Goal: Answer question/provide support: Share knowledge or assist other users

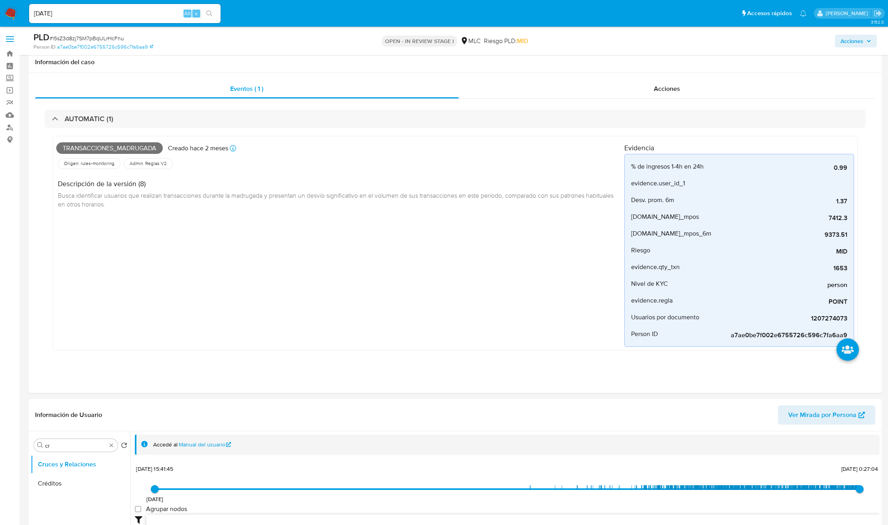
select select "10"
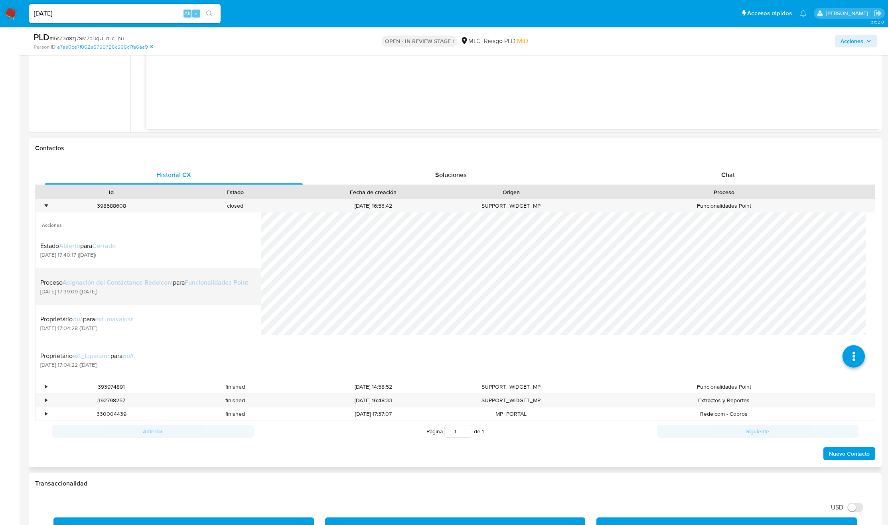
scroll to position [535, 0]
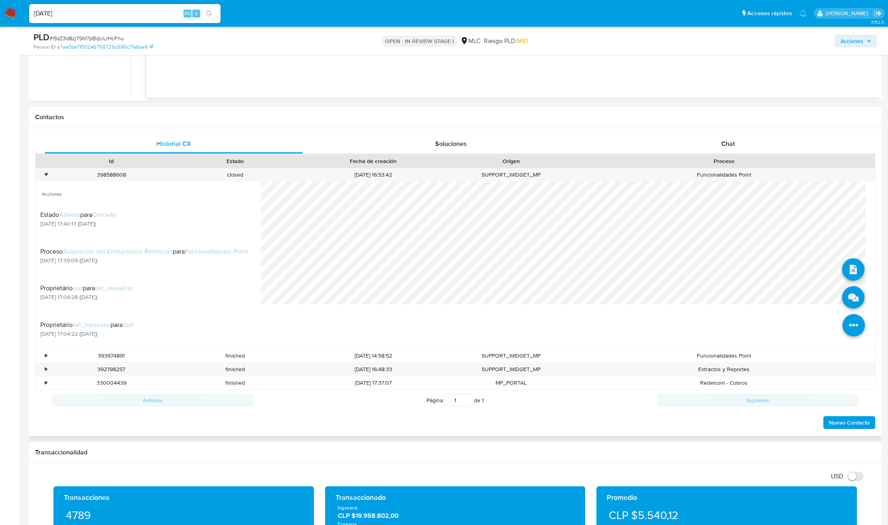
click at [846, 329] on icon at bounding box center [853, 325] width 22 height 22
click at [846, 295] on icon at bounding box center [853, 297] width 22 height 22
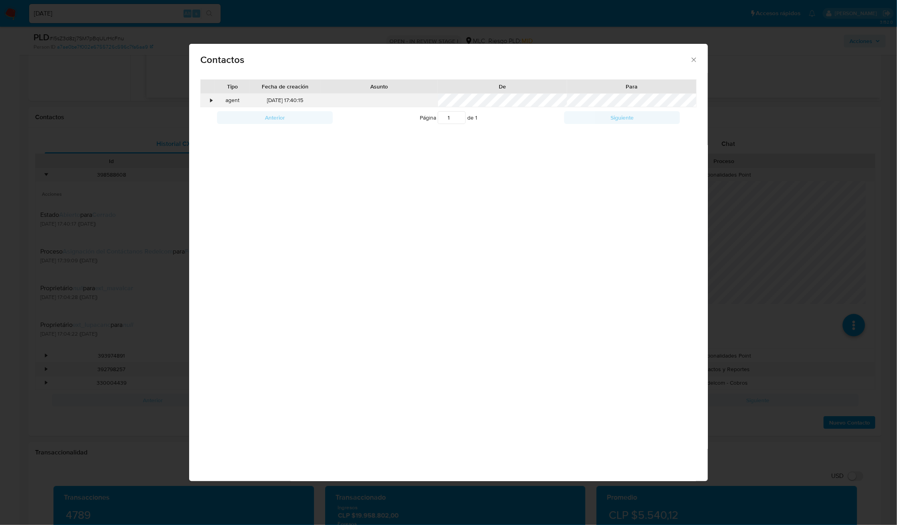
click at [210, 101] on div "•" at bounding box center [211, 101] width 2 height 8
click at [805, 229] on div "Contactos Tipo Fecha de creación Asunto De Para • agent 04/08/2025 17:40:15 Ant…" at bounding box center [448, 262] width 897 height 525
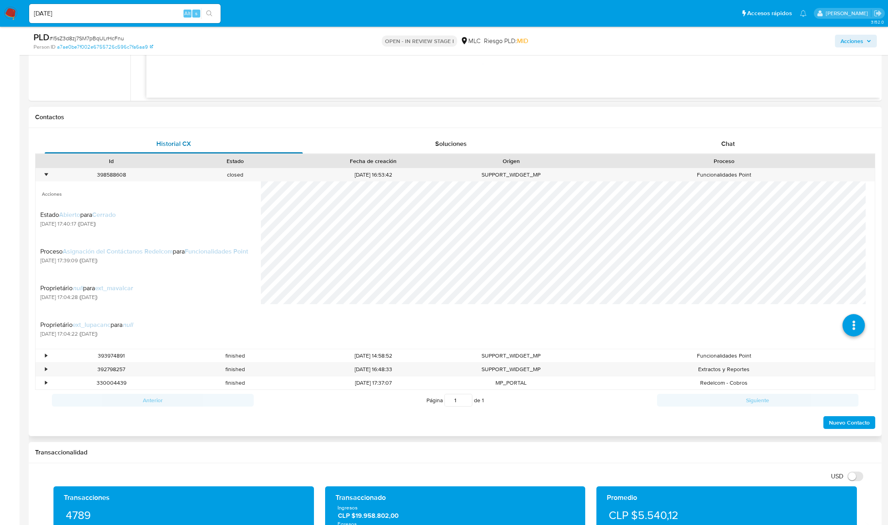
click at [198, 149] on div "Historial CX" at bounding box center [174, 143] width 258 height 19
click at [745, 153] on div "Chat" at bounding box center [728, 143] width 258 height 19
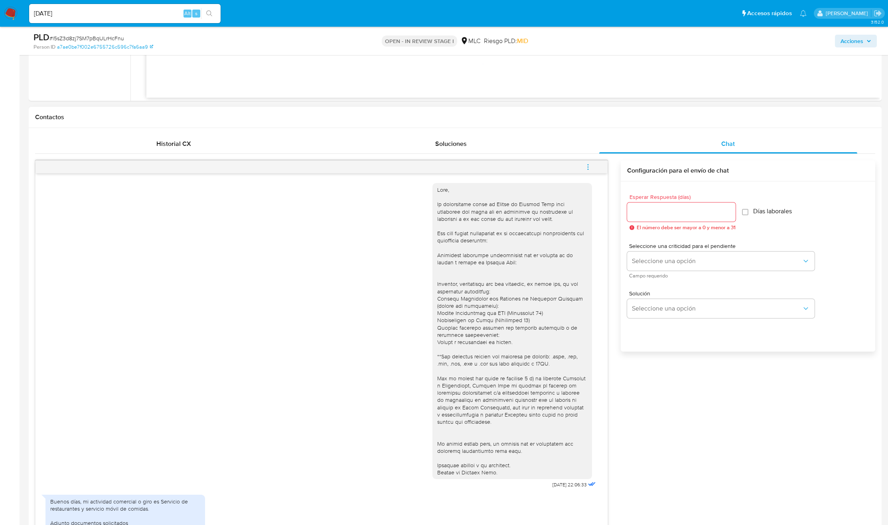
scroll to position [300, 0]
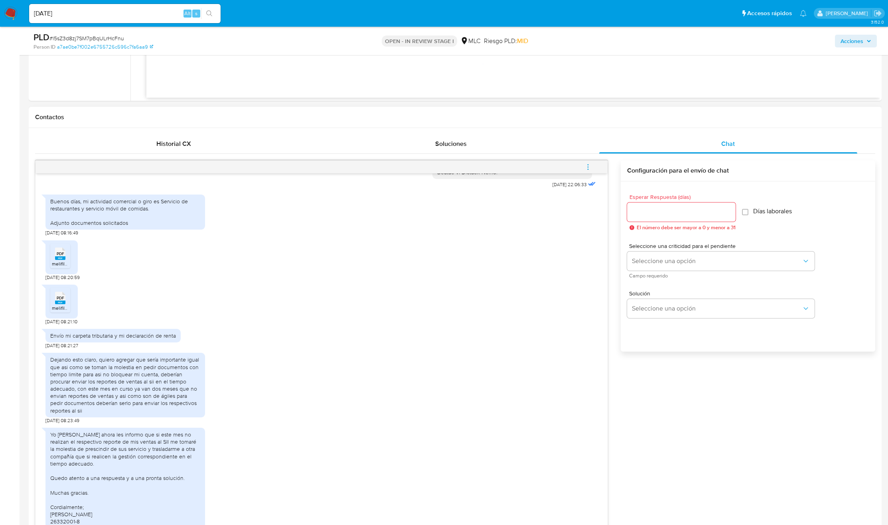
click at [64, 256] on span "PDF" at bounding box center [61, 253] width 8 height 5
click at [59, 304] on rect at bounding box center [60, 303] width 10 height 4
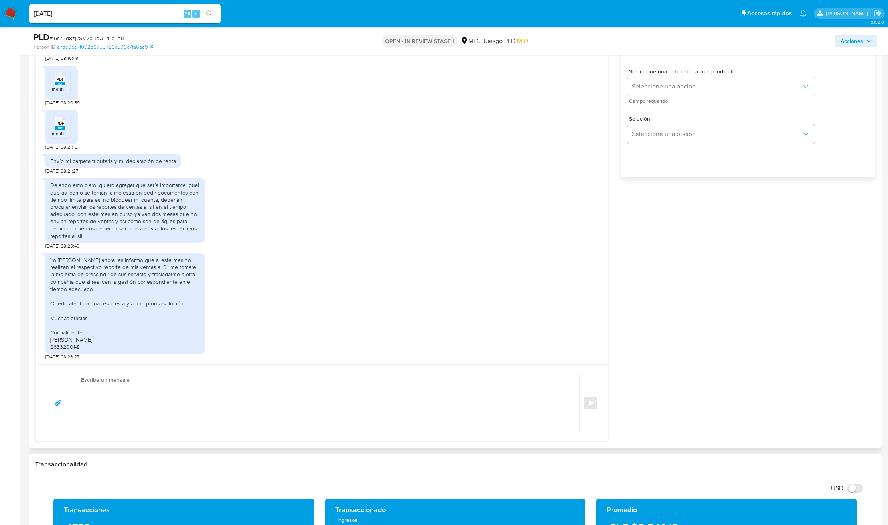
scroll to position [714, 0]
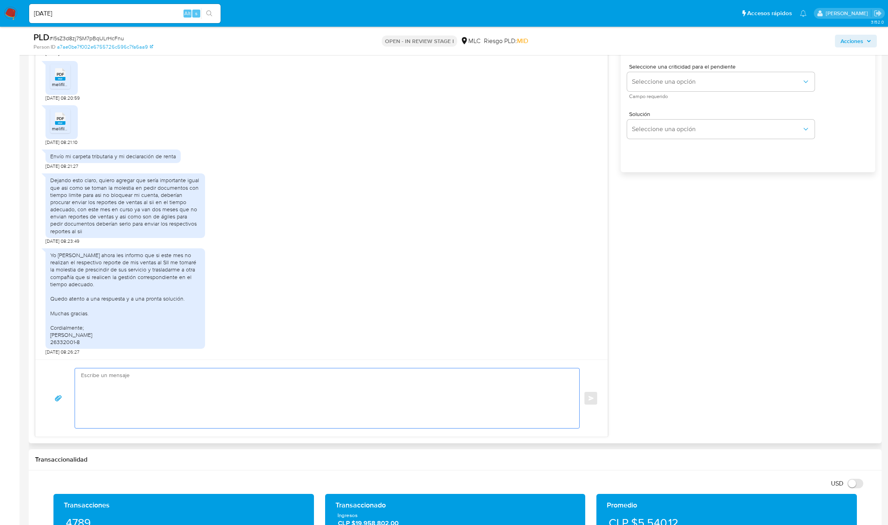
click at [175, 419] on textarea at bounding box center [325, 399] width 488 height 60
drag, startPoint x: 126, startPoint y: 414, endPoint x: 79, endPoint y: 363, distance: 69.8
click at [79, 363] on div "Enviar" at bounding box center [322, 398] width 572 height 77
click at [108, 272] on div "Yo Victor Hugo Nieto Montes ahora les informo que si este mes no realizan el re…" at bounding box center [125, 299] width 150 height 94
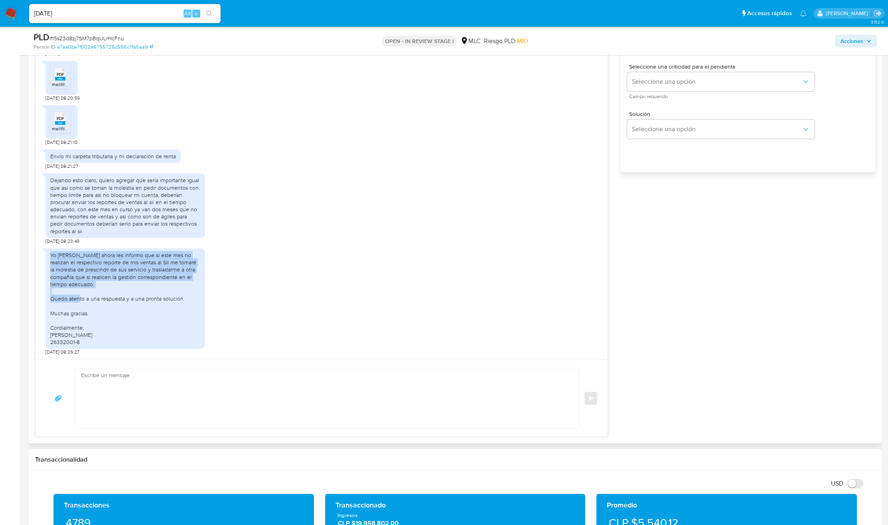
click at [108, 272] on div "Yo Victor Hugo Nieto Montes ahora les informo que si este mes no realizan el re…" at bounding box center [125, 299] width 150 height 94
click at [238, 325] on div "Yo Victor Hugo Nieto Montes ahora les informo que si este mes no realizan el re…" at bounding box center [321, 300] width 552 height 111
click at [169, 381] on textarea at bounding box center [325, 399] width 488 height 60
type textarea "b"
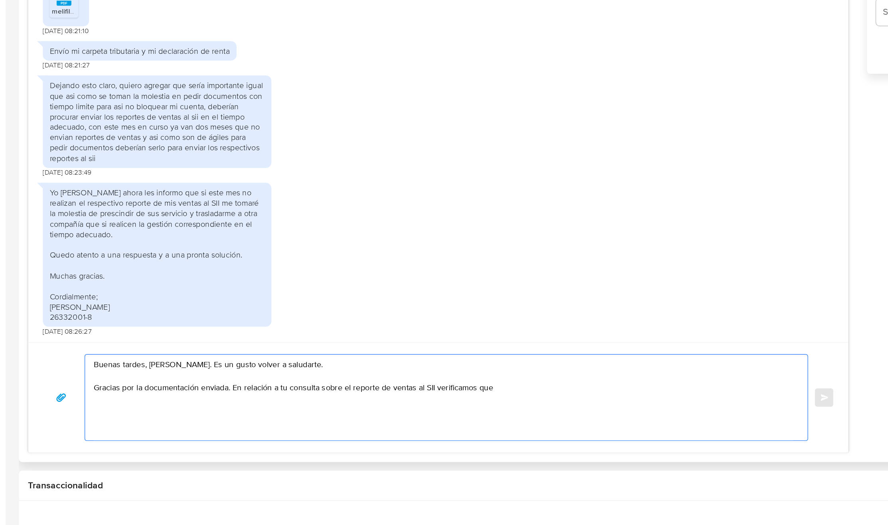
click at [224, 393] on textarea "Buenas tardes, Victor. Es un gusto volver a saludarte. Gracias por la documenta…" at bounding box center [325, 399] width 488 height 60
click at [225, 398] on textarea "Buenas tardes, Victor. Es un gusto volver a saludarte. Gracias por la documenta…" at bounding box center [325, 399] width 488 height 60
click at [393, 395] on textarea "Buenas tardes, Victor. Es un gusto volver a saludarte. Gracias por la documenta…" at bounding box center [325, 399] width 488 height 60
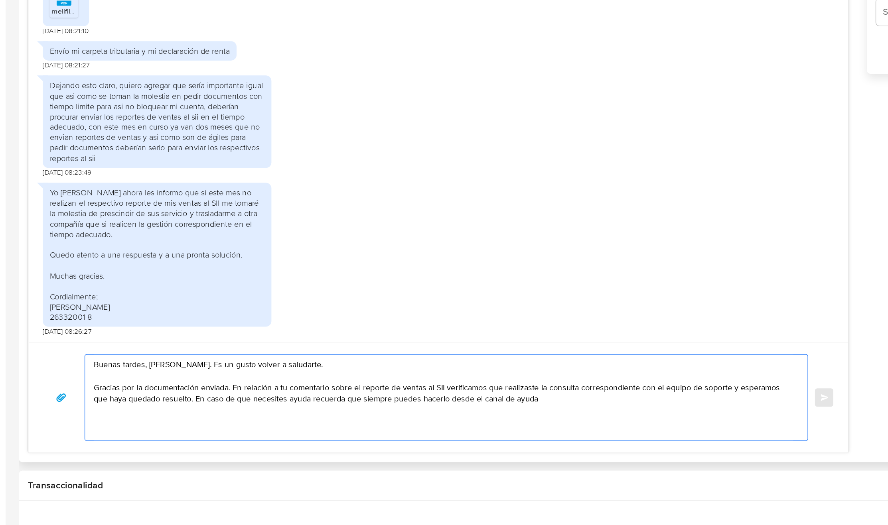
drag, startPoint x: 395, startPoint y: 402, endPoint x: 330, endPoint y: 406, distance: 64.7
click at [330, 406] on textarea "Buenas tardes, Victor. Es un gusto volver a saludarte. Gracias por la documenta…" at bounding box center [325, 399] width 488 height 60
paste textarea "https://www.mercadolibre.cl/ayuda"
click at [210, 400] on textarea "Buenas tardes, Victor. Es un gusto volver a saludarte. Gracias por la documenta…" at bounding box center [325, 399] width 488 height 60
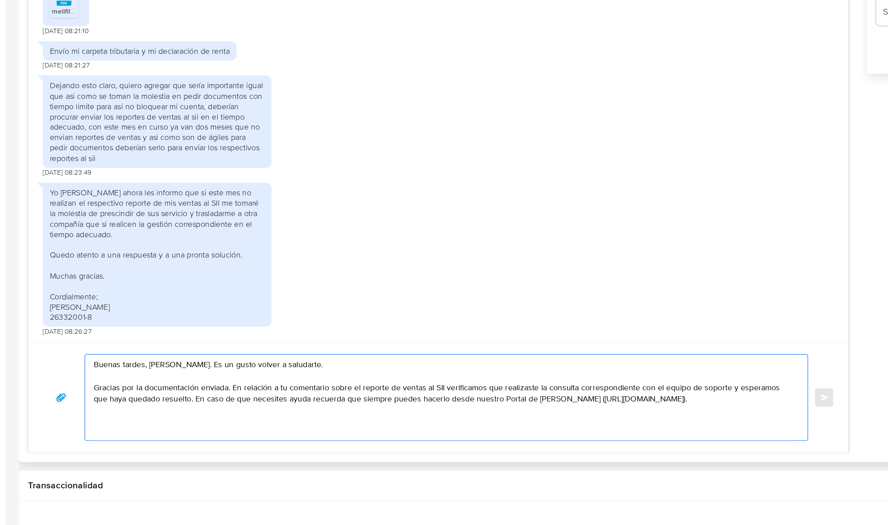
click at [210, 400] on textarea "Buenas tardes, Victor. Es un gusto volver a saludarte. Gracias por la documenta…" at bounding box center [325, 399] width 488 height 60
click at [177, 399] on textarea "Buenas tardes, Victor. Es un gusto volver a saludarte. Gracias por la documenta…" at bounding box center [325, 399] width 488 height 60
click at [164, 416] on textarea "Buenas tardes, Victor. Es un gusto volver a saludarte. Gracias por la documenta…" at bounding box center [325, 399] width 488 height 60
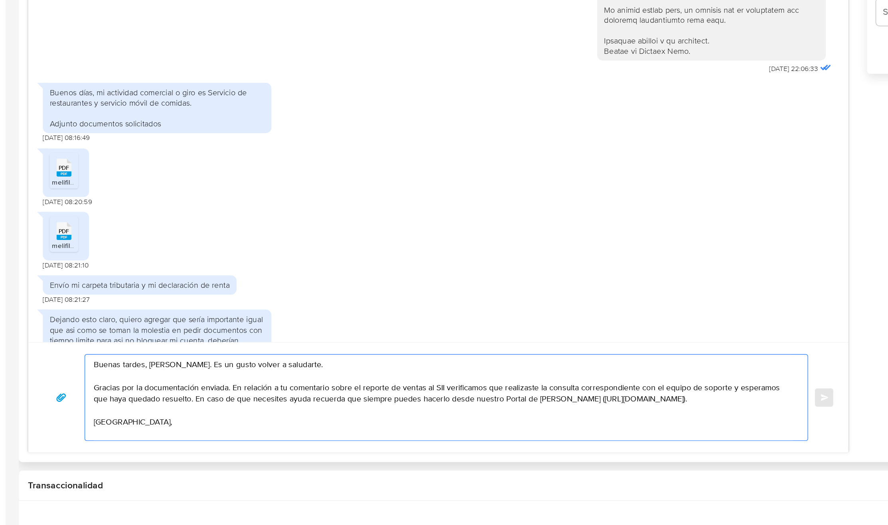
scroll to position [91, 0]
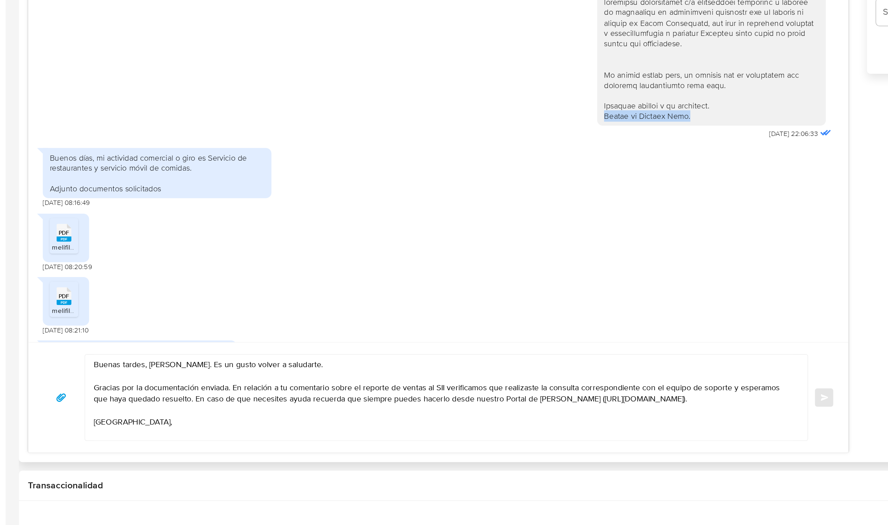
copy div "Equipo de Mercado Pago."
drag, startPoint x: 496, startPoint y: 204, endPoint x: 529, endPoint y: 225, distance: 38.9
click at [529, 225] on div "25/07/2025 22:06:33 Buenos días, mi actividad comercial o giro es Servicio de r…" at bounding box center [322, 177] width 572 height 366
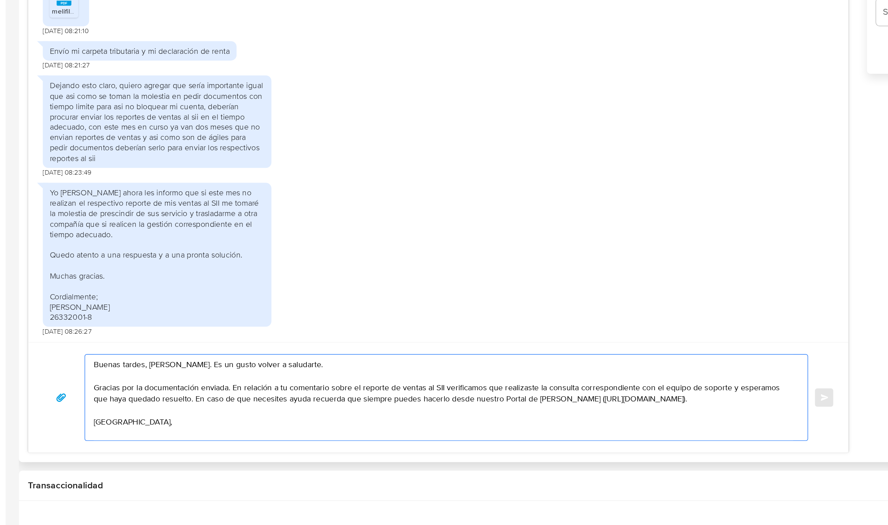
click at [97, 424] on textarea "Buenas tardes, Victor. Es un gusto volver a saludarte. Gracias por la documenta…" at bounding box center [325, 399] width 488 height 60
click at [106, 420] on textarea "Buenas tardes, Victor. Es un gusto volver a saludarte. Gracias por la documenta…" at bounding box center [325, 399] width 488 height 60
paste textarea "Equipo de Mercado Pago."
click at [174, 401] on textarea "Buenas tardes, Victor. Es un gusto volver a saludarte. Gracias por la documenta…" at bounding box center [325, 399] width 488 height 60
click at [175, 401] on textarea "Buenas tardes, Victor. Es un gusto volver a saludarte. Gracias por la documenta…" at bounding box center [325, 399] width 488 height 60
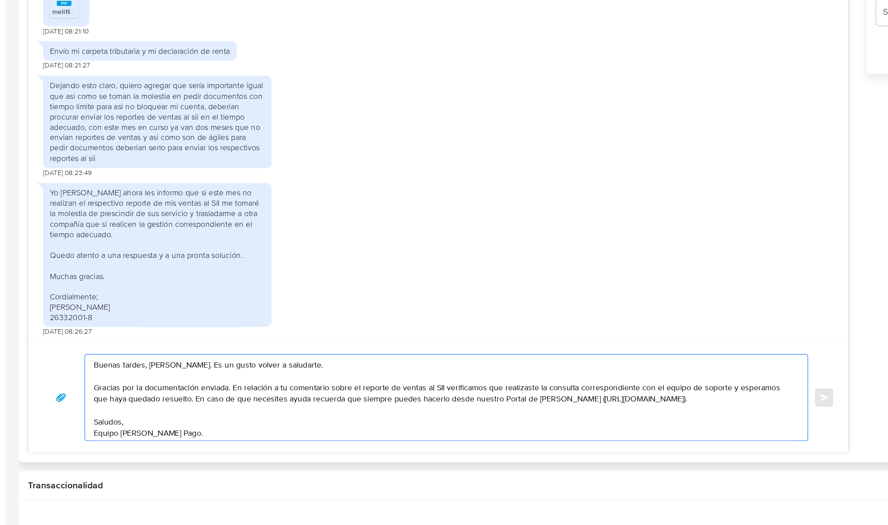
click at [175, 401] on textarea "Buenas tardes, Victor. Es un gusto volver a saludarte. Gracias por la documenta…" at bounding box center [325, 399] width 488 height 60
click at [107, 400] on textarea "Buenas tardes, Victor. Es un gusto volver a saludarte. Gracias por la documenta…" at bounding box center [325, 399] width 488 height 60
click at [240, 397] on textarea "Buenas tardes, Victor. Es un gusto volver a saludarte. Gracias por la documenta…" at bounding box center [325, 399] width 488 height 60
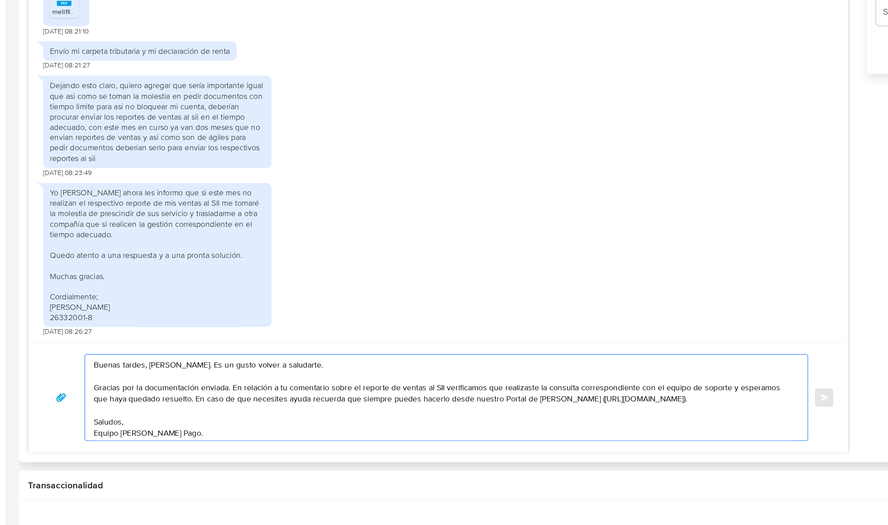
click at [240, 397] on textarea "Buenas tardes, Victor. Es un gusto volver a saludarte. Gracias por la documenta…" at bounding box center [325, 399] width 488 height 60
click at [324, 395] on textarea "Buenas tardes, Victor. Es un gusto volver a saludarte. Gracias por la documenta…" at bounding box center [325, 399] width 488 height 60
click at [369, 395] on textarea "Buenas tardes, Victor. Es un gusto volver a saludarte. Gracias por la documenta…" at bounding box center [325, 399] width 488 height 60
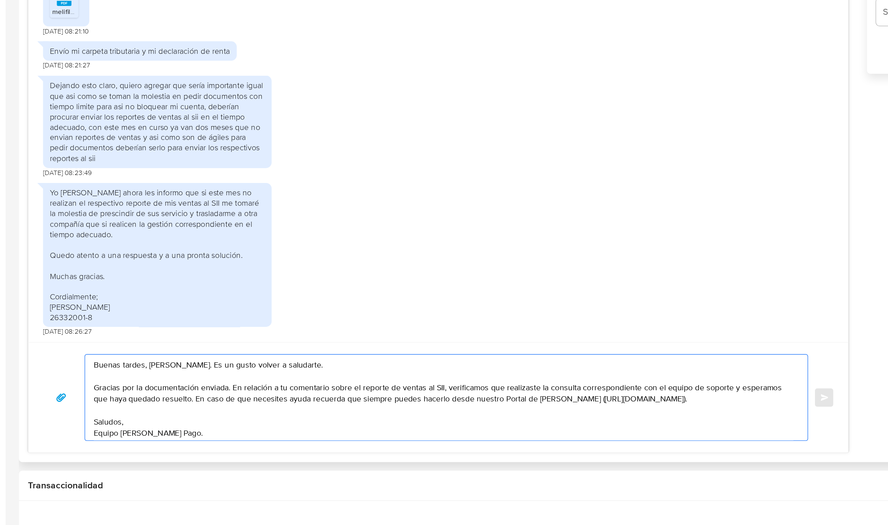
click at [369, 395] on textarea "Buenas tardes, Victor. Es un gusto volver a saludarte. Gracias por la documenta…" at bounding box center [325, 399] width 488 height 60
click at [436, 397] on textarea "Buenas tardes, Victor. Es un gusto volver a saludarte. Gracias por la documenta…" at bounding box center [325, 399] width 488 height 60
click at [500, 397] on textarea "Buenas tardes, Victor. Es un gusto volver a saludarte. Gracias por la documenta…" at bounding box center [325, 399] width 488 height 60
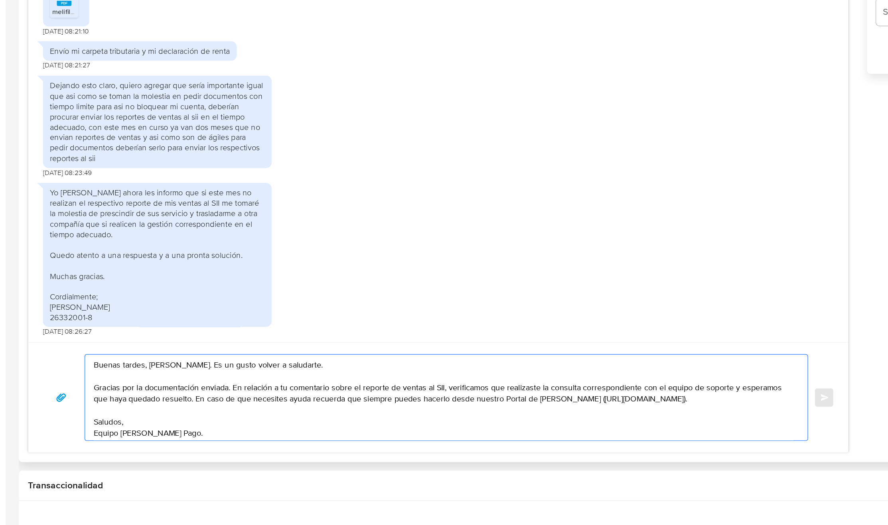
click at [500, 397] on textarea "Buenas tardes, Victor. Es un gusto volver a saludarte. Gracias por la documenta…" at bounding box center [325, 399] width 488 height 60
click at [144, 402] on textarea "Buenas tardes, Victor. Es un gusto volver a saludarte. Gracias por la documenta…" at bounding box center [325, 399] width 488 height 60
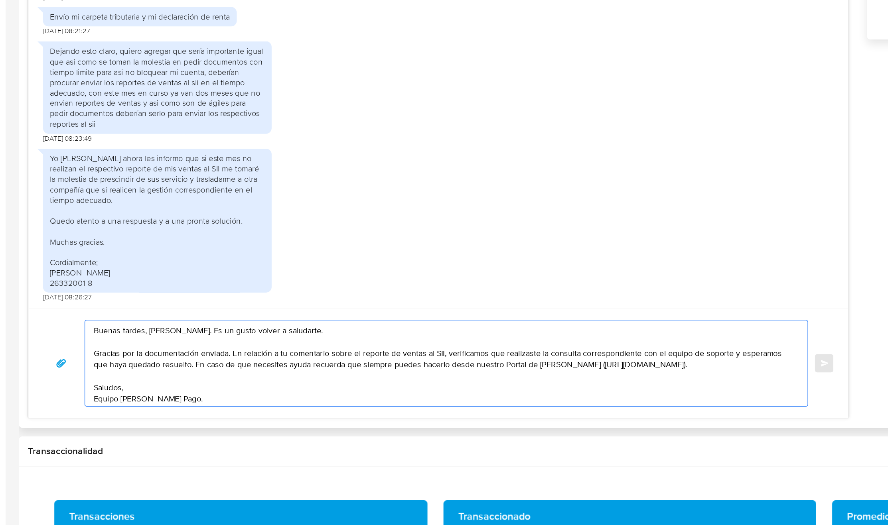
scroll to position [719, 0]
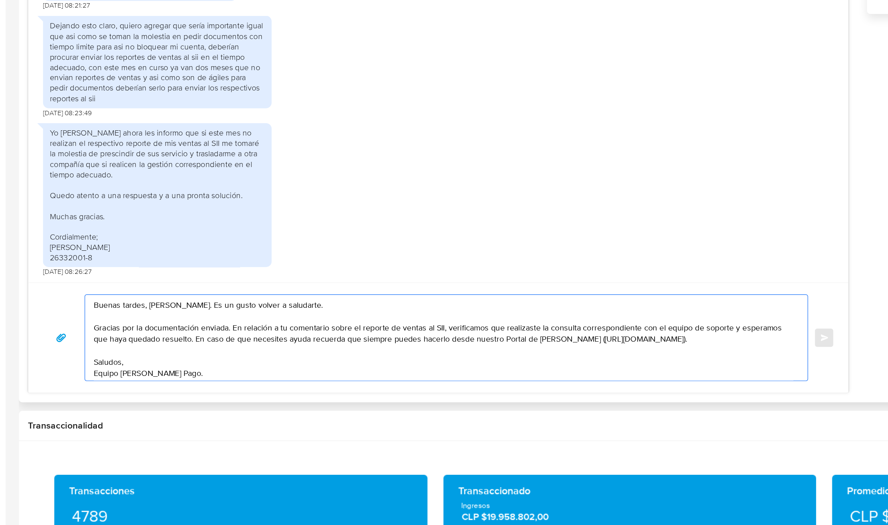
click at [161, 408] on textarea "Buenas tardes, Victor. Es un gusto volver a saludarte. Gracias por la documenta…" at bounding box center [325, 394] width 488 height 60
click at [155, 395] on textarea "Buenas tardes, Victor. Es un gusto volver a saludarte. Gracias por la documenta…" at bounding box center [325, 394] width 488 height 60
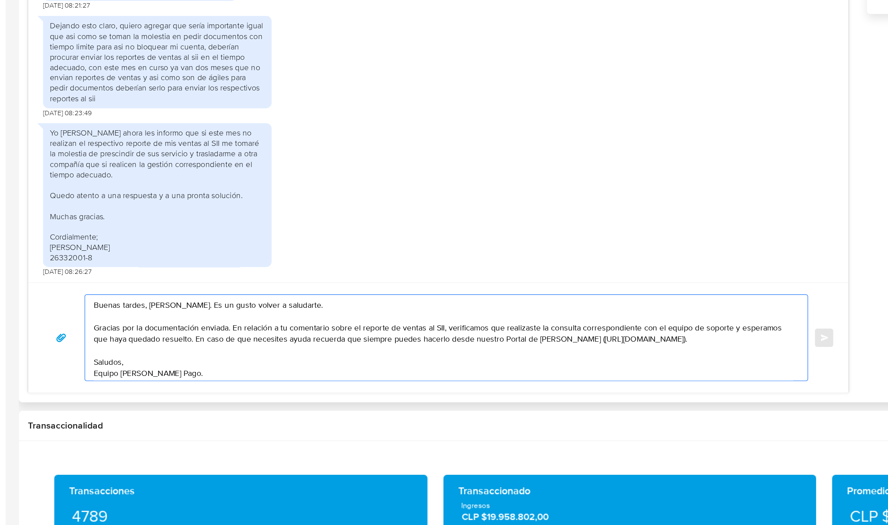
click at [155, 395] on textarea "Buenas tardes, Victor. Es un gusto volver a saludarte. Gracias por la documenta…" at bounding box center [325, 394] width 488 height 60
click at [178, 402] on textarea "Buenas tardes, Victor. Es un gusto volver a saludarte. Gracias por la documenta…" at bounding box center [325, 394] width 488 height 60
click at [195, 410] on textarea "Buenas tardes, Victor. Es un gusto volver a saludarte. Gracias por la documenta…" at bounding box center [325, 394] width 488 height 60
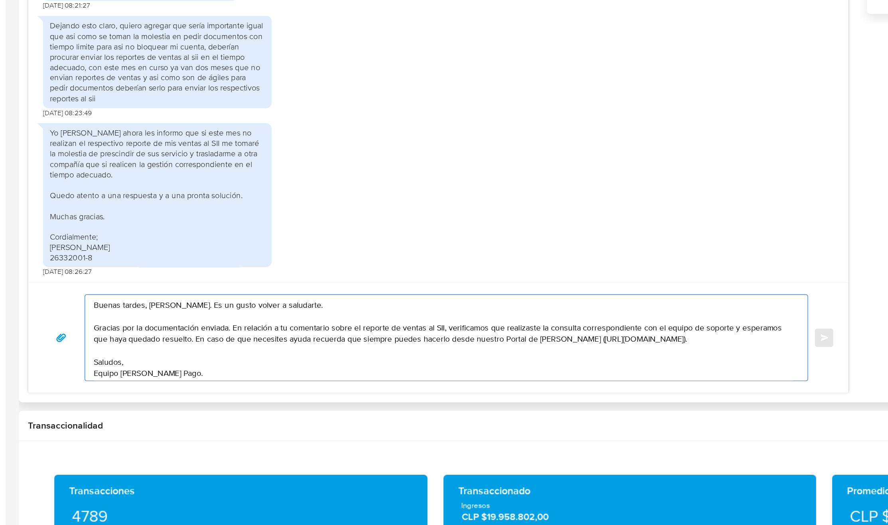
click at [394, 396] on textarea "Buenas tardes, Victor. Es un gusto volver a saludarte. Gracias por la documenta…" at bounding box center [325, 394] width 488 height 60
click at [288, 379] on textarea "Buenas tardes, Victor. Es un gusto volver a saludarte. Gracias por la documenta…" at bounding box center [325, 394] width 488 height 60
click at [355, 398] on textarea "Buenas tardes, Victor. Es un gusto volver a saludarte. Gracias por la documenta…" at bounding box center [325, 394] width 488 height 60
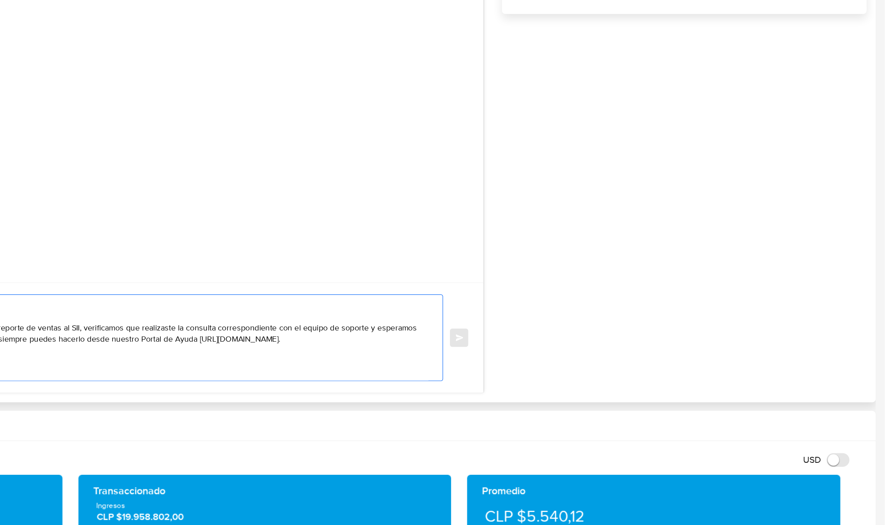
scroll to position [718, 0]
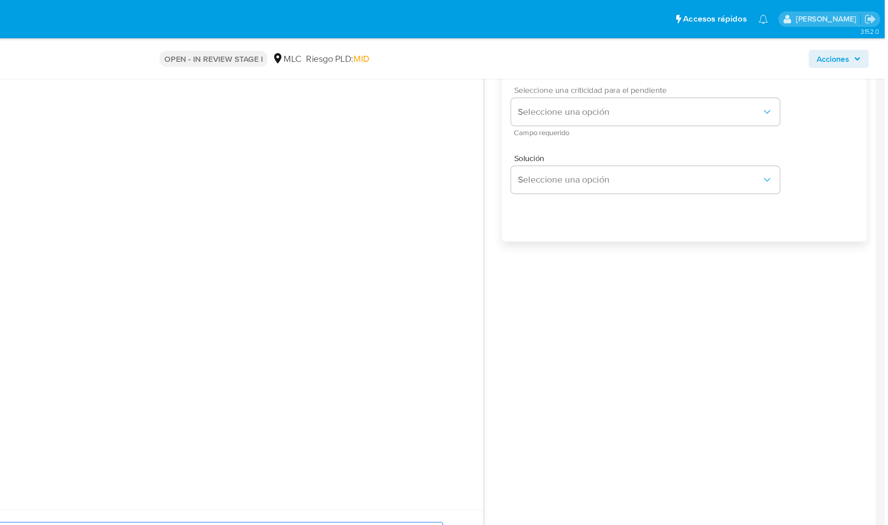
type textarea "Buenas tardes, Victor. Es un gusto volver a saludarte. Gracias por la documenta…"
click at [648, 94] on span "Campo requerido" at bounding box center [722, 93] width 187 height 4
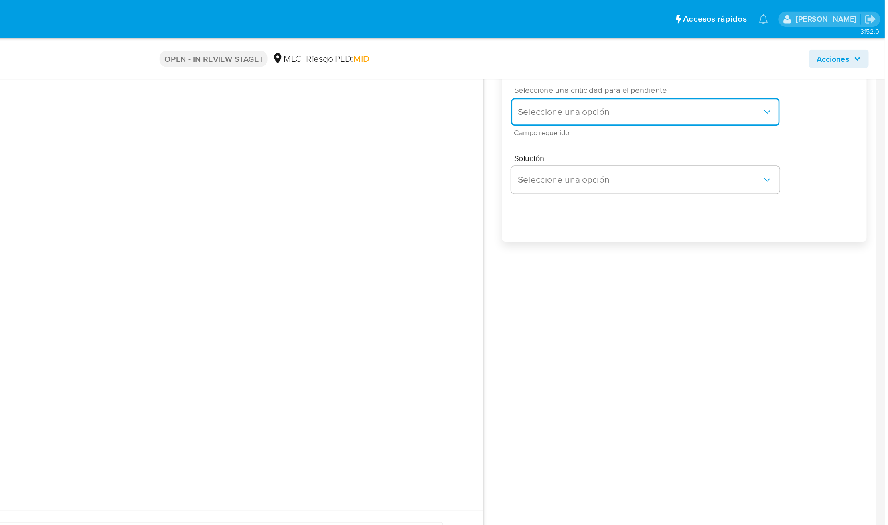
click at [648, 88] on button "Seleccione una opción" at bounding box center [720, 78] width 187 height 19
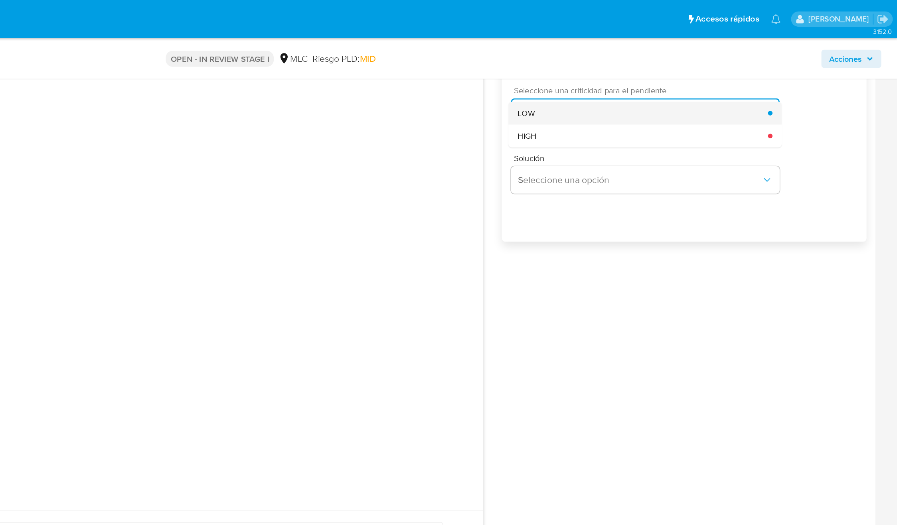
click at [663, 81] on div "LOW" at bounding box center [719, 79] width 175 height 16
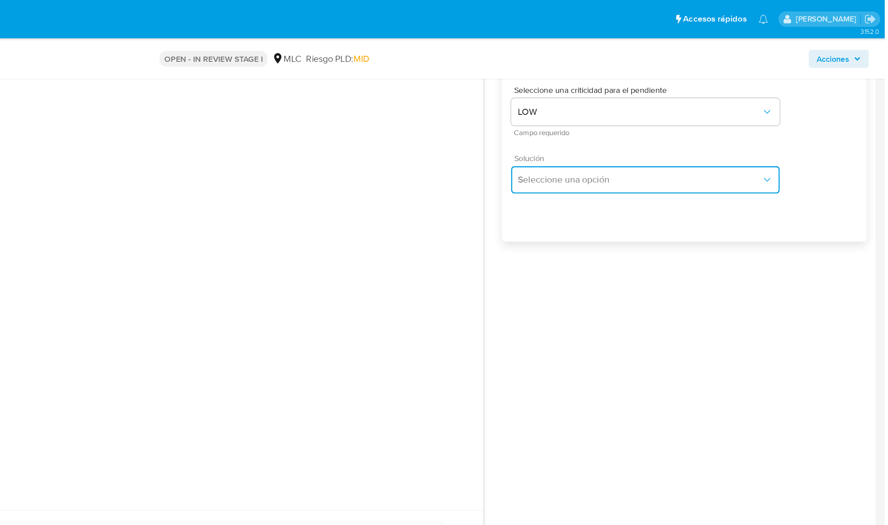
click at [652, 132] on button "Seleccione una opción" at bounding box center [720, 125] width 187 height 19
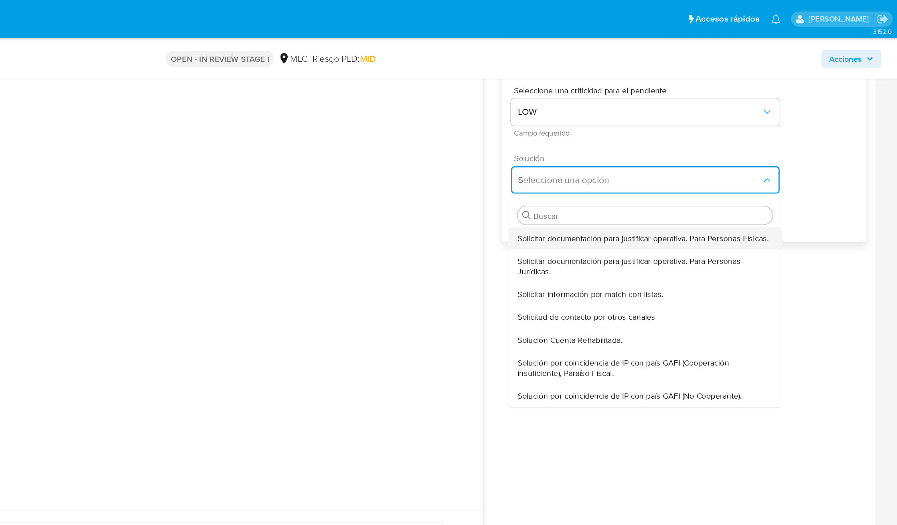
click at [656, 161] on div "Solicitar documentación para justificar operativa. Para Personas Físicas." at bounding box center [721, 166] width 178 height 16
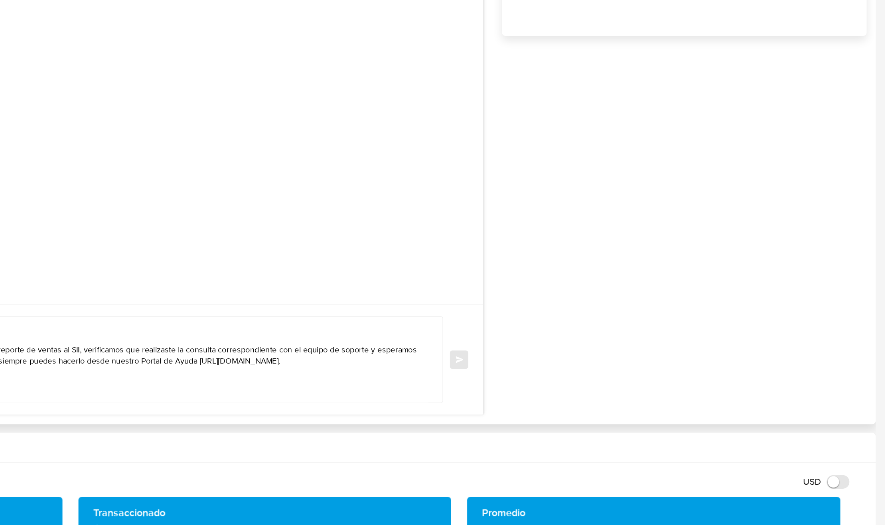
scroll to position [718, 0]
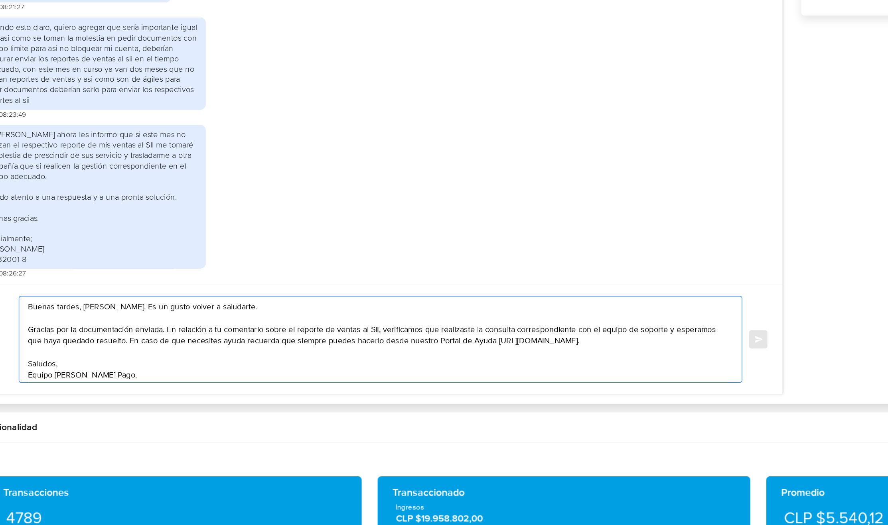
click at [262, 404] on textarea at bounding box center [325, 395] width 488 height 60
click at [263, 404] on textarea at bounding box center [325, 395] width 488 height 60
click at [264, 404] on textarea at bounding box center [325, 395] width 488 height 60
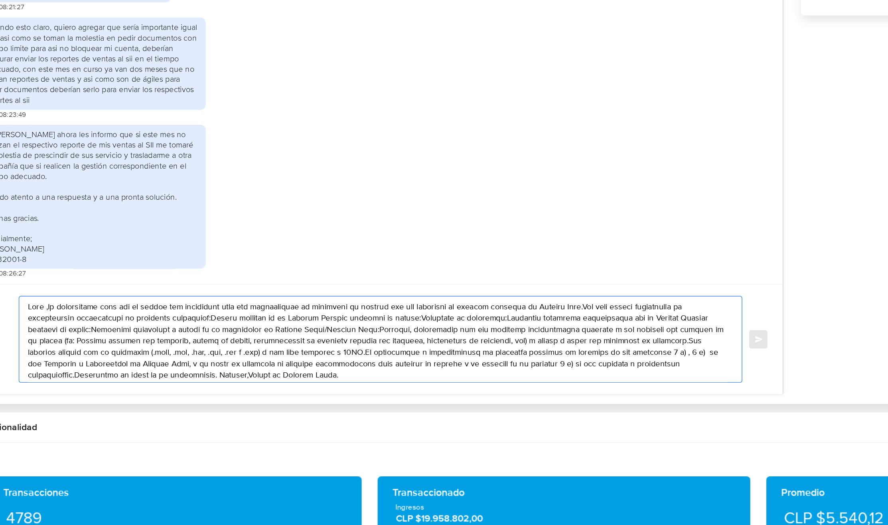
click at [265, 404] on textarea at bounding box center [325, 395] width 488 height 60
click at [266, 404] on textarea at bounding box center [325, 395] width 488 height 60
paste textarea "Buenas tardes, Victor. Es un gusto volver a saludarte. Gracias por la documenta…"
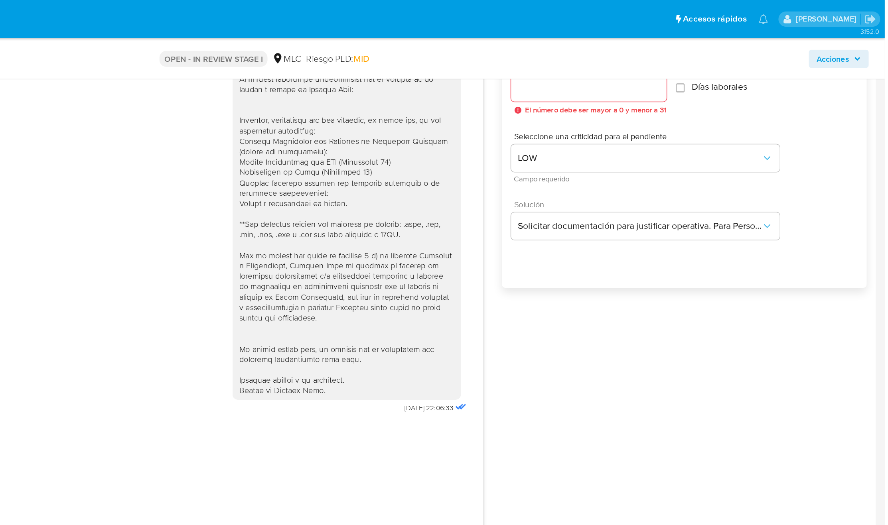
scroll to position [632, 0]
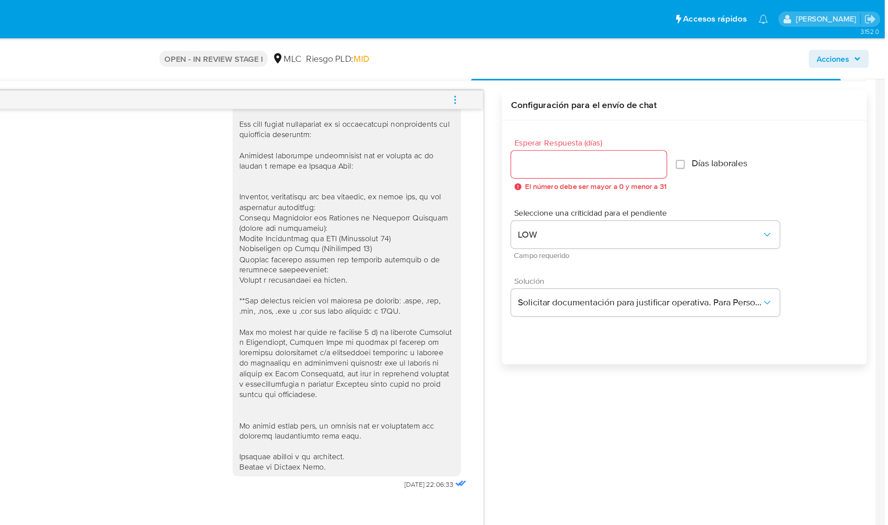
type textarea "Buenas tardes, Victor. Es un gusto volver a saludarte. Gracias por la documenta…"
click at [669, 117] on input "Esperar Respuesta (días)" at bounding box center [681, 115] width 109 height 10
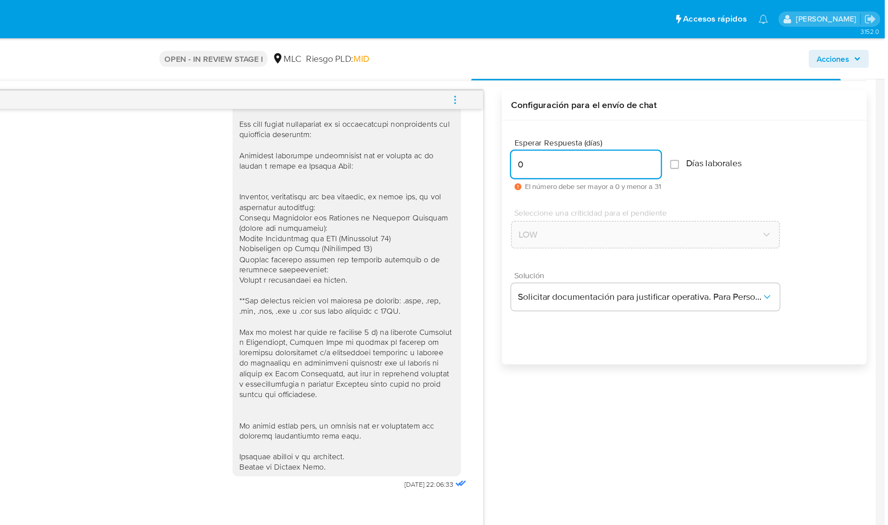
type input "0"
click at [764, 329] on div "25/07/2025 22:06:33 Buenos días, mi actividad comercial o giro es Servicio de r…" at bounding box center [455, 291] width 840 height 456
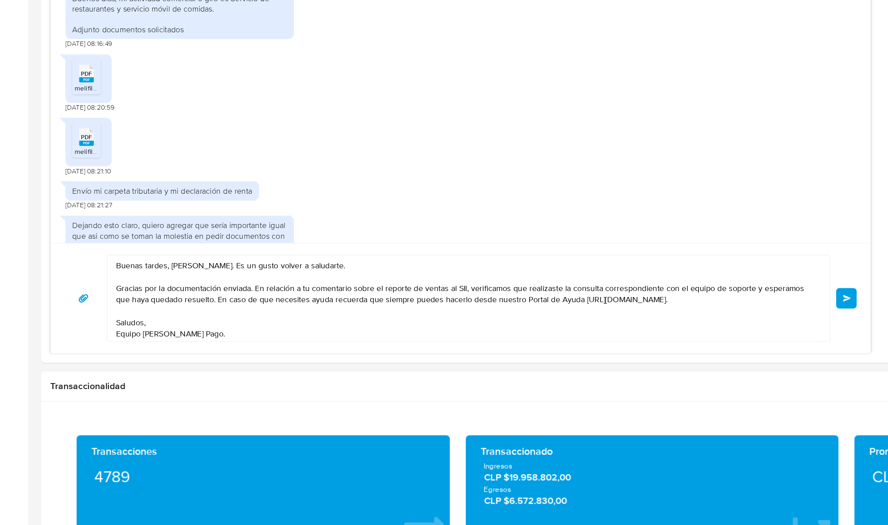
scroll to position [757, 0]
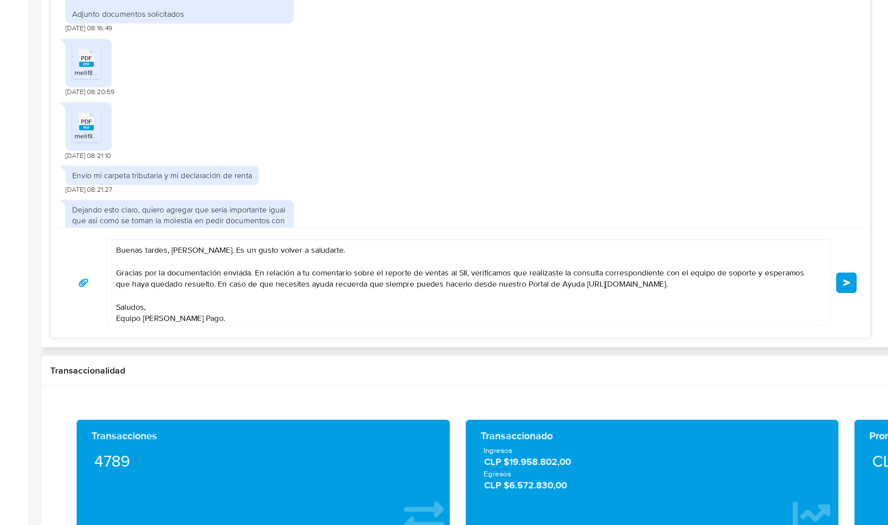
click at [588, 361] on button "Enviar" at bounding box center [591, 356] width 14 height 14
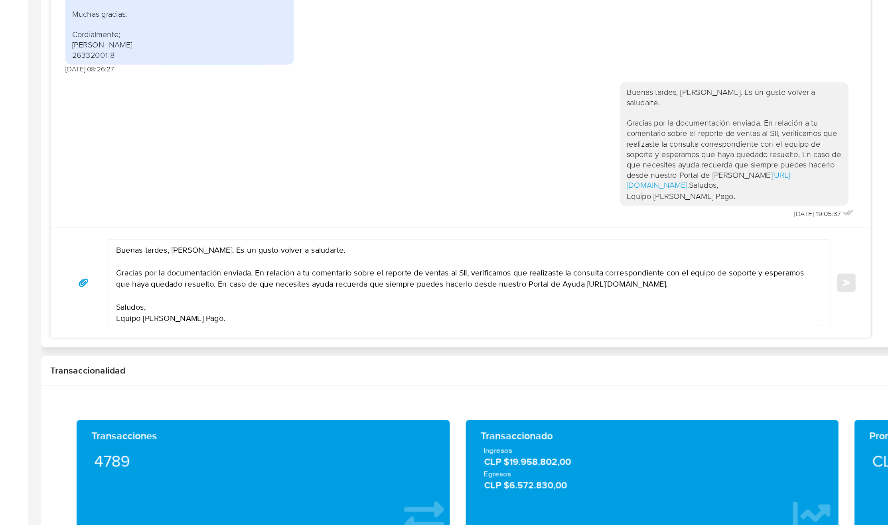
scroll to position [756, 0]
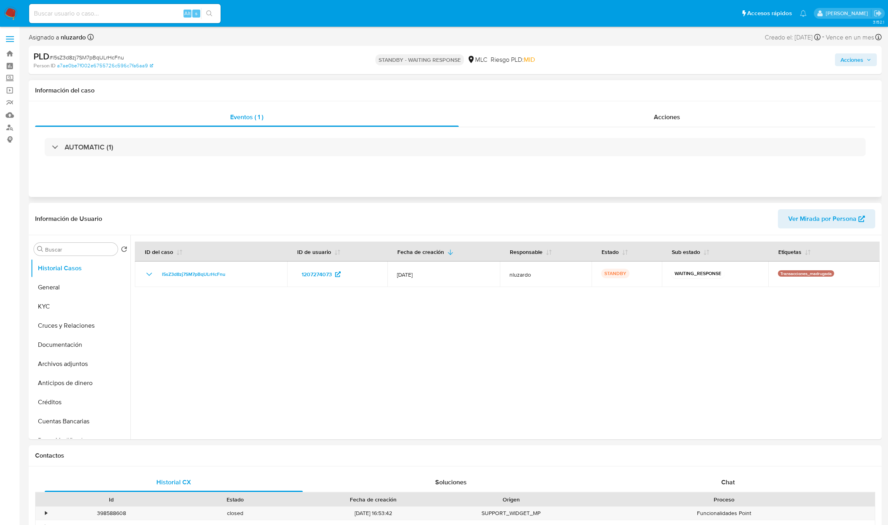
select select "10"
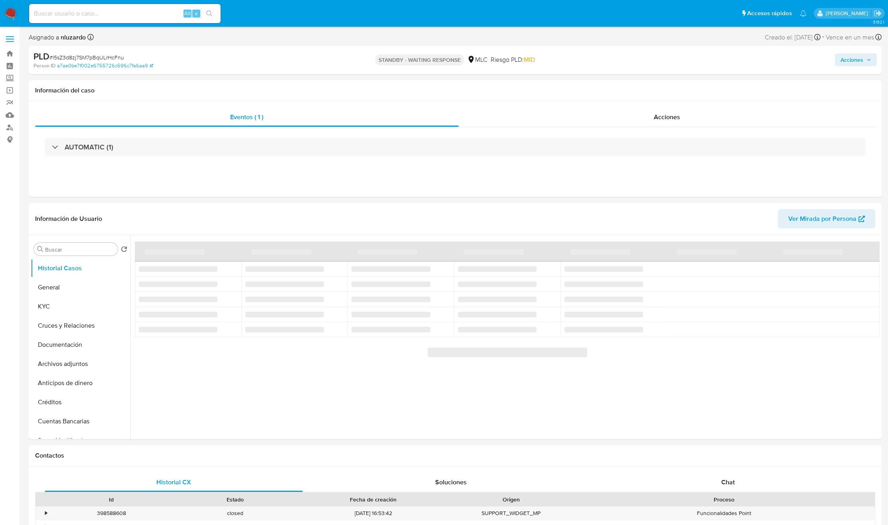
select select "10"
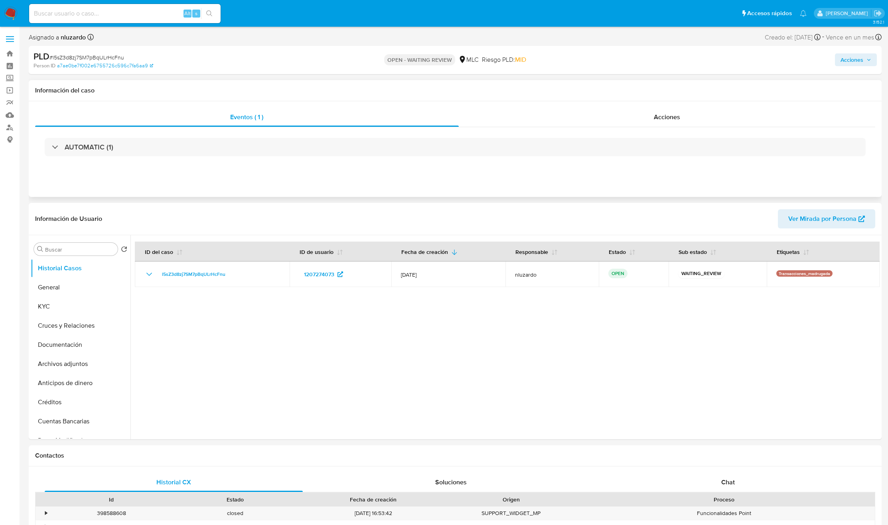
select select "10"
click at [668, 120] on span "Acciones" at bounding box center [667, 116] width 26 height 9
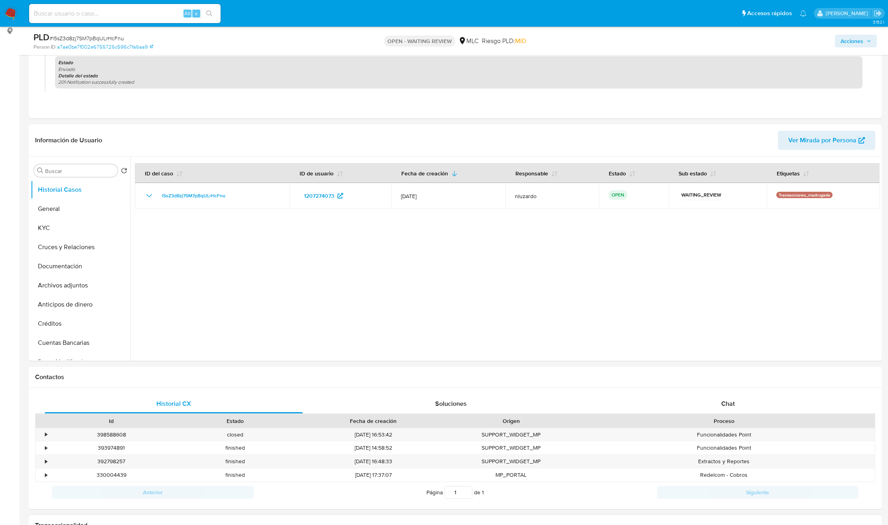
scroll to position [419, 0]
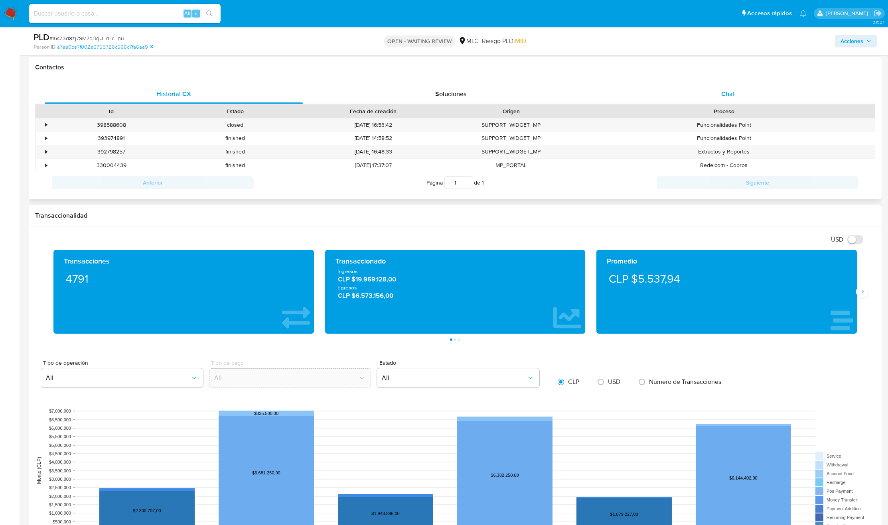
click at [705, 95] on div "Chat" at bounding box center [728, 94] width 258 height 19
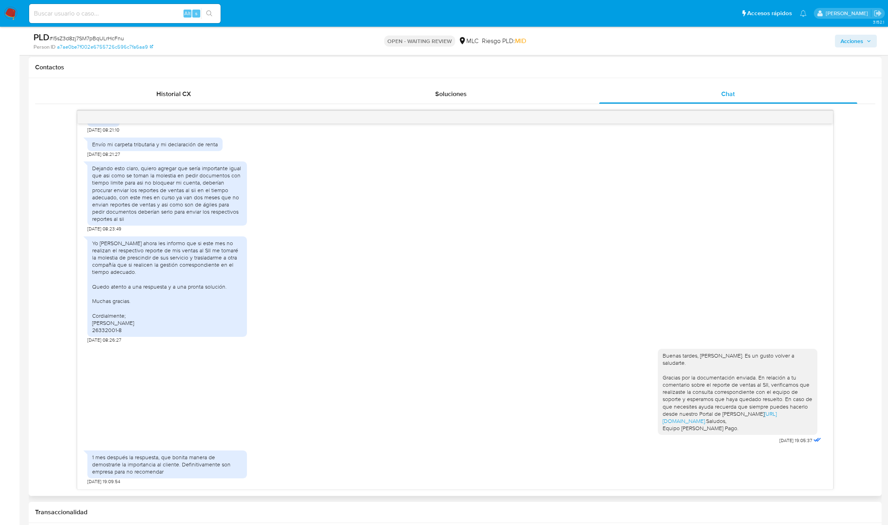
scroll to position [449, 0]
drag, startPoint x: 641, startPoint y: 471, endPoint x: 464, endPoint y: 326, distance: 229.4
click at [464, 327] on div "25/07/2025 22:06:33 Buenos días, mi actividad comercial o giro es Servicio de r…" at bounding box center [454, 307] width 755 height 366
click at [402, 302] on div "Yo Victor Hugo Nieto Montes ahora les informo que si este mes no realizan el re…" at bounding box center [454, 288] width 735 height 111
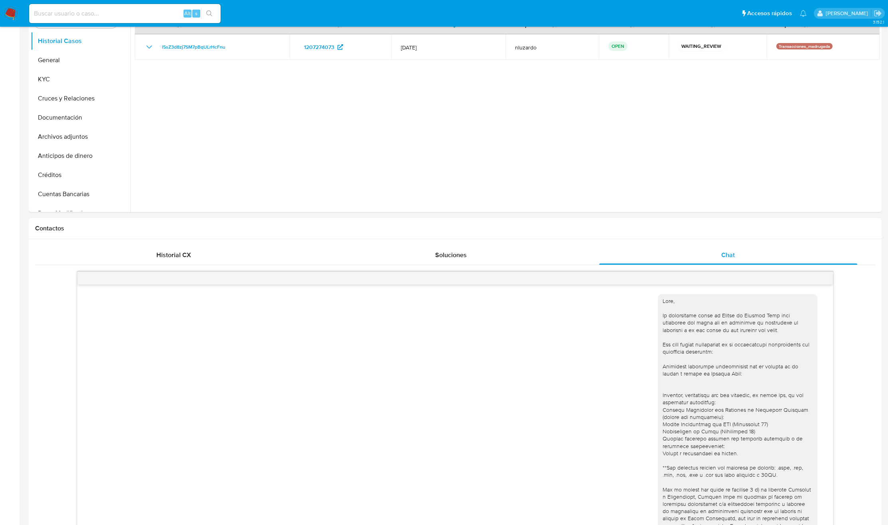
scroll to position [0, 0]
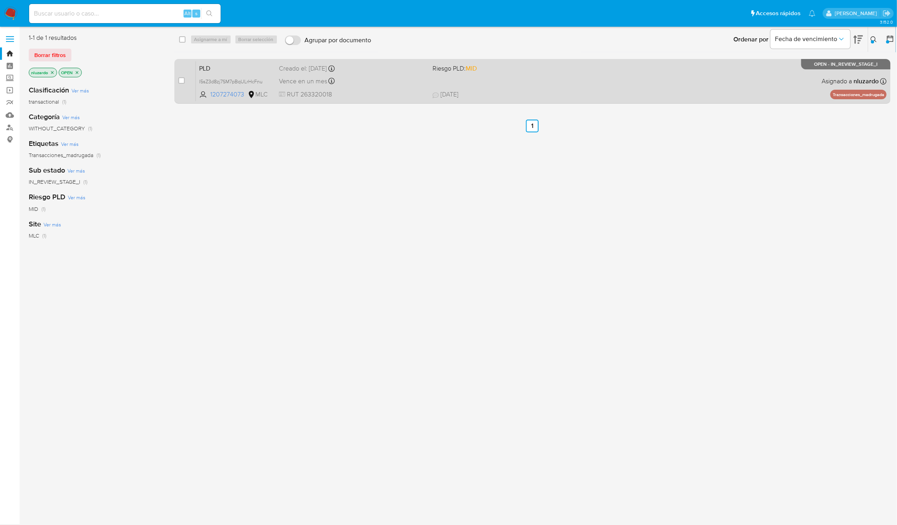
click at [181, 84] on div "case-item-checkbox" at bounding box center [181, 81] width 6 height 8
click at [181, 79] on input "checkbox" at bounding box center [181, 80] width 6 height 6
checkbox input "true"
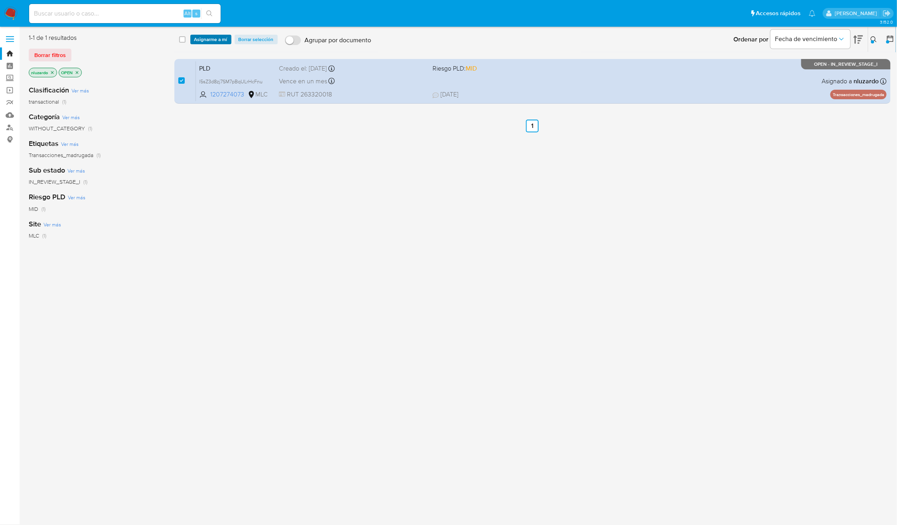
click at [205, 43] on span "Asignarme a mí" at bounding box center [210, 40] width 33 height 8
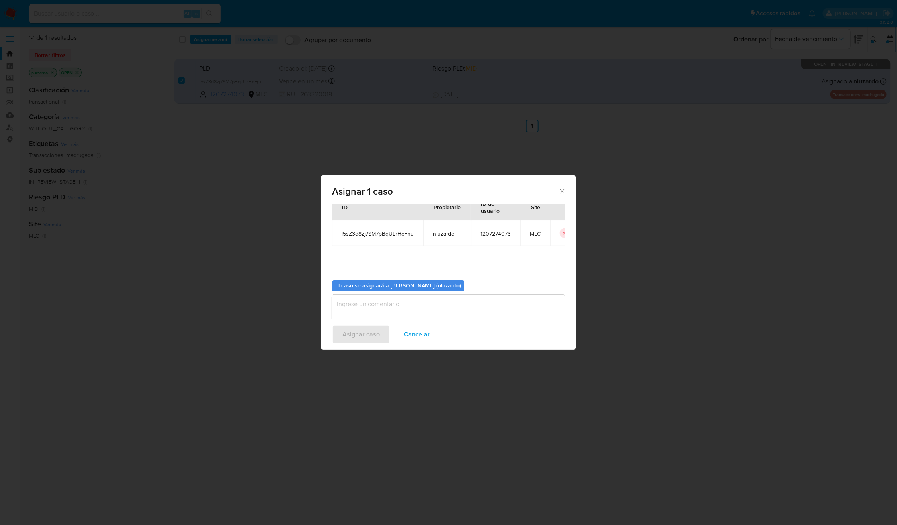
scroll to position [41, 0]
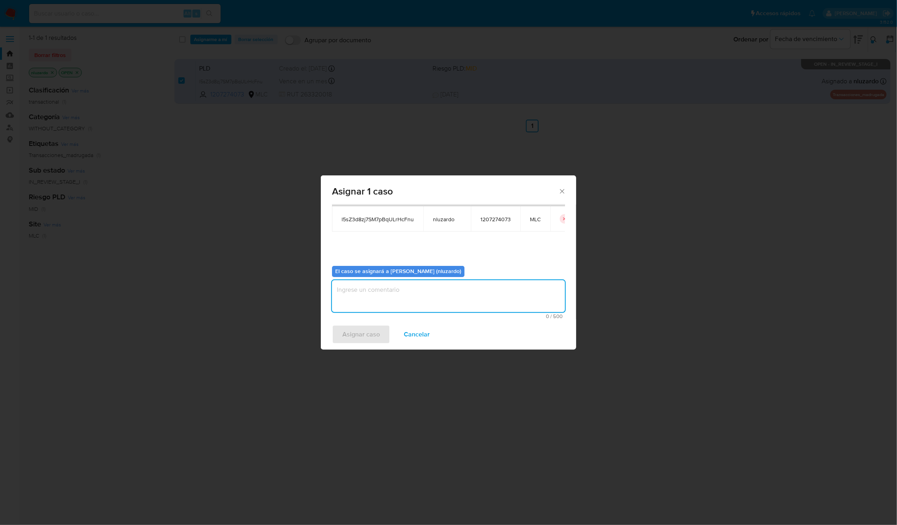
click at [416, 308] on textarea "assign-modal" at bounding box center [448, 296] width 233 height 32
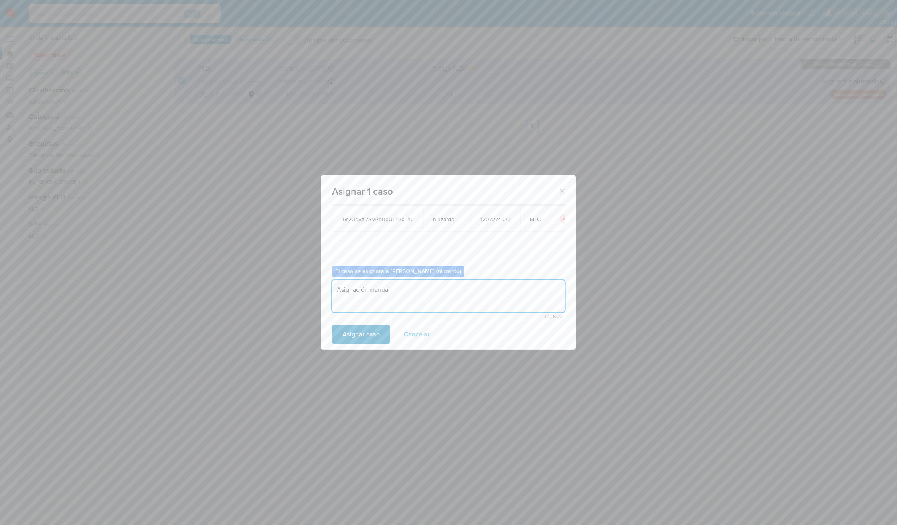
type textarea "Asignación manual"
click at [385, 328] on button "Asignar caso" at bounding box center [361, 334] width 58 height 19
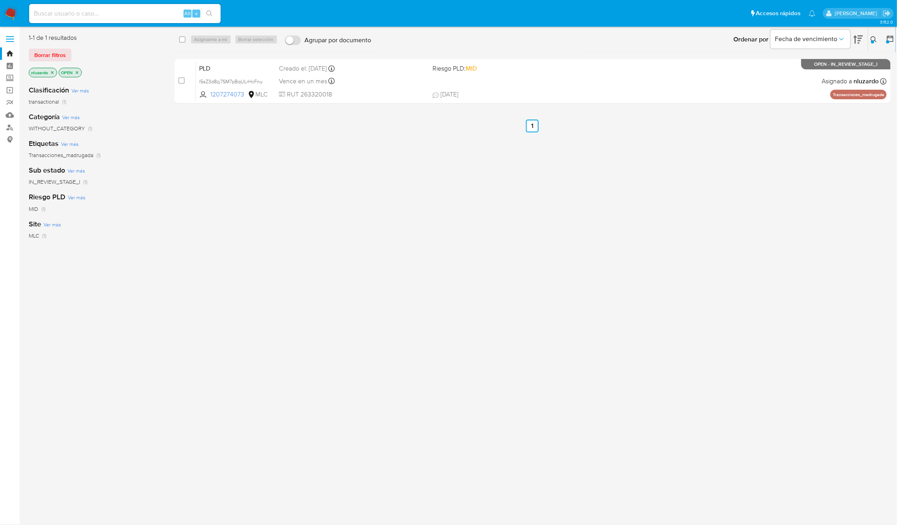
click at [869, 34] on div "Ingrese ID de usuario o caso 1207274073 Buscar Borrar filtros" at bounding box center [875, 39] width 14 height 25
drag, startPoint x: 874, startPoint y: 36, endPoint x: 871, endPoint y: 42, distance: 6.2
click at [875, 36] on icon at bounding box center [873, 39] width 6 height 6
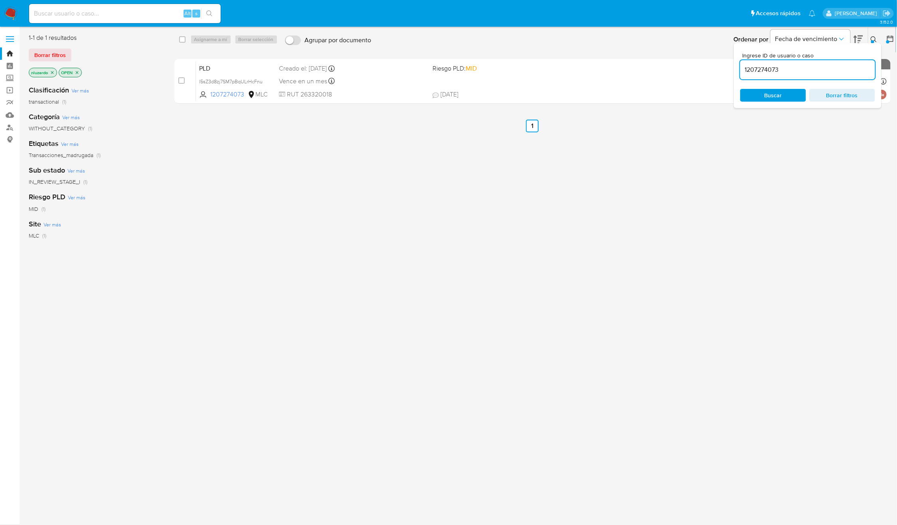
click at [778, 70] on input "1207274073" at bounding box center [807, 70] width 135 height 10
click at [763, 97] on span "Buscar" at bounding box center [773, 95] width 55 height 11
click at [795, 76] on div "[[ ]] Case | Folder ##### Información general del caso Fecha de análisis: Cust:…" at bounding box center [807, 69] width 135 height 19
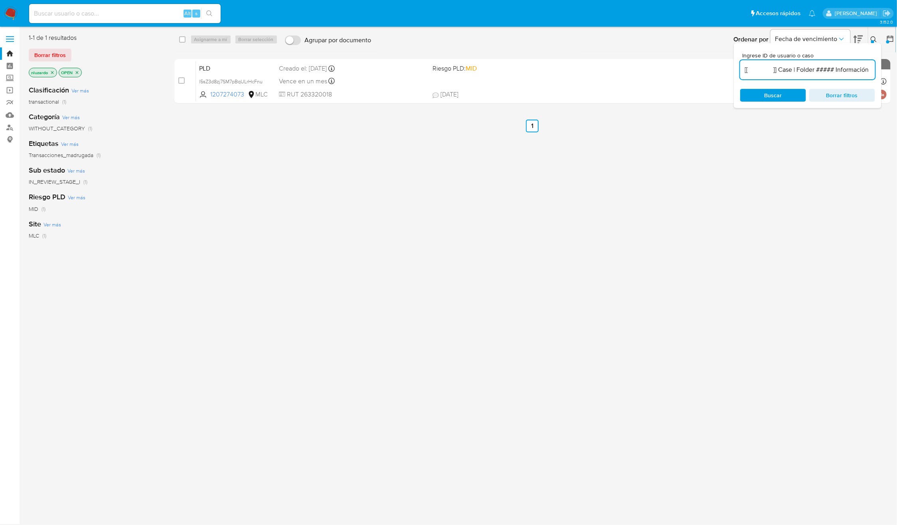
click at [796, 72] on input "[[ ]] Case | Folder ##### Información general del caso Fecha de análisis: Cust:…" at bounding box center [807, 70] width 135 height 10
paste input "635250357"
type input "635250357"
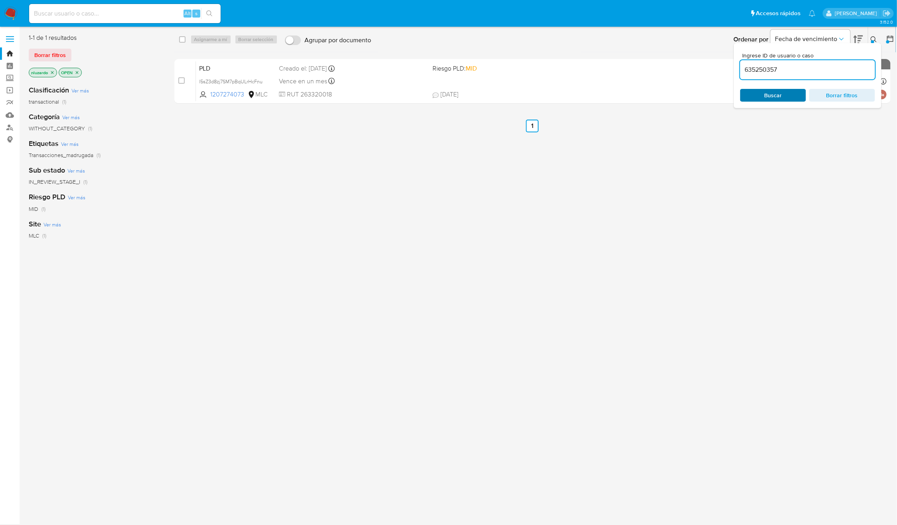
click at [781, 95] on span "Buscar" at bounding box center [773, 95] width 18 height 13
click at [873, 39] on icon at bounding box center [873, 39] width 6 height 6
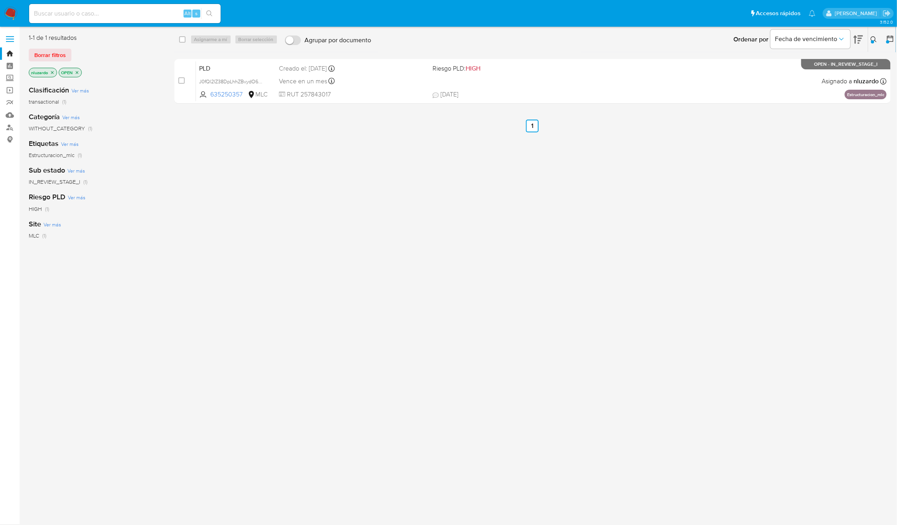
click at [637, 219] on div "select-all-cases-checkbox Asignarme a mí Borrar selección Agrupar por documento…" at bounding box center [532, 211] width 716 height 355
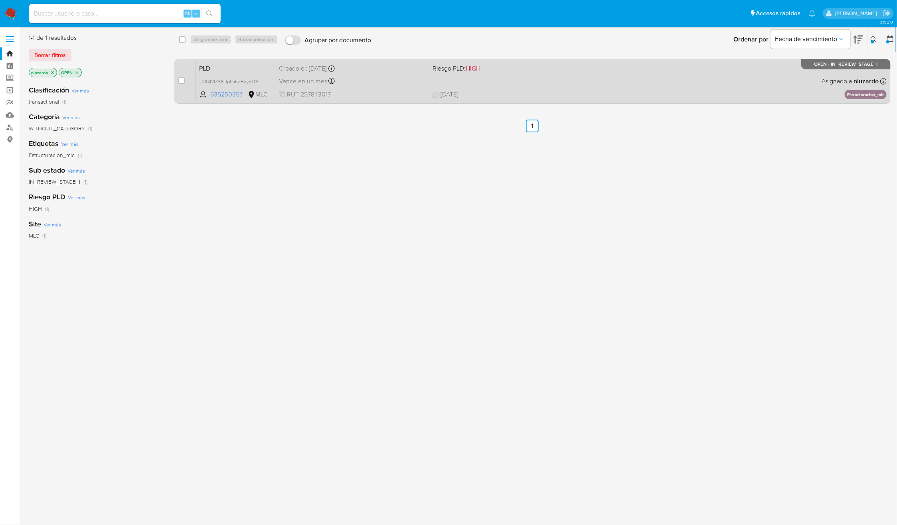
click at [635, 93] on span "25/07/2025 25/07/2025 19:11" at bounding box center [582, 94] width 300 height 9
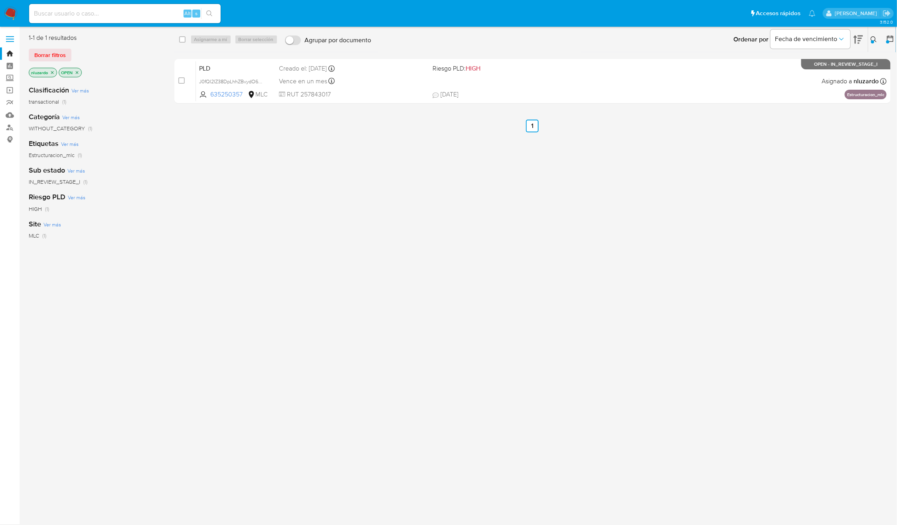
click at [267, 247] on div "select-all-cases-checkbox Asignarme a mí Borrar selección Agrupar por documento…" at bounding box center [532, 211] width 716 height 355
click at [726, 176] on div "select-all-cases-checkbox Asignarme a mí Borrar selección Agrupar por documento…" at bounding box center [532, 211] width 716 height 355
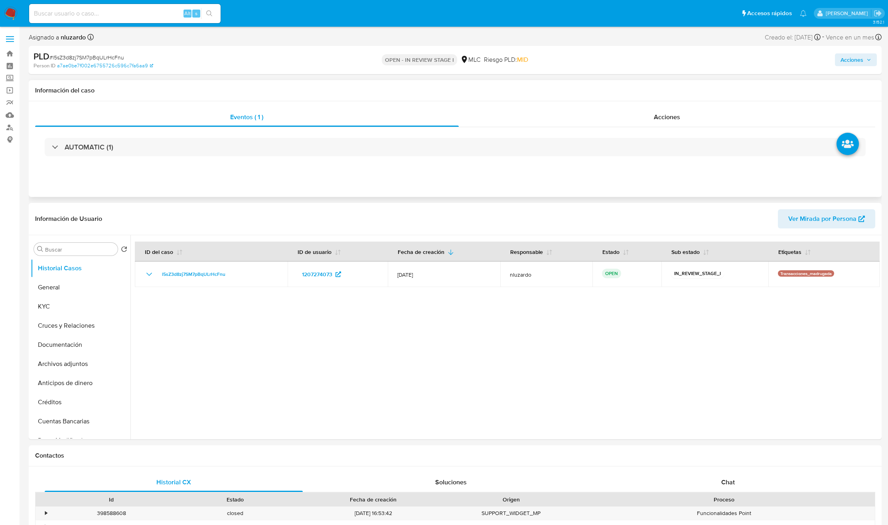
click at [693, 132] on div "AUTOMATIC (1)" at bounding box center [455, 147] width 840 height 40
click at [690, 122] on div "Acciones" at bounding box center [667, 117] width 417 height 19
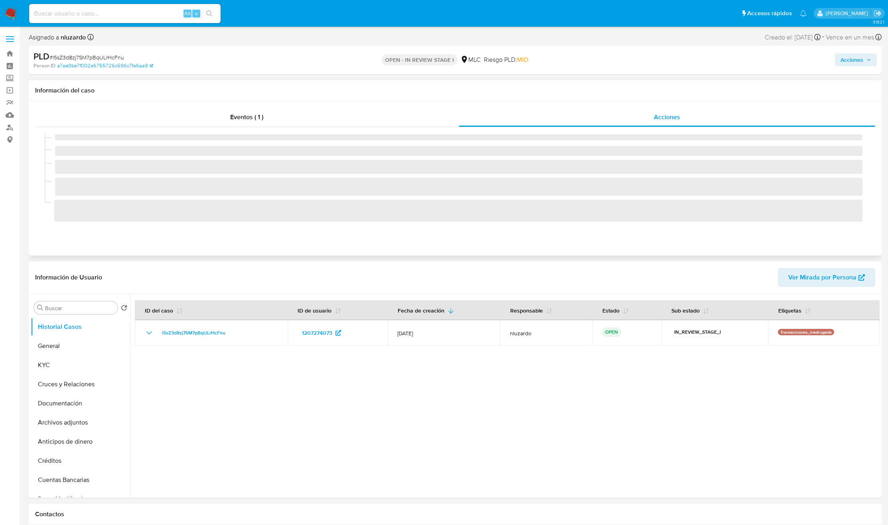
select select "10"
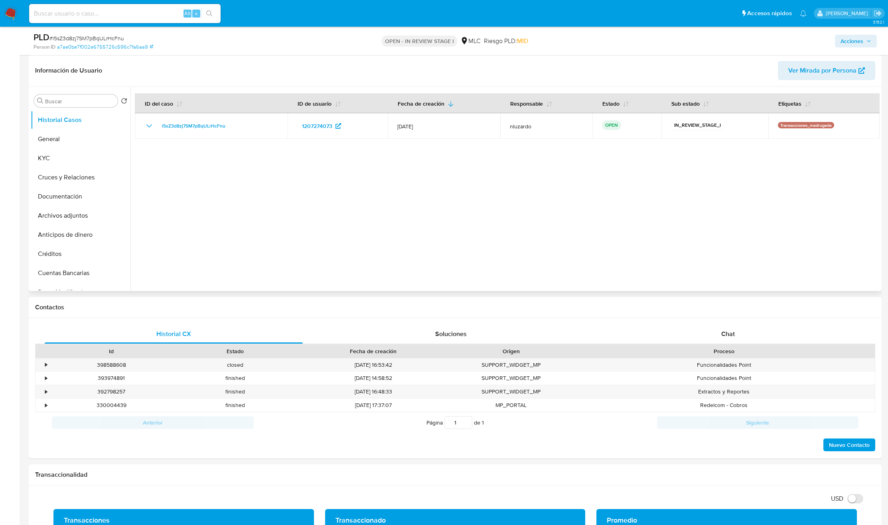
scroll to position [180, 0]
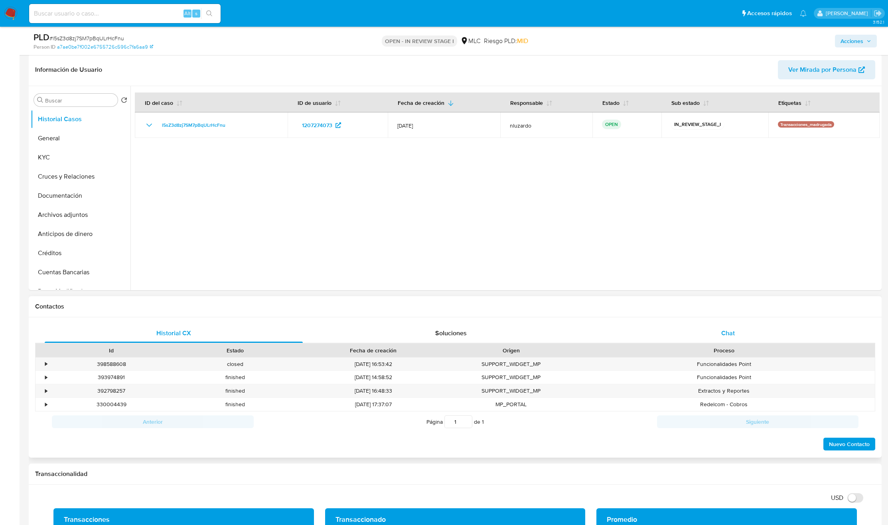
click at [691, 325] on div "Chat" at bounding box center [728, 333] width 258 height 19
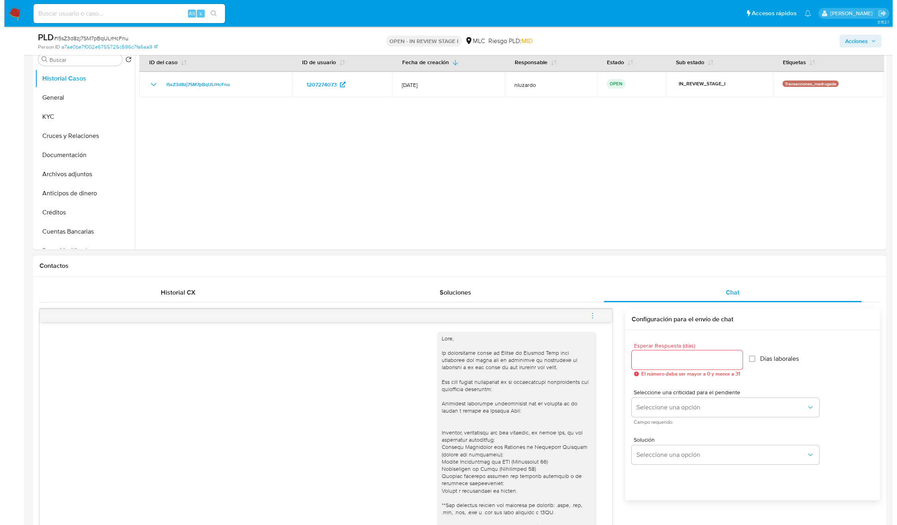
scroll to position [0, 0]
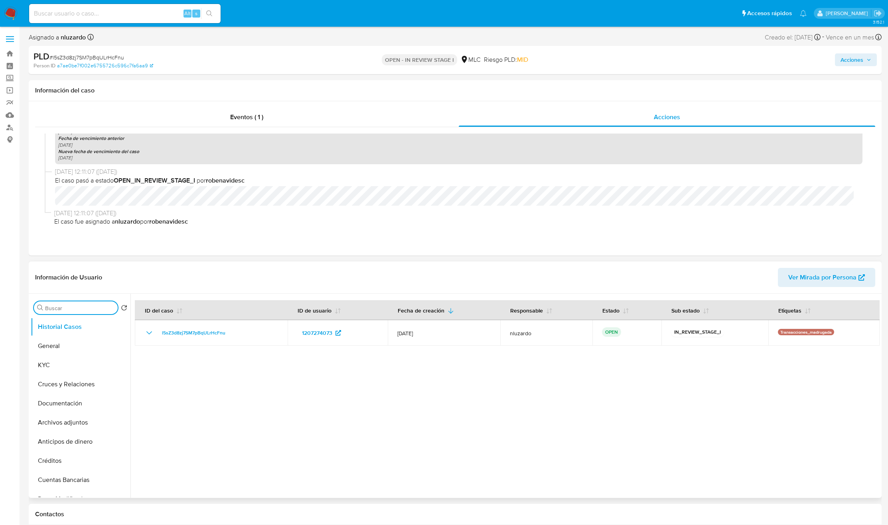
click at [73, 306] on input "Buscar" at bounding box center [79, 308] width 69 height 7
type input "ad"
click at [62, 349] on button "Archivos adjuntos" at bounding box center [77, 346] width 93 height 19
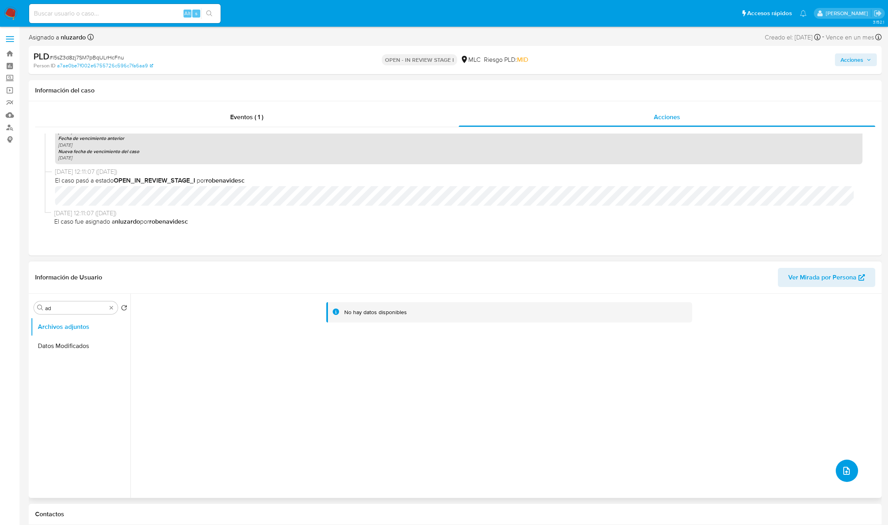
click at [844, 468] on icon "upload-file" at bounding box center [847, 471] width 10 height 10
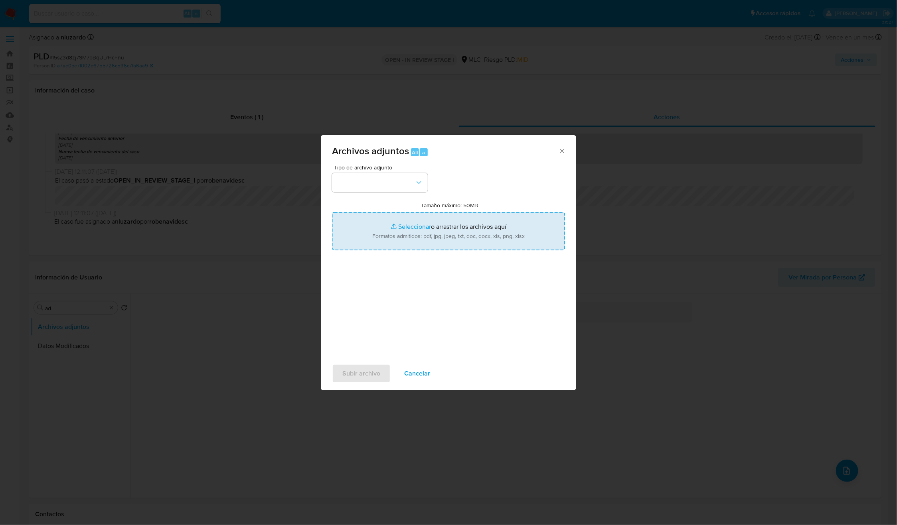
type input "C:\fakepath\1207274073 - Tablas Transaccionales 2025 v1.2.xlsx"
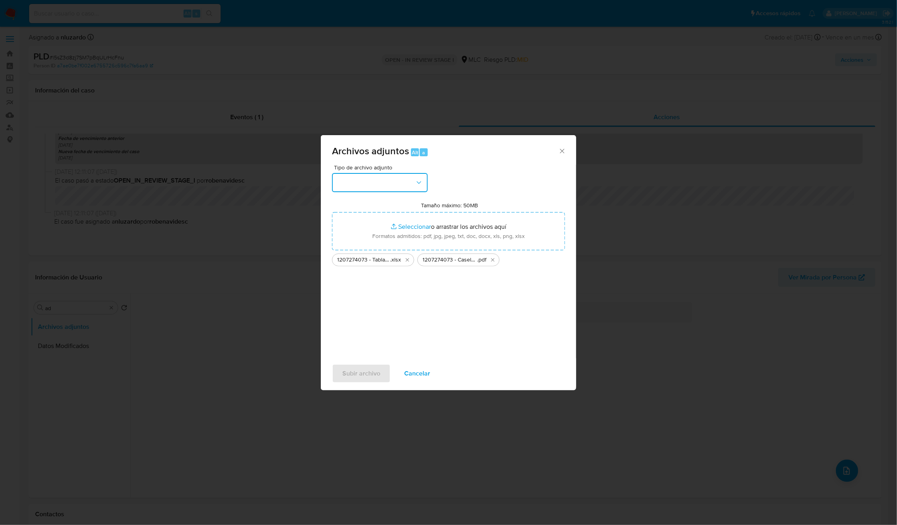
click at [410, 183] on button "button" at bounding box center [380, 182] width 96 height 19
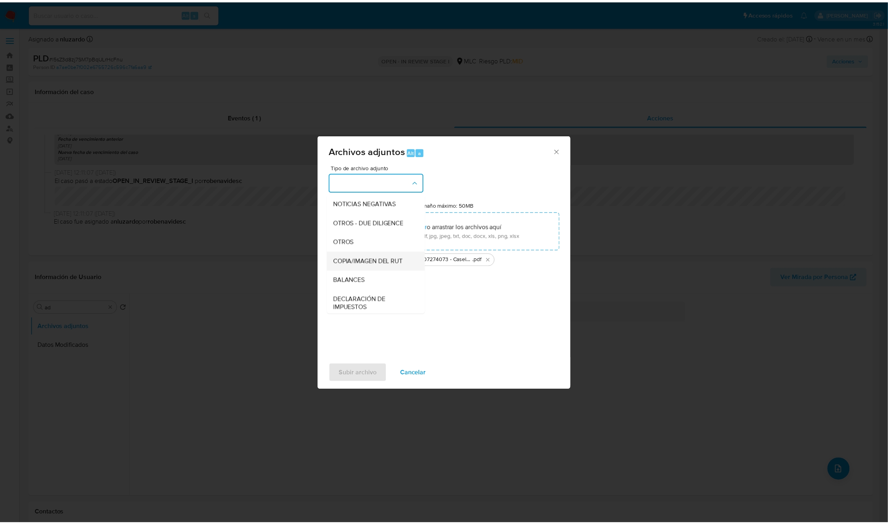
scroll to position [92, 0]
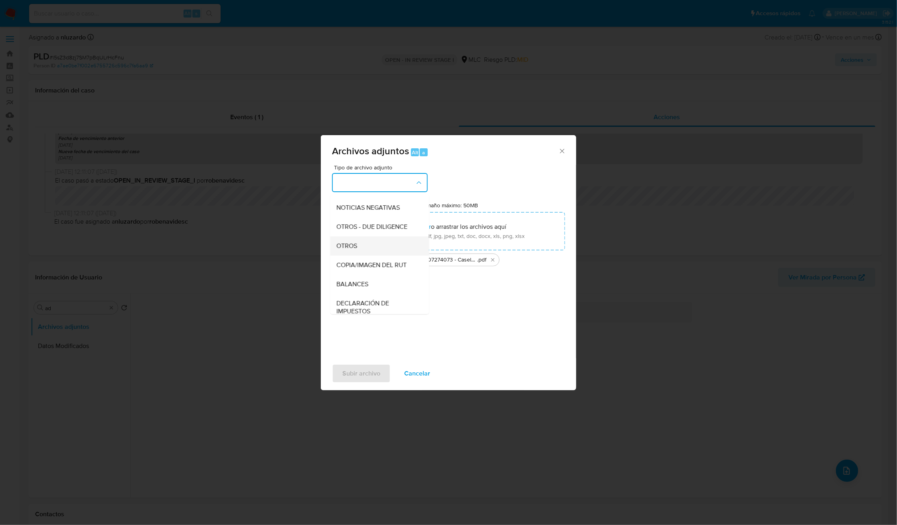
click at [355, 250] on span "OTROS" at bounding box center [347, 246] width 21 height 8
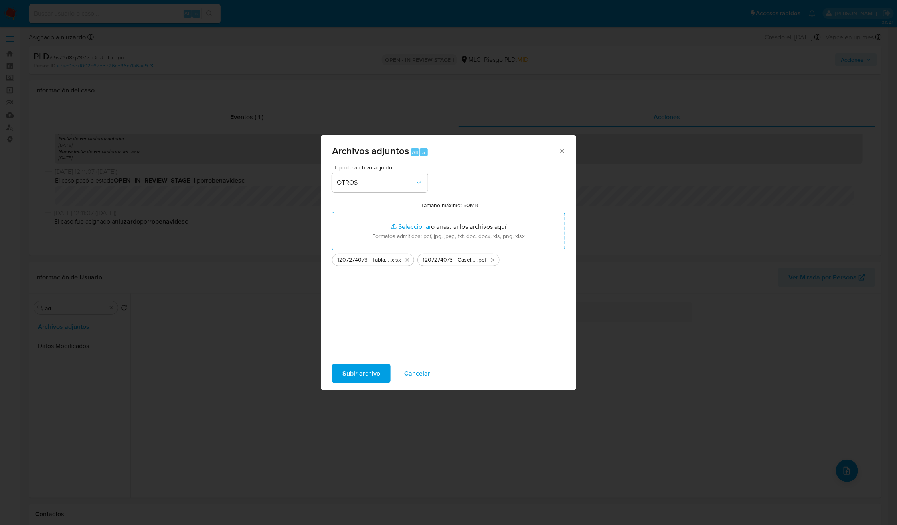
click at [364, 373] on span "Subir archivo" at bounding box center [361, 374] width 38 height 18
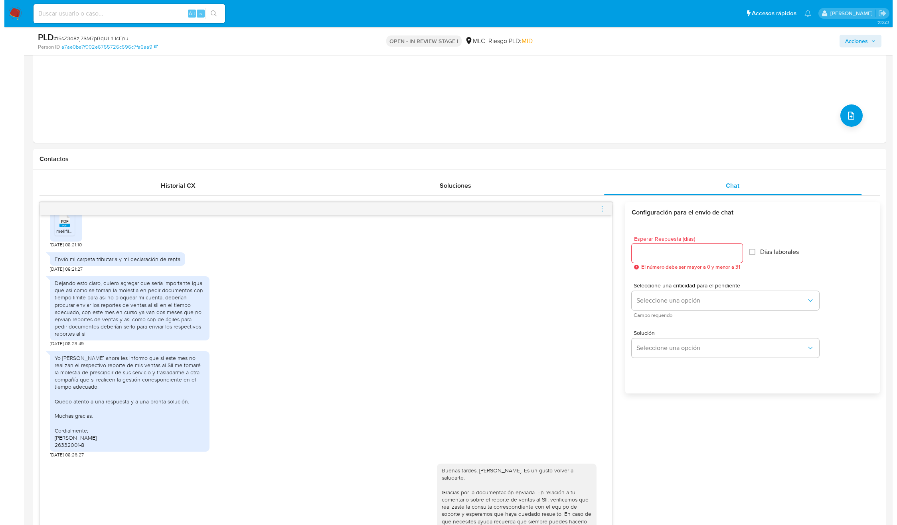
scroll to position [0, 0]
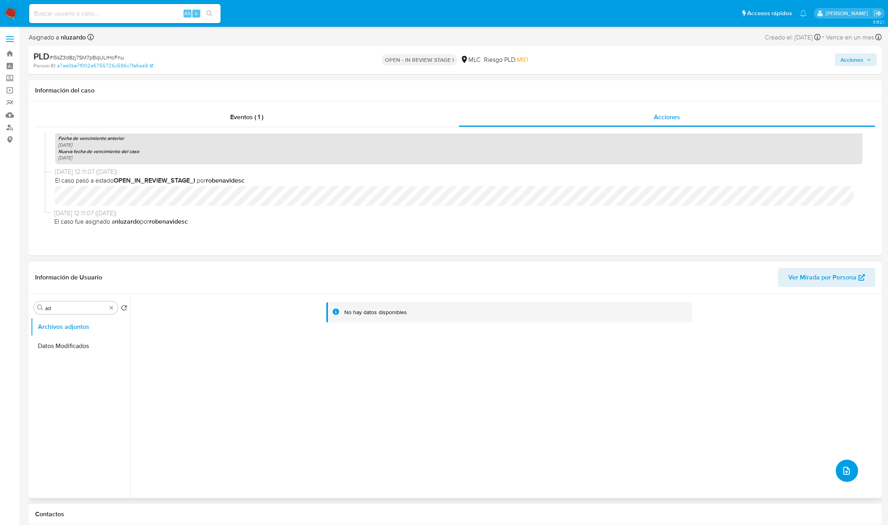
click at [850, 474] on button "upload-file" at bounding box center [847, 471] width 22 height 22
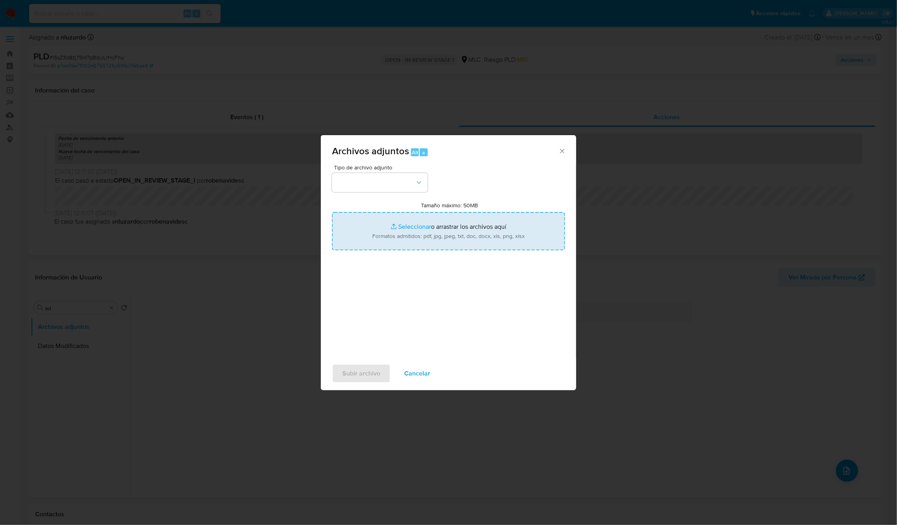
type input "C:\fakepath\1207274073_5a6ac10f-f747-4491-8ae3-e805a376a880 (1).pdf"
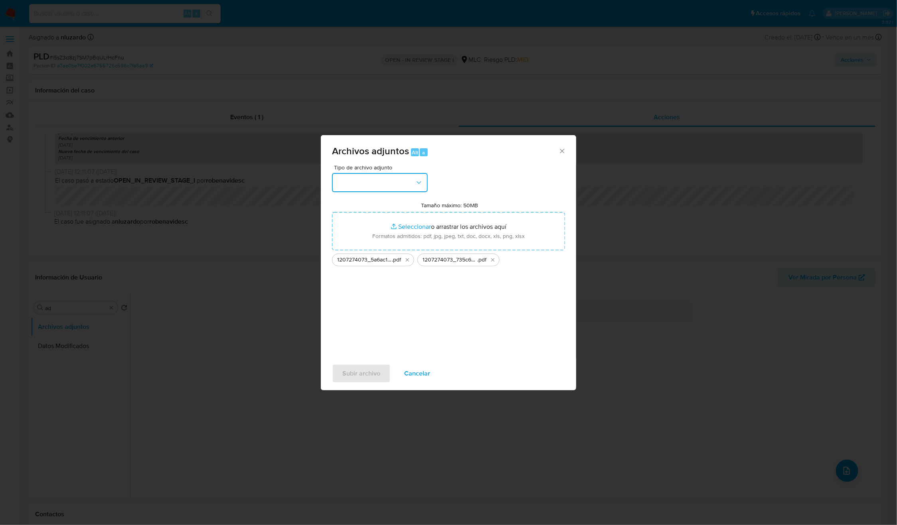
click at [414, 190] on button "button" at bounding box center [380, 182] width 96 height 19
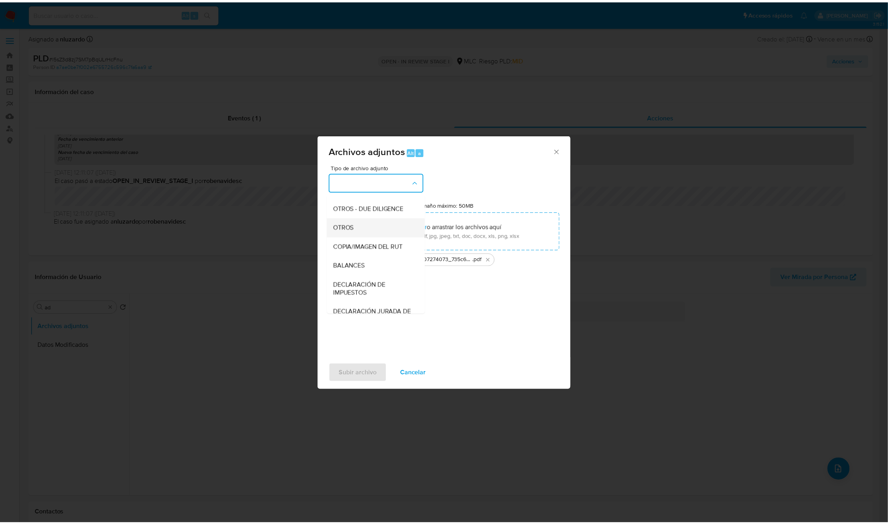
scroll to position [92, 0]
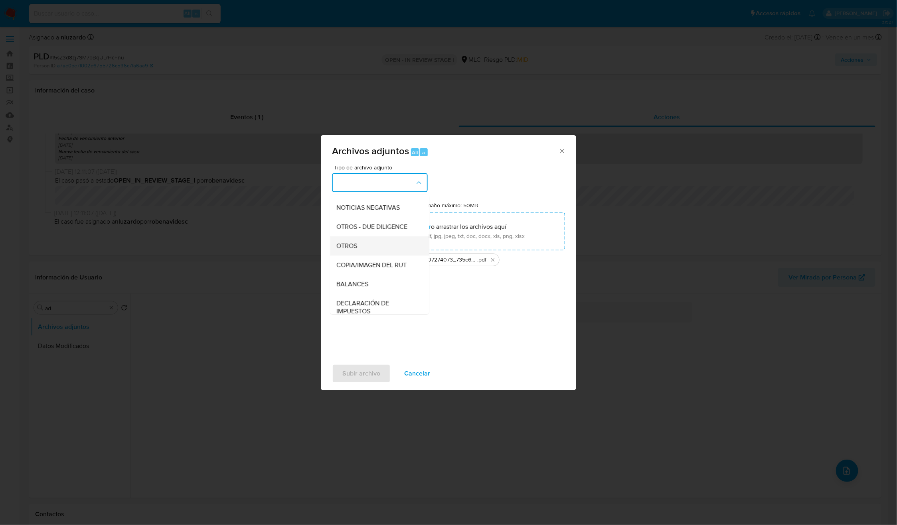
click at [360, 254] on div "OTROS" at bounding box center [377, 246] width 81 height 19
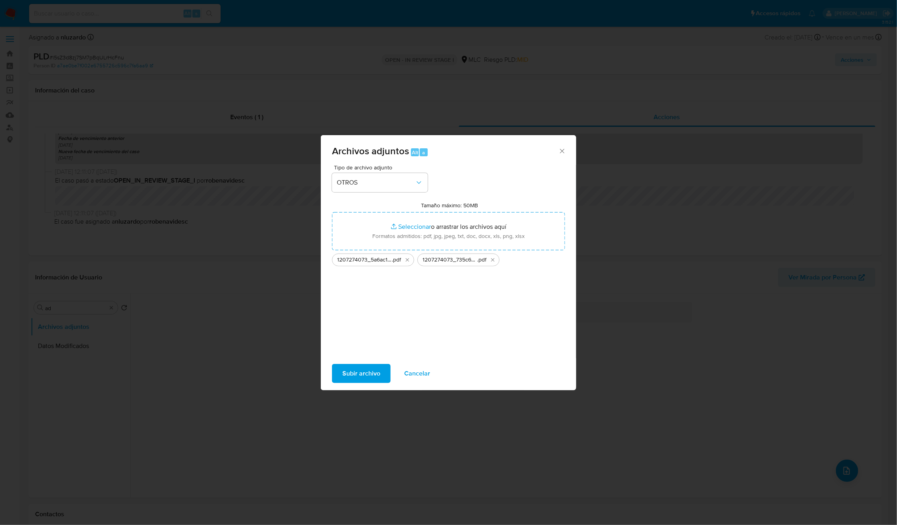
click at [352, 367] on span "Subir archivo" at bounding box center [361, 374] width 38 height 18
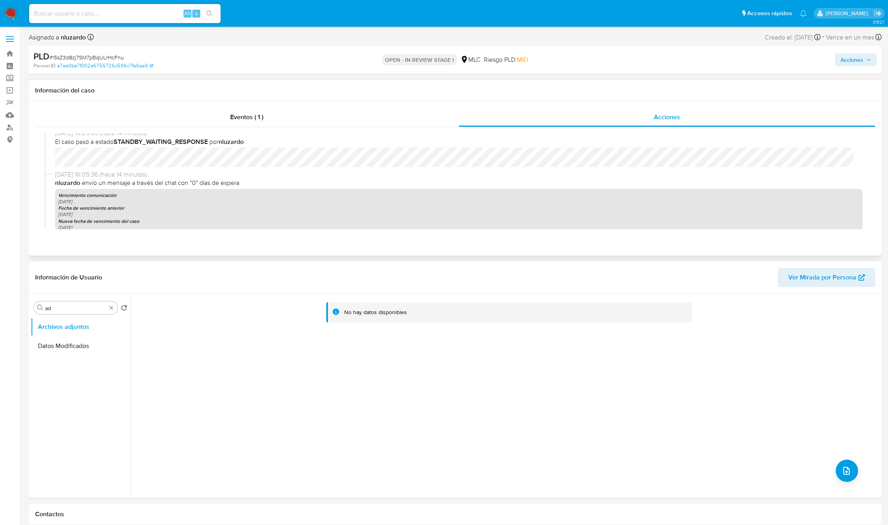
scroll to position [141, 0]
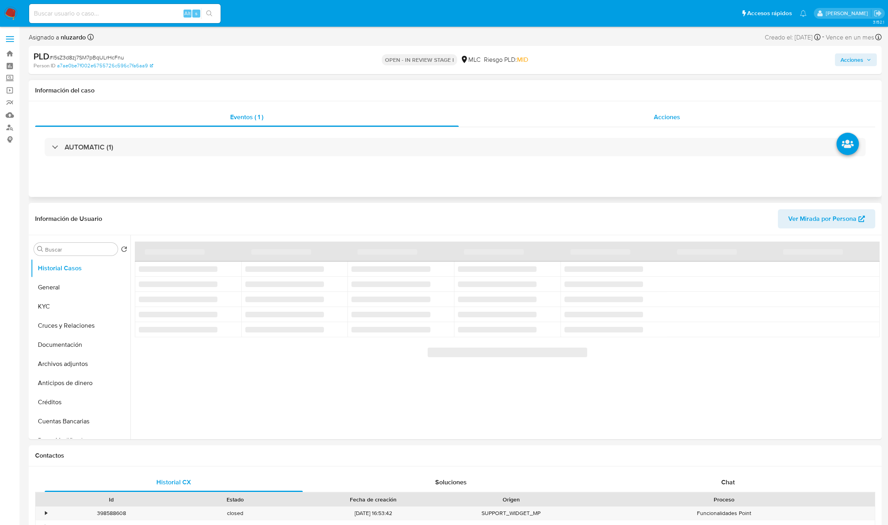
click at [700, 118] on div "Acciones" at bounding box center [667, 117] width 417 height 19
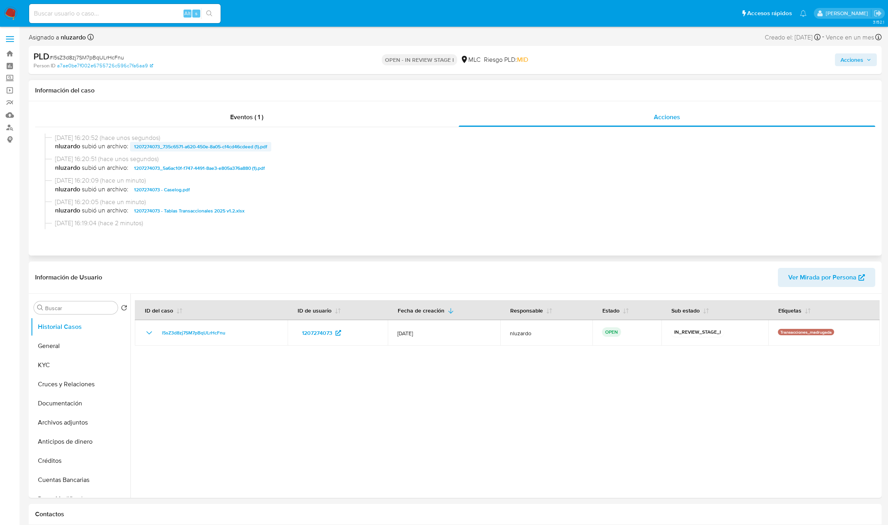
select select "10"
click at [203, 192] on span "nluzardo subió un archivo: 1207274073 - Caselog.pdf" at bounding box center [458, 190] width 807 height 10
copy span "1207274073 - Caselog.pdf"
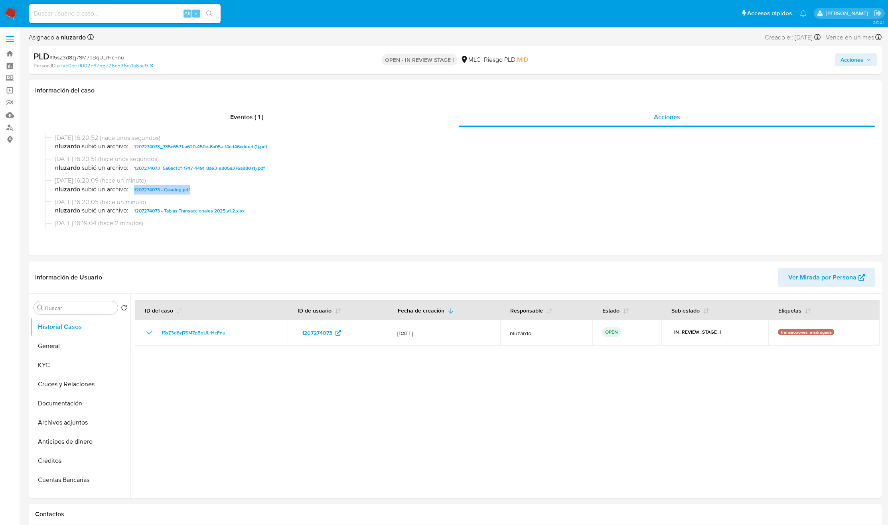
click at [850, 59] on span "Acciones" at bounding box center [851, 59] width 23 height 13
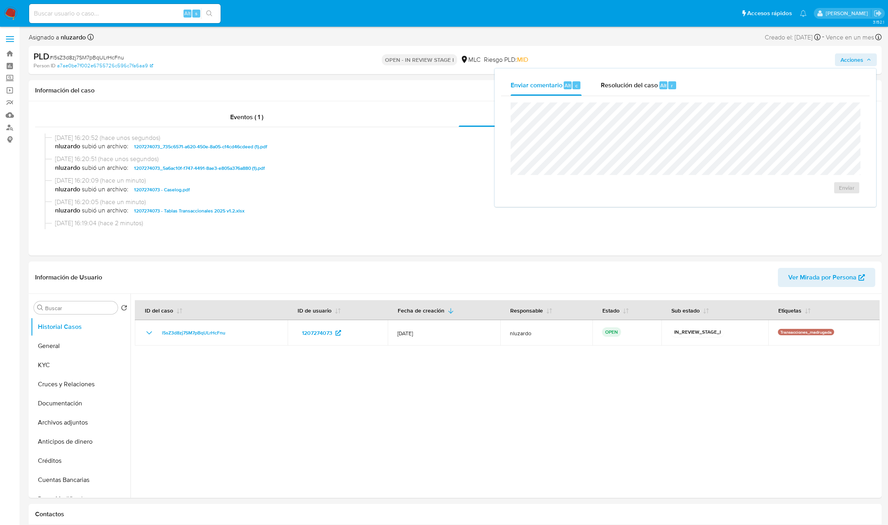
click at [627, 72] on div "Enviar comentario Alt c Resolución del caso Alt r Enviar" at bounding box center [685, 138] width 381 height 138
click at [626, 89] on span "Resolución del caso" at bounding box center [629, 85] width 57 height 9
click at [758, 196] on span "No ROI" at bounding box center [757, 196] width 39 height 18
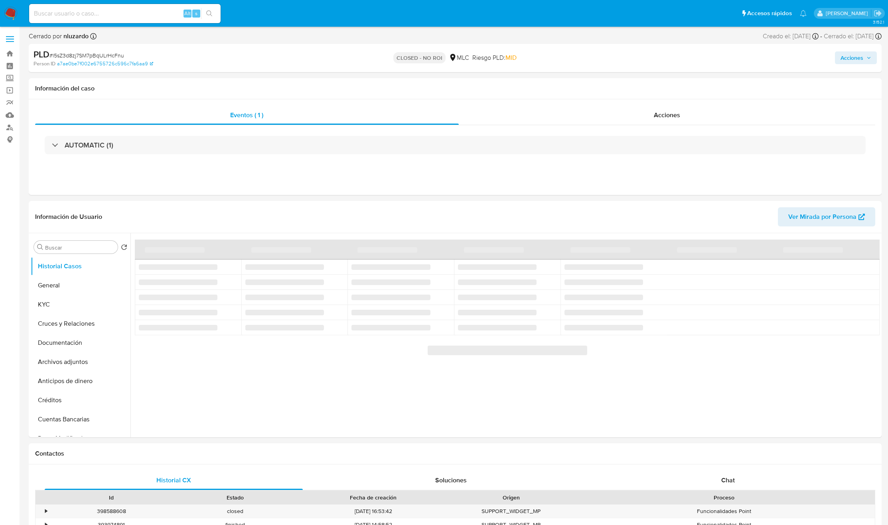
select select "10"
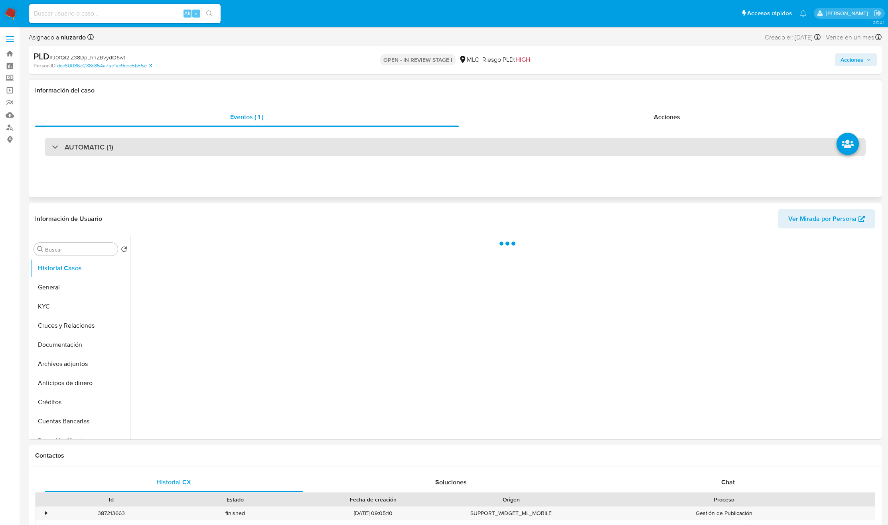
drag, startPoint x: 147, startPoint y: 148, endPoint x: 147, endPoint y: 153, distance: 5.6
click at [147, 148] on div "AUTOMATIC (1)" at bounding box center [455, 147] width 821 height 18
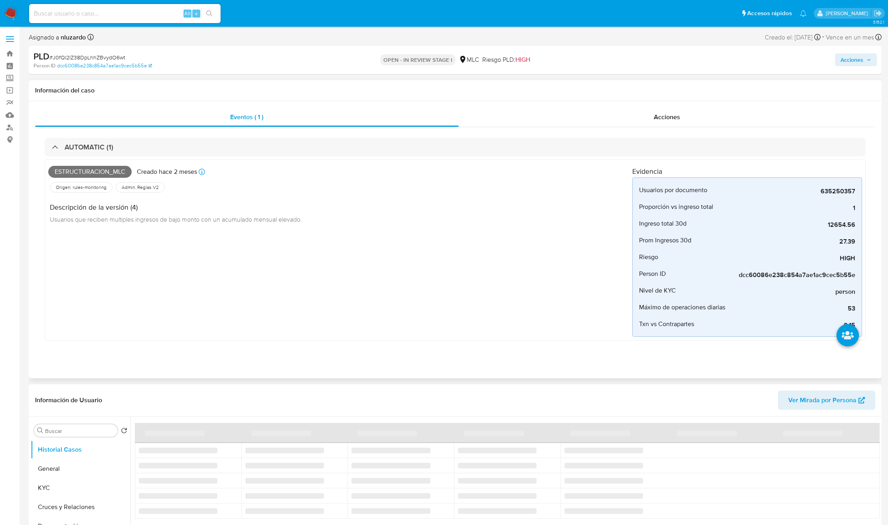
click at [97, 175] on span "Estructuracion_mlc" at bounding box center [89, 172] width 83 height 12
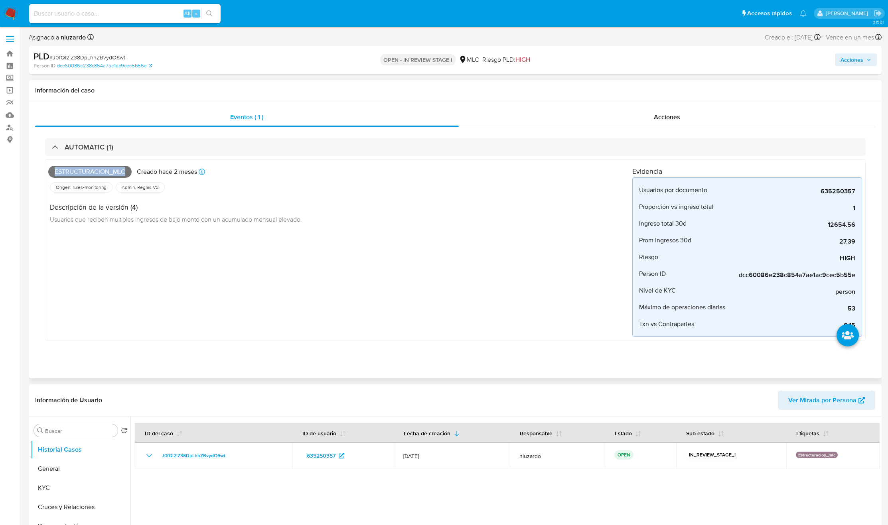
click at [97, 175] on span "Estructuracion_mlc" at bounding box center [89, 172] width 83 height 12
select select "10"
copy span "Estructuracion_mlc"
click at [154, 17] on input at bounding box center [124, 13] width 191 height 10
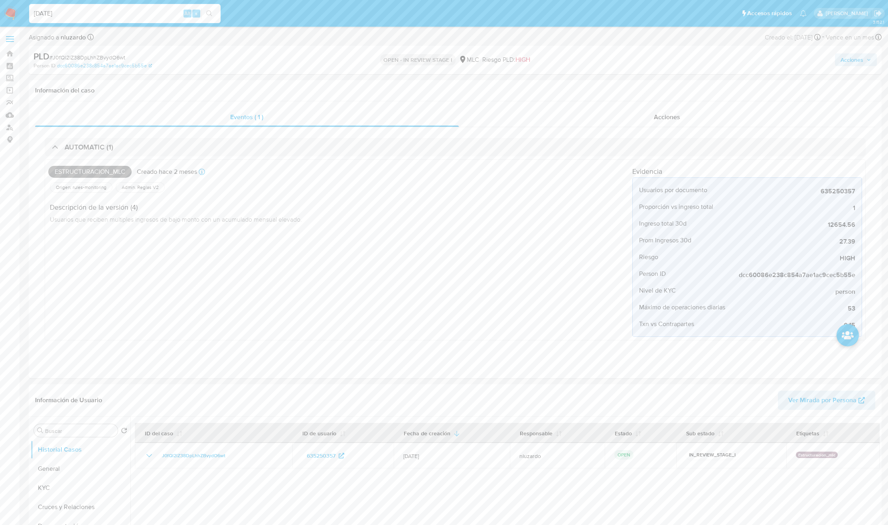
type input "[DATE]"
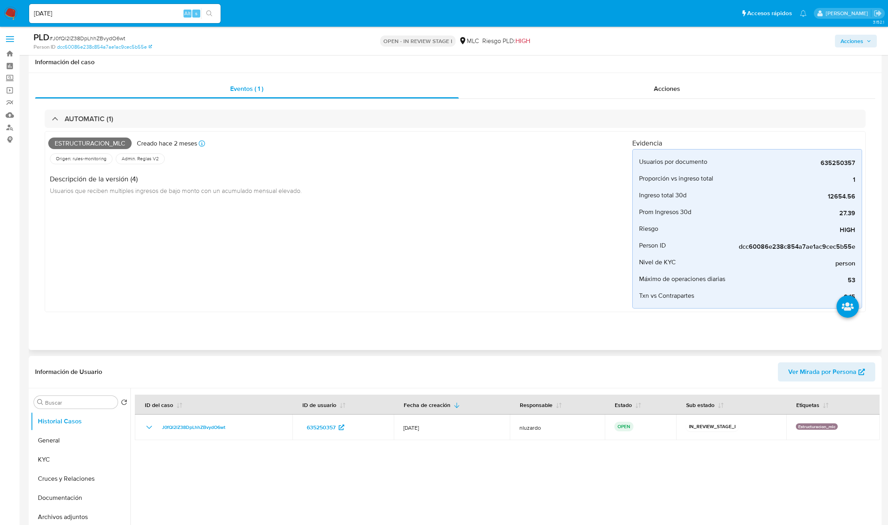
scroll to position [239, 0]
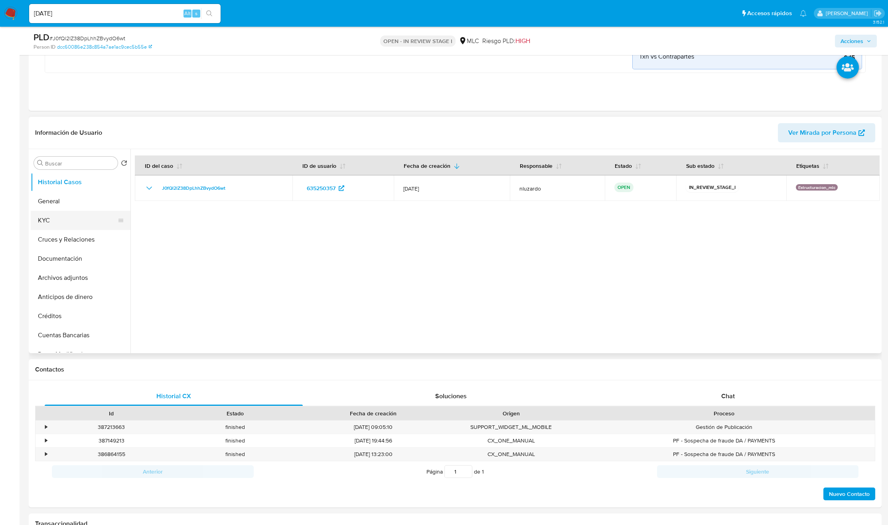
click at [74, 213] on button "KYC" at bounding box center [77, 220] width 93 height 19
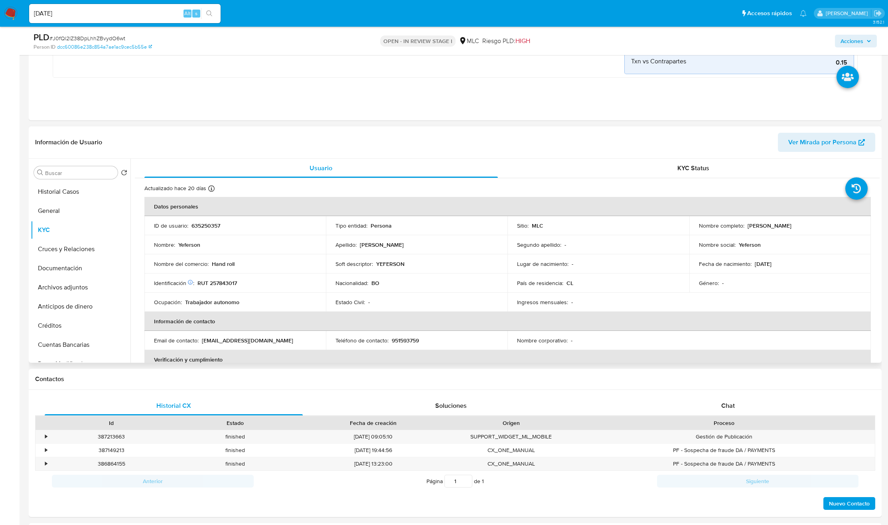
click at [754, 226] on p "Yeferson [PERSON_NAME]" at bounding box center [770, 225] width 44 height 7
drag, startPoint x: 813, startPoint y: 226, endPoint x: 819, endPoint y: 226, distance: 6.4
click at [819, 226] on div "Nombre completo : Yeferson Antunez Mendez" at bounding box center [780, 225] width 162 height 7
copy p "Yeferson [PERSON_NAME]"
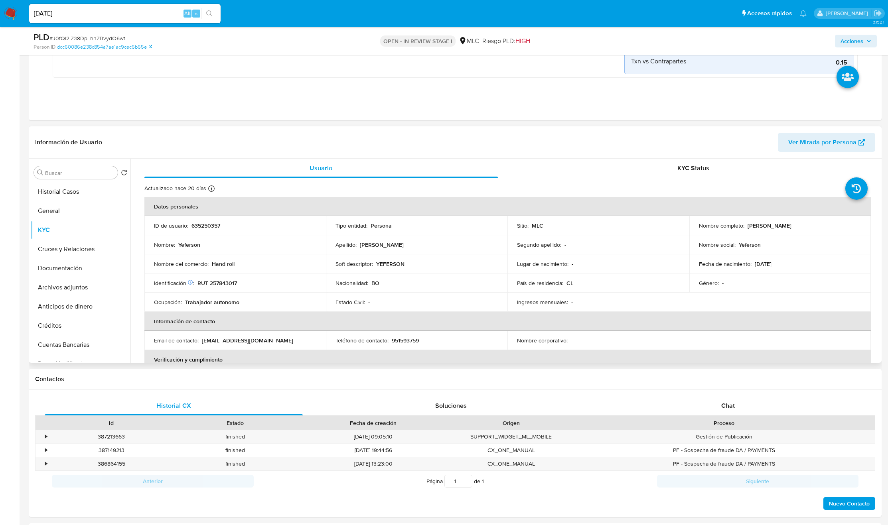
click at [244, 290] on td "Identificación Nº de serie: 601821499 : RUT 257843017" at bounding box center [235, 283] width 182 height 19
click at [223, 288] on td "Identificación Nº de serie: 601821499 : RUT 257843017" at bounding box center [235, 283] width 182 height 19
click at [223, 285] on p "RUT 257843017" at bounding box center [216, 283] width 39 height 7
copy p "257843017"
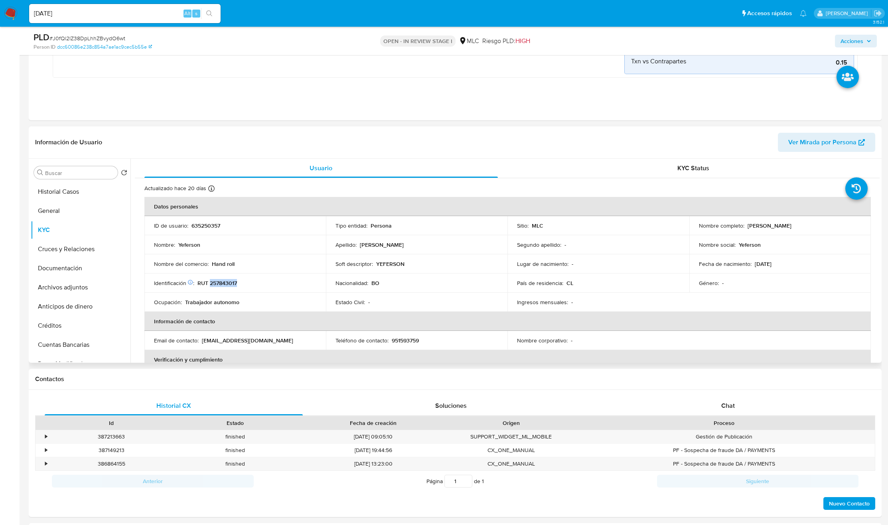
click at [223, 285] on p "RUT 257843017" at bounding box center [216, 283] width 39 height 7
click at [738, 399] on div "Chat" at bounding box center [728, 406] width 258 height 19
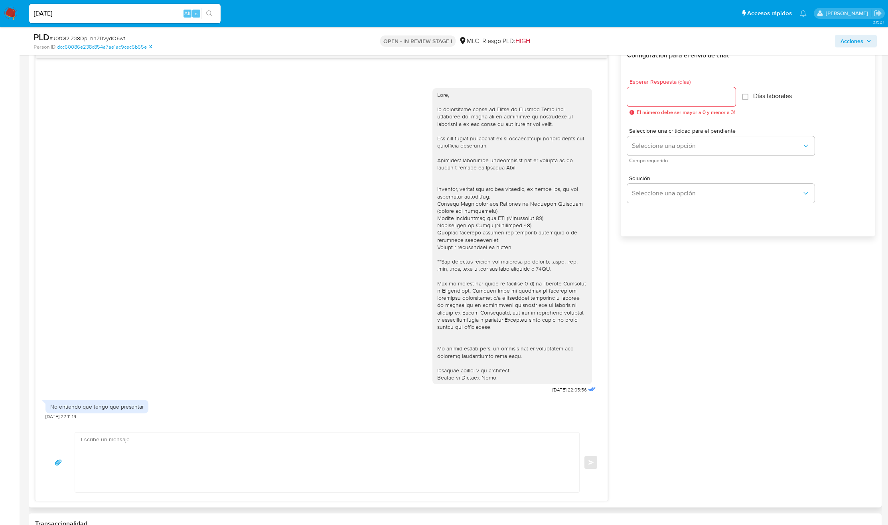
scroll to position [658, 0]
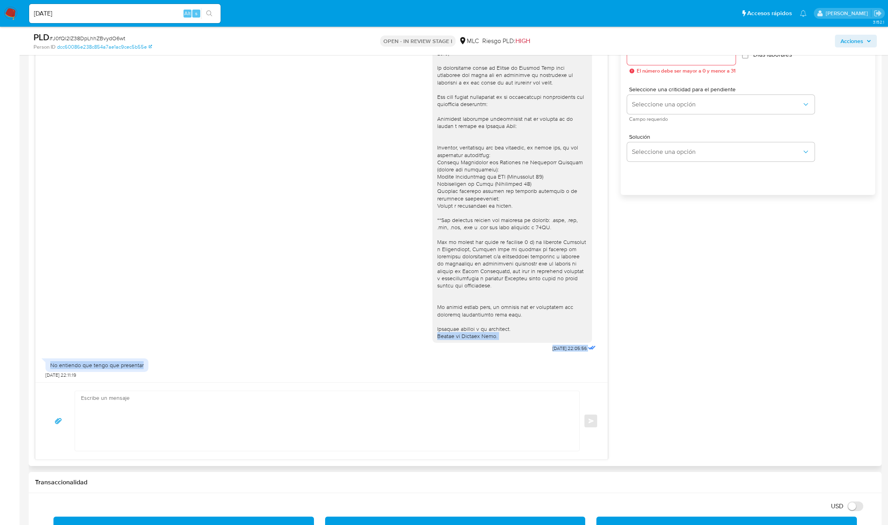
drag, startPoint x: 573, startPoint y: 361, endPoint x: 347, endPoint y: 341, distance: 227.1
click at [347, 341] on div "25/07/2025 22:05:56 No entiendo que tengo que presentar 25/07/2025 22:11:19" at bounding box center [322, 209] width 572 height 345
click at [347, 341] on div "25/07/2025 22:05:56" at bounding box center [321, 198] width 552 height 314
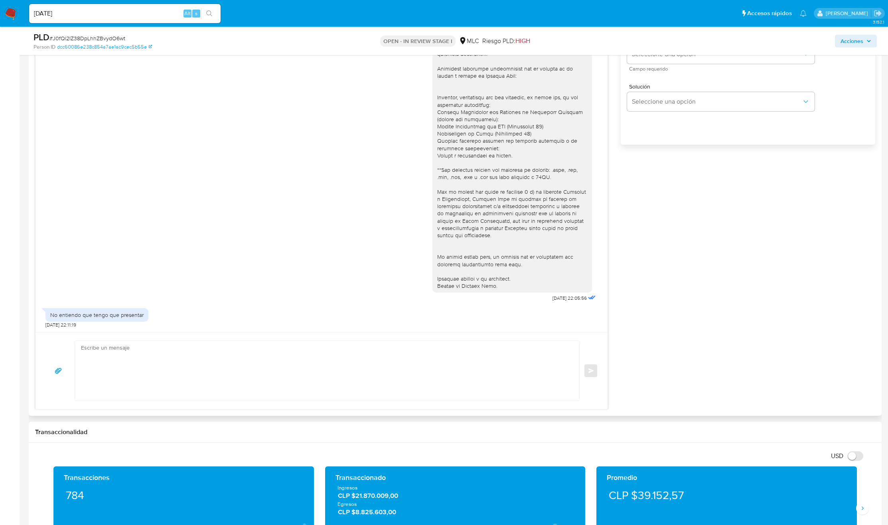
scroll to position [718, 0]
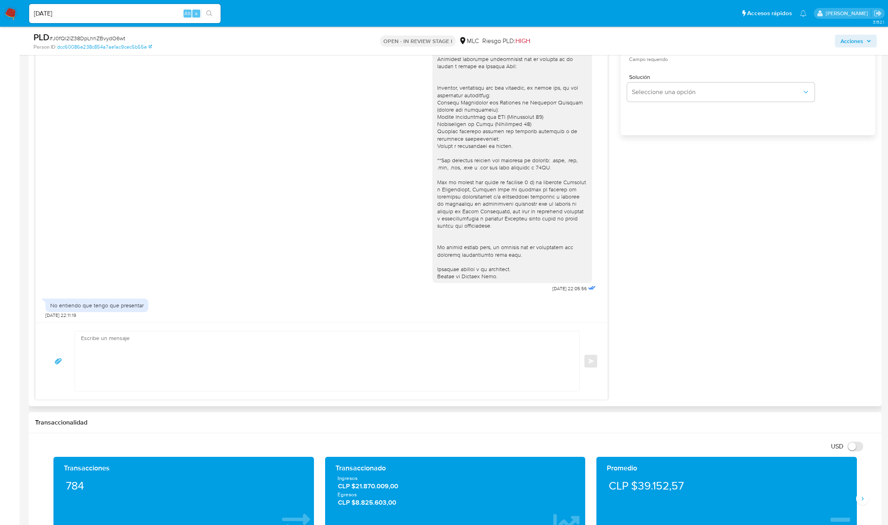
click at [346, 342] on textarea at bounding box center [325, 361] width 488 height 60
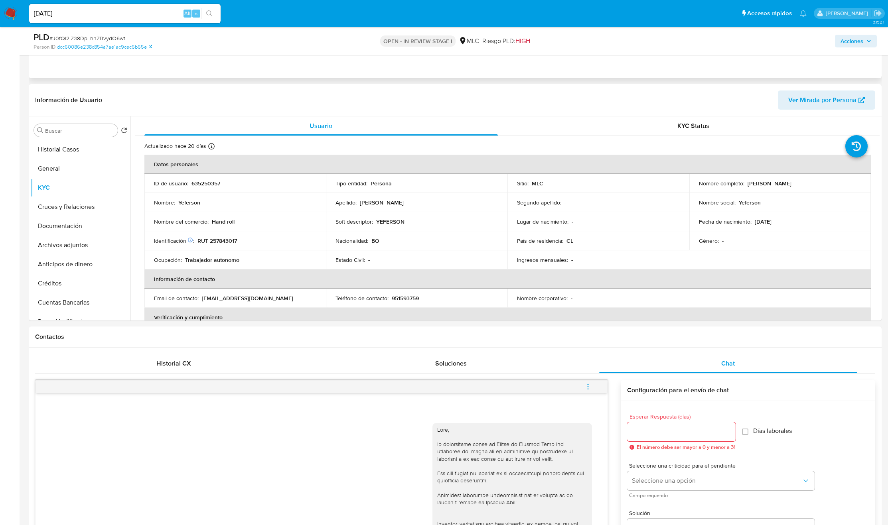
scroll to position [0, 0]
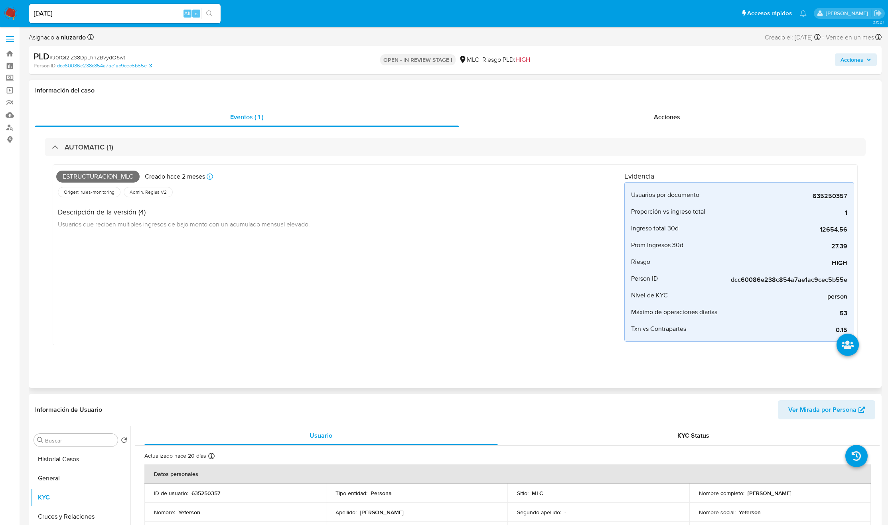
drag, startPoint x: 54, startPoint y: 465, endPoint x: 224, endPoint y: 319, distance: 223.7
click at [54, 465] on button "Historial Casos" at bounding box center [81, 459] width 100 height 19
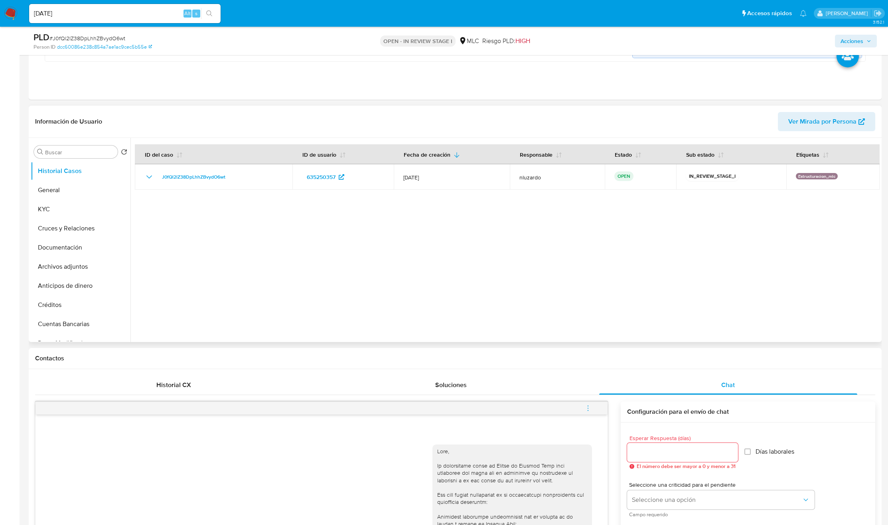
scroll to position [299, 0]
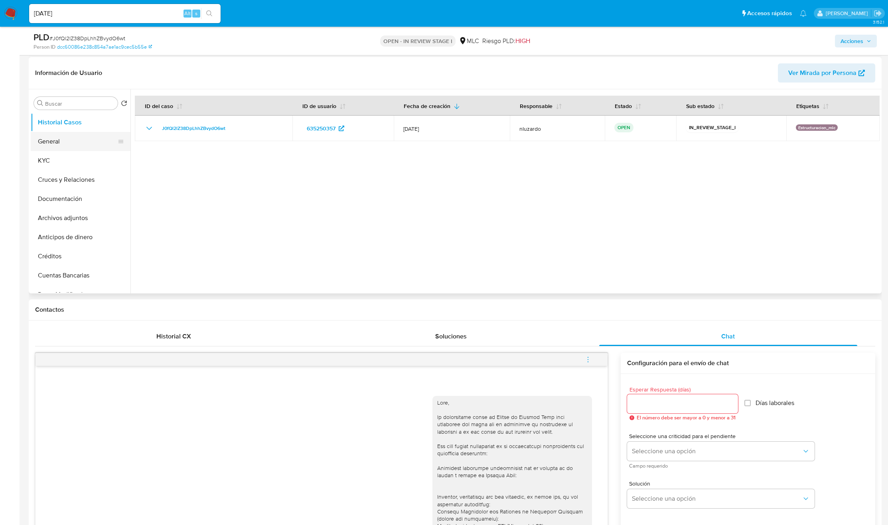
click at [53, 150] on button "General" at bounding box center [77, 141] width 93 height 19
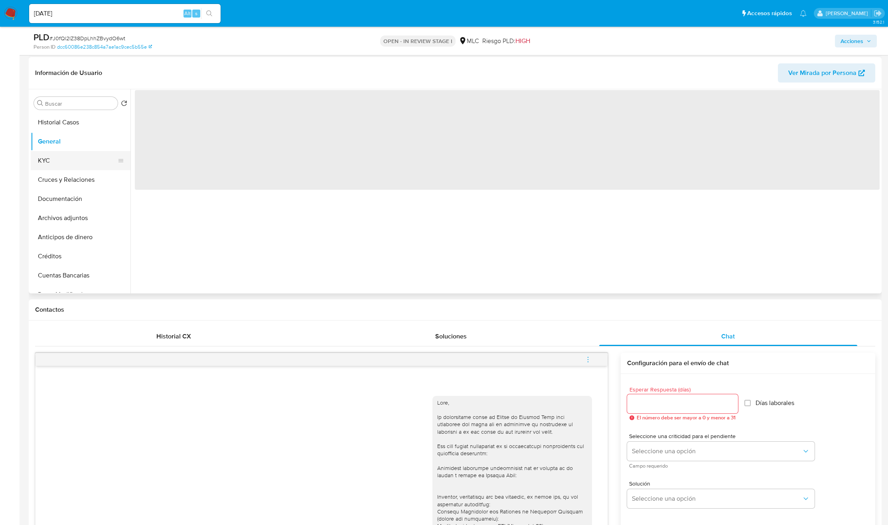
click at [50, 160] on button "KYC" at bounding box center [77, 160] width 93 height 19
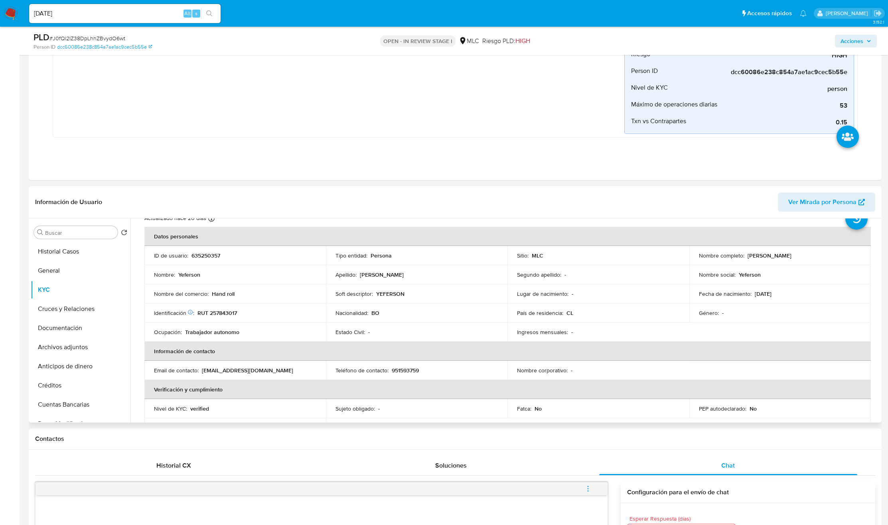
scroll to position [34, 0]
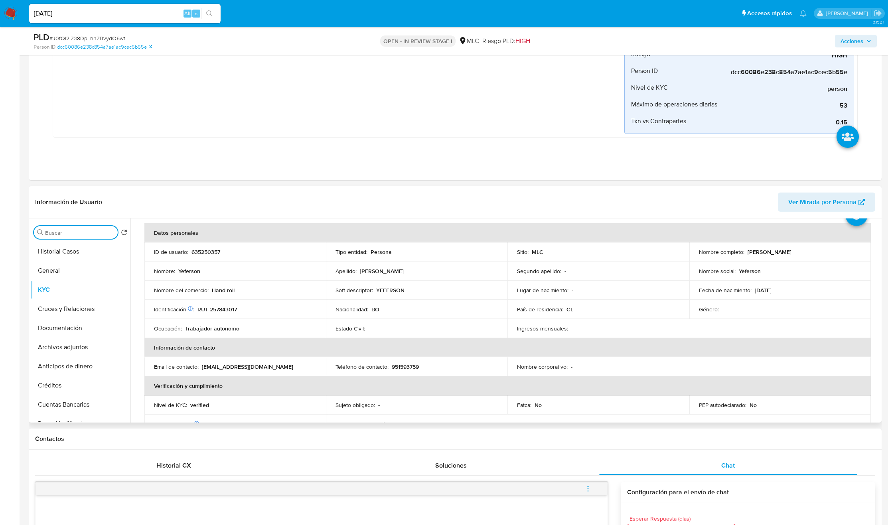
click at [57, 232] on input "Buscar" at bounding box center [79, 232] width 69 height 7
type input "cr"
click at [66, 269] on button "Cruces y Relaciones" at bounding box center [77, 270] width 93 height 19
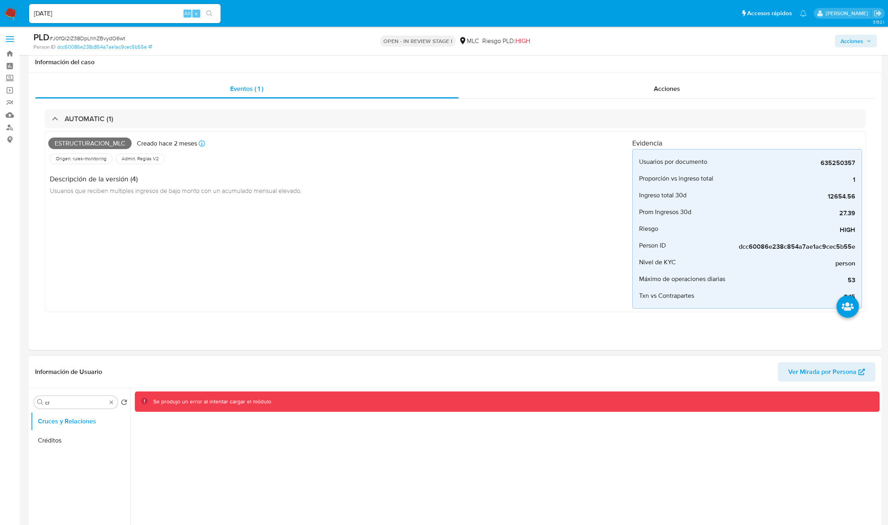
scroll to position [39, 0]
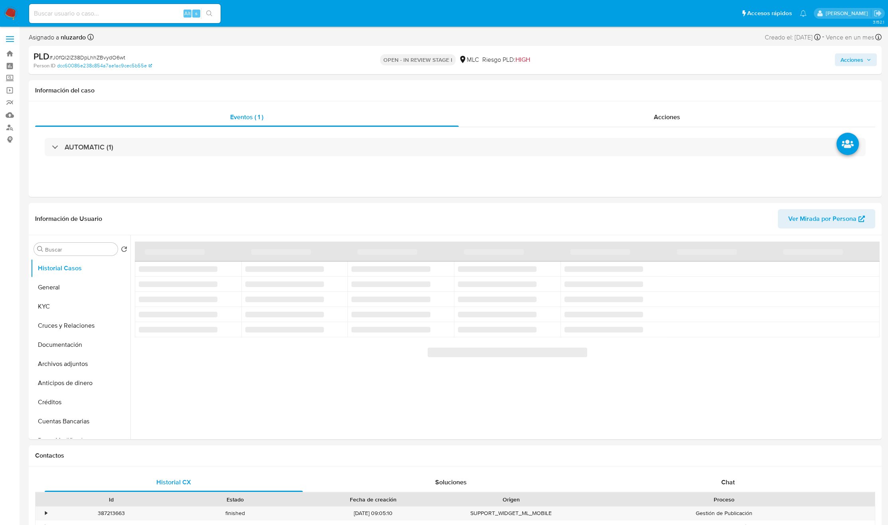
select select "10"
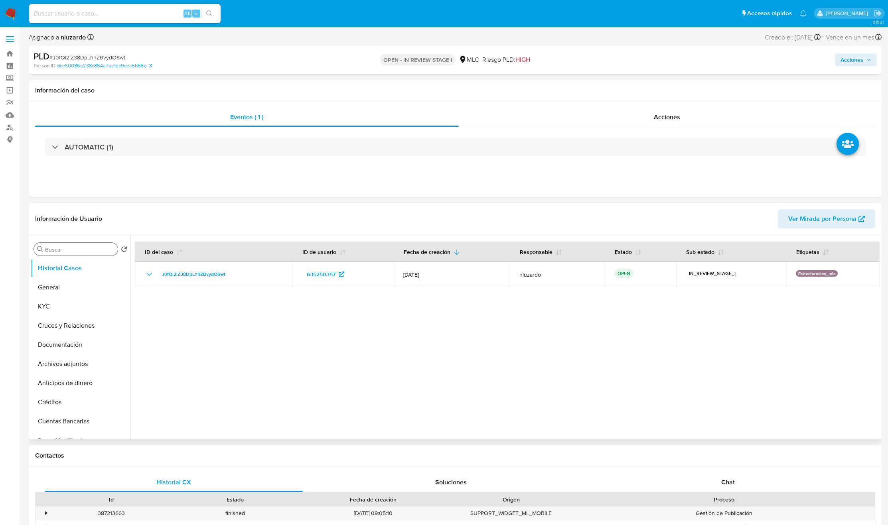
click at [63, 251] on input "Buscar" at bounding box center [79, 249] width 69 height 7
type input "cr"
click at [75, 286] on button "Cruces y Relaciones" at bounding box center [77, 287] width 93 height 19
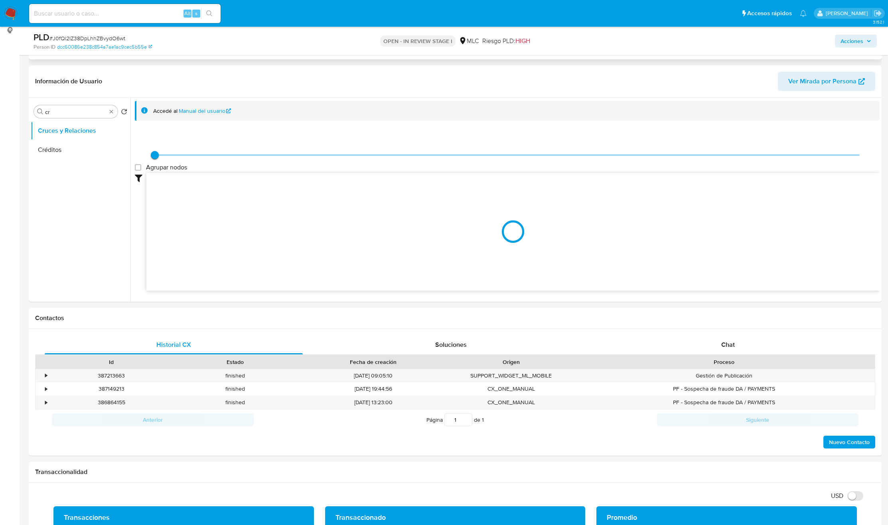
scroll to position [120, 0]
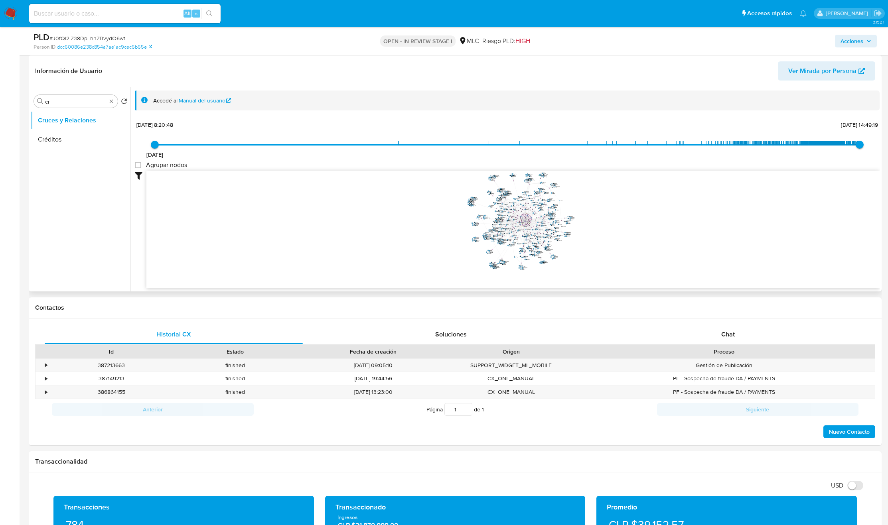
click at [517, 221] on icon "user-635250357  635250357 phone-6614fe9a4e3d032ff1d3d68558771988  person-dcc6…" at bounding box center [512, 229] width 733 height 116
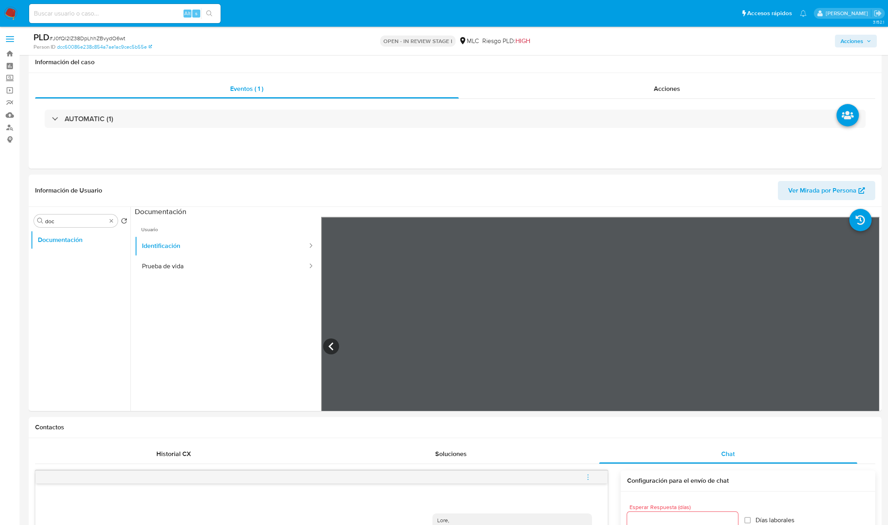
select select "10"
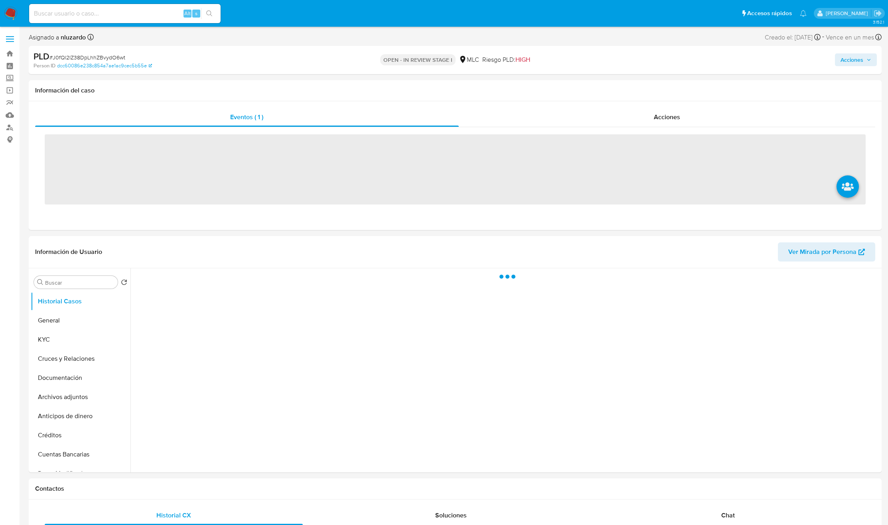
select select "10"
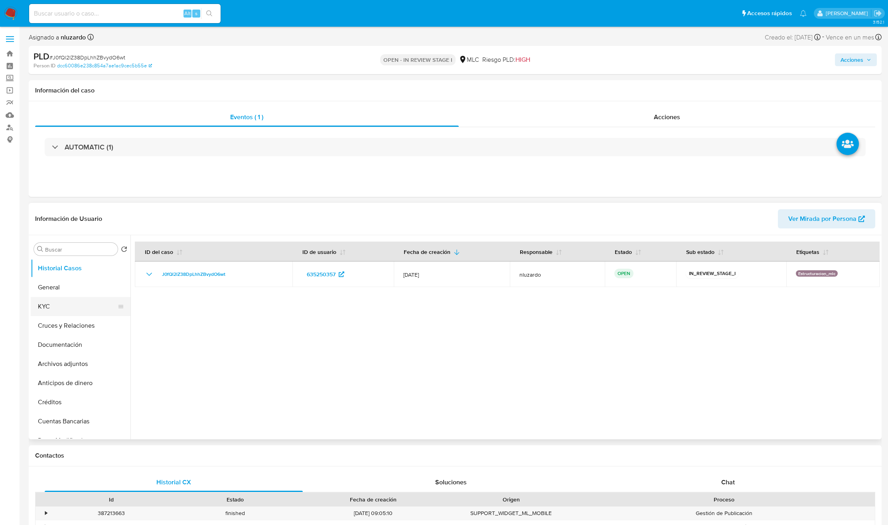
click at [64, 310] on button "KYC" at bounding box center [77, 306] width 93 height 19
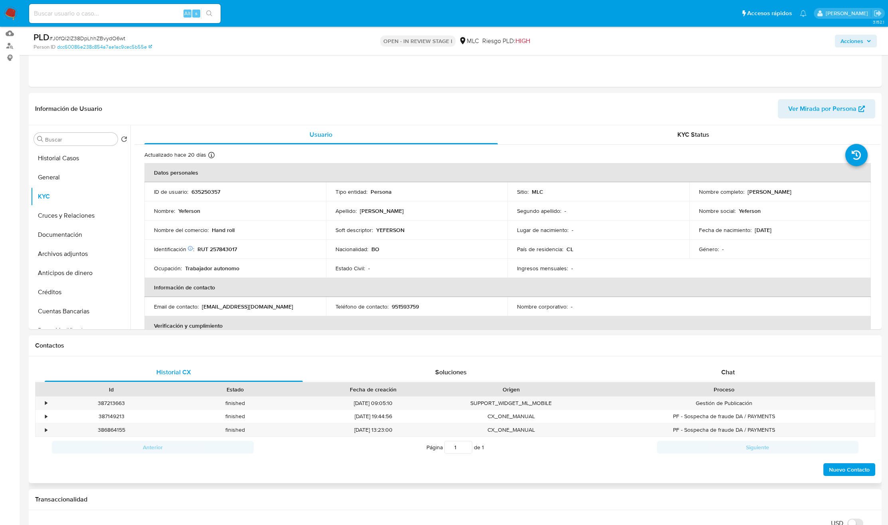
scroll to position [180, 0]
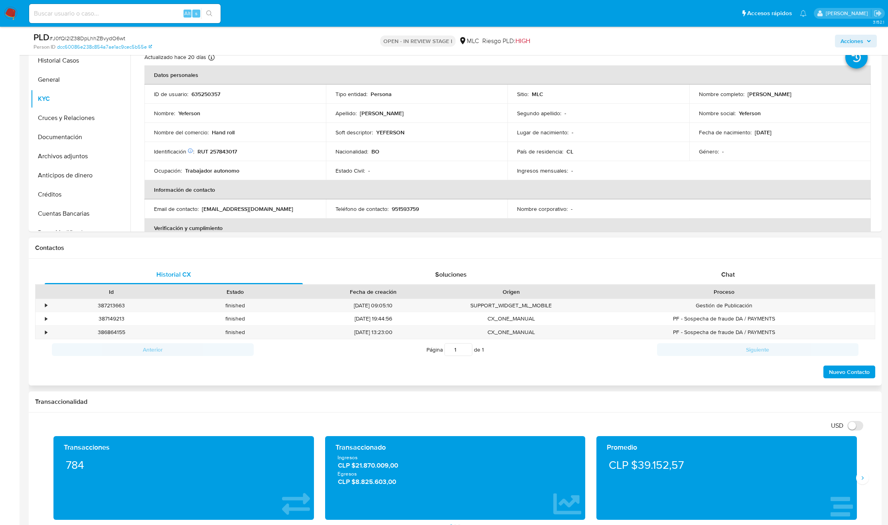
click at [706, 264] on div "Historial CX Soluciones Chat Id Estado Fecha de creación Origen Proceso • 38721…" at bounding box center [455, 322] width 853 height 127
click at [701, 276] on div "Chat" at bounding box center [728, 274] width 258 height 19
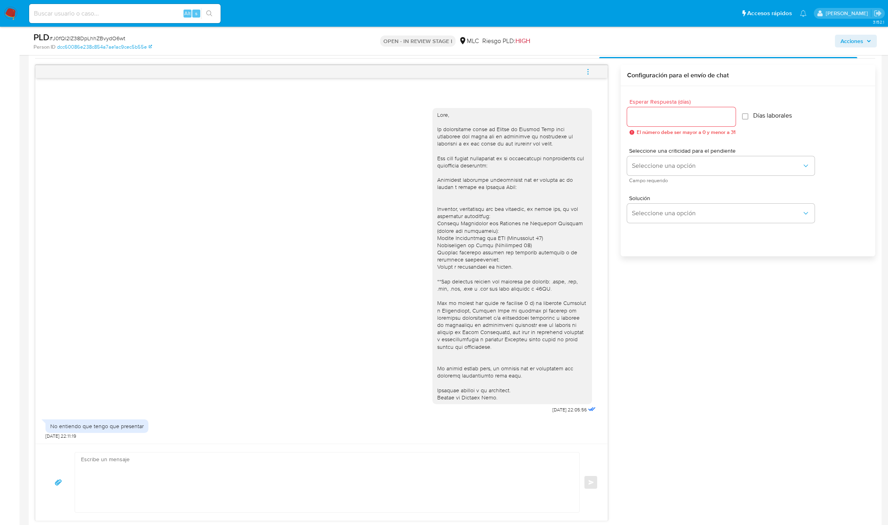
scroll to position [239, 0]
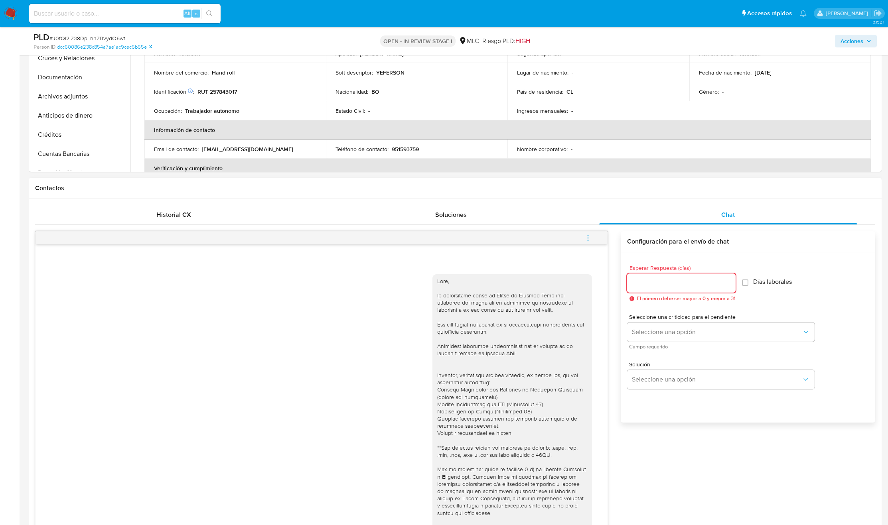
click at [649, 284] on input "Esperar Respuesta (días)" at bounding box center [681, 283] width 109 height 10
type input "0"
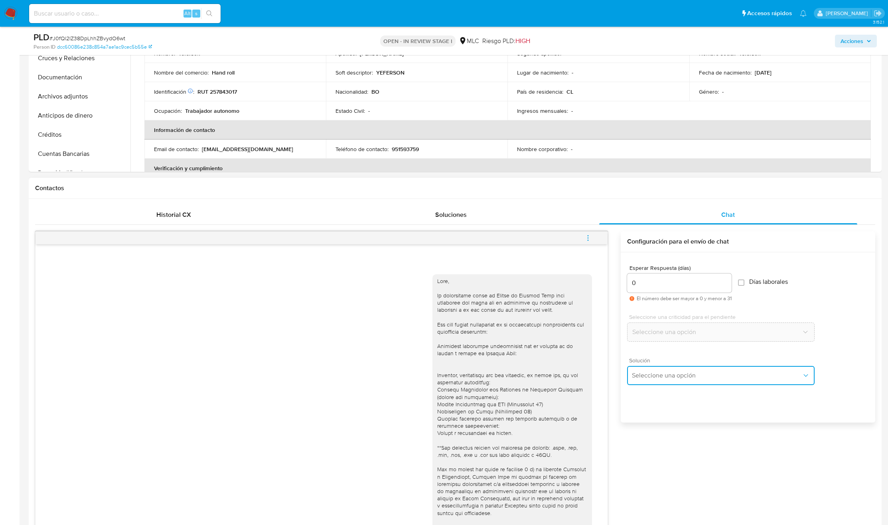
click at [663, 373] on span "Seleccione una opción" at bounding box center [717, 376] width 170 height 8
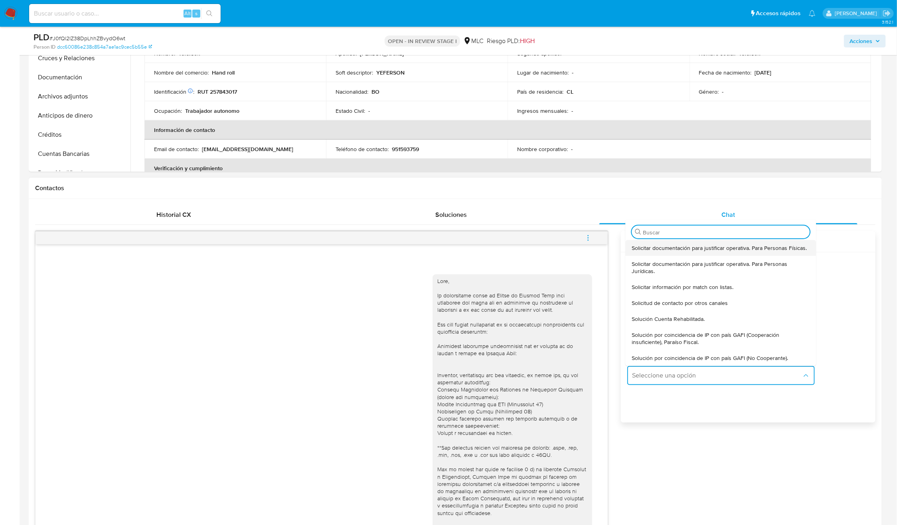
click at [696, 245] on span "Solicitar documentación para justificar operativa. Para Personas Físicas." at bounding box center [719, 248] width 175 height 7
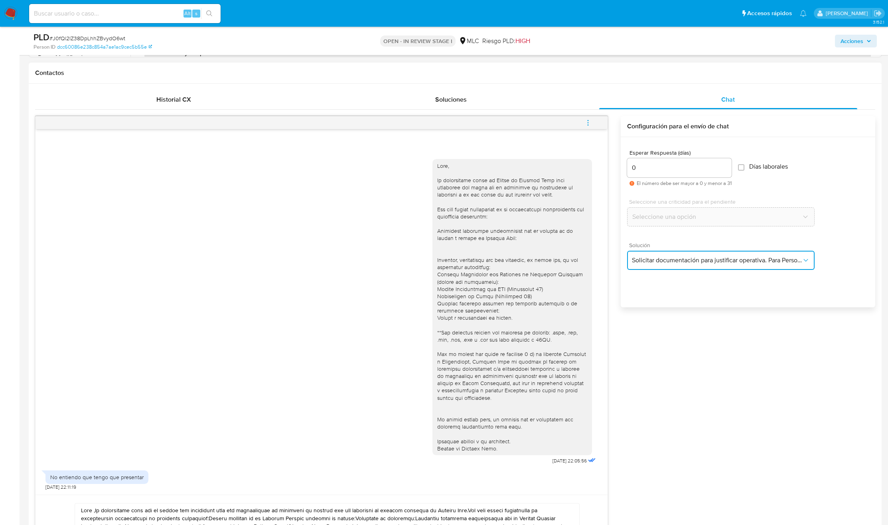
scroll to position [479, 0]
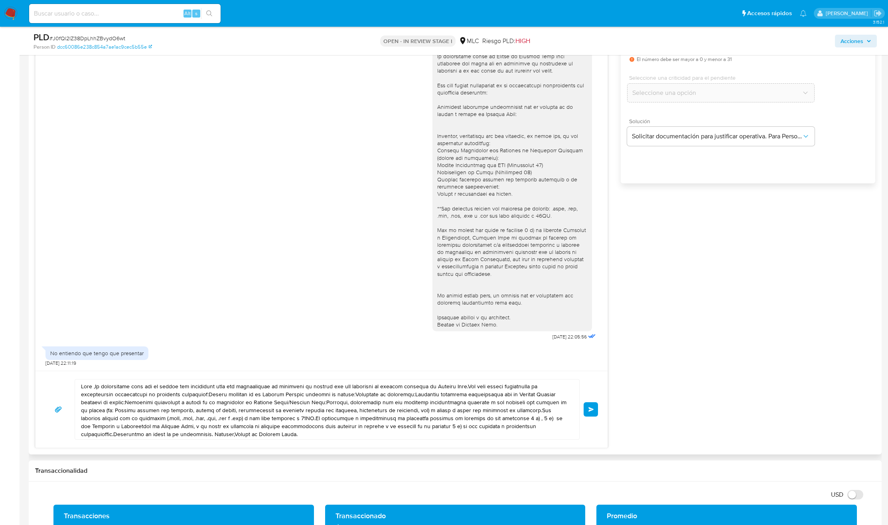
click at [231, 402] on textarea at bounding box center [325, 410] width 488 height 60
paste textarea ", Yeferson. Es un gusto volver saludarte. Para concluir el proceso de validació…"
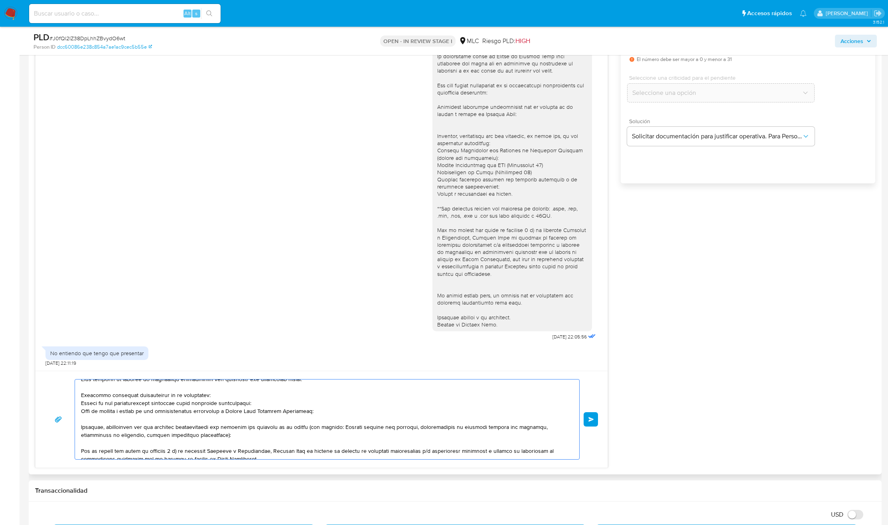
scroll to position [0, 0]
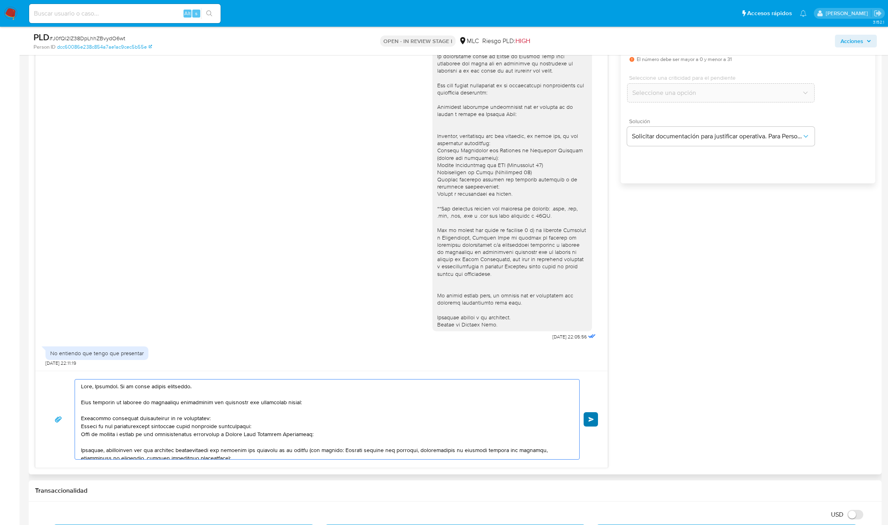
type textarea "Hola, Yeferson. Es un gusto volver saludarte. Para concluir el proceso de valid…"
click at [595, 424] on button "Enviar" at bounding box center [591, 419] width 14 height 14
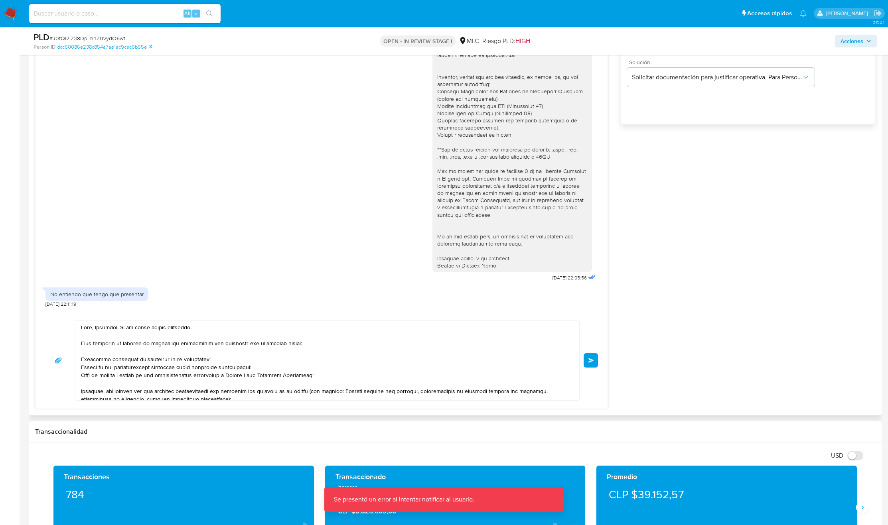
scroll to position [539, 0]
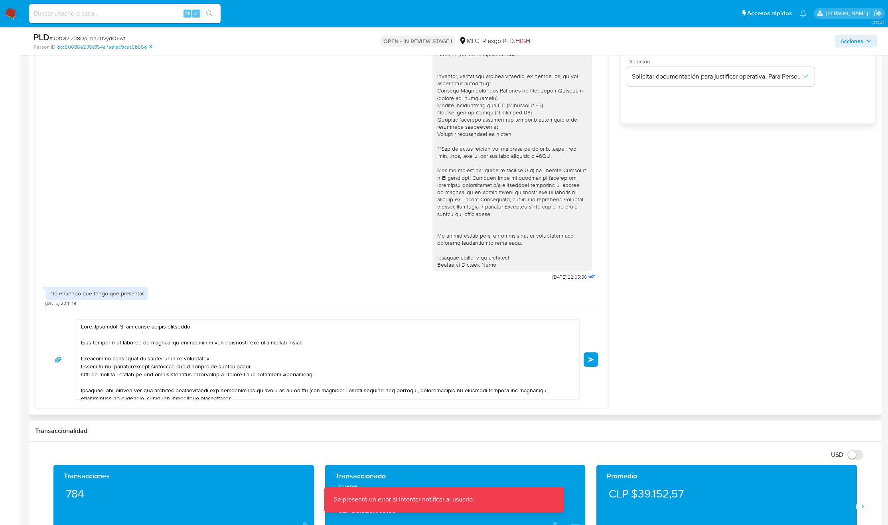
click at [286, 371] on textarea at bounding box center [325, 360] width 488 height 80
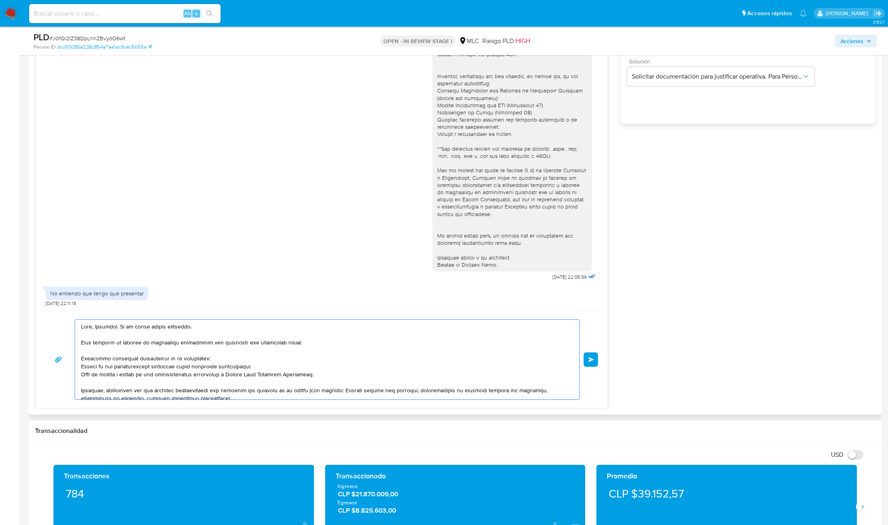
scroll to position [79, 0]
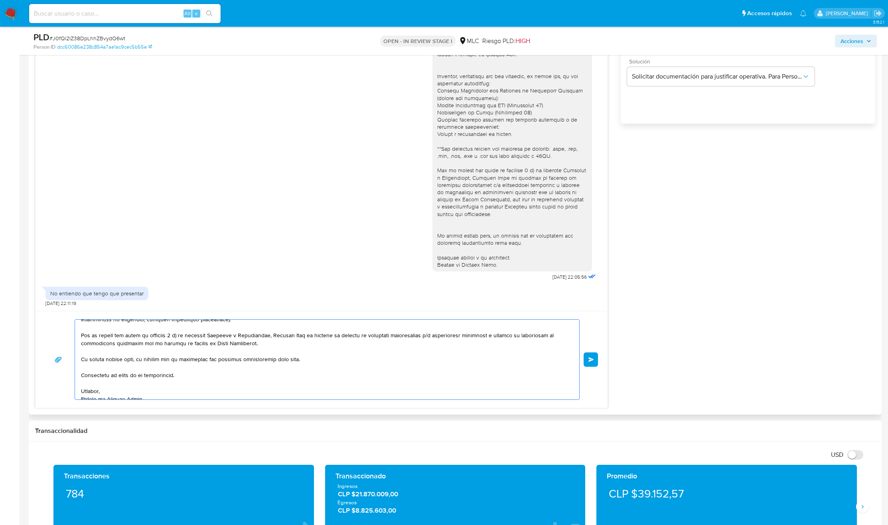
click at [588, 362] on span "Enviar" at bounding box center [591, 359] width 6 height 5
click at [260, 343] on textarea at bounding box center [325, 360] width 488 height 80
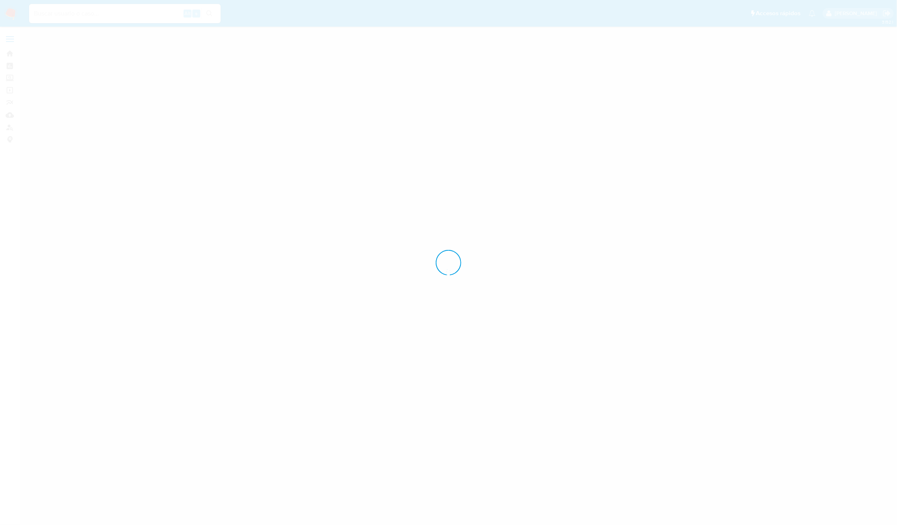
click at [11, 129] on div at bounding box center [448, 262] width 897 height 525
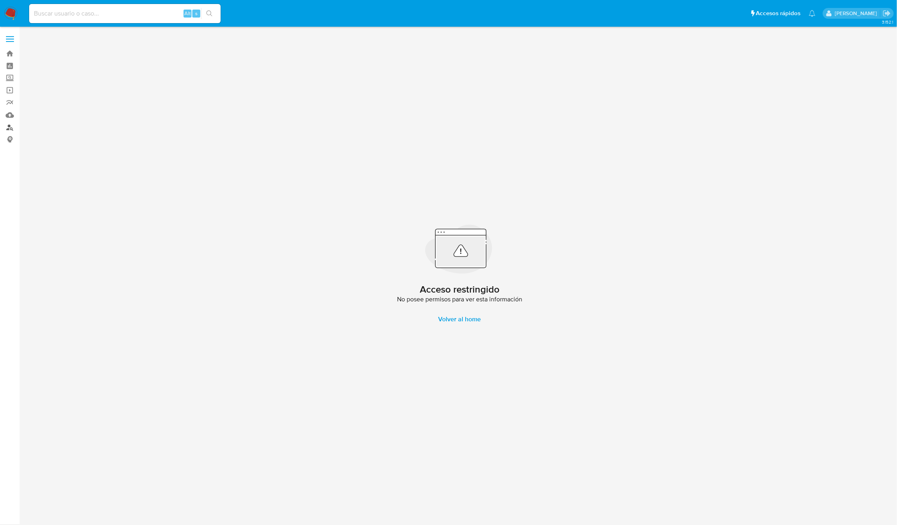
click at [8, 124] on link "Buscador de personas" at bounding box center [47, 127] width 95 height 12
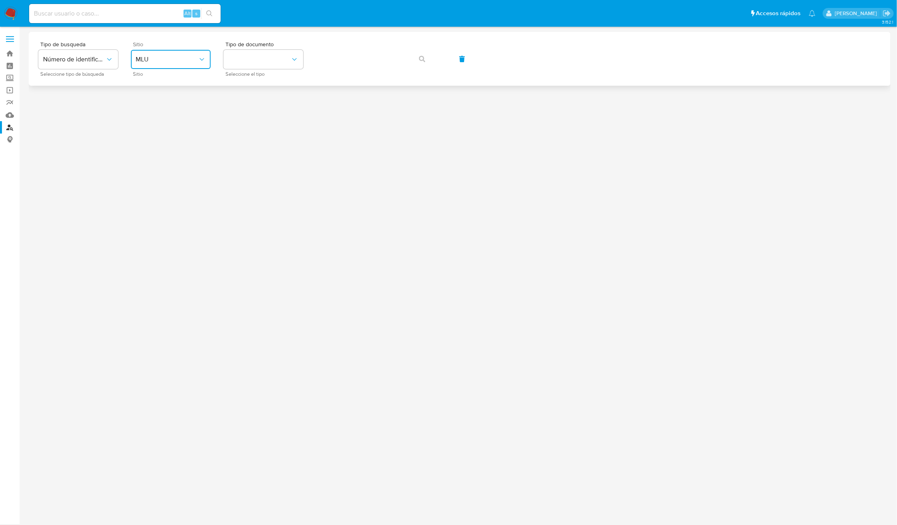
click at [158, 66] on button "MLU" at bounding box center [171, 59] width 80 height 19
click at [146, 192] on span "MLC" at bounding box center [142, 196] width 12 height 8
click at [262, 54] on button "identificationType" at bounding box center [263, 59] width 80 height 19
click at [261, 81] on div "RUT RUT" at bounding box center [260, 84] width 65 height 27
click at [429, 59] on button "button" at bounding box center [421, 58] width 27 height 19
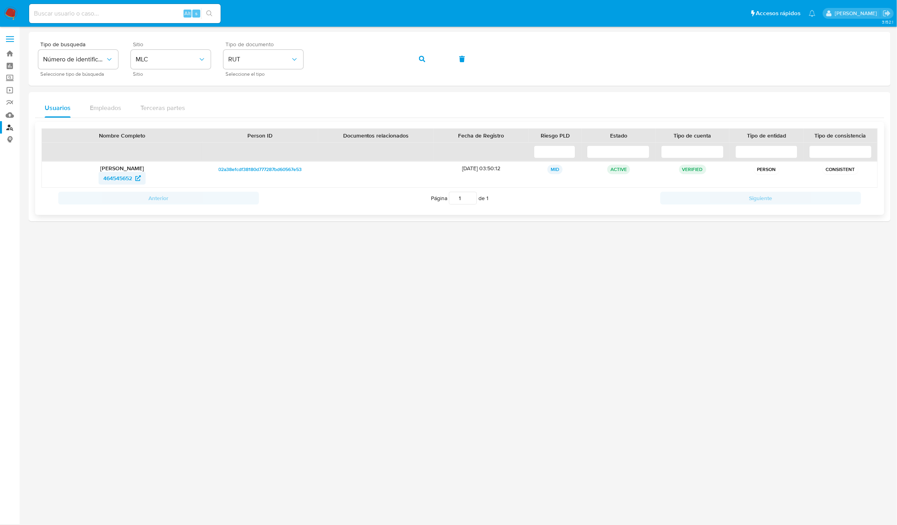
click at [122, 181] on span "464545652" at bounding box center [117, 178] width 29 height 13
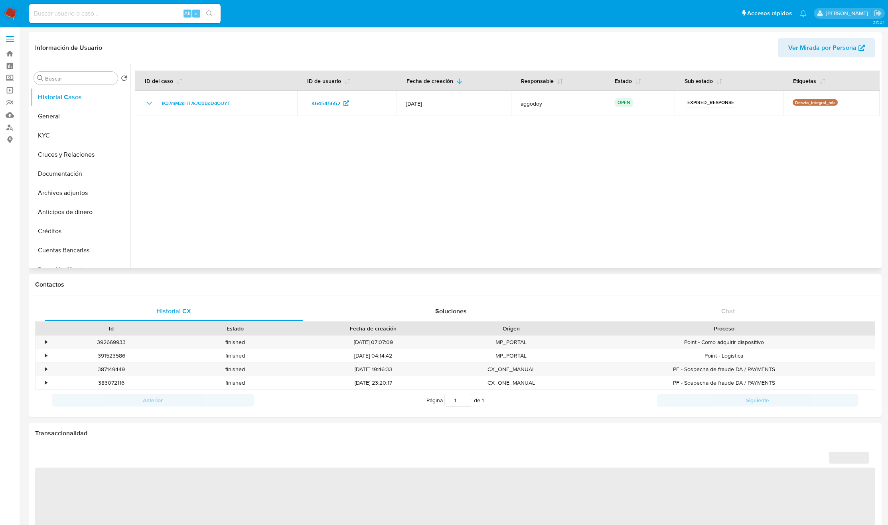
select select "10"
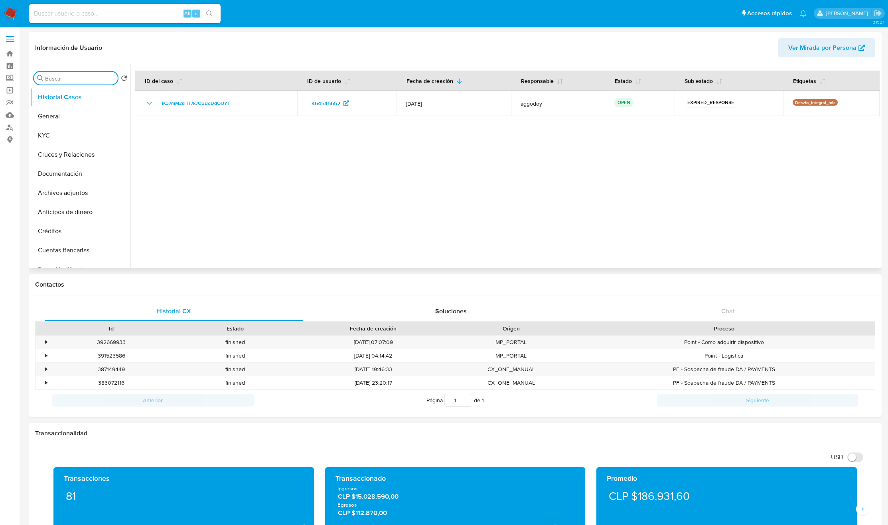
click at [72, 79] on input "Buscar" at bounding box center [79, 78] width 69 height 7
type input "res"
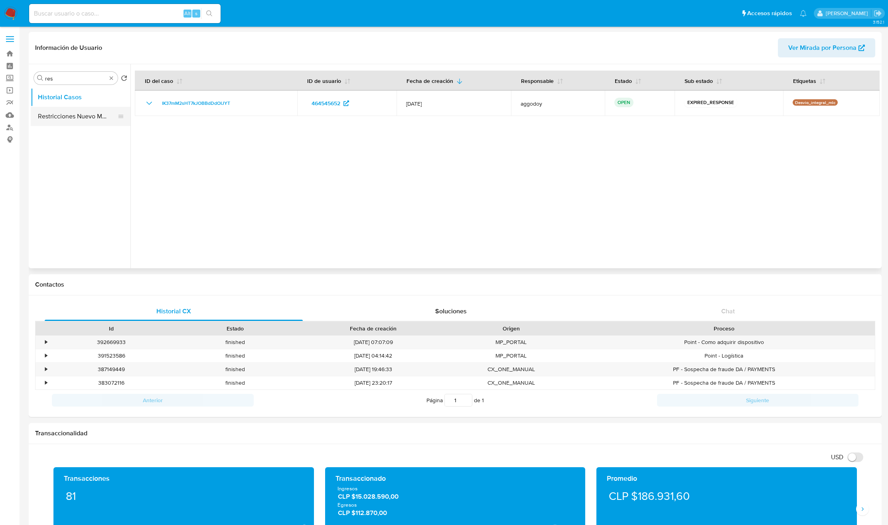
click at [69, 110] on button "Restricciones Nuevo Mundo" at bounding box center [77, 116] width 93 height 19
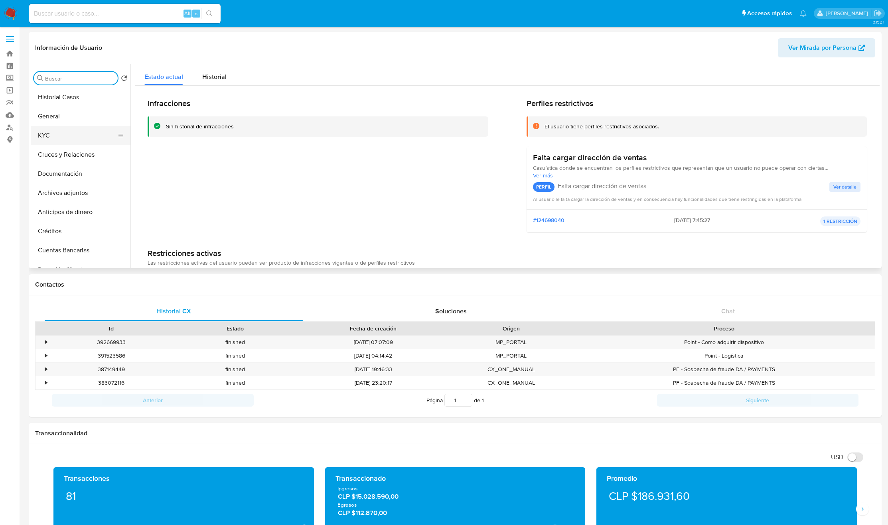
click at [74, 128] on button "KYC" at bounding box center [77, 135] width 93 height 19
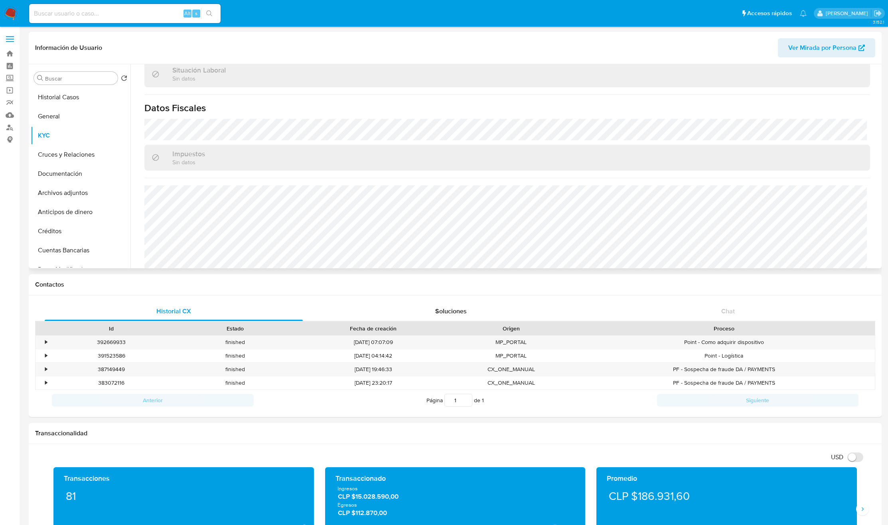
scroll to position [432, 0]
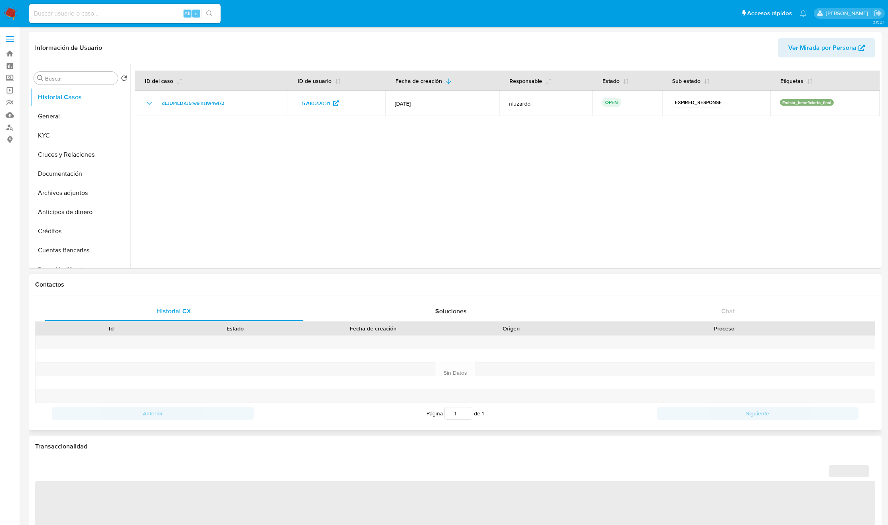
select select "10"
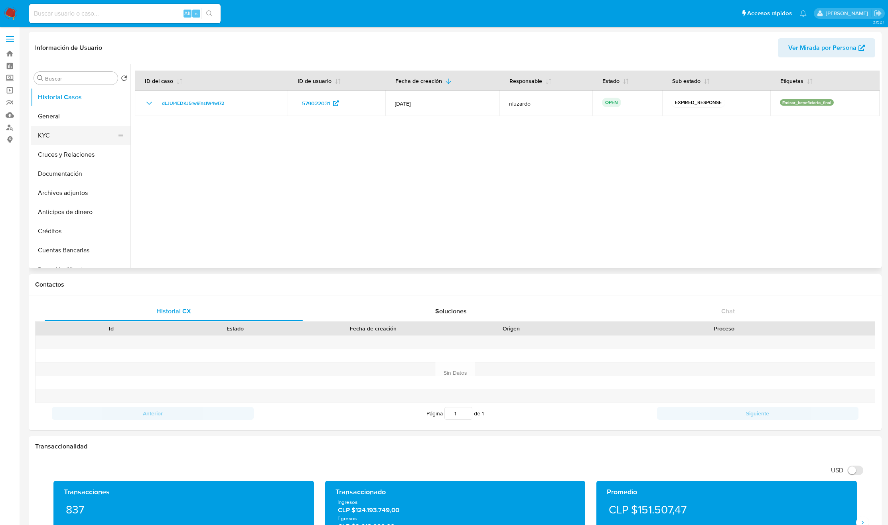
click at [81, 131] on button "KYC" at bounding box center [77, 135] width 93 height 19
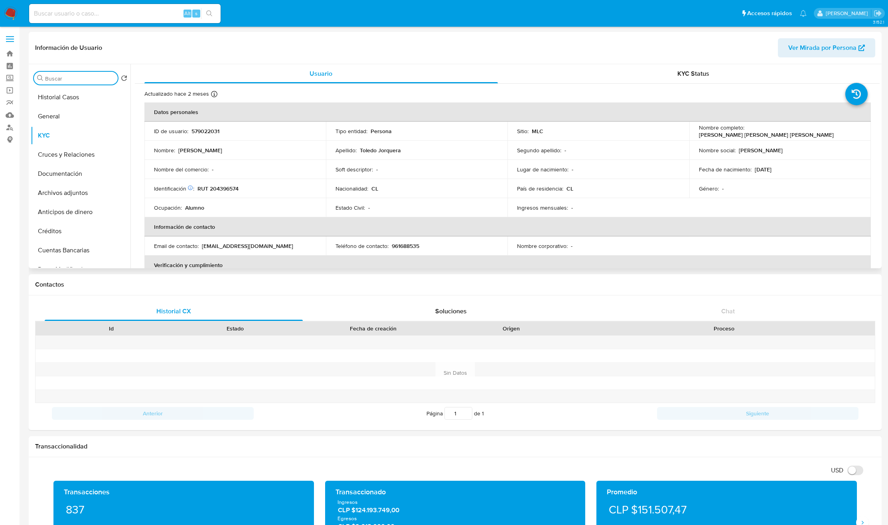
click at [85, 79] on input "Buscar" at bounding box center [79, 78] width 69 height 7
type input "res"
click at [77, 115] on button "Restricciones Nuevo Mundo" at bounding box center [77, 116] width 93 height 19
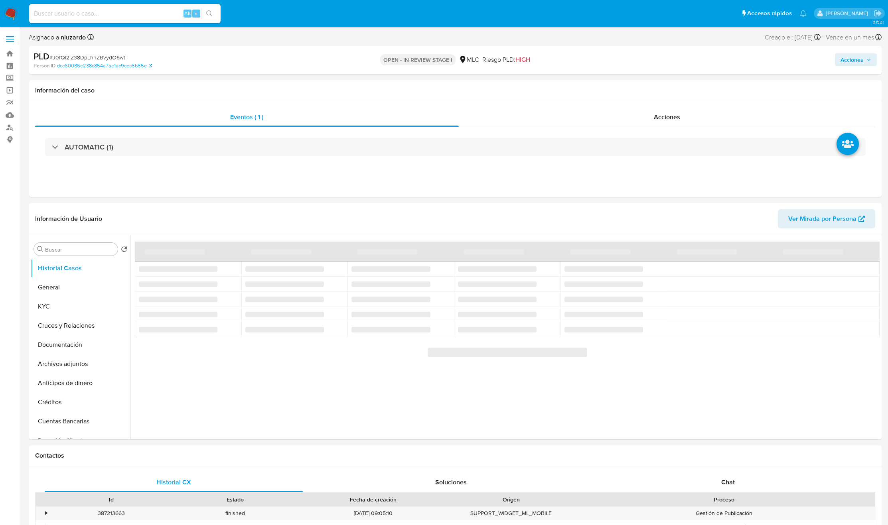
select select "10"
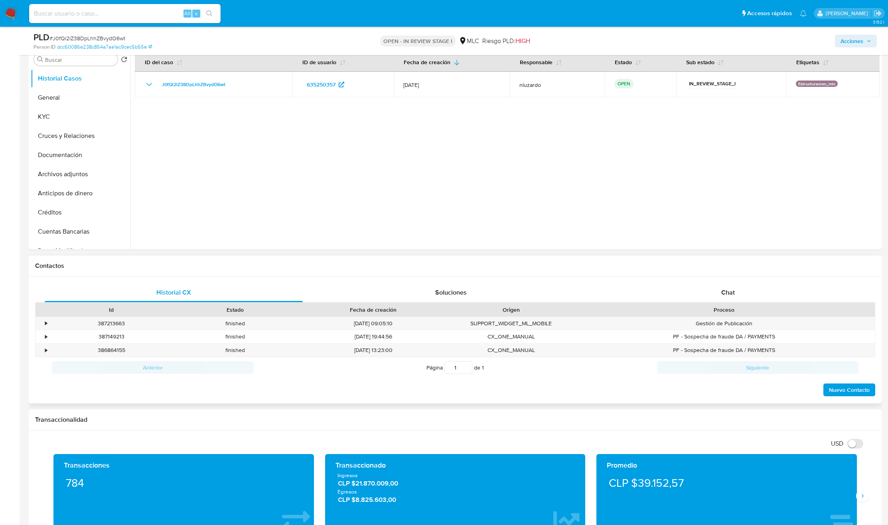
scroll to position [180, 0]
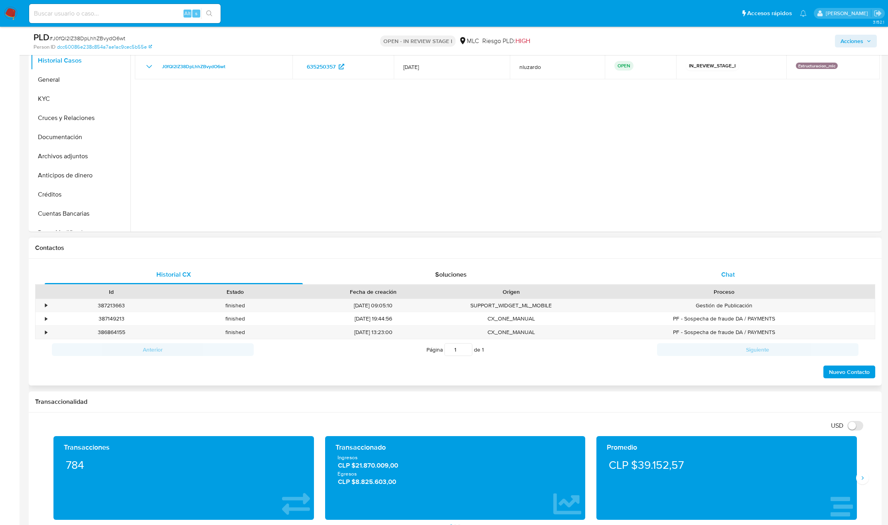
click at [711, 272] on div "Chat" at bounding box center [728, 274] width 258 height 19
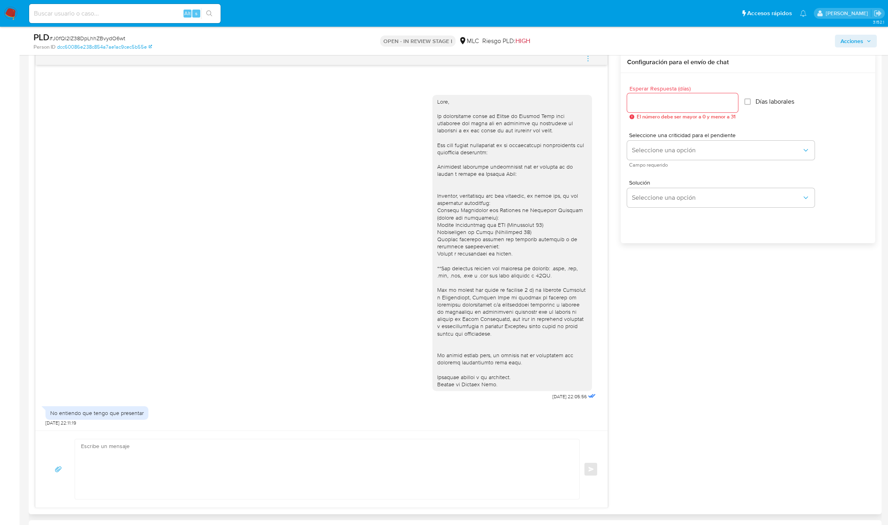
scroll to position [359, 0]
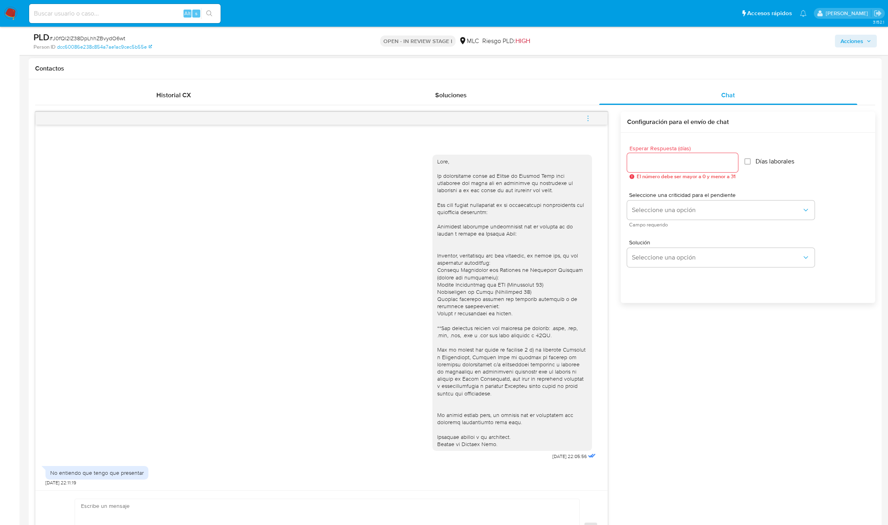
click at [670, 160] on input "Esperar Respuesta (días)" at bounding box center [682, 163] width 111 height 10
type input "1"
click at [653, 207] on span "Seleccione una opción" at bounding box center [717, 210] width 170 height 8
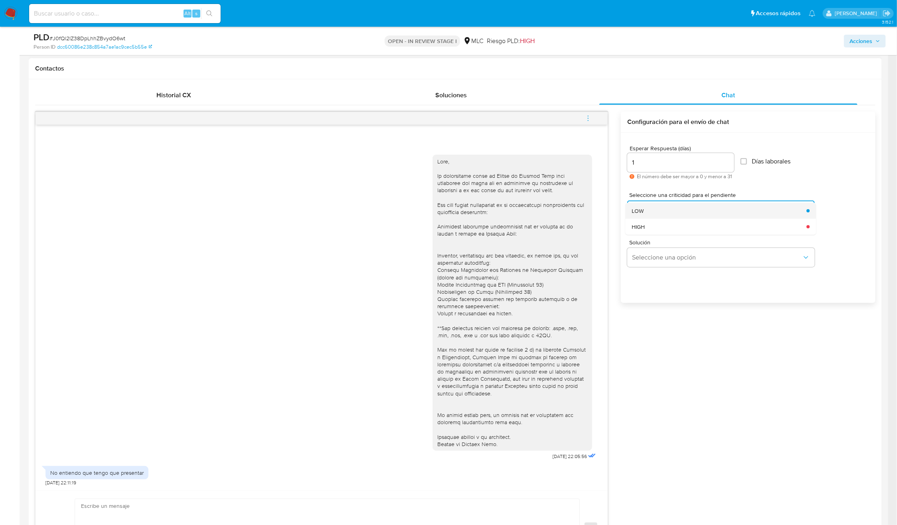
click at [803, 211] on li "LOW" at bounding box center [720, 211] width 191 height 16
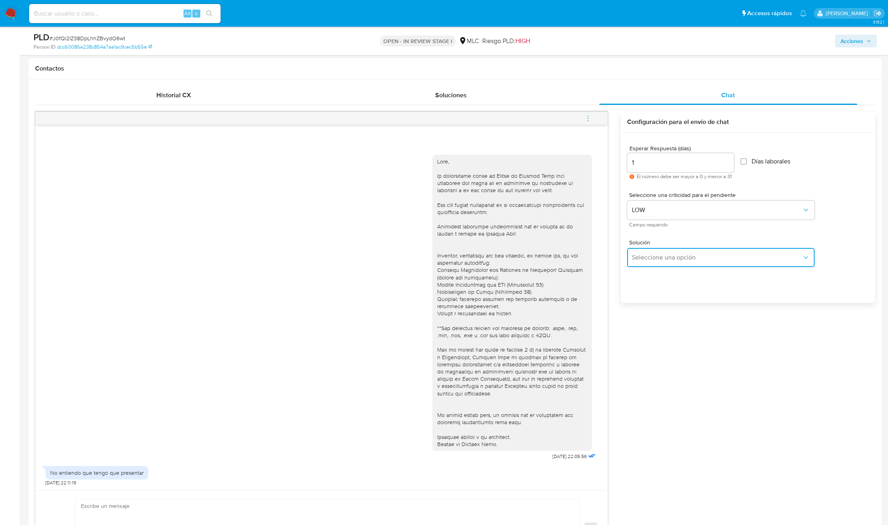
click at [699, 254] on span "Seleccione una opción" at bounding box center [717, 258] width 170 height 8
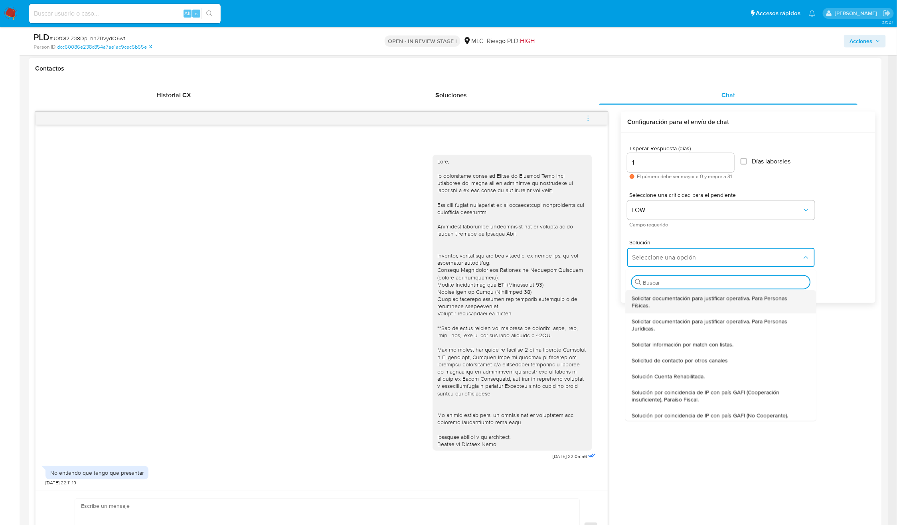
click at [675, 300] on span "Solicitar documentación para justificar operativa. Para Personas Físicas." at bounding box center [718, 302] width 173 height 14
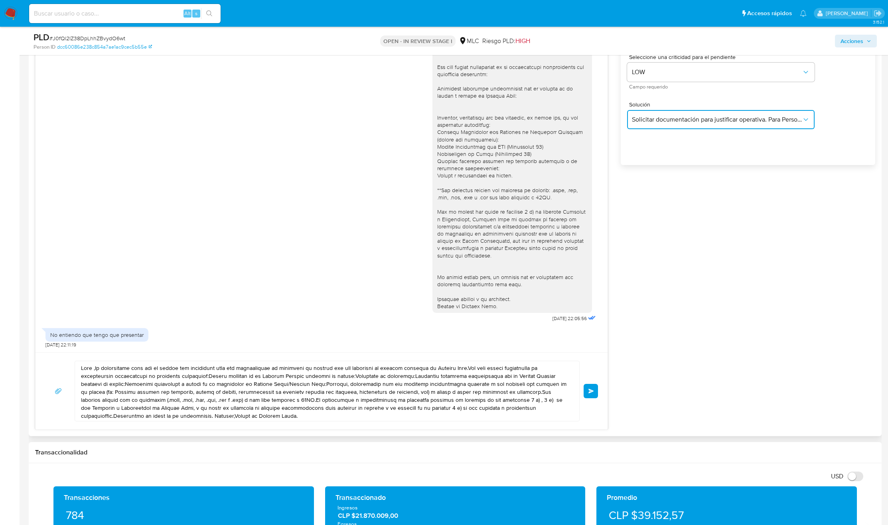
scroll to position [539, 0]
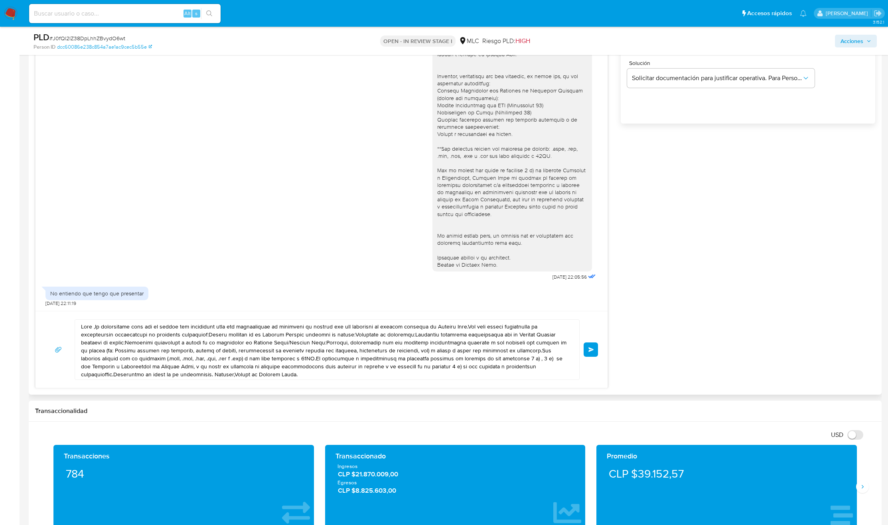
click at [200, 361] on textarea at bounding box center [325, 350] width 488 height 60
paste textarea ", Yeferson. Es un gusto volver saludarte. Para concluir el proceso de validació…"
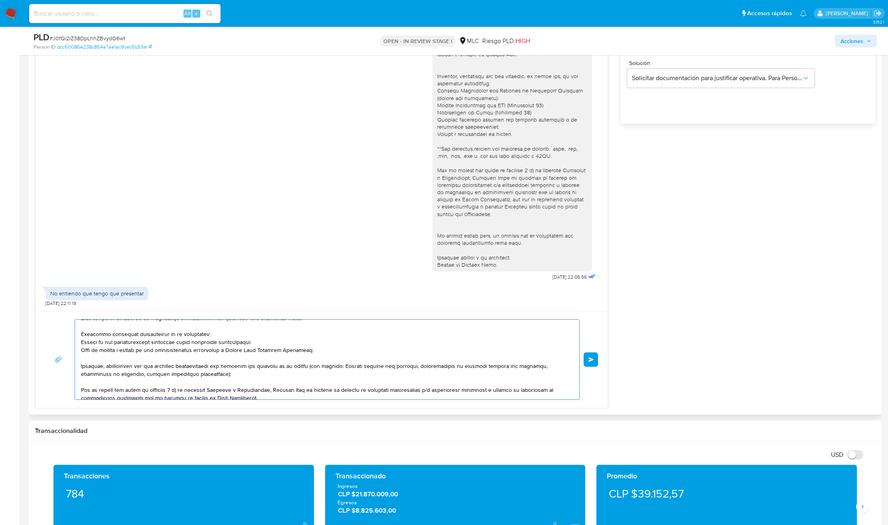
scroll to position [0, 0]
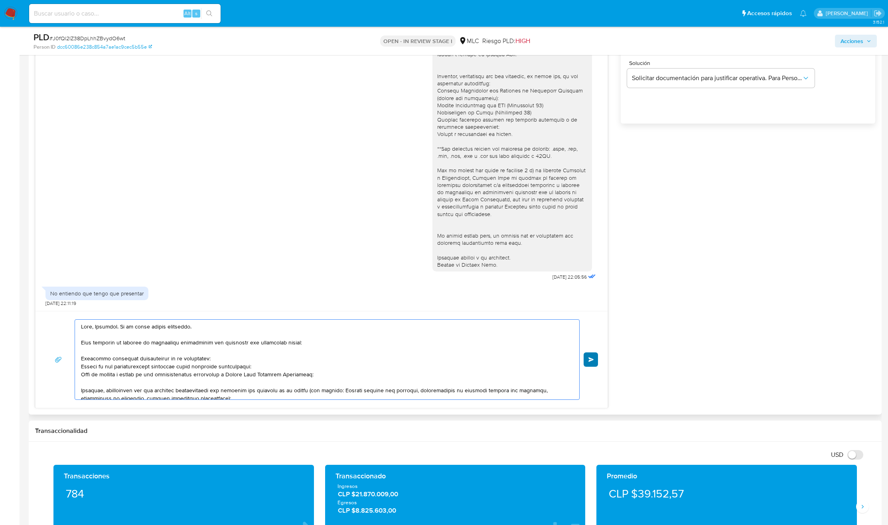
type textarea "Hola, Yeferson. Es un gusto volver saludarte. Para concluir el proceso de valid…"
click at [589, 358] on button "Enviar" at bounding box center [591, 360] width 14 height 14
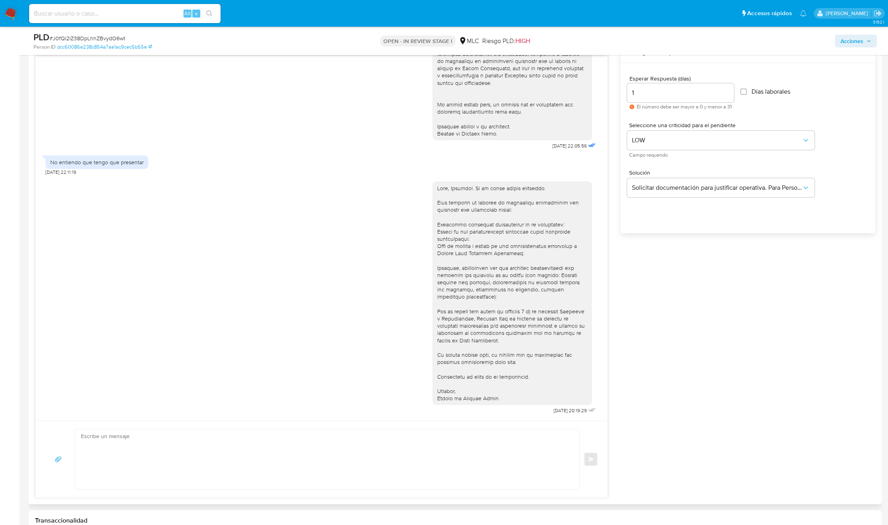
scroll to position [419, 0]
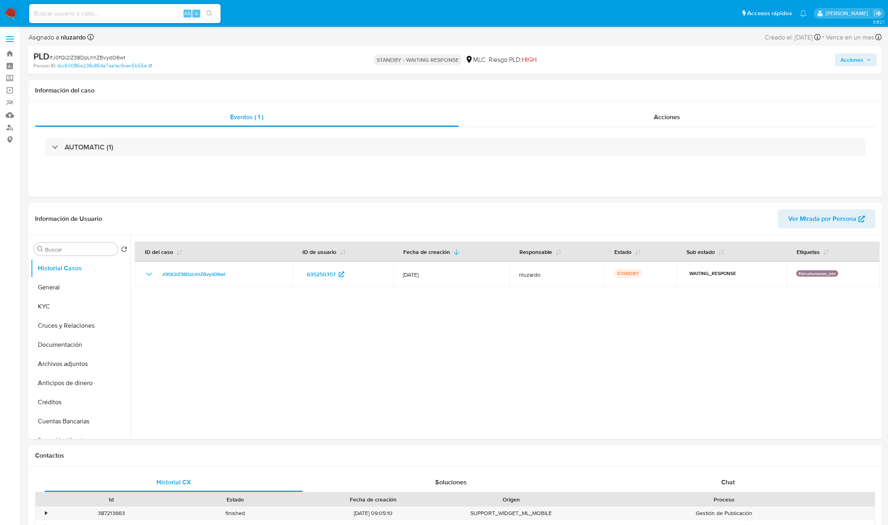
select select "10"
drag, startPoint x: 386, startPoint y: 369, endPoint x: 402, endPoint y: 349, distance: 26.0
click at [386, 369] on div at bounding box center [504, 337] width 749 height 204
click at [643, 400] on div at bounding box center [504, 337] width 749 height 204
select select "10"
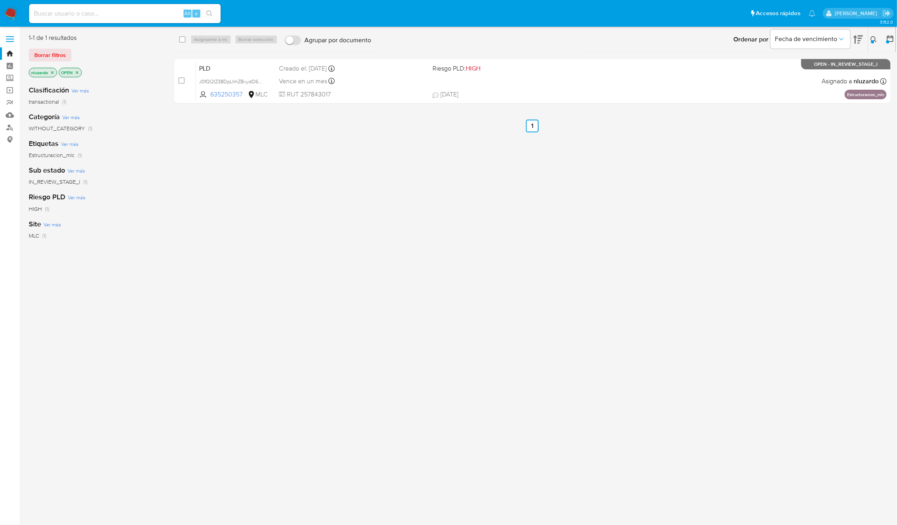
click at [876, 35] on button at bounding box center [874, 40] width 13 height 10
click at [788, 75] on div "635250357" at bounding box center [807, 69] width 135 height 19
click at [788, 73] on input "635250357" at bounding box center [807, 70] width 135 height 10
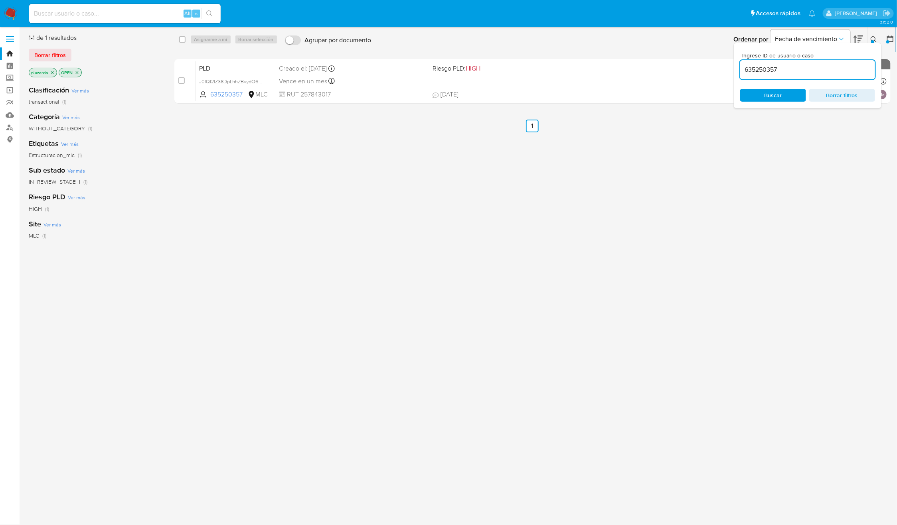
click at [788, 72] on input "635250357" at bounding box center [807, 70] width 135 height 10
paste input "5492173"
type input "65492173"
click at [779, 100] on span "Buscar" at bounding box center [773, 95] width 18 height 13
click at [737, 181] on div "select-all-cases-checkbox Asignarme a mí Borrar selección Agrupar por documento…" at bounding box center [532, 211] width 716 height 355
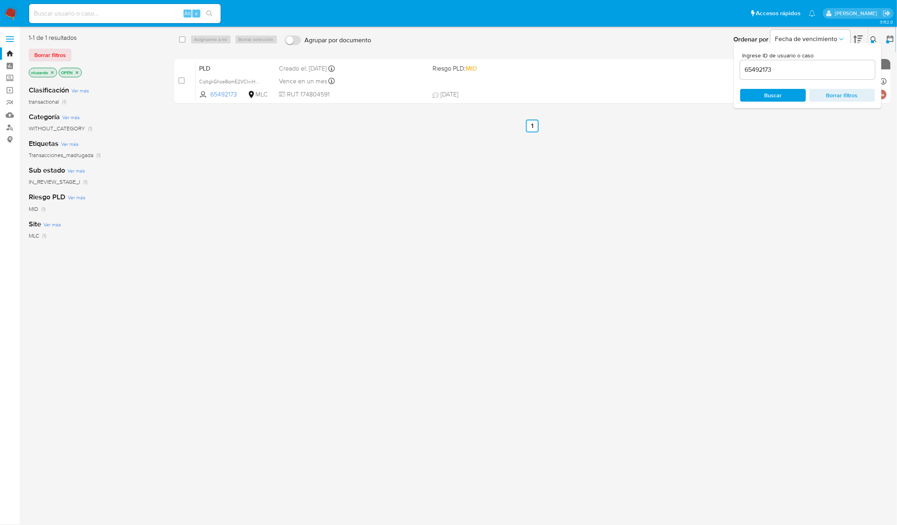
click at [689, 132] on ul "Anterior 1 Siguiente" at bounding box center [532, 126] width 716 height 13
click at [875, 35] on button at bounding box center [874, 40] width 13 height 10
click at [577, 334] on div "select-all-cases-checkbox Asignarme a mí Borrar selección Agrupar por documento…" at bounding box center [532, 211] width 716 height 355
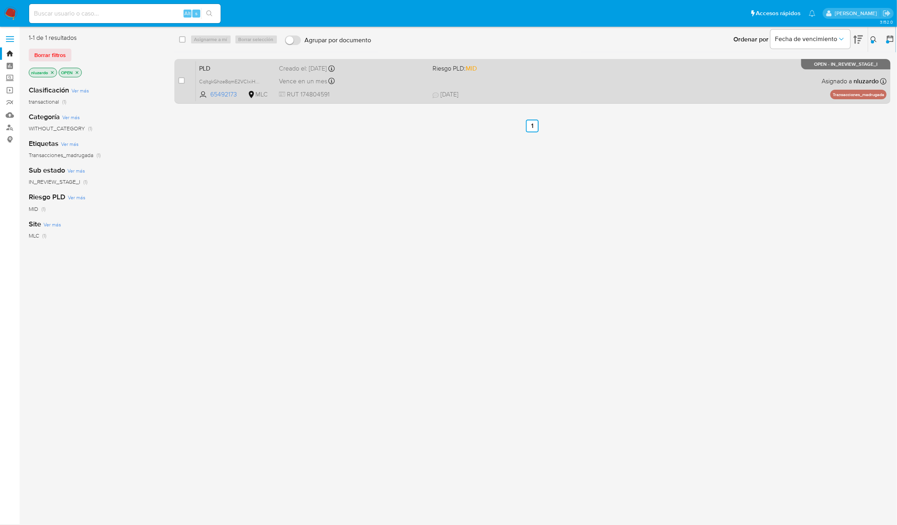
click at [552, 84] on div "PLD CqItgkGhze8qmE2VCIxiHWzT 65492173 MLC Riesgo PLD: MID Creado el: [DATE] Cre…" at bounding box center [541, 81] width 691 height 40
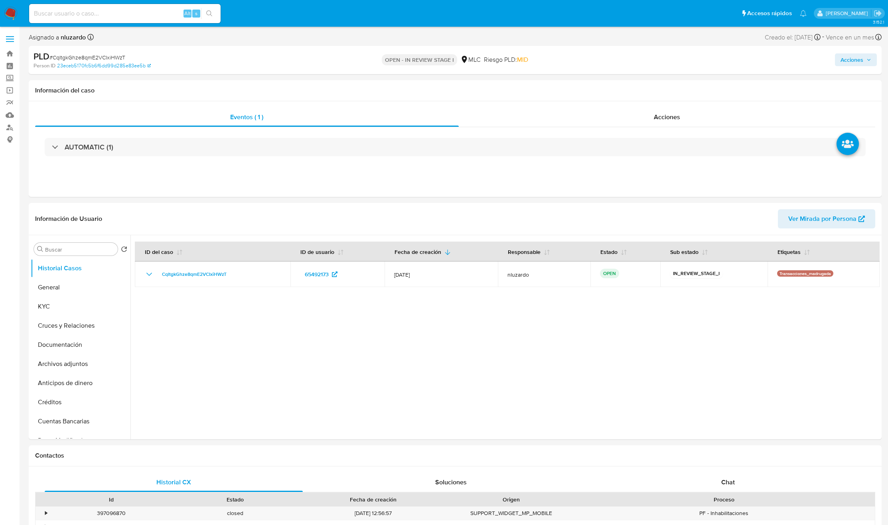
select select "10"
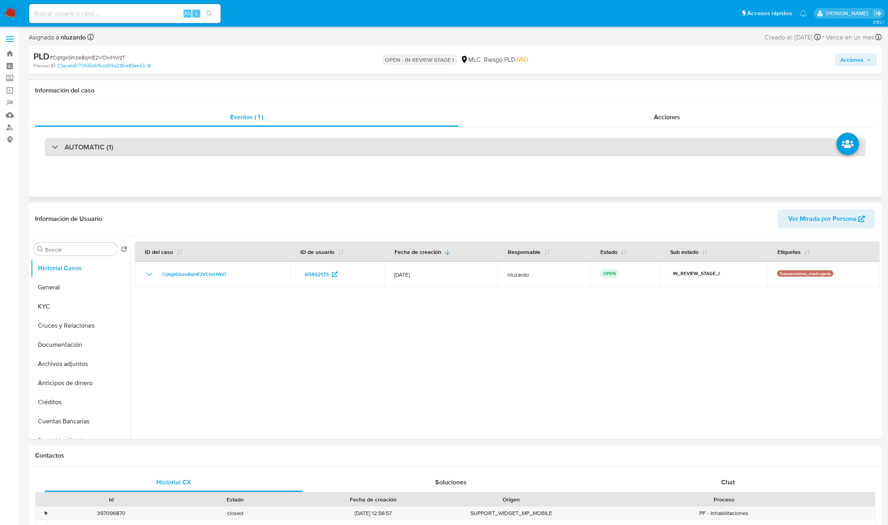
click at [172, 152] on div "AUTOMATIC (1)" at bounding box center [455, 147] width 821 height 18
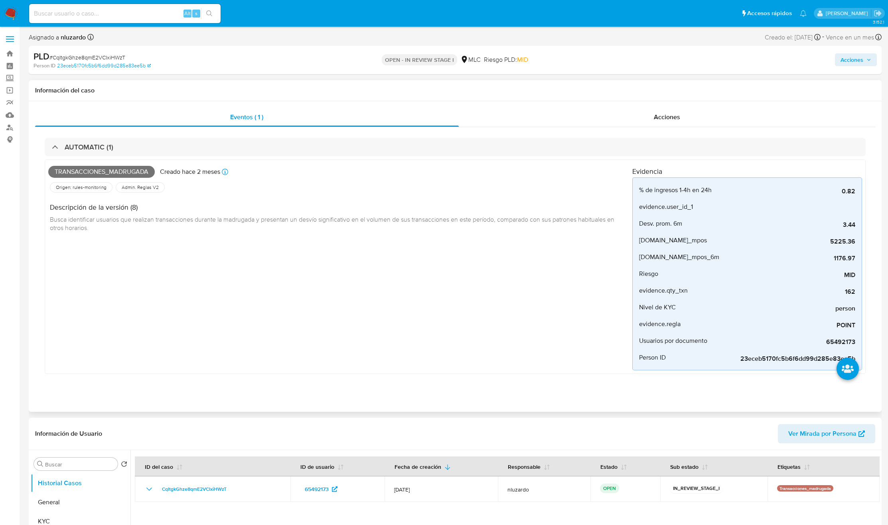
click at [108, 168] on span "Transacciones_madrugada" at bounding box center [101, 172] width 107 height 12
copy span "Transacciones_madrugada"
drag, startPoint x: 165, startPoint y: 2, endPoint x: 164, endPoint y: 10, distance: 7.6
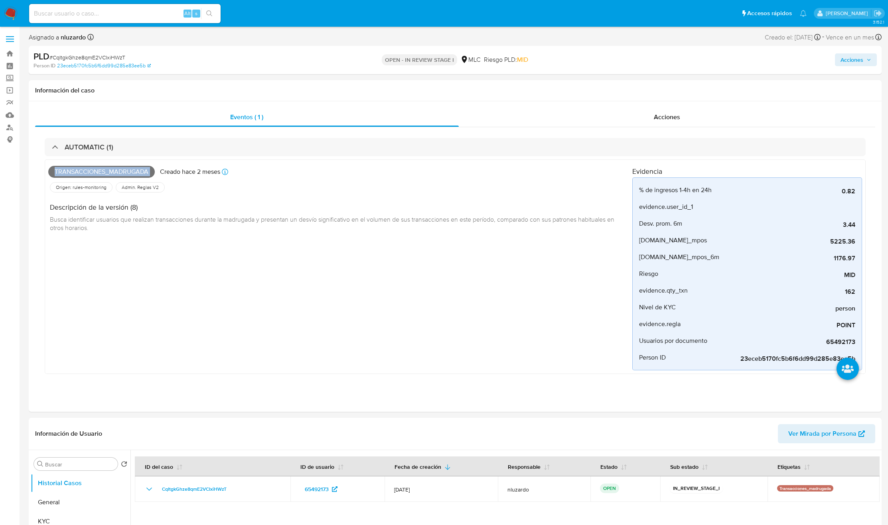
click at [164, 5] on div "Alt s" at bounding box center [124, 13] width 191 height 22
click at [164, 10] on input at bounding box center [124, 13] width 191 height 10
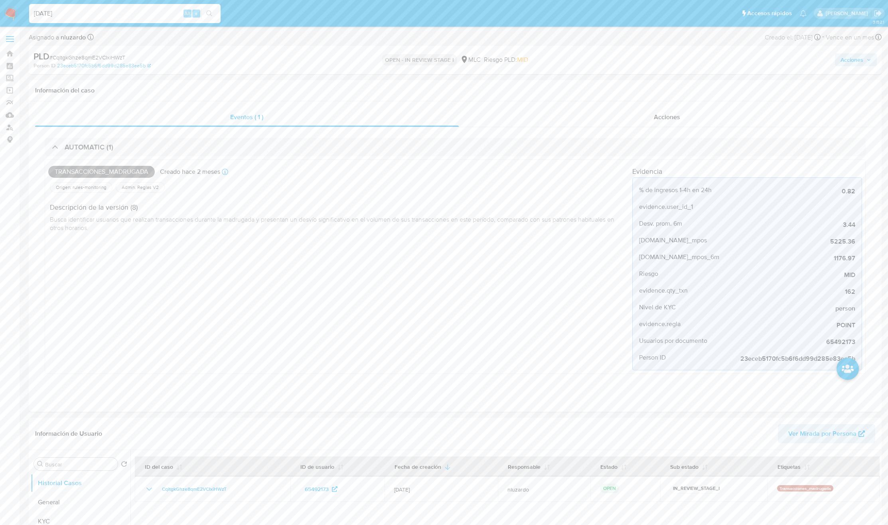
type input "[DATE]"
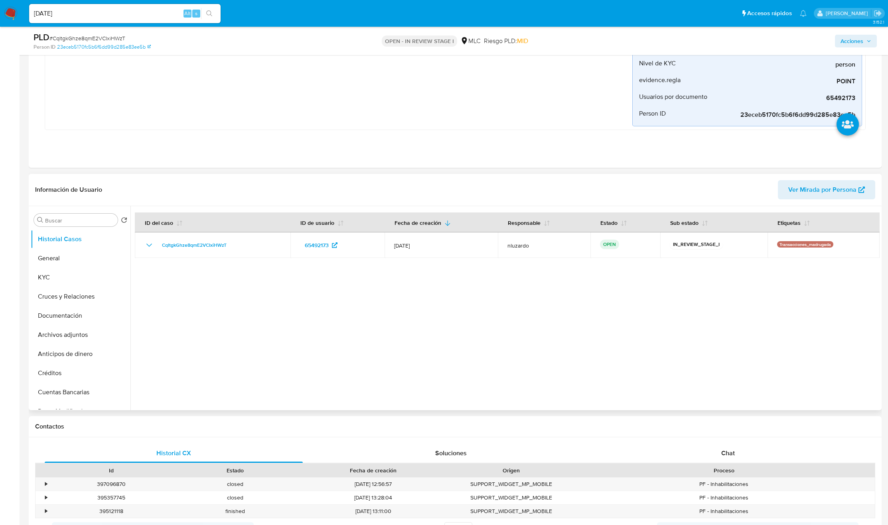
scroll to position [239, 0]
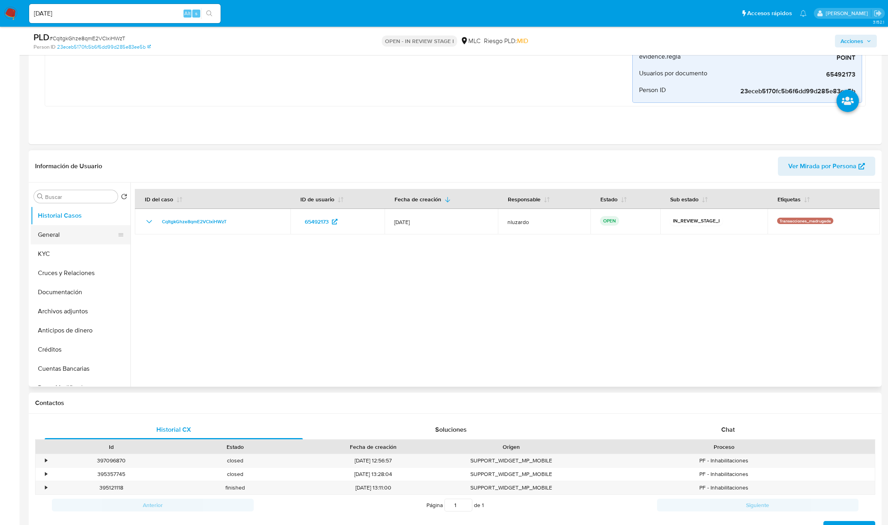
click at [88, 241] on button "General" at bounding box center [77, 234] width 93 height 19
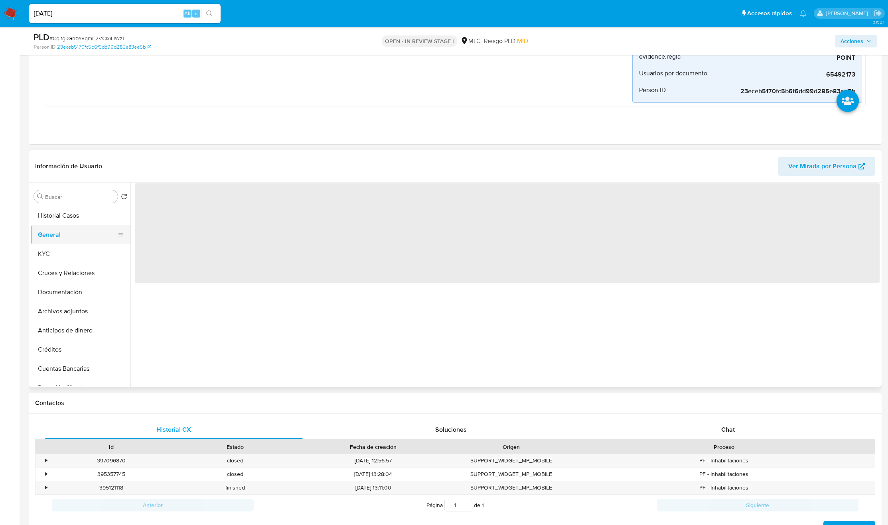
click at [88, 245] on button "General" at bounding box center [77, 234] width 93 height 19
click at [90, 258] on button "KYC" at bounding box center [77, 254] width 93 height 19
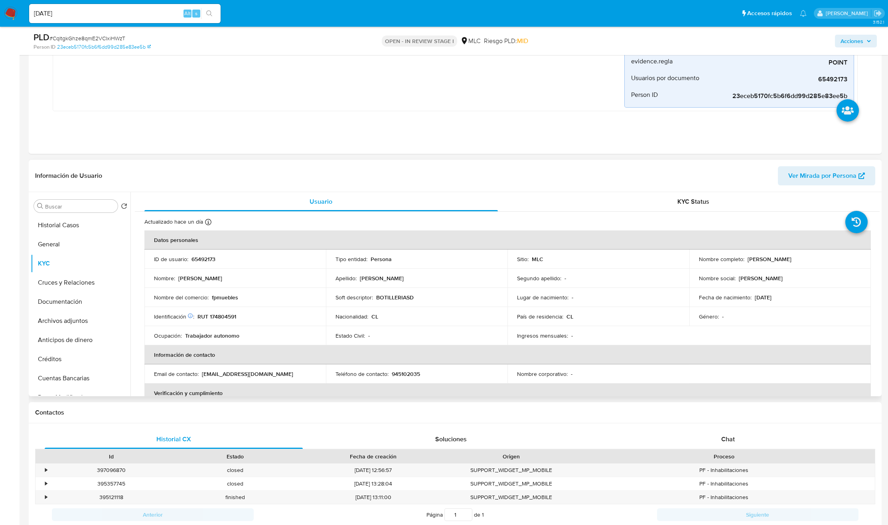
click at [753, 261] on p "Felipe Alfredo Pinilla Parra" at bounding box center [770, 259] width 44 height 7
drag, startPoint x: 794, startPoint y: 262, endPoint x: 809, endPoint y: 262, distance: 15.2
click at [791, 262] on p "Felipe Alfredo Pinilla Parra" at bounding box center [770, 259] width 44 height 7
copy p "Felipe Alfredo Pinilla Parra"
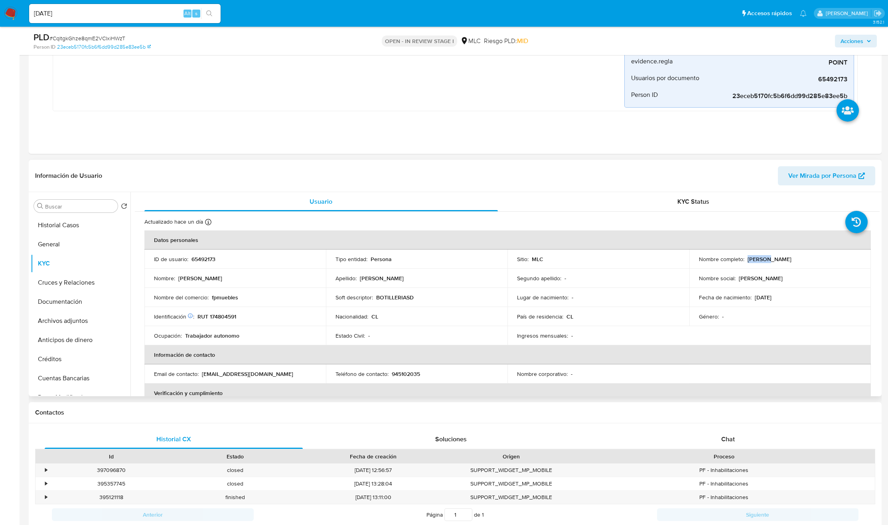
click at [281, 312] on tbody "ID de usuario : 65492173 Tipo entidad : Persona Sitio : MLC Nombre completo : F…" at bounding box center [507, 298] width 726 height 96
click at [228, 320] on p "RUT 174804591" at bounding box center [216, 316] width 39 height 7
click at [497, 354] on th "Información de contacto" at bounding box center [507, 354] width 726 height 19
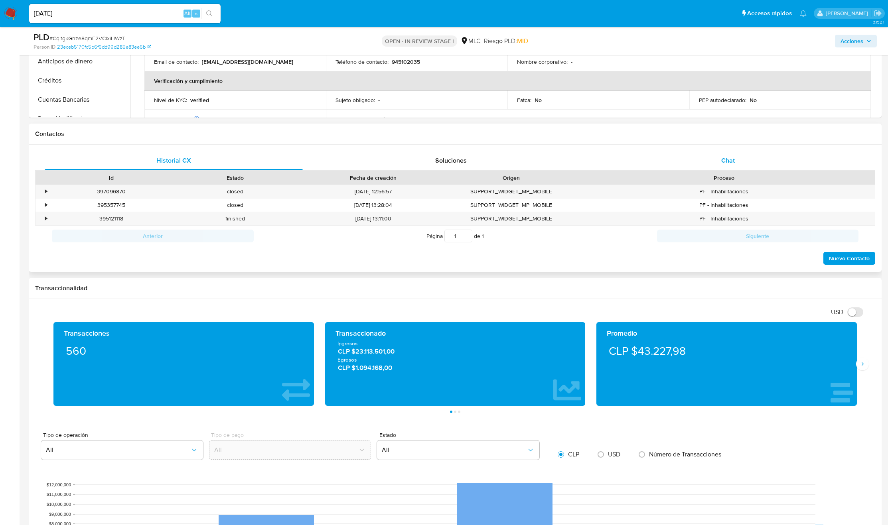
scroll to position [479, 0]
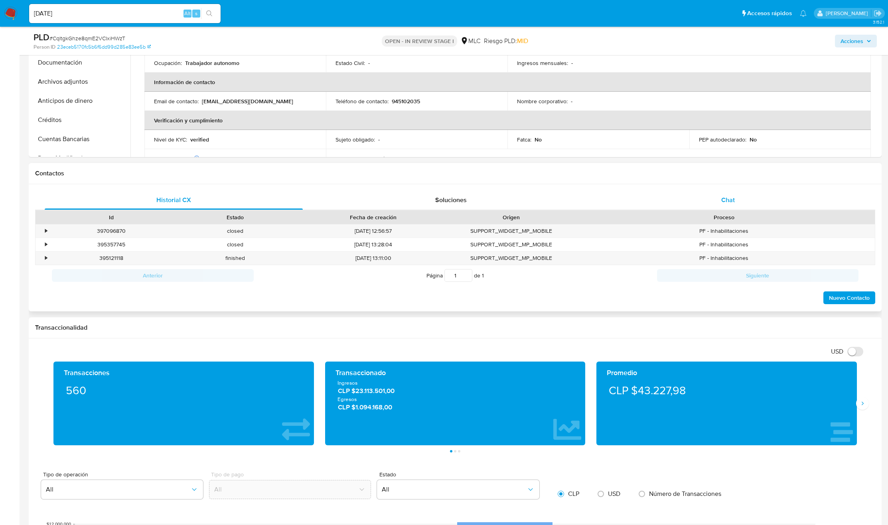
click at [732, 200] on span "Chat" at bounding box center [728, 199] width 14 height 9
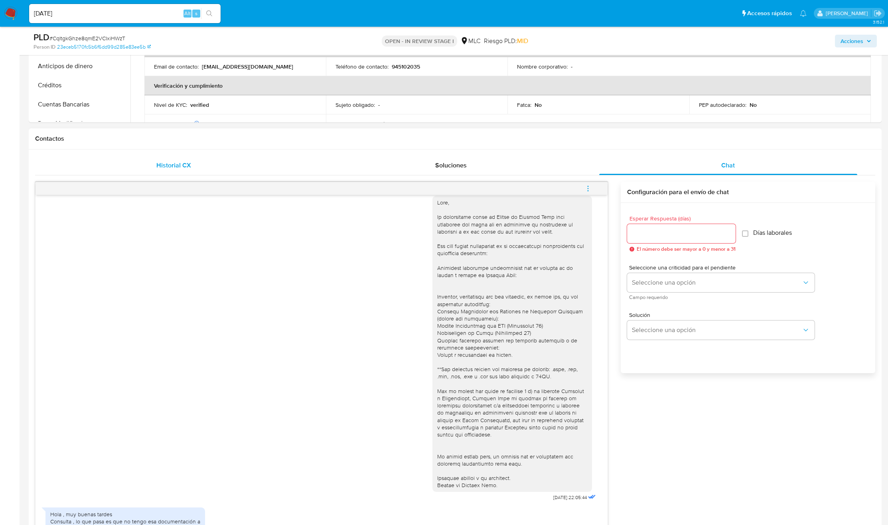
scroll to position [658, 0]
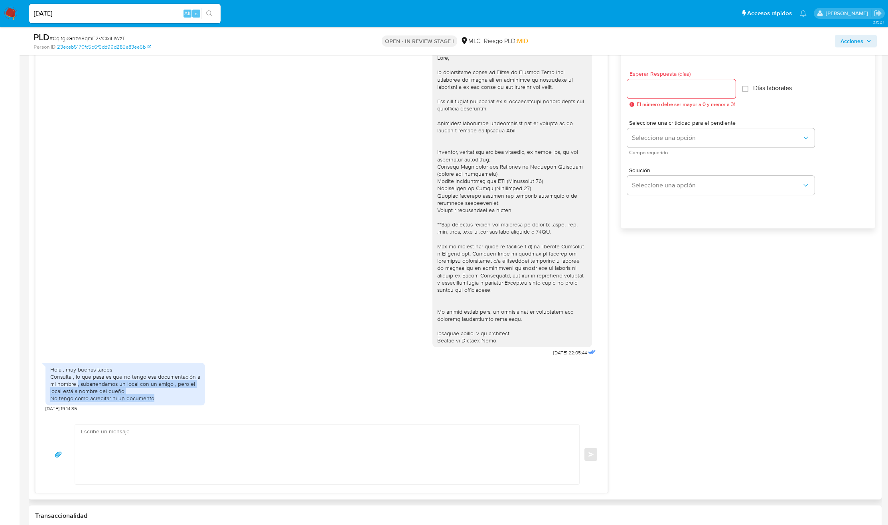
drag, startPoint x: 78, startPoint y: 387, endPoint x: 211, endPoint y: 398, distance: 133.7
click at [211, 398] on div "Hola , muy buenas tardes Consulta , lo que pasa es que no tengo esa documentaci…" at bounding box center [321, 385] width 552 height 53
click at [307, 373] on div "Hola , muy buenas tardes Consulta , lo que pasa es que no tengo esa documentaci…" at bounding box center [321, 385] width 552 height 53
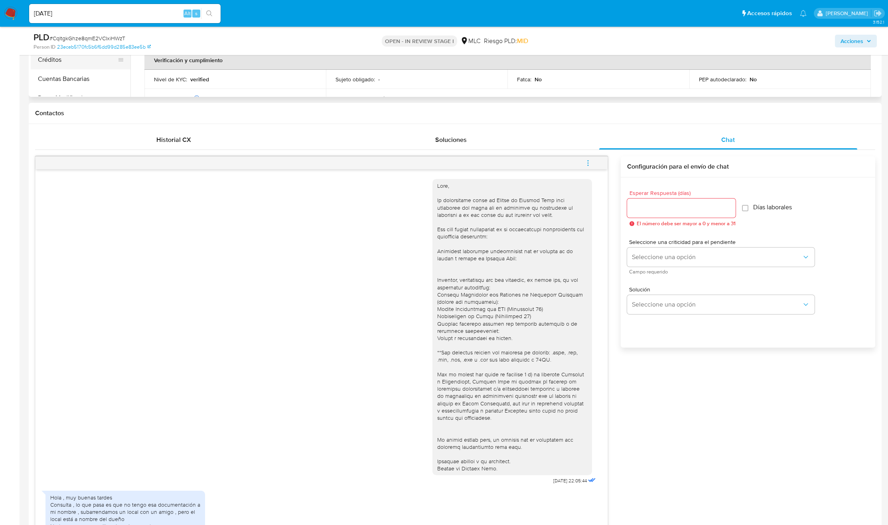
scroll to position [299, 0]
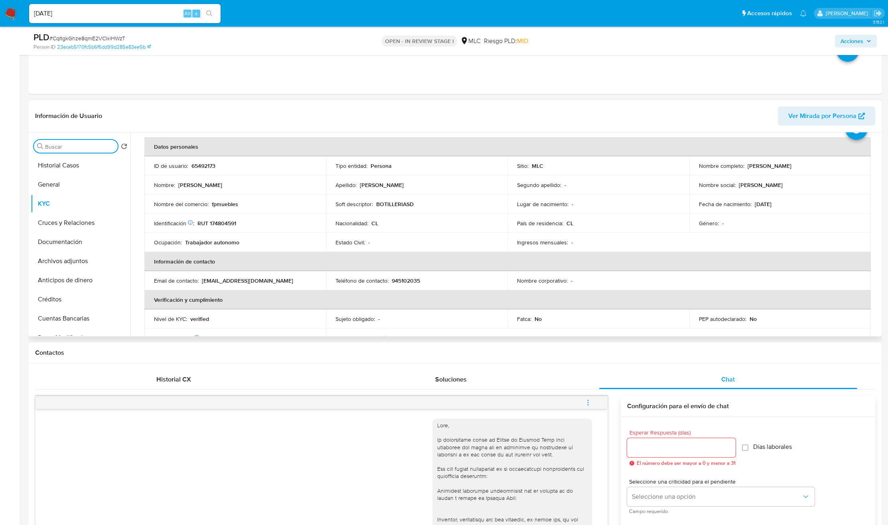
click at [61, 150] on input "Buscar" at bounding box center [79, 146] width 69 height 7
click at [393, 203] on p "BOTILLERIASD" at bounding box center [394, 204] width 37 height 7
copy p "BOTILLERIASD"
click at [224, 208] on p "fpmuebles" at bounding box center [225, 204] width 26 height 7
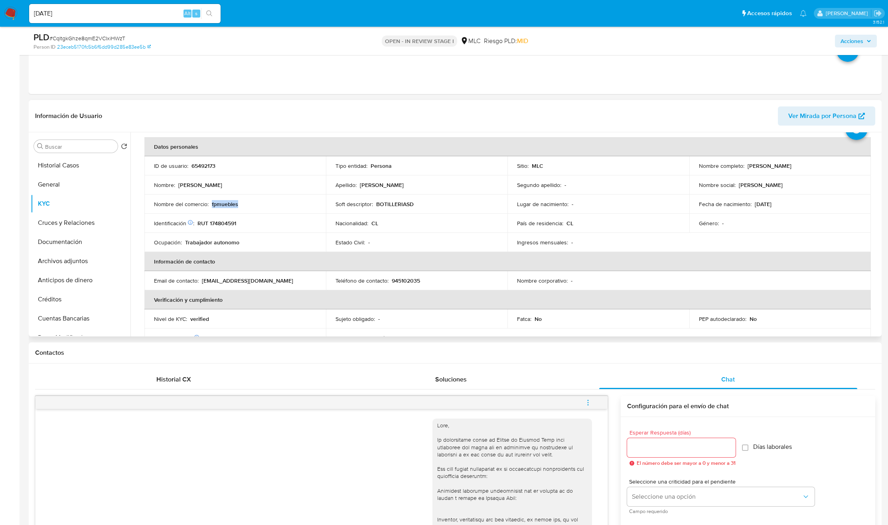
click at [224, 208] on p "fpmuebles" at bounding box center [225, 204] width 26 height 7
copy p "fpmuebles"
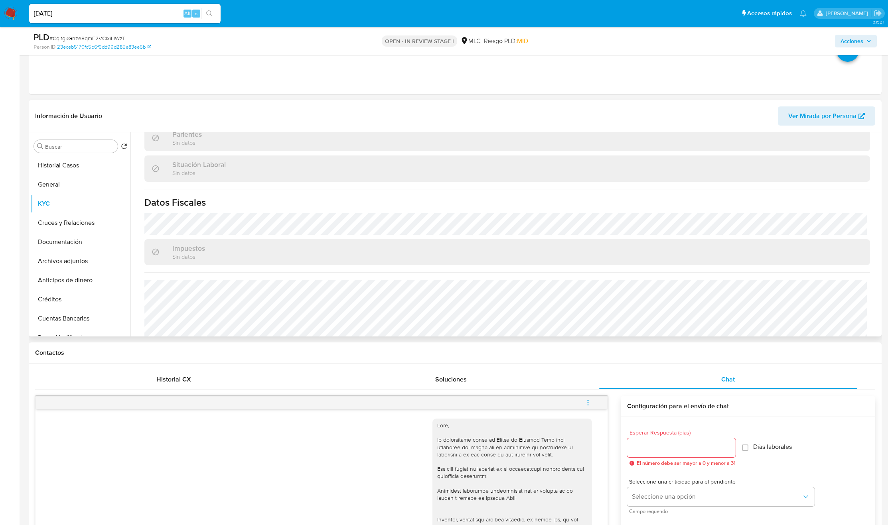
scroll to position [432, 0]
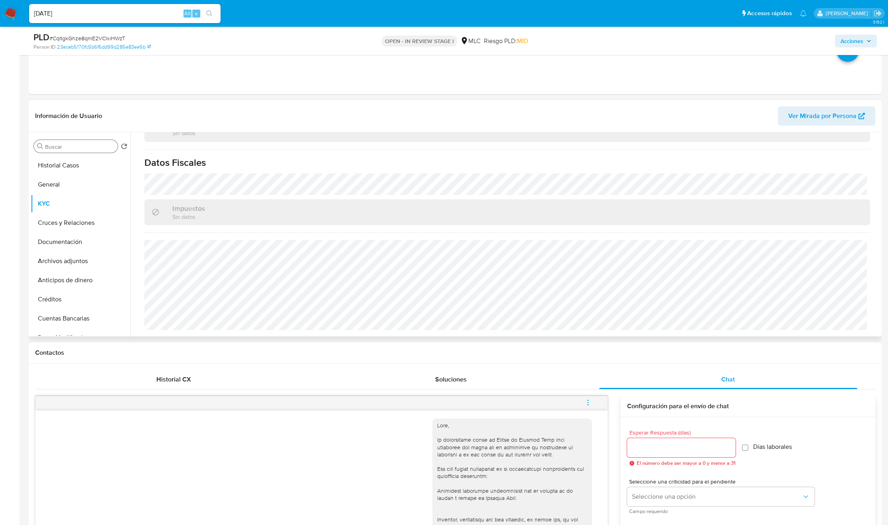
click at [75, 148] on input "Buscar" at bounding box center [79, 146] width 69 height 7
type input "direc"
click at [62, 190] on button "Direcciones" at bounding box center [77, 184] width 93 height 19
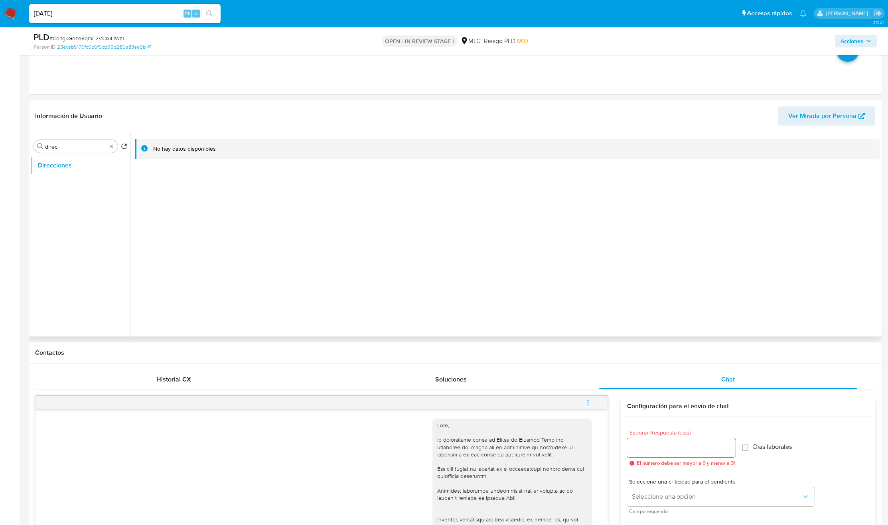
drag, startPoint x: 176, startPoint y: 188, endPoint x: 534, endPoint y: 279, distance: 368.7
click at [534, 279] on div "No hay datos disponibles" at bounding box center [504, 234] width 749 height 204
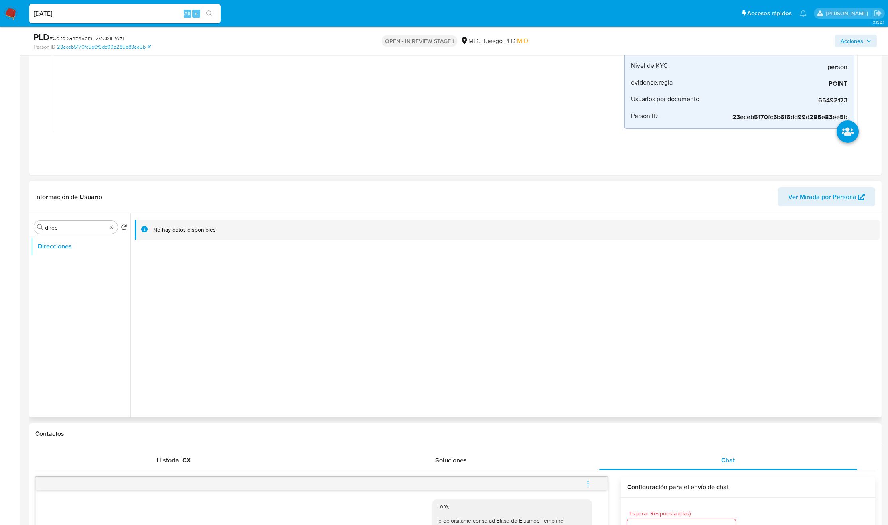
scroll to position [120, 0]
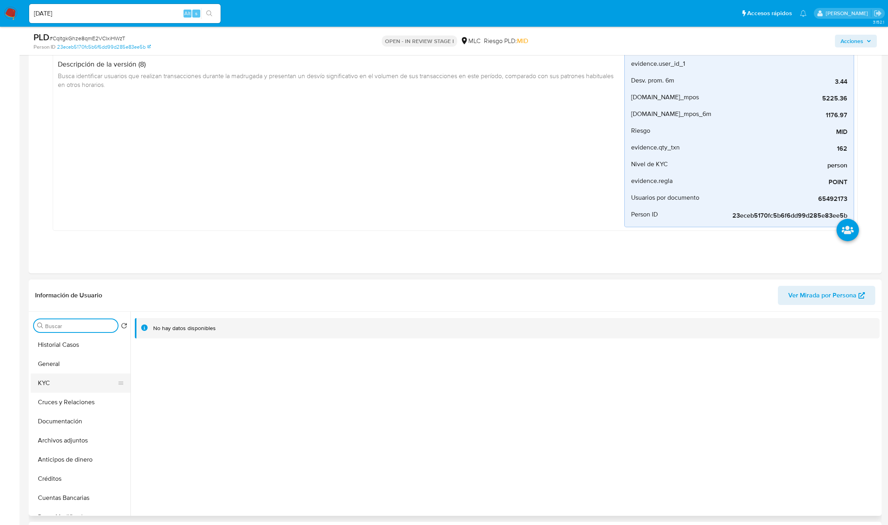
click at [63, 381] on button "KYC" at bounding box center [77, 383] width 93 height 19
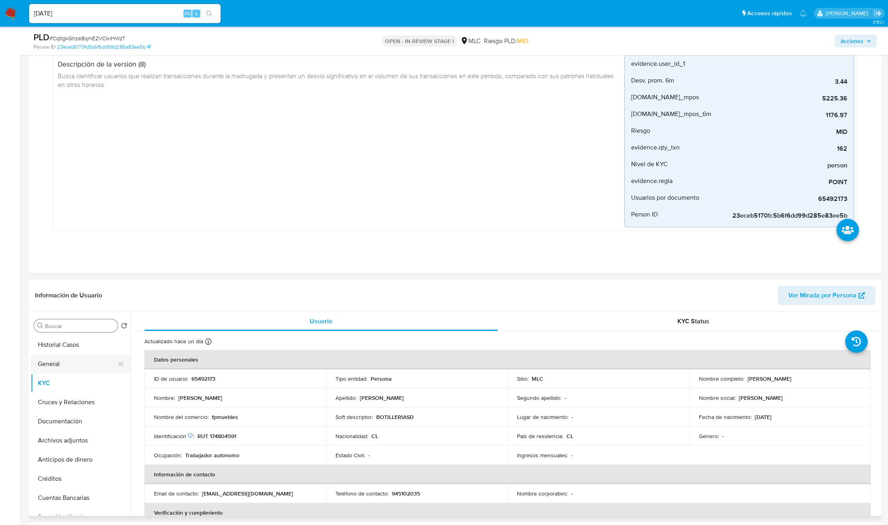
click at [67, 366] on button "General" at bounding box center [77, 364] width 93 height 19
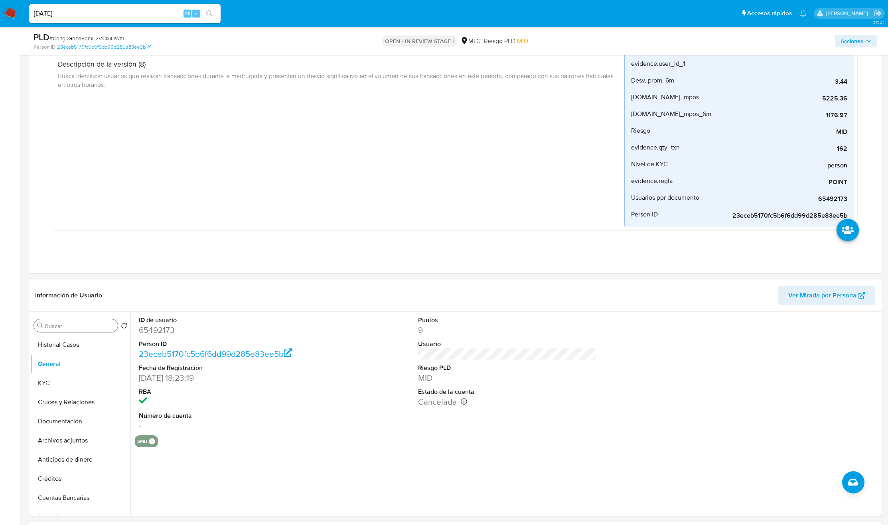
click at [87, 326] on input "Buscar" at bounding box center [79, 326] width 69 height 7
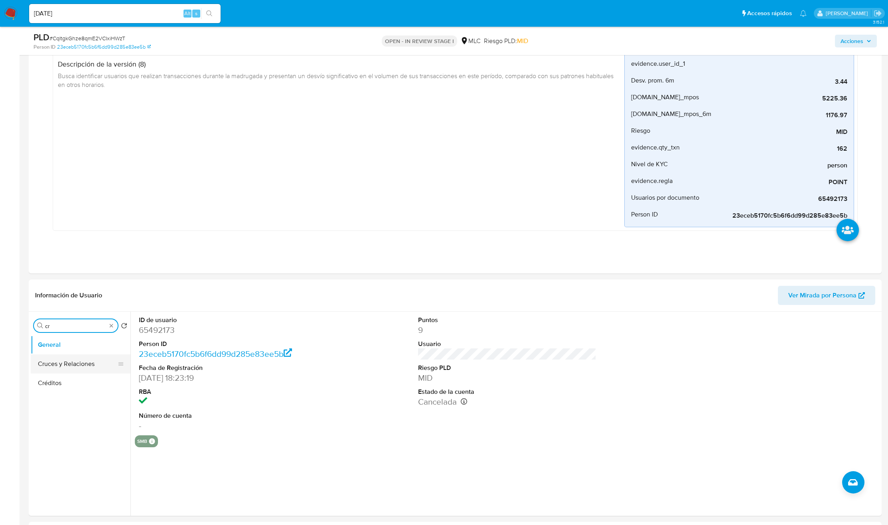
click at [70, 365] on button "Cruces y Relaciones" at bounding box center [77, 364] width 93 height 19
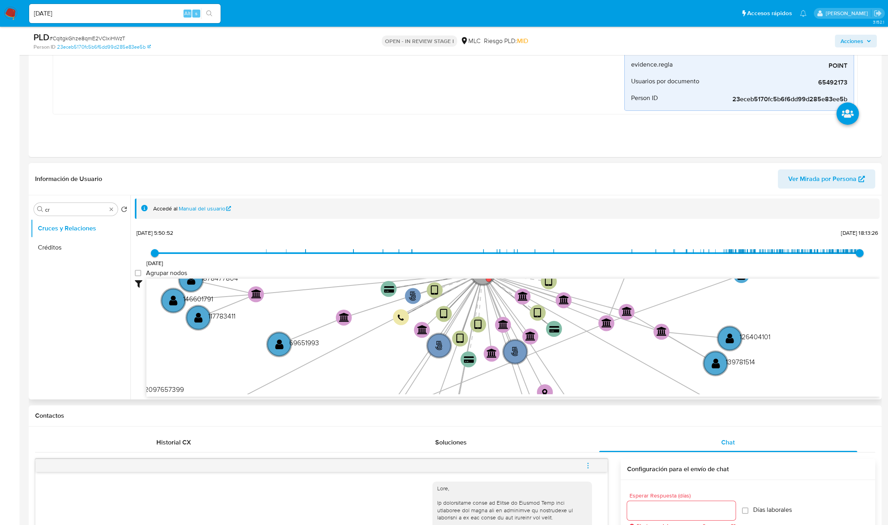
scroll to position [239, 0]
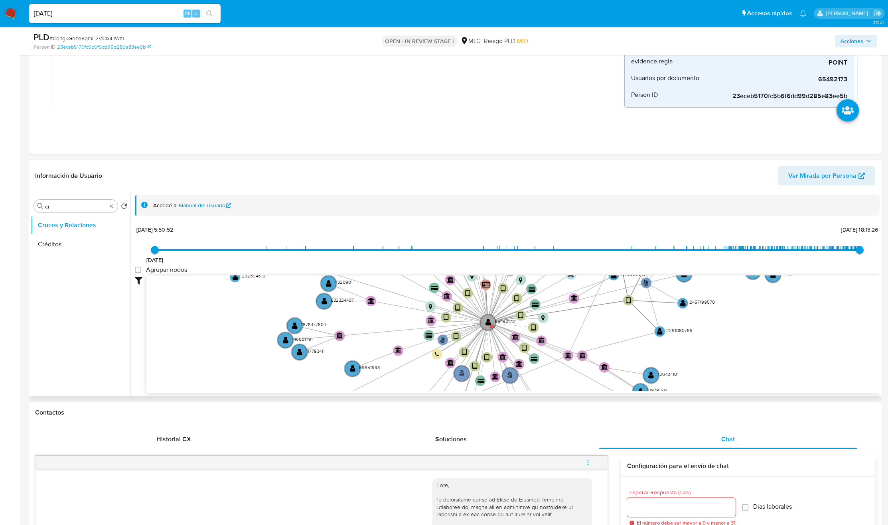
drag, startPoint x: 516, startPoint y: 314, endPoint x: 511, endPoint y: 351, distance: 37.0
click at [511, 351] on icon "user-65492173  65492173 phone-289269cf7633d044c4376c1be9f79b46  person-23eceb…" at bounding box center [512, 334] width 733 height 116
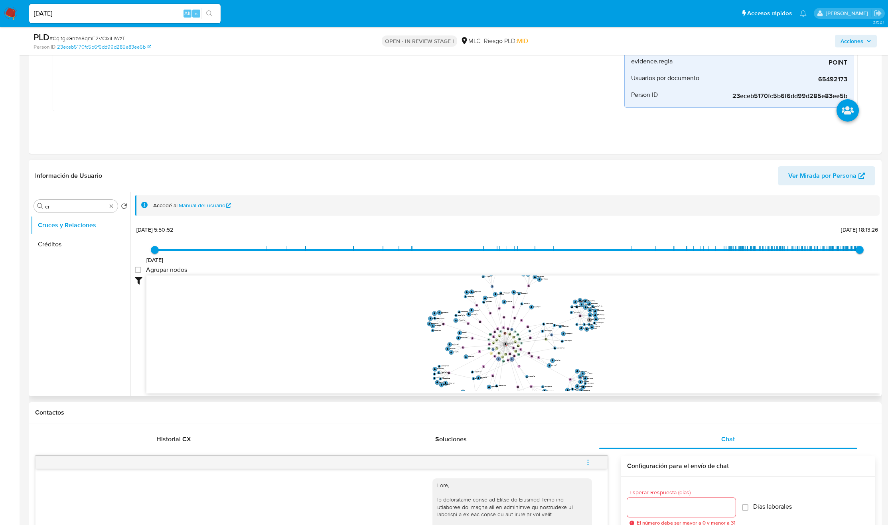
drag, startPoint x: 514, startPoint y: 343, endPoint x: 513, endPoint y: 351, distance: 7.6
click at [513, 351] on icon "user-65492173  65492173 phone-289269cf7633d044c4376c1be9f79b46  person-23eceb…" at bounding box center [512, 334] width 733 height 116
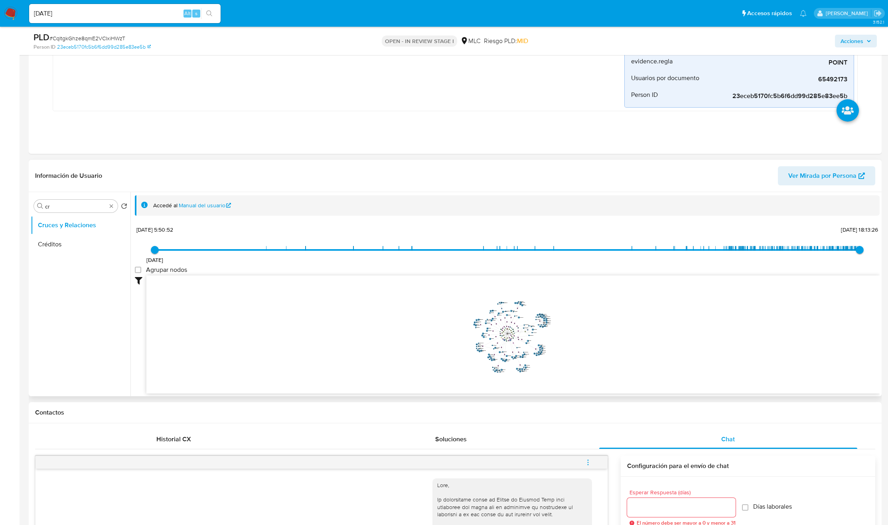
drag, startPoint x: 513, startPoint y: 352, endPoint x: 510, endPoint y: 340, distance: 12.0
click at [510, 340] on icon "user-65492173  65492173 phone-289269cf7633d044c4376c1be9f79b46  person-23eceb…" at bounding box center [512, 334] width 733 height 116
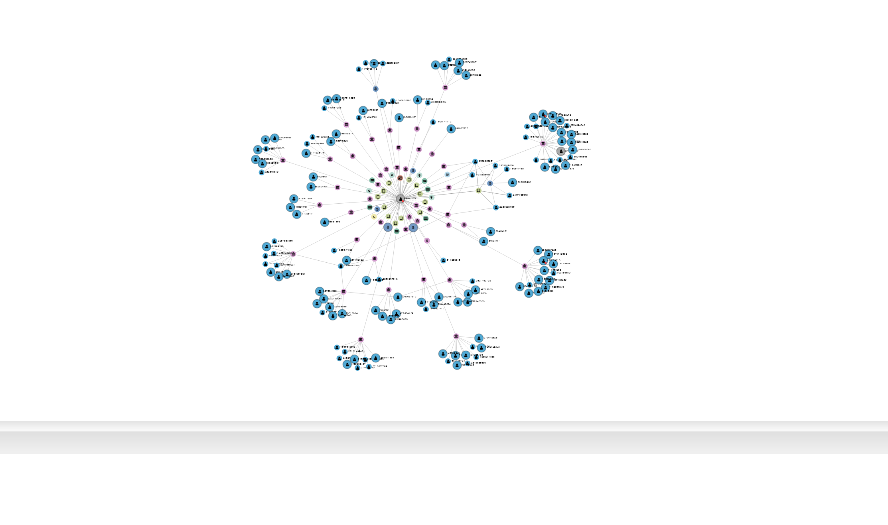
drag, startPoint x: 584, startPoint y: 338, endPoint x: 592, endPoint y: 335, distance: 8.7
click at [592, 335] on icon "user-65492173  65492173 phone-289269cf7633d044c4376c1be9f79b46  person-23eceb…" at bounding box center [512, 334] width 733 height 116
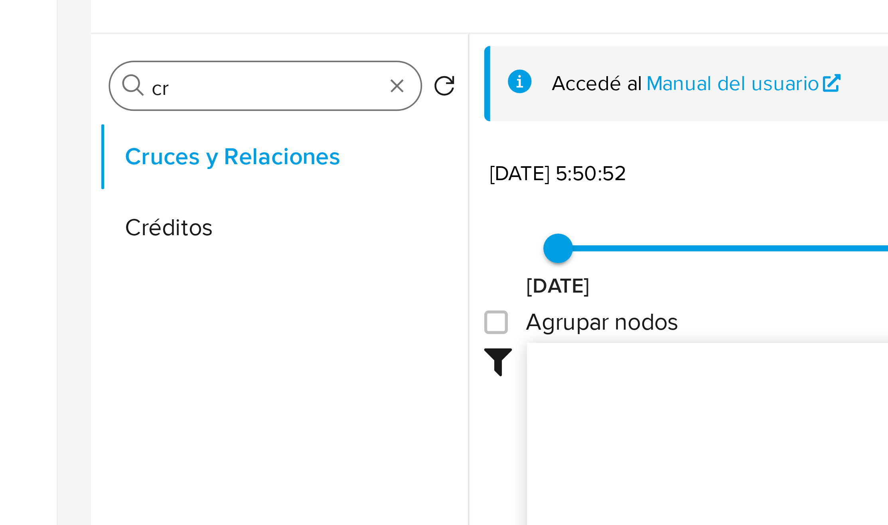
click at [57, 209] on input "cr" at bounding box center [75, 206] width 61 height 7
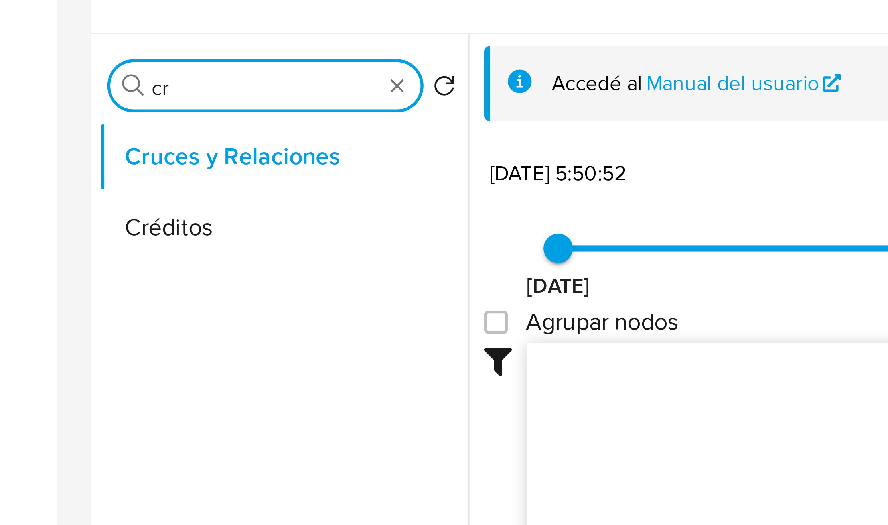
click at [57, 209] on input "cr" at bounding box center [75, 206] width 61 height 7
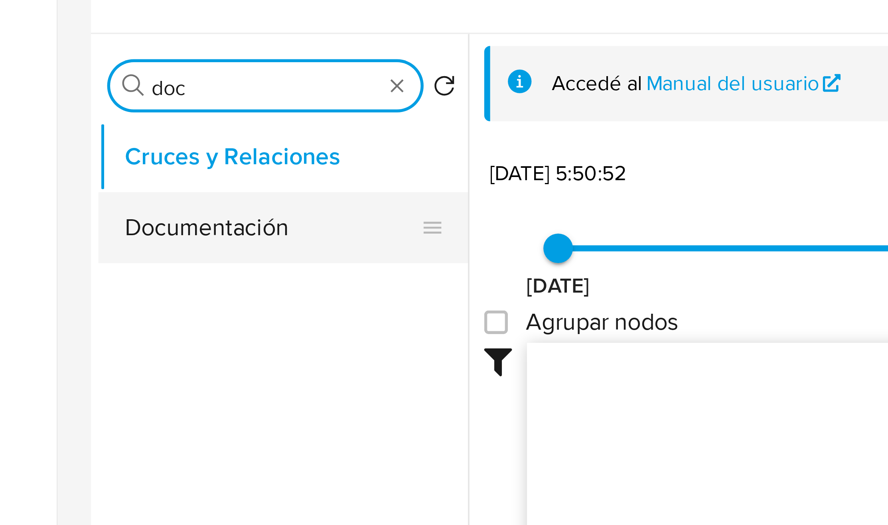
click at [63, 243] on button "Documentación" at bounding box center [77, 244] width 93 height 19
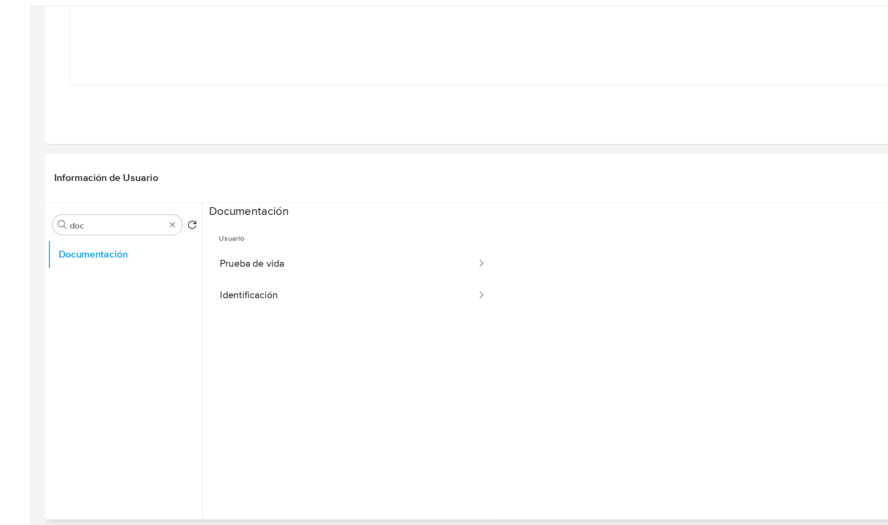
click at [203, 278] on ul "Usuario Prueba de vida Identificación" at bounding box center [228, 308] width 186 height 230
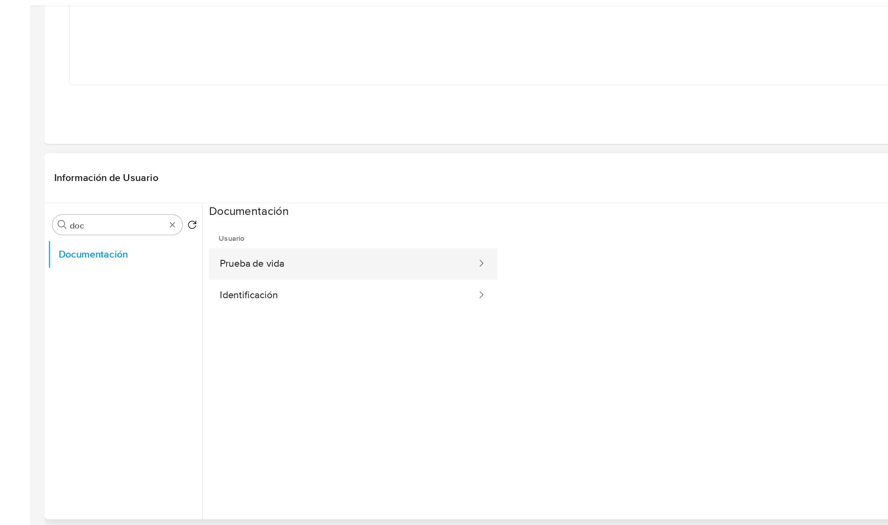
click at [215, 220] on button "Prueba de vida" at bounding box center [222, 222] width 174 height 20
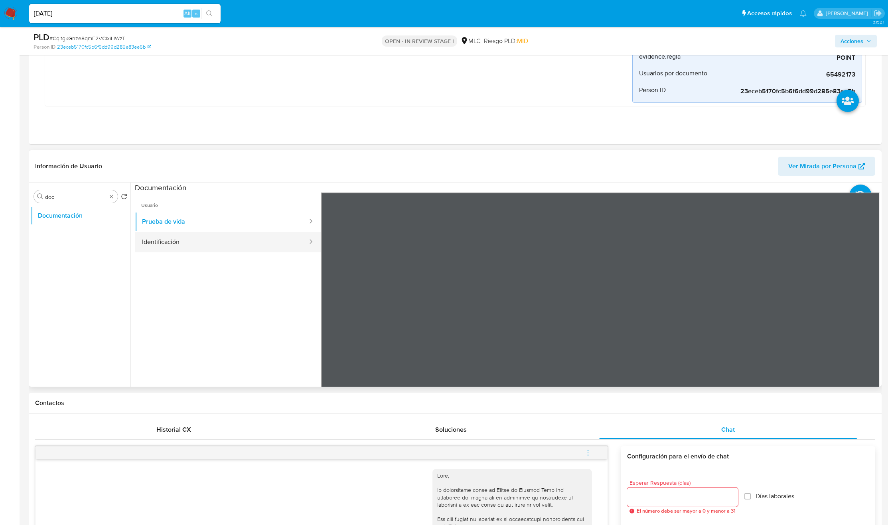
click at [156, 249] on button "Identificación" at bounding box center [222, 242] width 174 height 20
click at [869, 329] on icon at bounding box center [870, 322] width 16 height 16
click at [217, 221] on button "Prueba de vida" at bounding box center [222, 222] width 174 height 20
click at [85, 196] on input "doc" at bounding box center [75, 196] width 61 height 7
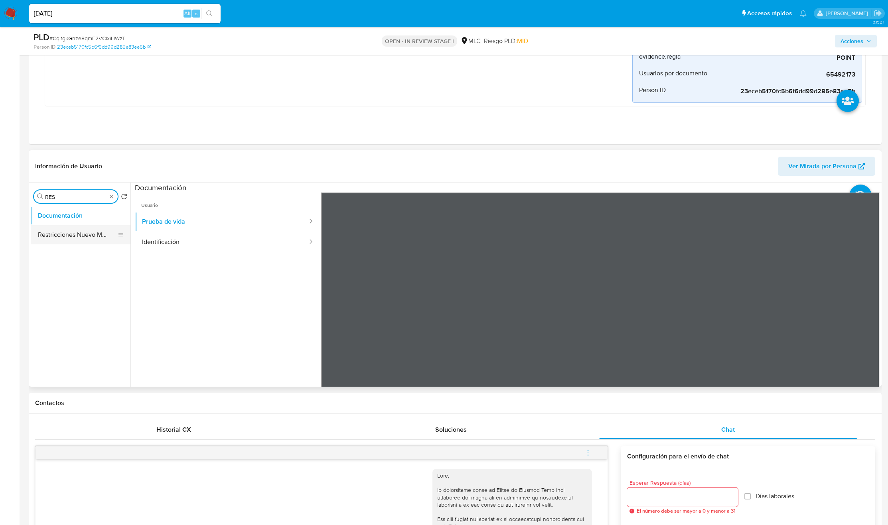
type input "RES"
click at [74, 233] on button "Restricciones Nuevo Mundo" at bounding box center [77, 234] width 93 height 19
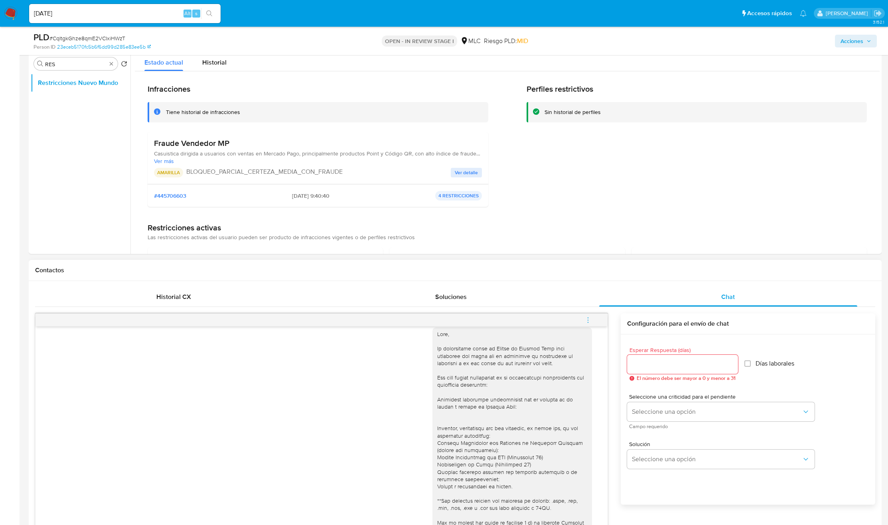
scroll to position [359, 0]
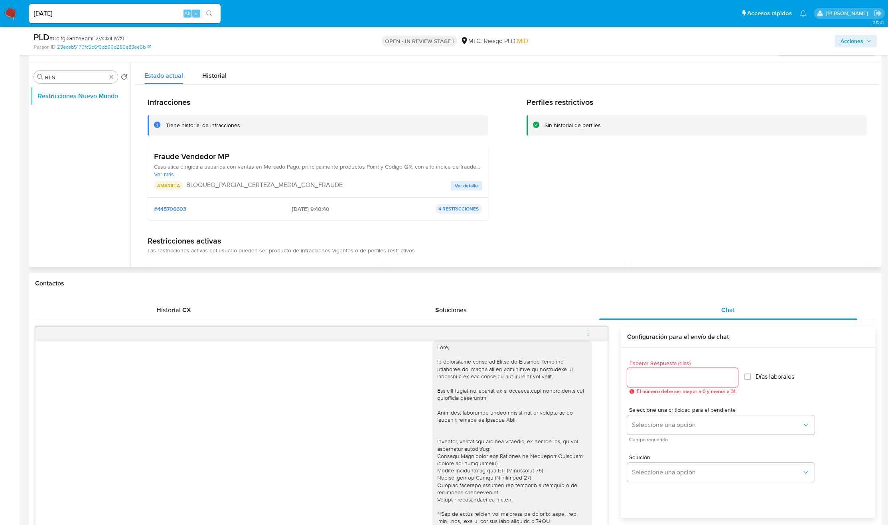
click at [181, 162] on h3 "Fraude Vendedor MP" at bounding box center [318, 157] width 328 height 10
click at [170, 176] on span "Ver más" at bounding box center [318, 174] width 328 height 7
click at [173, 170] on span "Casuistica dirigida a usuarios con ventas en Mercado Pago, principalmente produ…" at bounding box center [318, 170] width 328 height 14
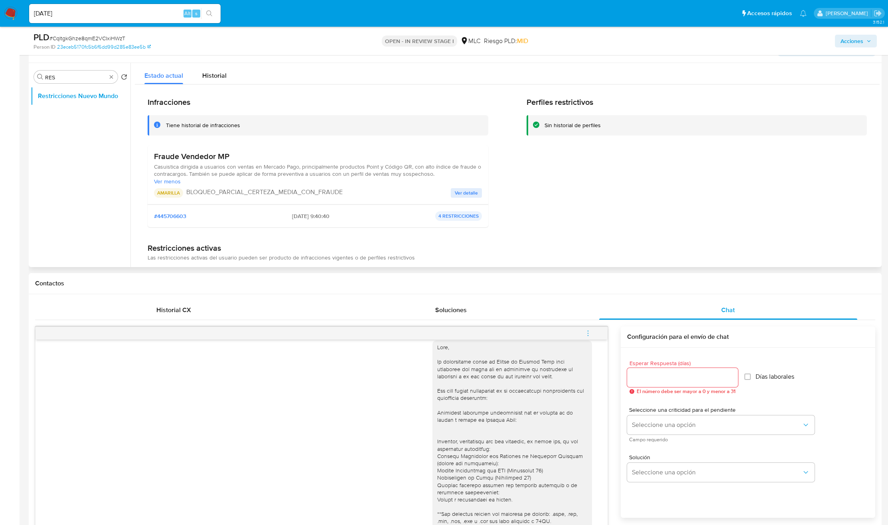
click at [173, 170] on span "Casuistica dirigida a usuarios con ventas en Mercado Pago, principalmente produ…" at bounding box center [318, 170] width 328 height 14
click at [264, 169] on span "Casuistica dirigida a usuarios con ventas en Mercado Pago, principalmente produ…" at bounding box center [318, 170] width 328 height 14
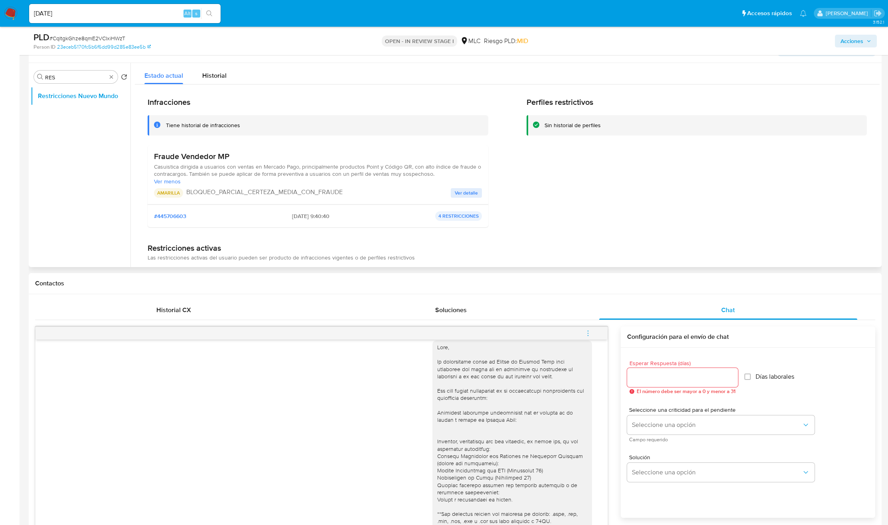
click at [223, 175] on span "Casuistica dirigida a usuarios con ventas en Mercado Pago, principalmente produ…" at bounding box center [318, 170] width 328 height 14
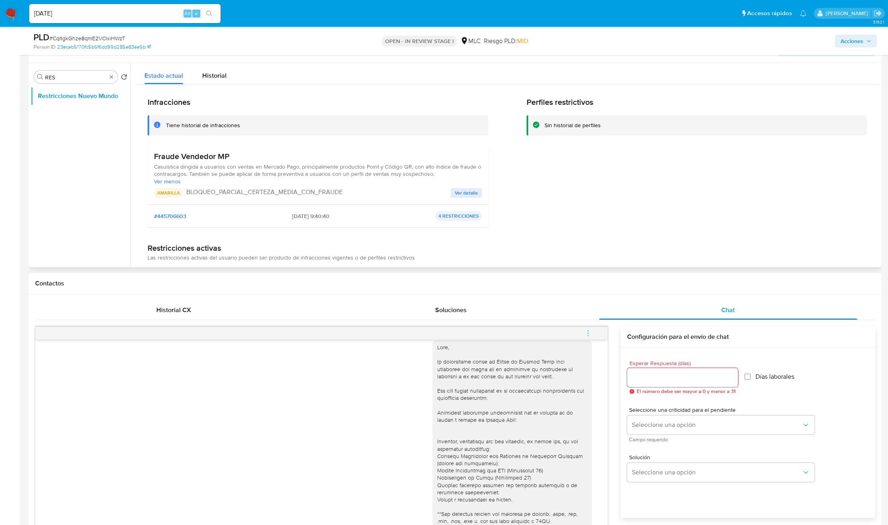
click at [223, 175] on span "Casuistica dirigida a usuarios con ventas en Mercado Pago, principalmente produ…" at bounding box center [318, 170] width 328 height 14
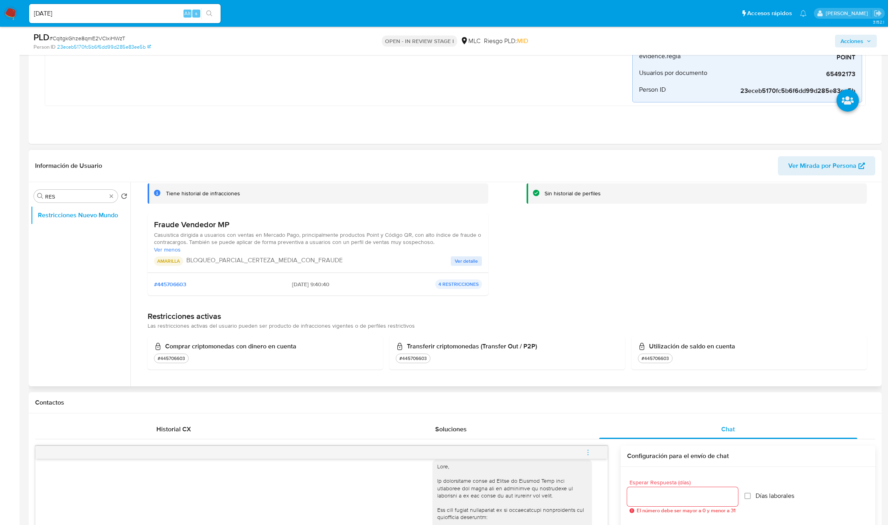
scroll to position [239, 0]
click at [169, 221] on h3 "Fraude Vendedor MP" at bounding box center [318, 225] width 328 height 10
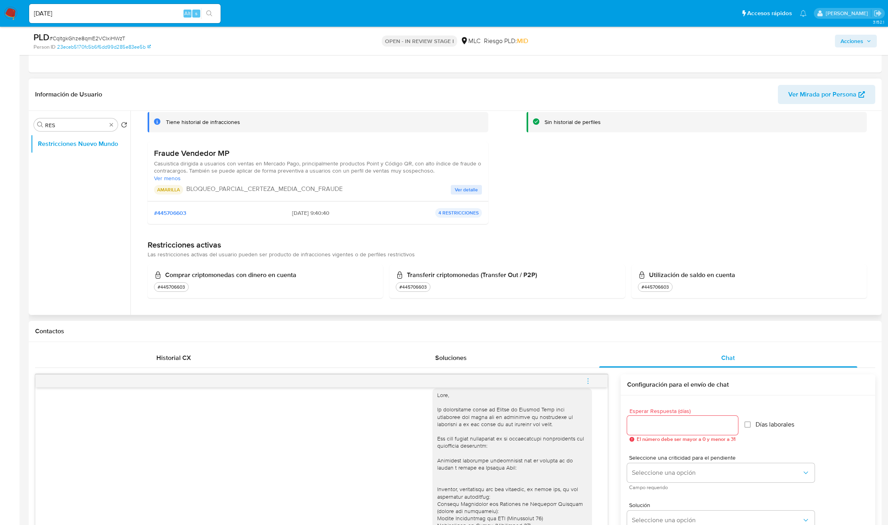
scroll to position [180, 0]
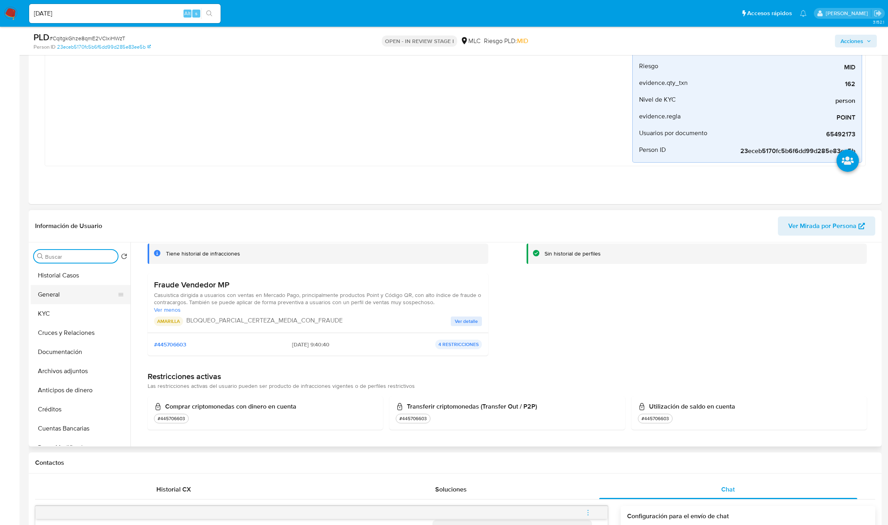
click at [73, 296] on button "General" at bounding box center [77, 294] width 93 height 19
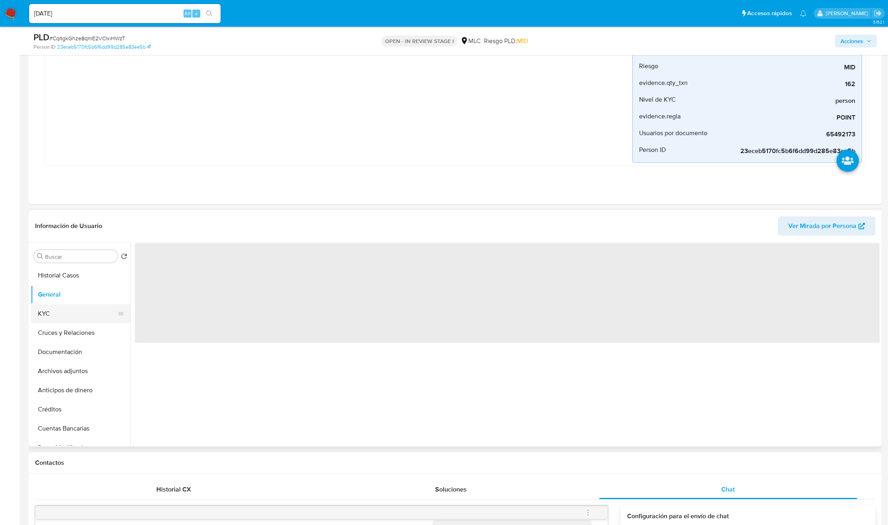
click at [66, 315] on button "KYC" at bounding box center [77, 313] width 93 height 19
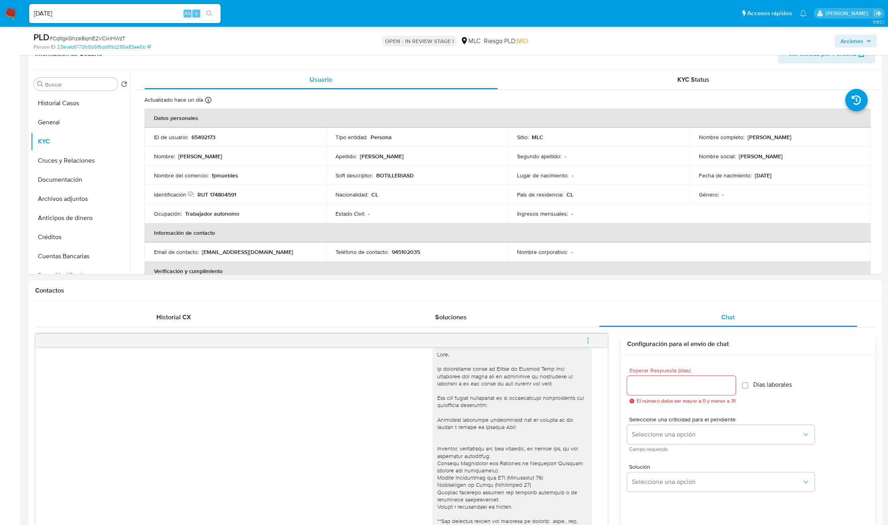
scroll to position [359, 0]
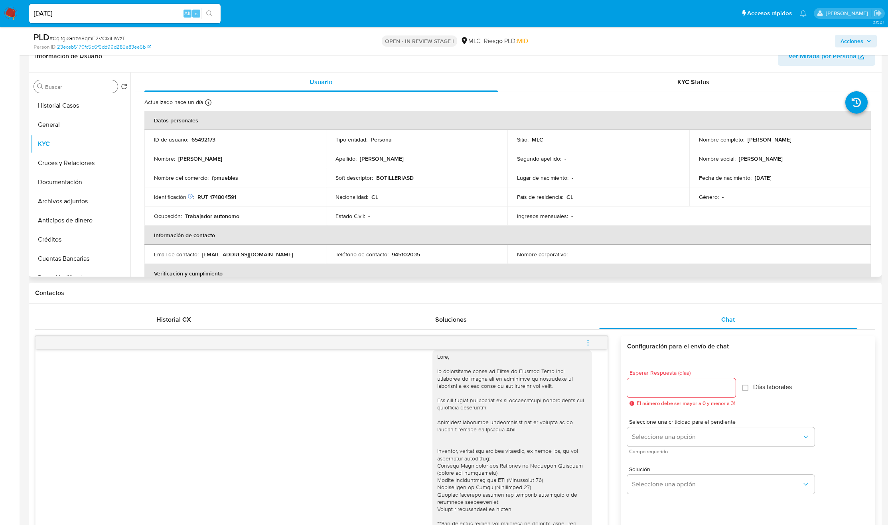
click at [76, 90] on input "Buscar" at bounding box center [79, 86] width 69 height 7
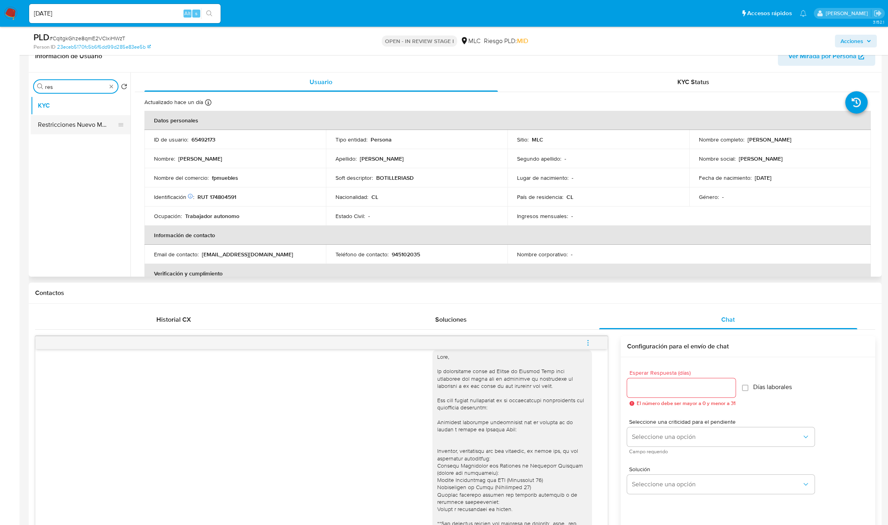
type input "res"
click at [73, 132] on button "Restricciones Nuevo Mundo" at bounding box center [77, 124] width 93 height 19
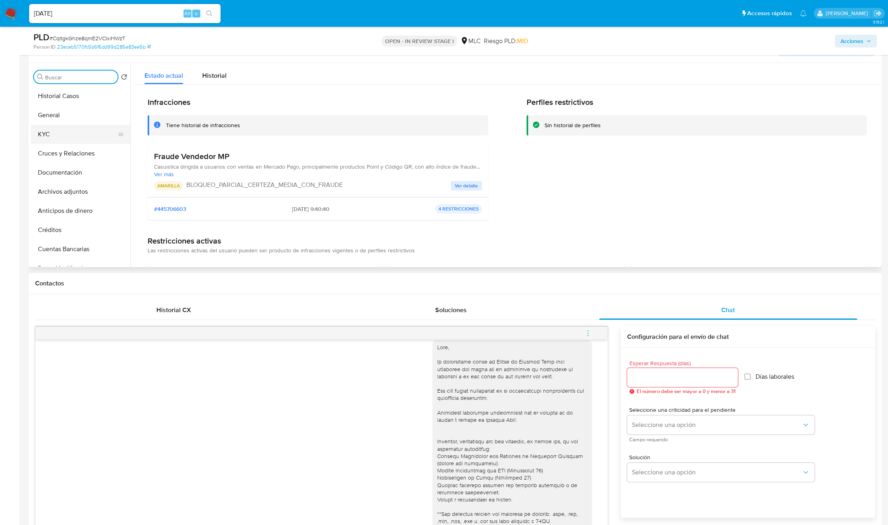
click at [63, 135] on button "KYC" at bounding box center [77, 134] width 93 height 19
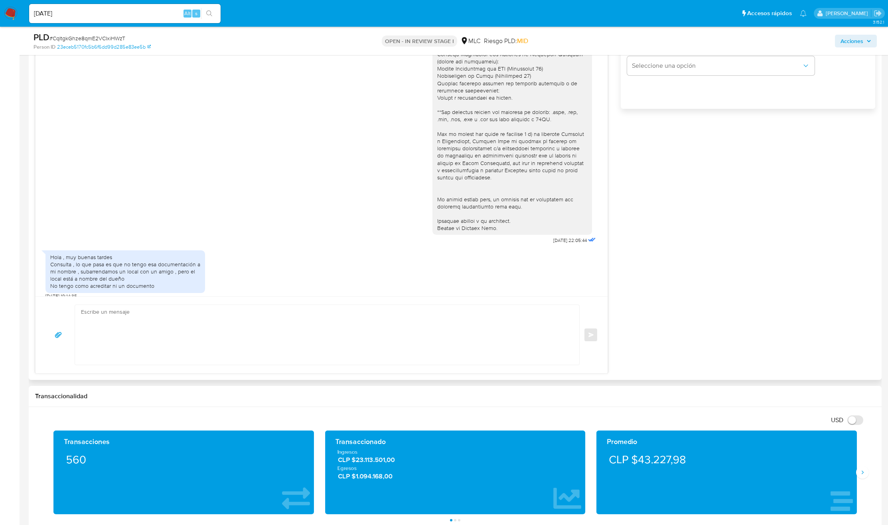
scroll to position [0, 0]
click at [205, 344] on textarea at bounding box center [325, 335] width 488 height 60
paste textarea "Hola, Felipe. Es un gusto volver a saludarte. Gracias por tu explicación. En es…"
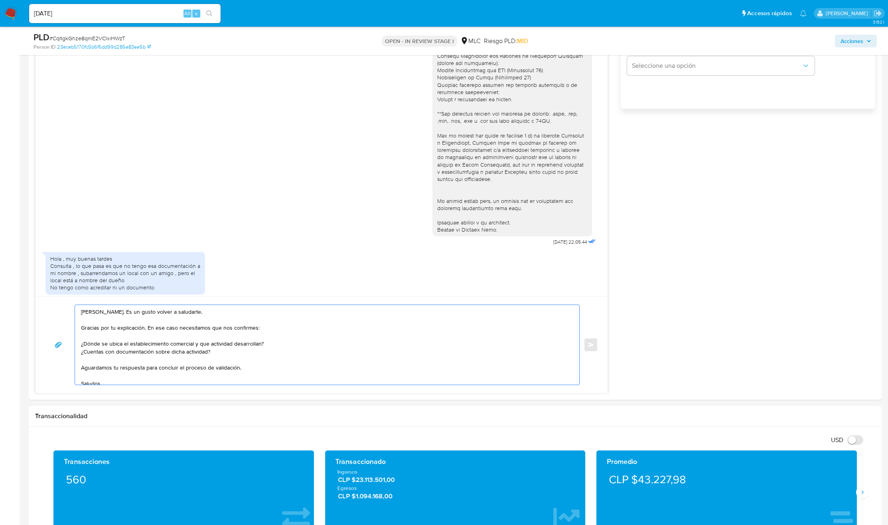
type textarea "Hola, Felipe. Es un gusto volver a saludarte. Gracias por tu explicación. En es…"
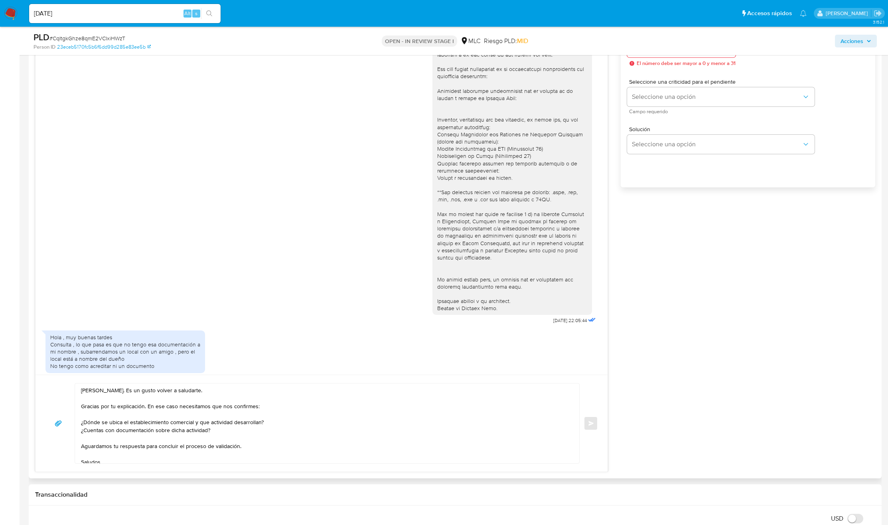
scroll to position [658, 0]
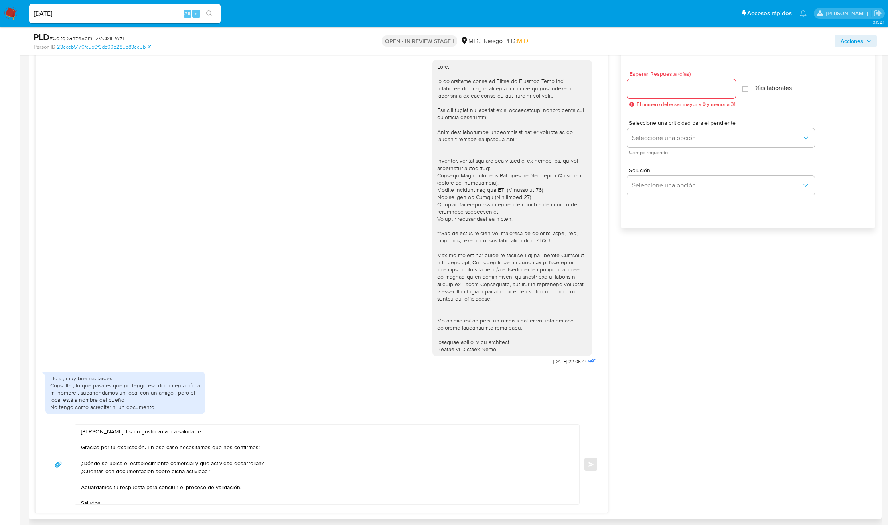
click at [659, 89] on input "Esperar Respuesta (días)" at bounding box center [681, 89] width 109 height 10
click at [663, 89] on input "0" at bounding box center [679, 89] width 105 height 10
type input "1"
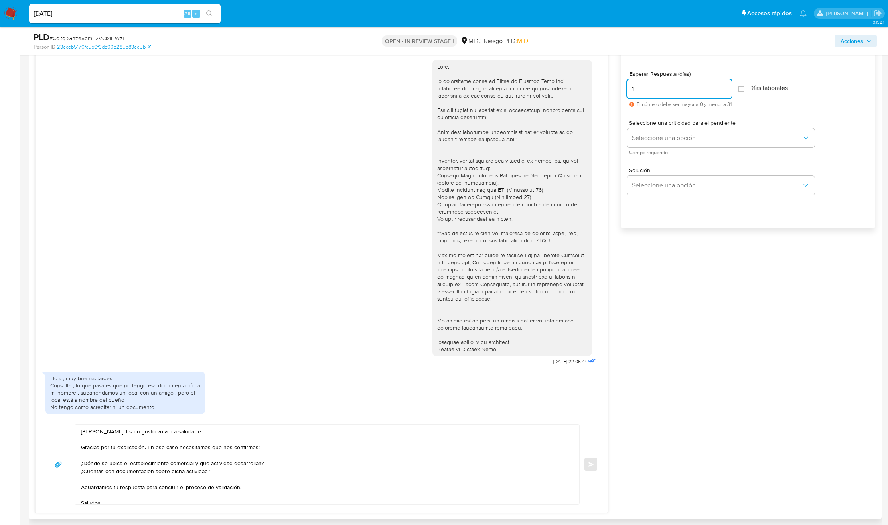
click at [657, 168] on div "Solución Seleccione una opción" at bounding box center [748, 182] width 242 height 43
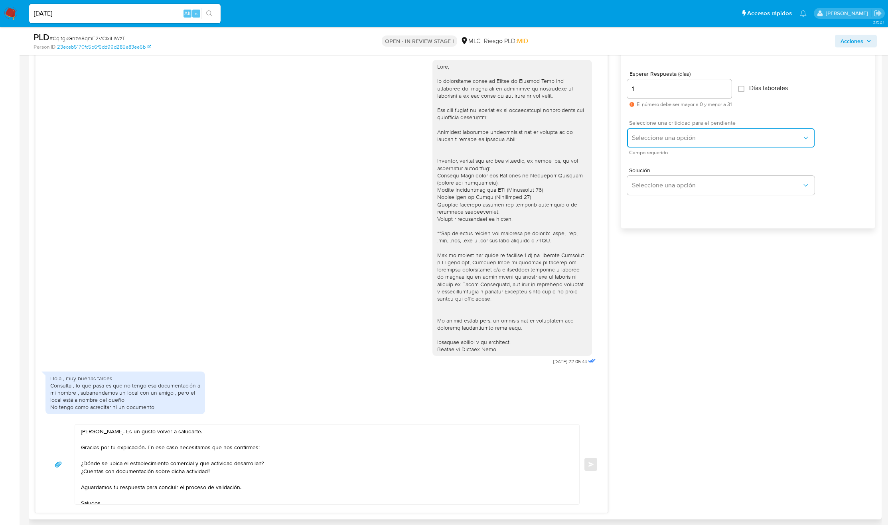
click at [662, 139] on span "Seleccione una opción" at bounding box center [717, 138] width 170 height 8
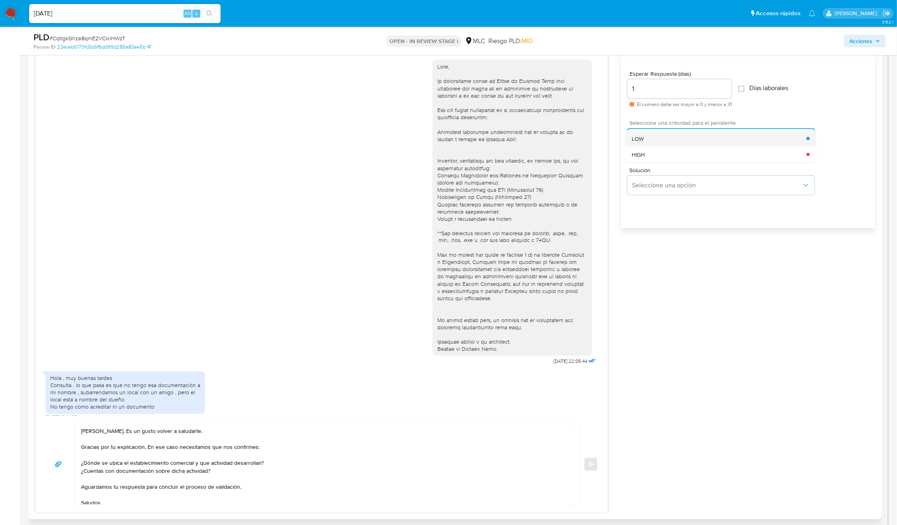
click at [658, 138] on div "LOW" at bounding box center [719, 139] width 175 height 16
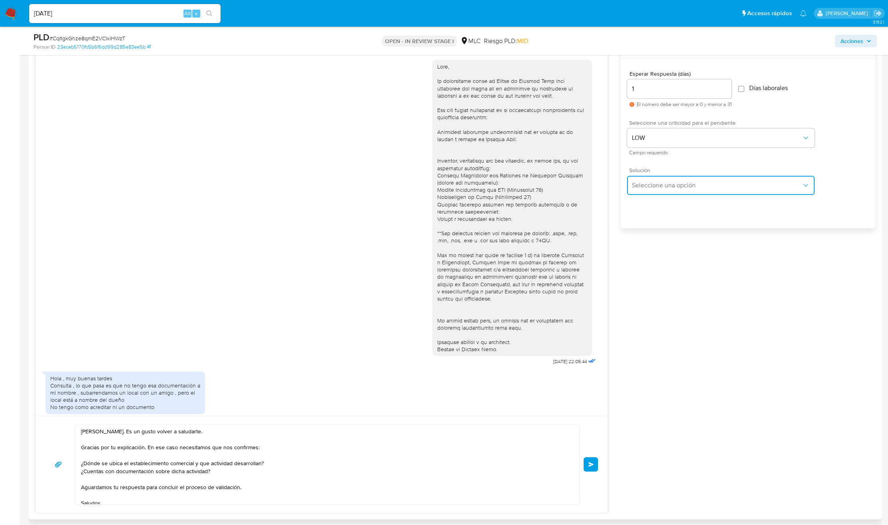
click at [665, 191] on button "Seleccione una opción" at bounding box center [720, 185] width 187 height 19
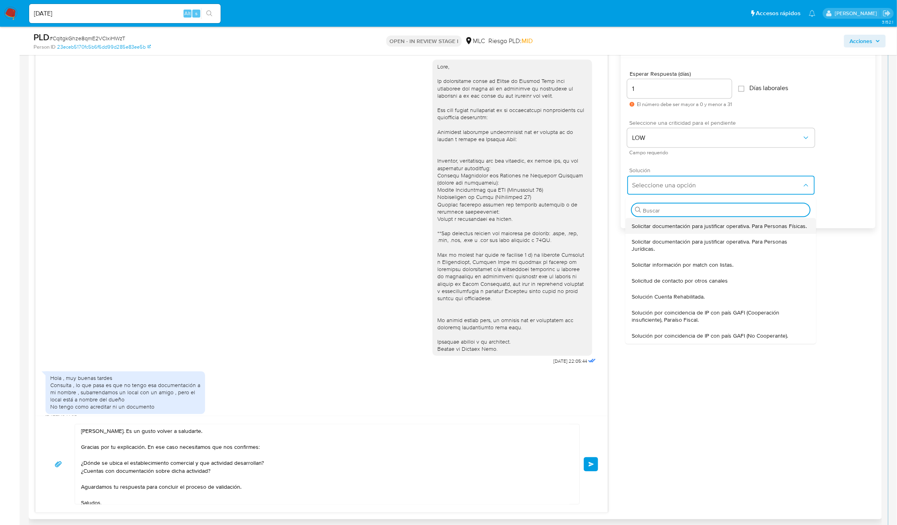
click at [656, 224] on span "Solicitar documentación para justificar operativa. Para Personas Físicas." at bounding box center [719, 226] width 175 height 7
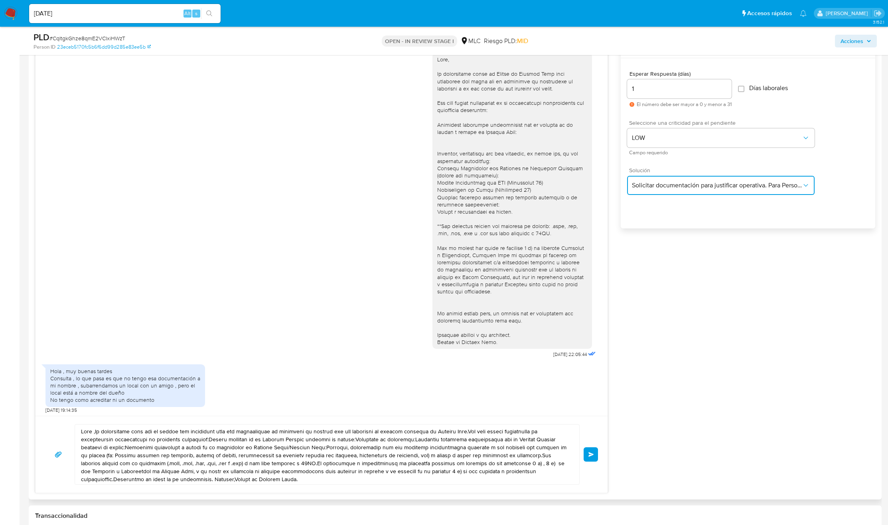
scroll to position [9, 0]
click at [344, 454] on textarea at bounding box center [325, 455] width 488 height 60
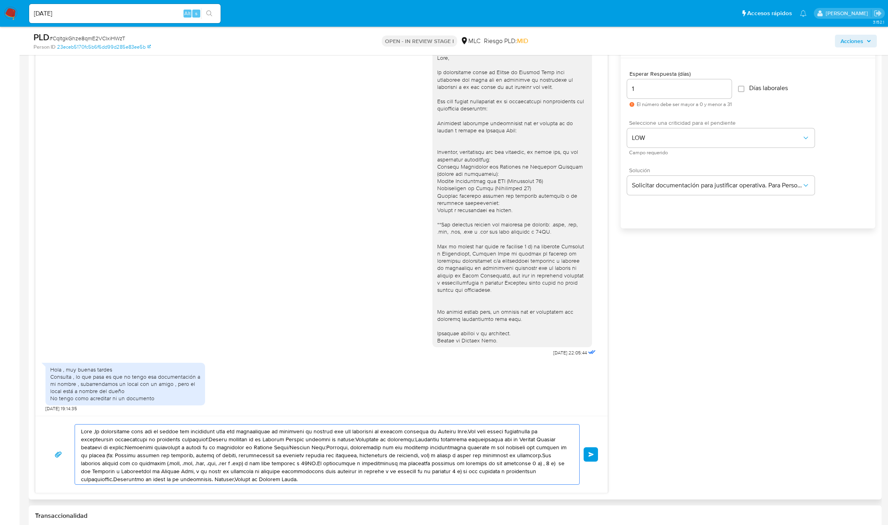
paste textarea ", Felipe. Es un gusto volver a saludarte. Gracias por tu explicación. En ese ca…"
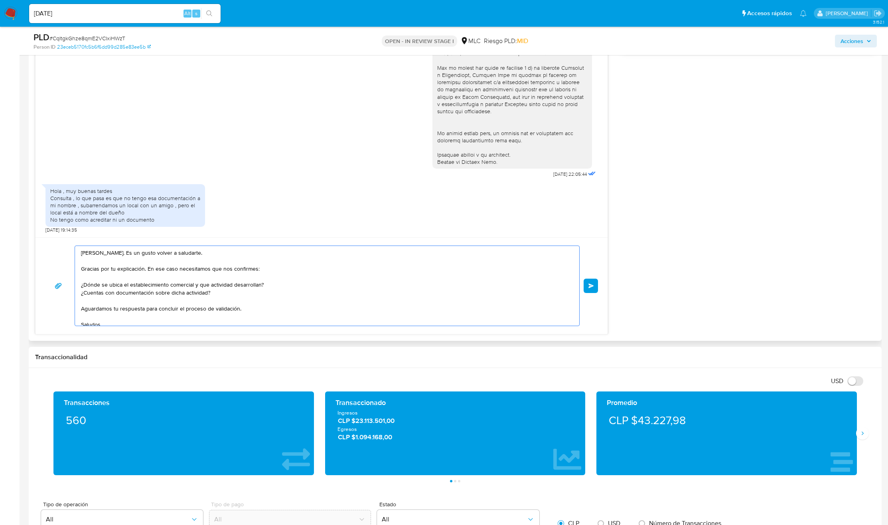
scroll to position [838, 0]
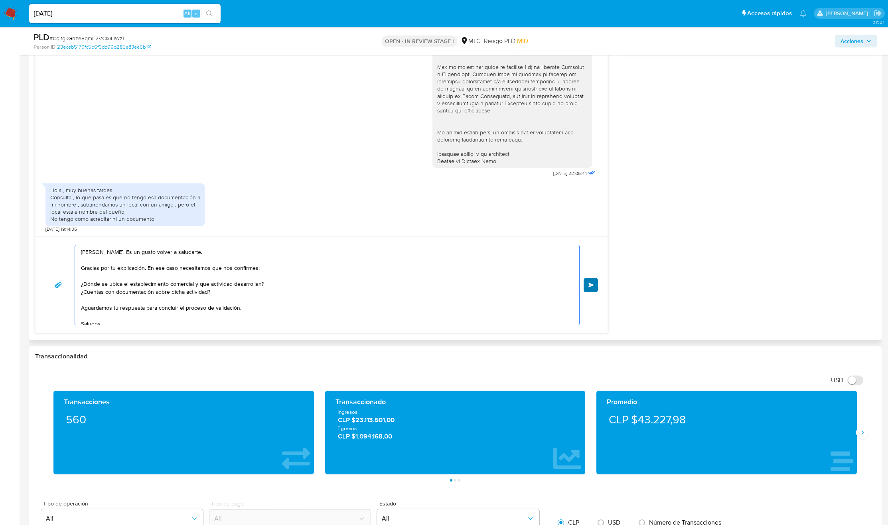
type textarea "Hola, Felipe. Es un gusto volver a saludarte. Gracias por tu explicación. En es…"
click at [587, 286] on button "Enviar" at bounding box center [591, 285] width 14 height 14
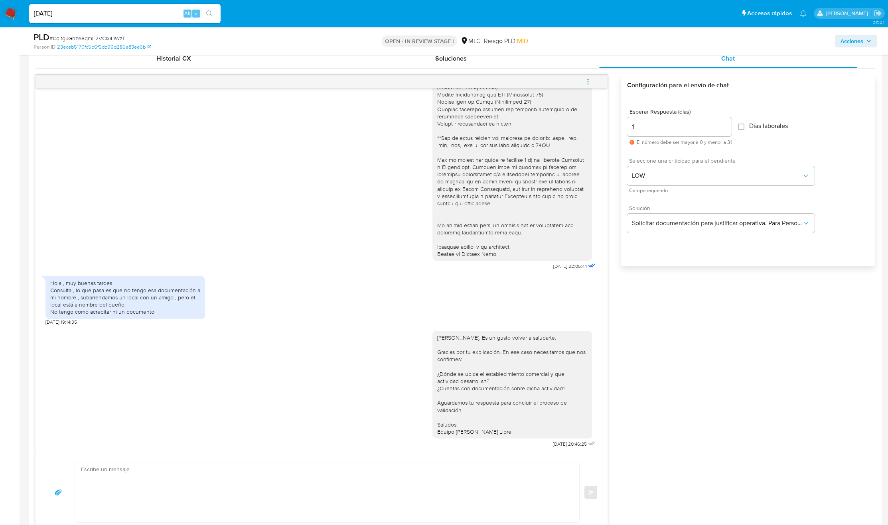
scroll to position [598, 0]
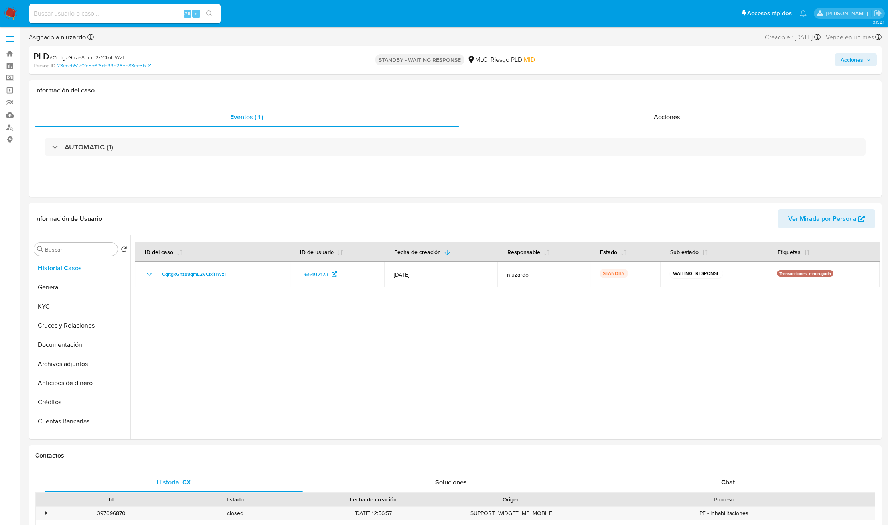
select select "10"
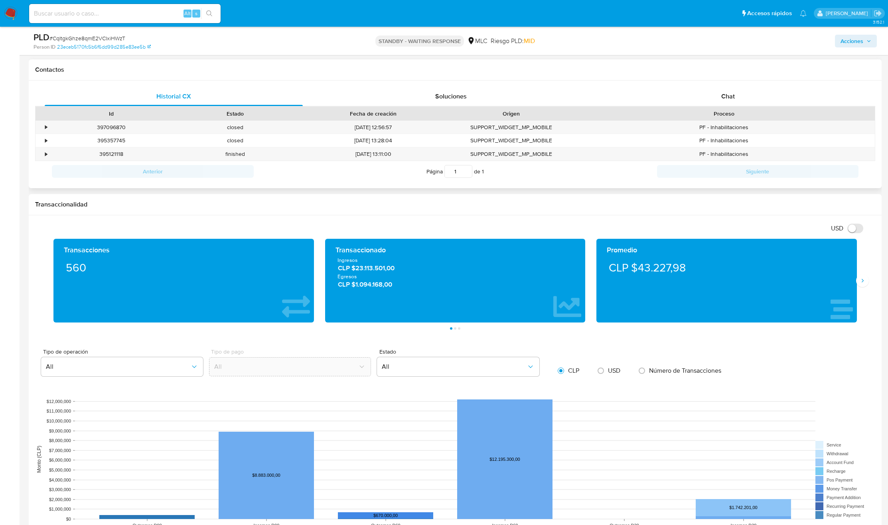
scroll to position [359, 0]
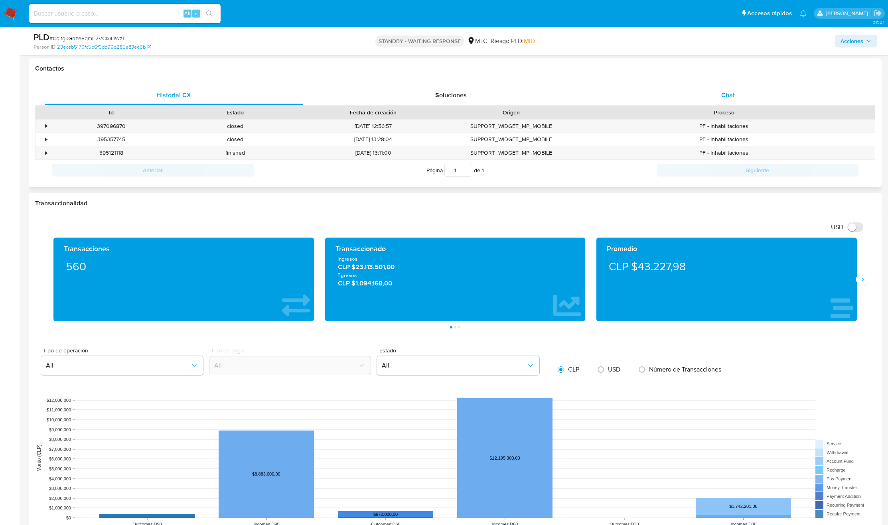
click at [761, 99] on div "Chat" at bounding box center [728, 95] width 258 height 19
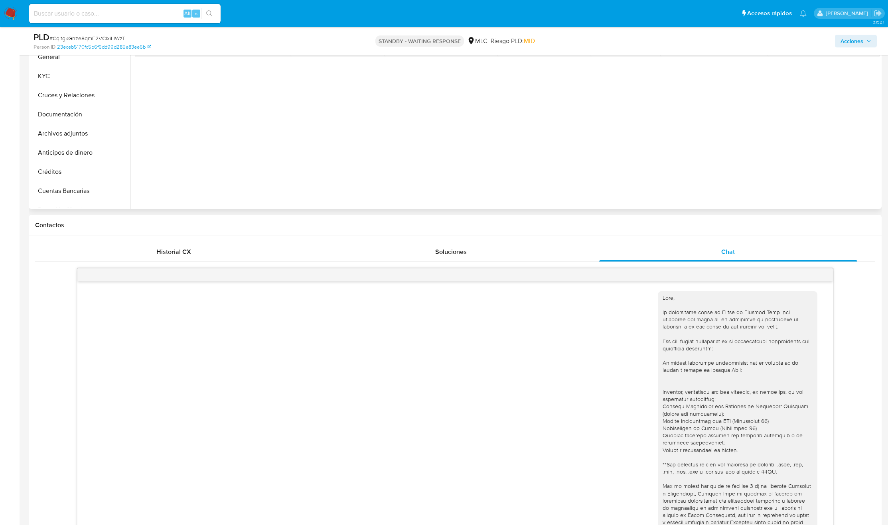
scroll to position [0, 0]
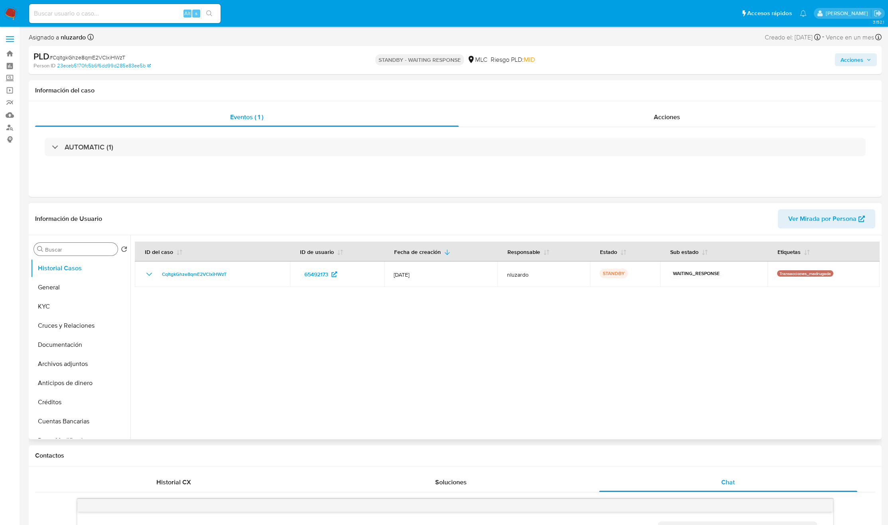
click at [71, 248] on input "Buscar" at bounding box center [79, 249] width 69 height 7
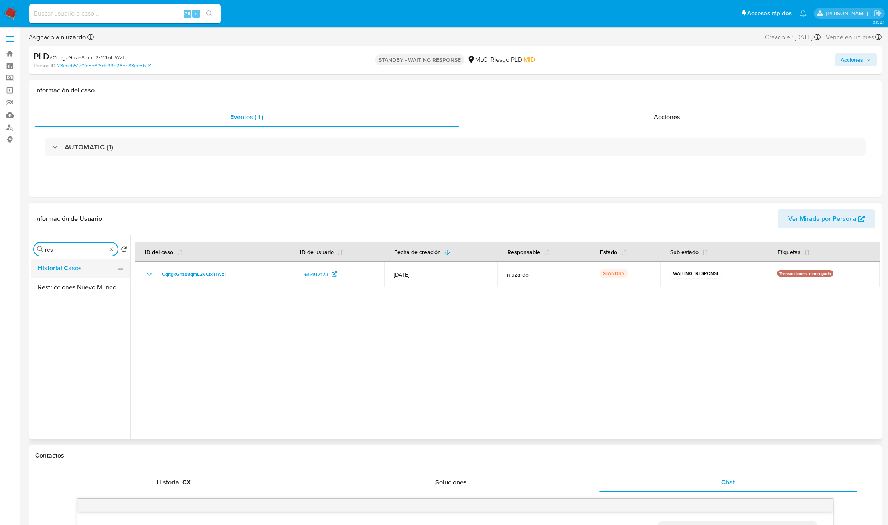
type input "res"
click at [77, 277] on button "Historial Casos" at bounding box center [77, 268] width 93 height 19
click at [77, 280] on button "Restricciones Nuevo Mundo" at bounding box center [77, 287] width 93 height 19
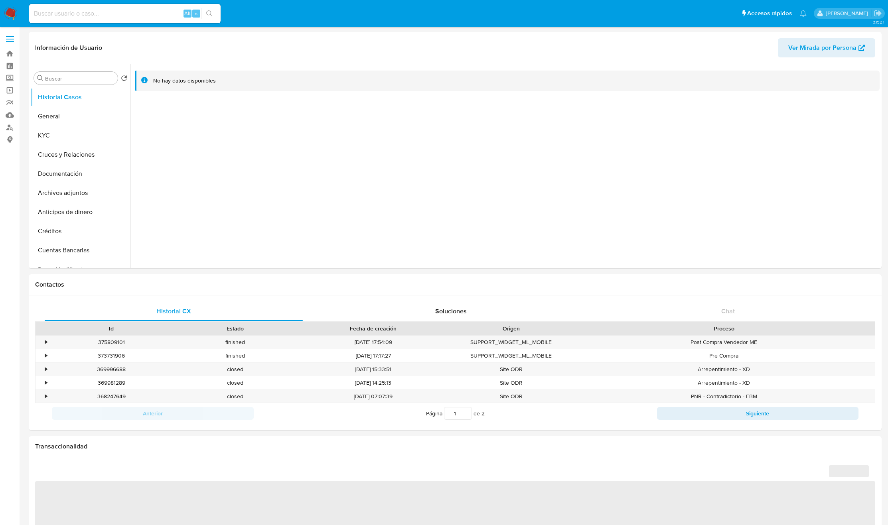
select select "10"
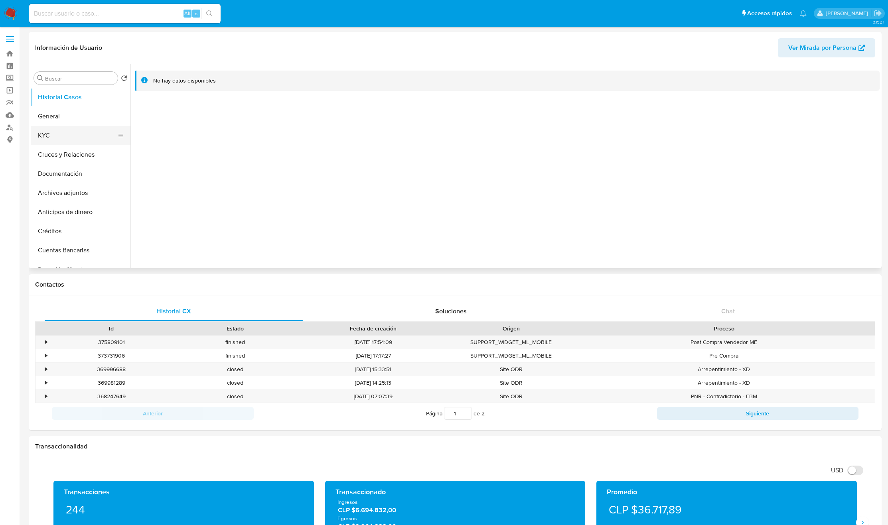
click at [63, 140] on button "KYC" at bounding box center [77, 135] width 93 height 19
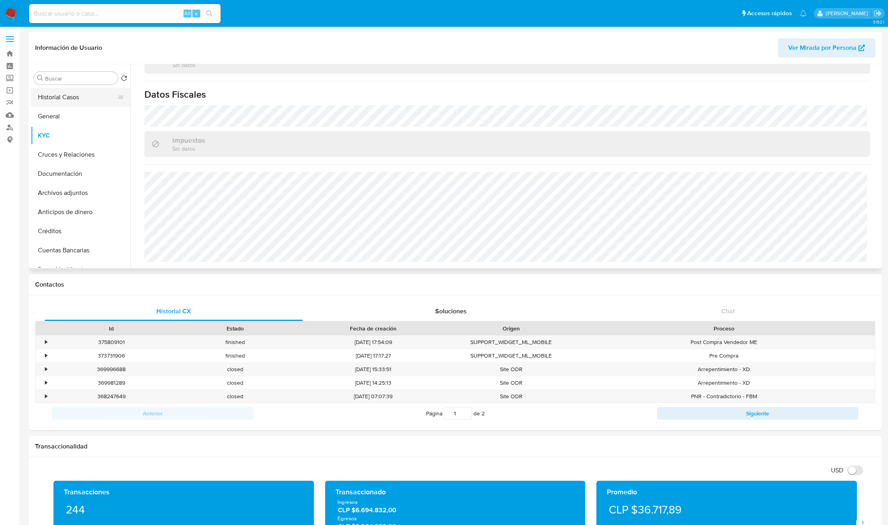
click at [48, 98] on button "Historial Casos" at bounding box center [77, 97] width 93 height 19
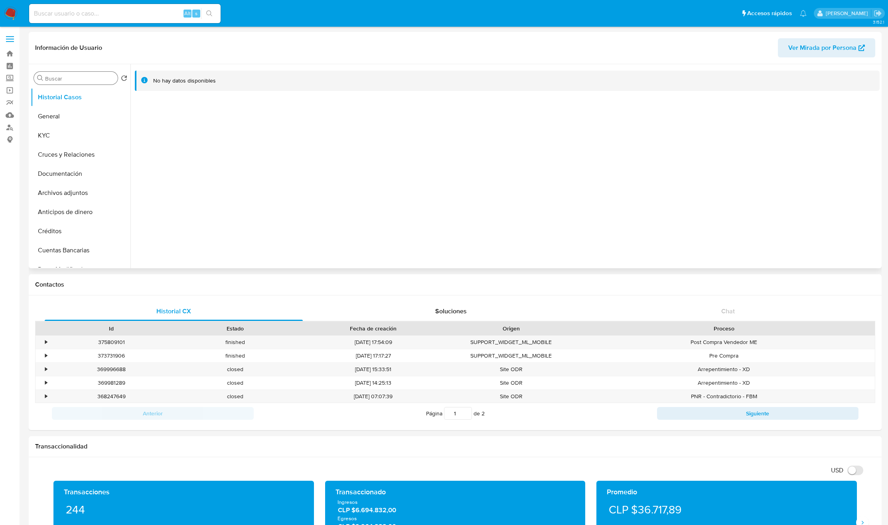
click at [62, 81] on input "Buscar" at bounding box center [79, 78] width 69 height 7
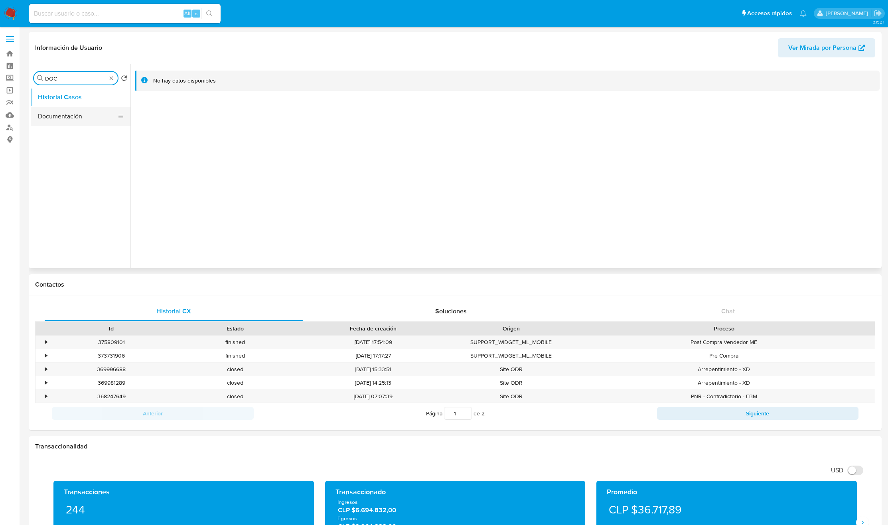
type input "DOC"
click at [65, 118] on button "Documentación" at bounding box center [77, 116] width 93 height 19
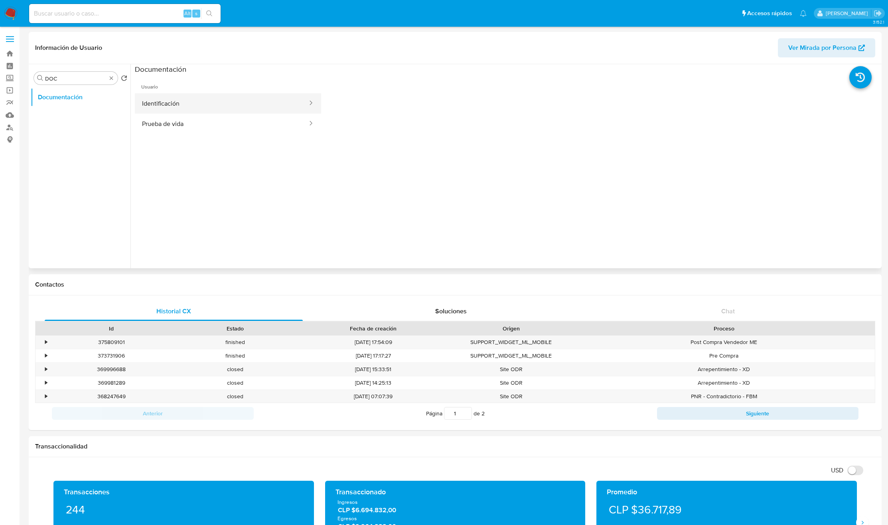
click at [203, 108] on button "Identificación" at bounding box center [222, 103] width 174 height 20
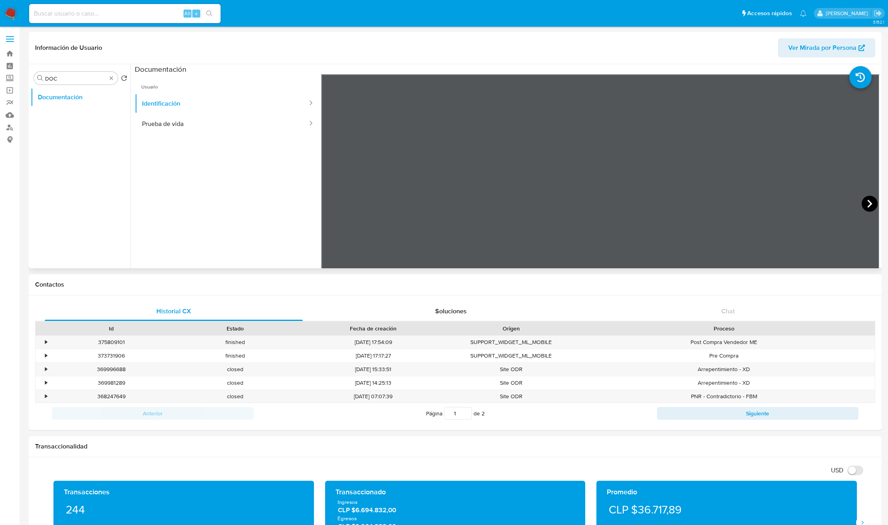
click at [863, 202] on icon at bounding box center [870, 204] width 16 height 16
click at [195, 119] on button "Prueba de vida" at bounding box center [222, 124] width 174 height 20
click at [513, 55] on div "Información de Usuario Ver Mirada por Persona Buscar DOC Volver al orden por de…" at bounding box center [455, 150] width 853 height 237
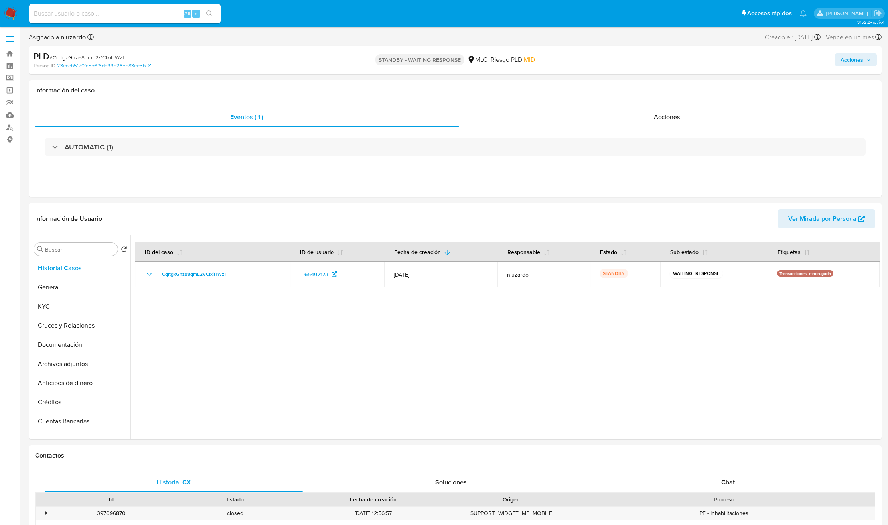
select select "10"
click at [67, 250] on input "Buscar" at bounding box center [79, 249] width 69 height 7
type input "res"
click at [67, 286] on button "Restricciones Nuevo Mundo" at bounding box center [77, 287] width 93 height 19
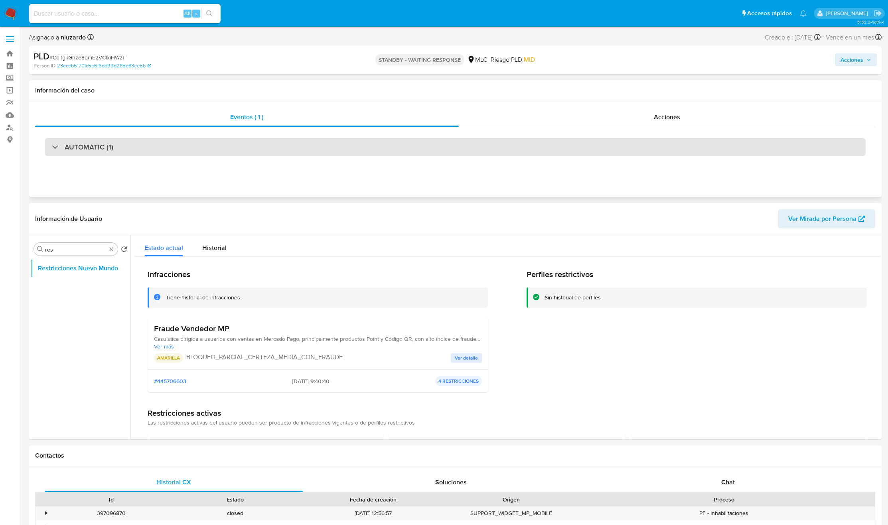
click at [284, 151] on div "AUTOMATIC (1)" at bounding box center [455, 147] width 821 height 18
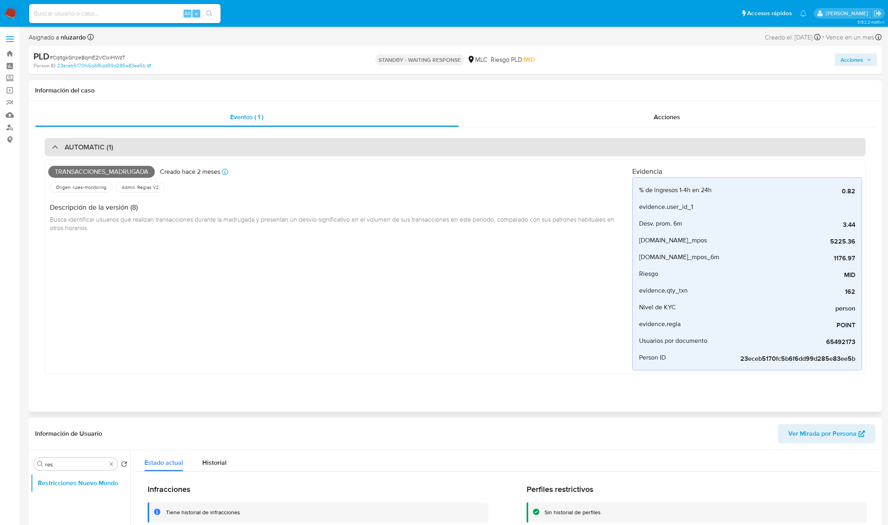
click at [284, 151] on div "AUTOMATIC (1)" at bounding box center [455, 147] width 821 height 18
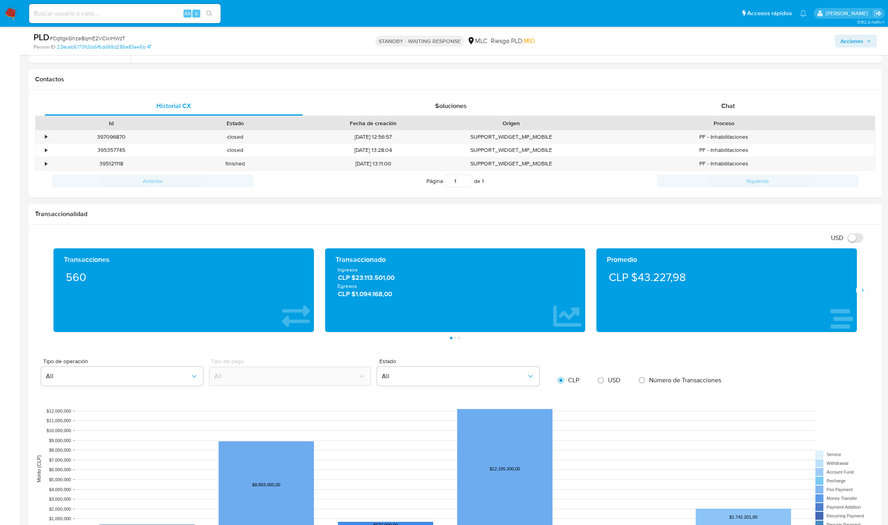
scroll to position [359, 0]
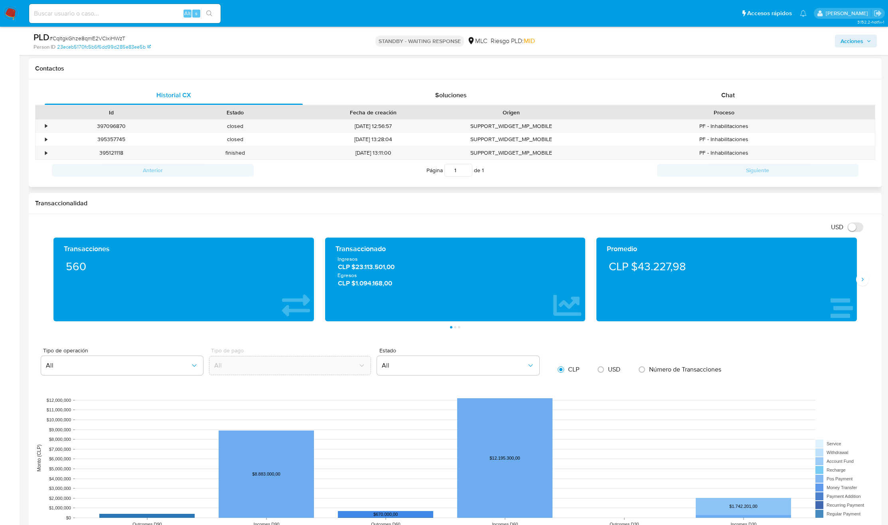
click at [725, 106] on div "Proceso" at bounding box center [724, 113] width 302 height 14
click at [710, 100] on div "Chat" at bounding box center [728, 95] width 258 height 19
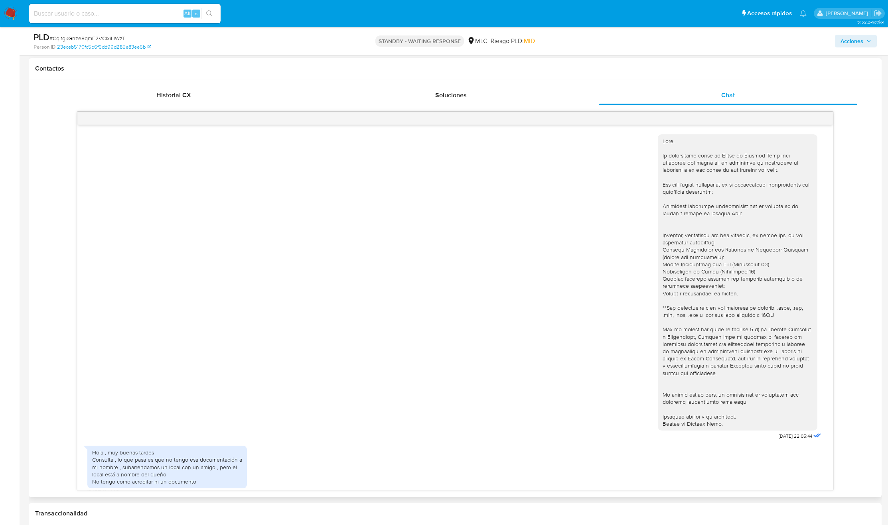
scroll to position [133, 0]
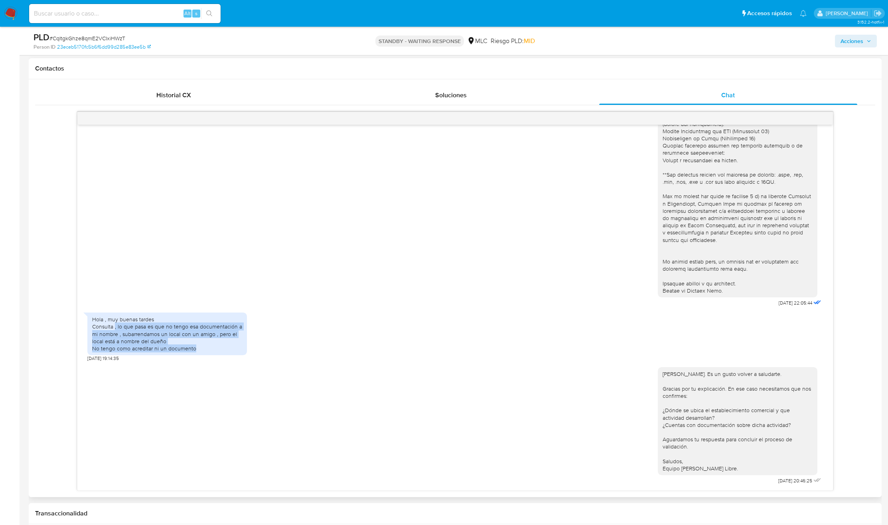
drag, startPoint x: 194, startPoint y: 350, endPoint x: 115, endPoint y: 330, distance: 81.0
click at [115, 330] on div "Hola , muy buenas tardes Consulta , lo que pasa es que no tengo esa documentaci…" at bounding box center [167, 334] width 150 height 36
copy div ", lo que pasa es que no tengo esa documentación a mi nombre , subarrendamos un …"
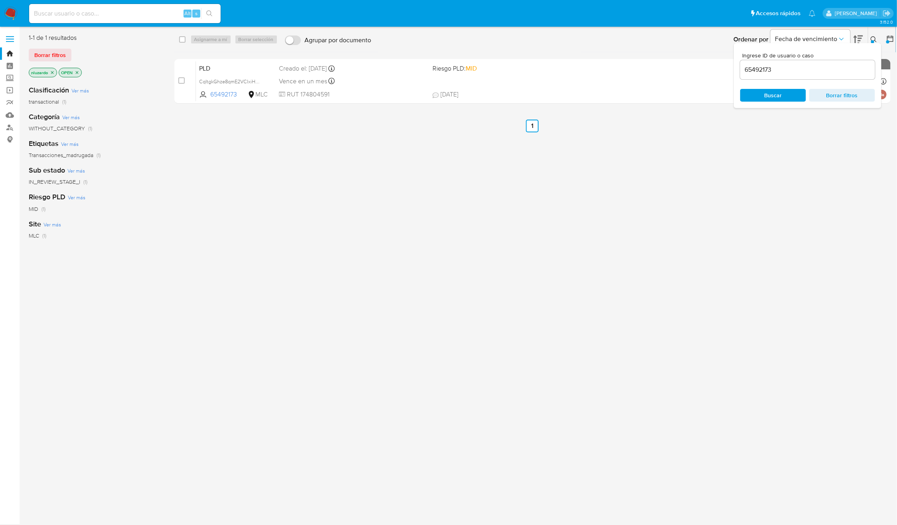
click at [782, 74] on input "65492173" at bounding box center [807, 70] width 135 height 10
type input "2365000260"
click at [766, 97] on span "Buscar" at bounding box center [773, 95] width 18 height 13
click at [871, 37] on icon at bounding box center [873, 39] width 6 height 6
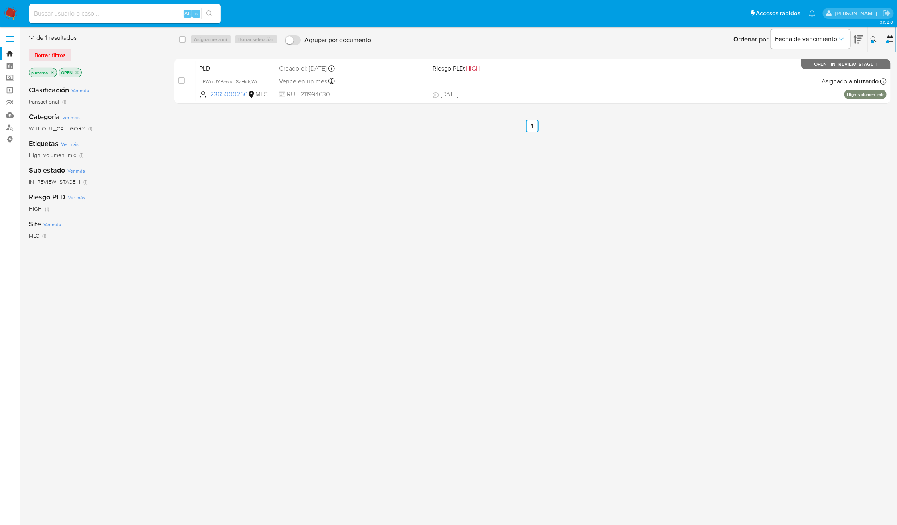
click at [705, 191] on div "select-all-cases-checkbox Asignarme a mí Borrar selección Agrupar por documento…" at bounding box center [532, 211] width 716 height 355
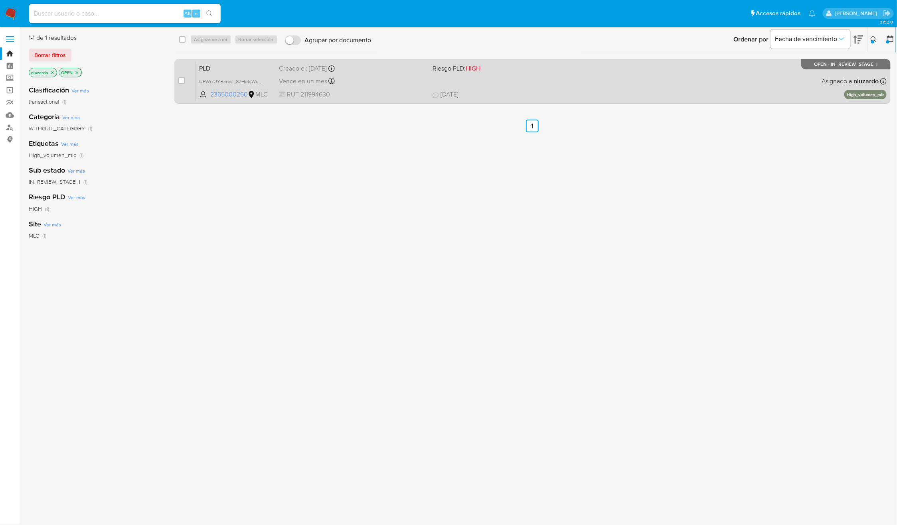
click at [704, 97] on span "[DATE] [DATE] 22:36" at bounding box center [582, 94] width 300 height 9
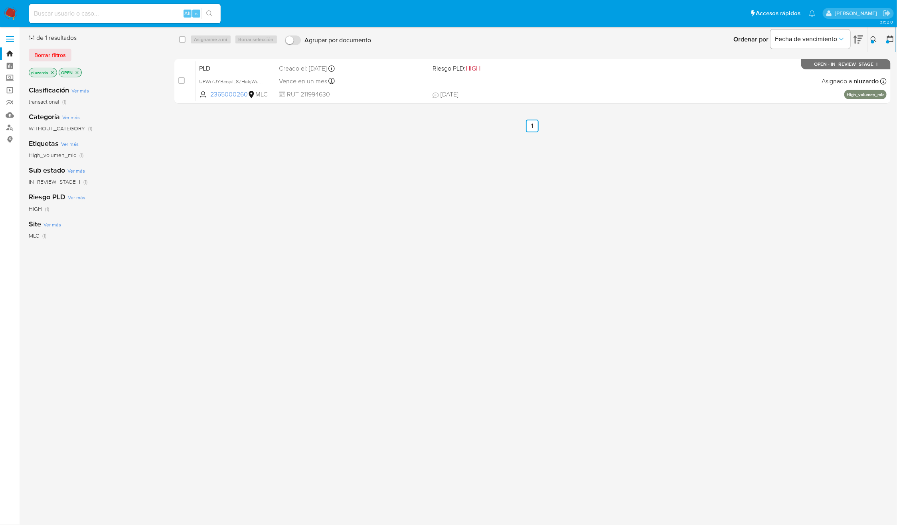
click at [352, 302] on div "select-all-cases-checkbox Asignarme a mí Borrar selección Agrupar por documento…" at bounding box center [532, 211] width 716 height 355
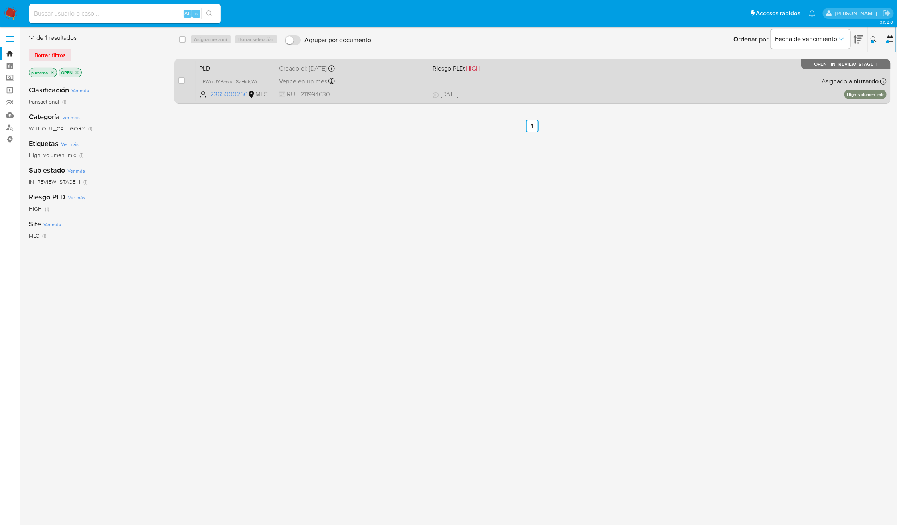
click at [578, 97] on span "[DATE] [DATE] 22:36" at bounding box center [582, 94] width 300 height 9
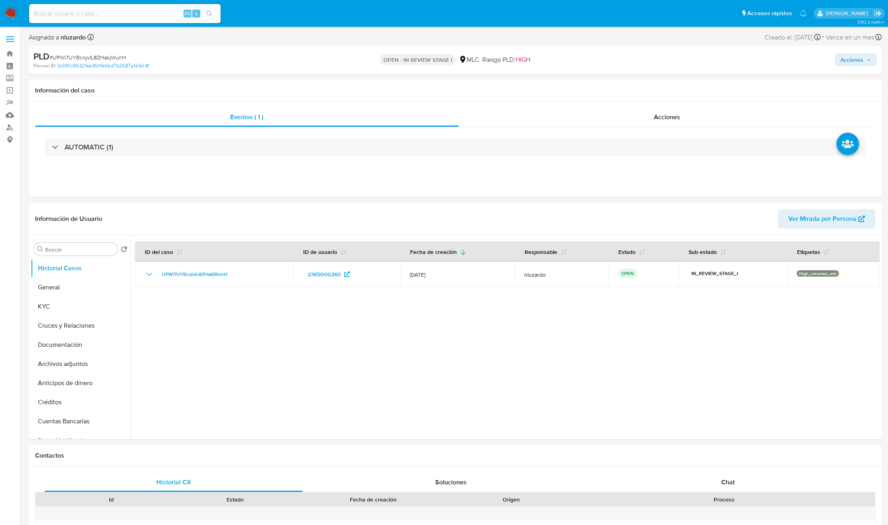
select select "10"
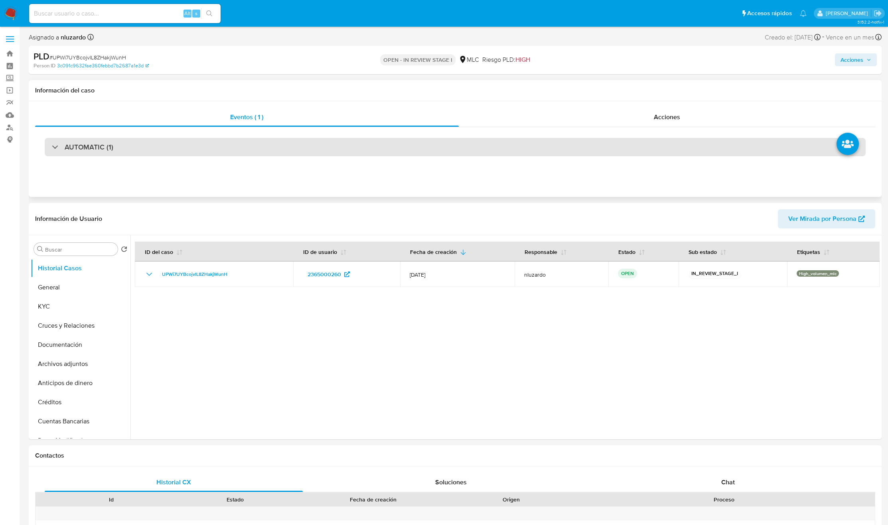
click at [95, 153] on div "AUTOMATIC (1)" at bounding box center [455, 147] width 821 height 18
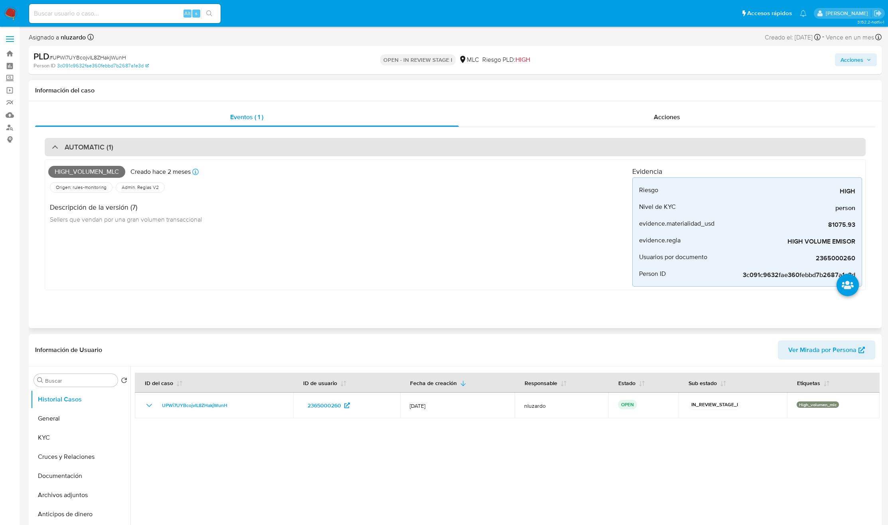
click at [95, 153] on div "AUTOMATIC (1)" at bounding box center [455, 147] width 821 height 18
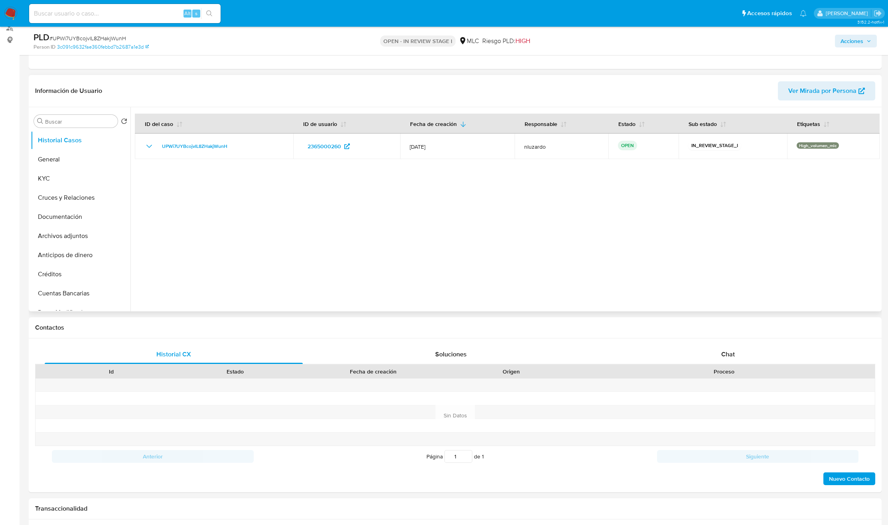
scroll to position [299, 0]
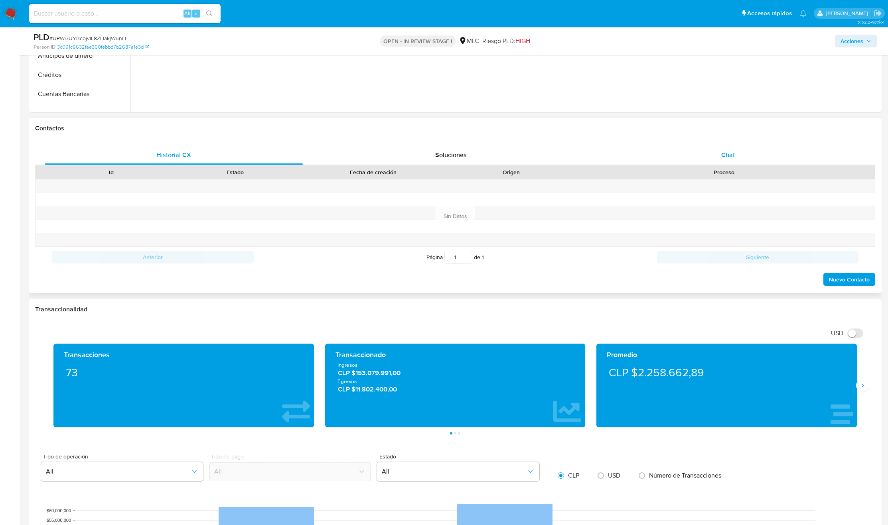
click at [747, 158] on div "Chat" at bounding box center [728, 155] width 258 height 19
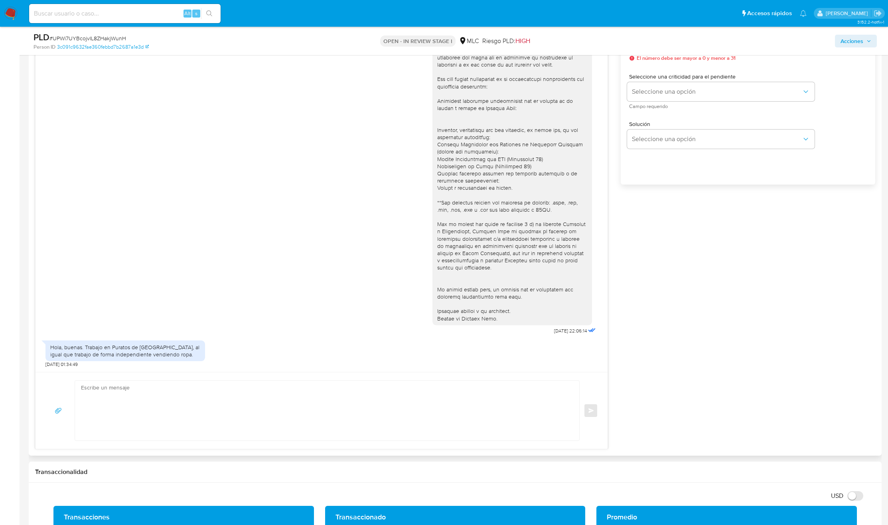
scroll to position [479, 0]
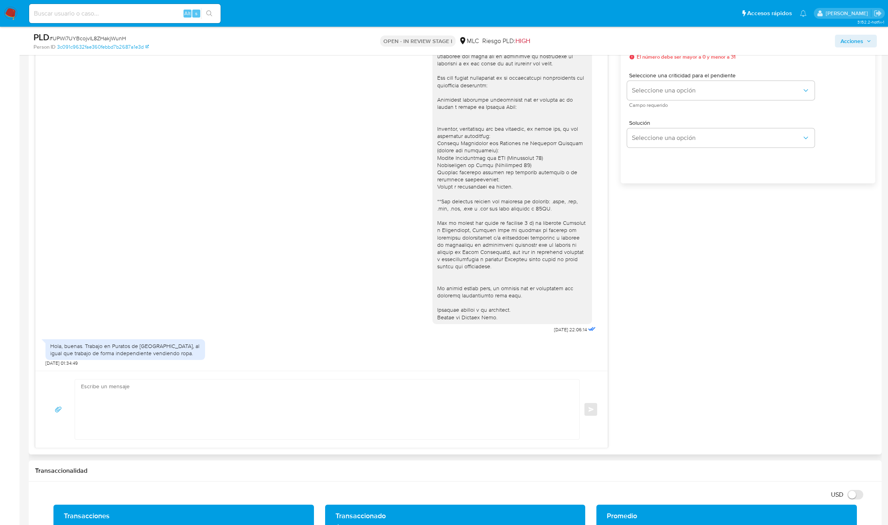
click at [93, 349] on div "Hola, buenas. Trabajo en Puratos de [GEOGRAPHIC_DATA], al igual que trabajo de …" at bounding box center [125, 350] width 150 height 14
click at [89, 353] on div "Hola, buenas. Trabajo en Puratos de [GEOGRAPHIC_DATA], al igual que trabajo de …" at bounding box center [125, 350] width 150 height 14
drag, startPoint x: 83, startPoint y: 349, endPoint x: 168, endPoint y: 354, distance: 85.1
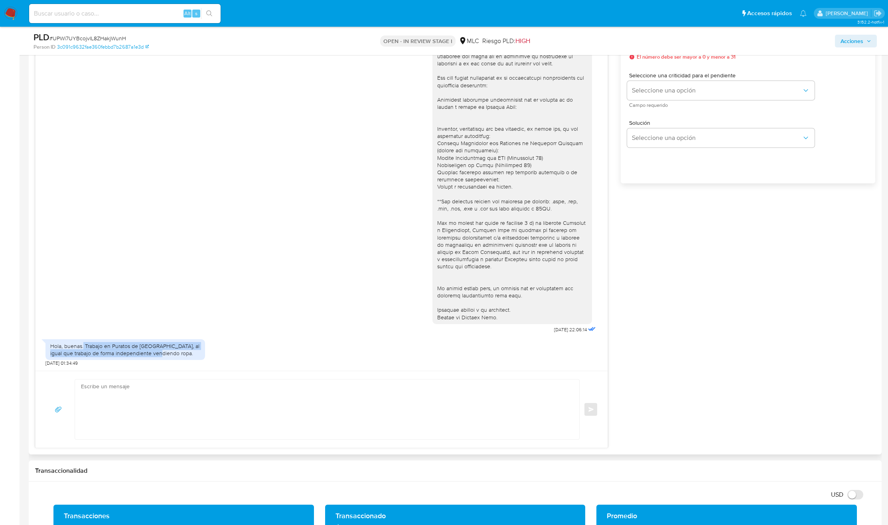
click at [168, 354] on div "Hola, buenas. Trabajo en Puratos de [GEOGRAPHIC_DATA], al igual que trabajo de …" at bounding box center [125, 350] width 150 height 14
click at [185, 310] on div "[DATE] 22:06:14" at bounding box center [321, 179] width 552 height 314
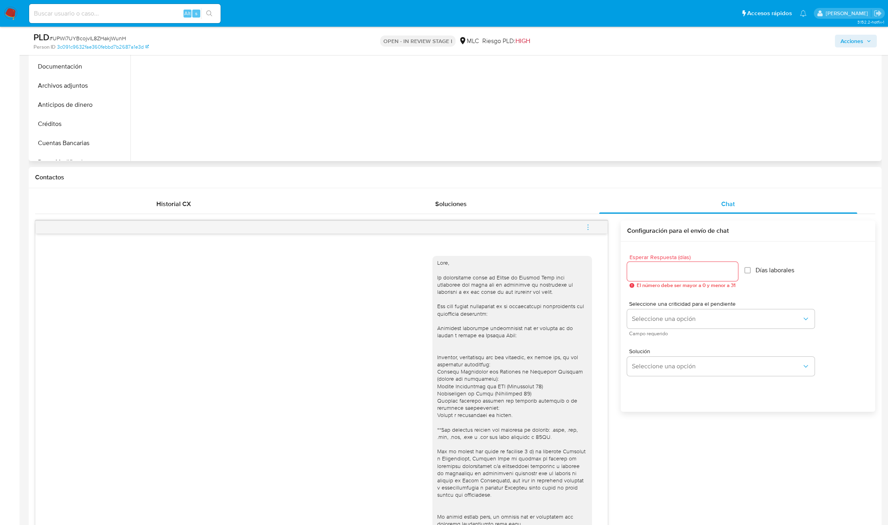
scroll to position [0, 0]
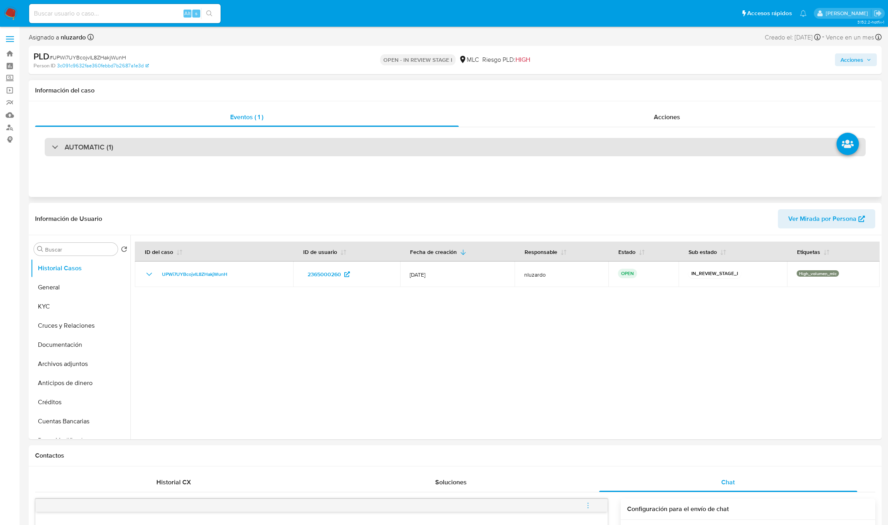
click at [79, 148] on h3 "AUTOMATIC (1)" at bounding box center [89, 147] width 49 height 9
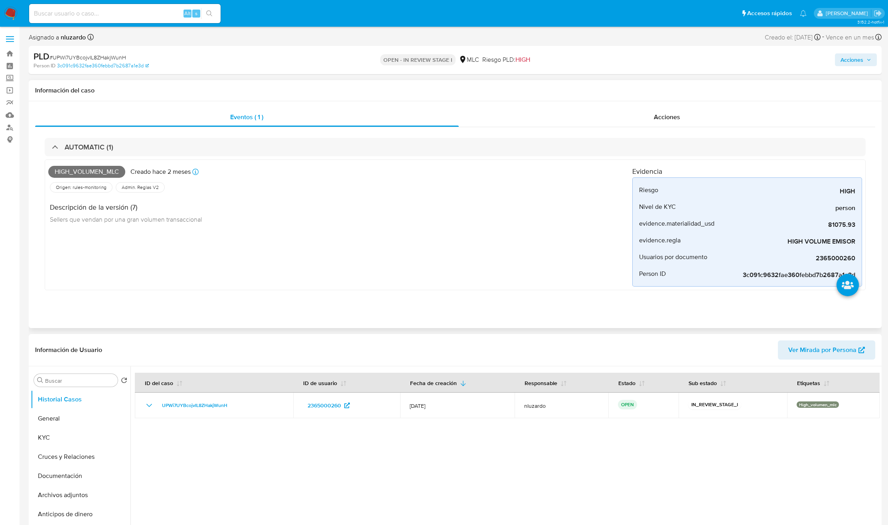
click at [111, 178] on div "High_volumen_mlc Creado hace 2 meses Creado: 12/06/2025 06:08:17" at bounding box center [340, 172] width 584 height 18
click at [103, 170] on span "High_volumen_mlc" at bounding box center [86, 172] width 77 height 12
copy span "High_volumen_mlc"
click at [163, 8] on input at bounding box center [124, 13] width 191 height 10
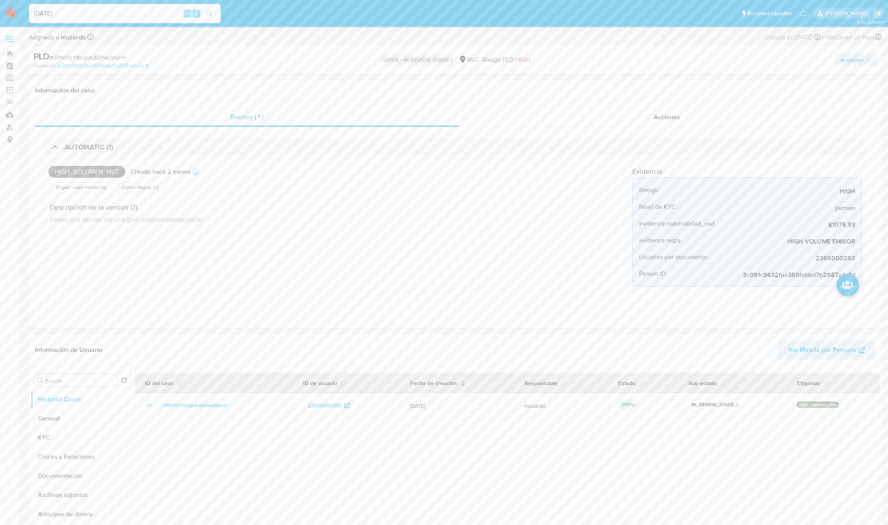
type input "[DATE]"
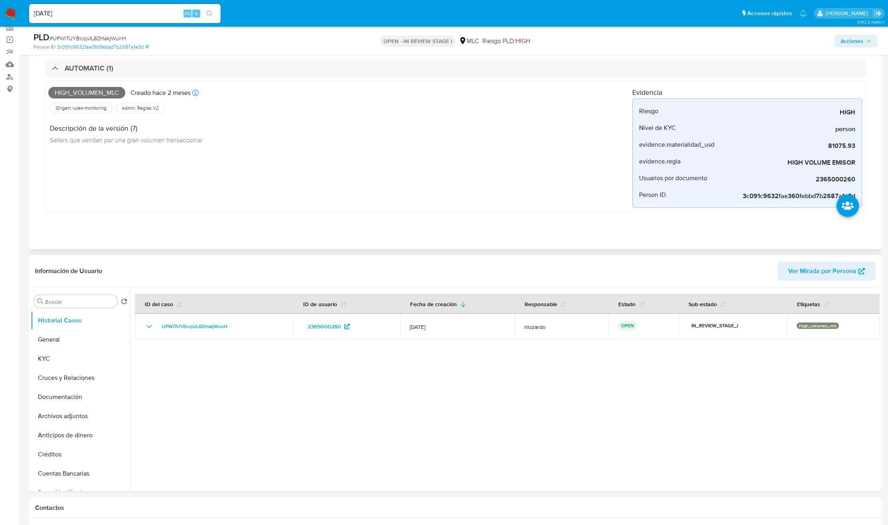
scroll to position [120, 0]
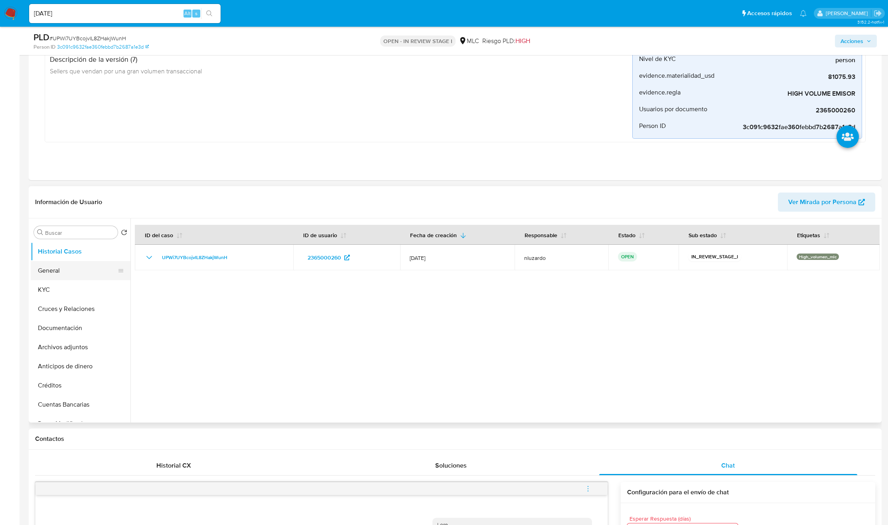
drag, startPoint x: 91, startPoint y: 280, endPoint x: 82, endPoint y: 284, distance: 10.4
click at [91, 280] on button "General" at bounding box center [81, 270] width 100 height 19
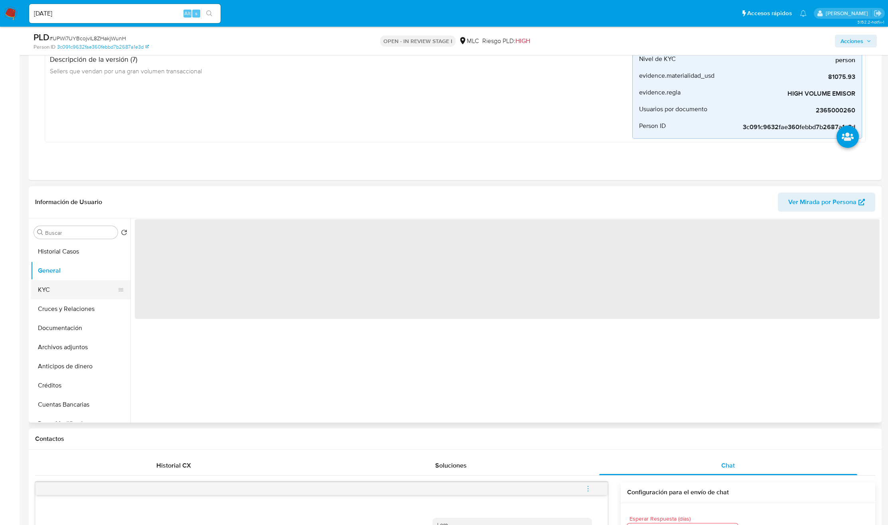
click at [81, 284] on button "KYC" at bounding box center [77, 289] width 93 height 19
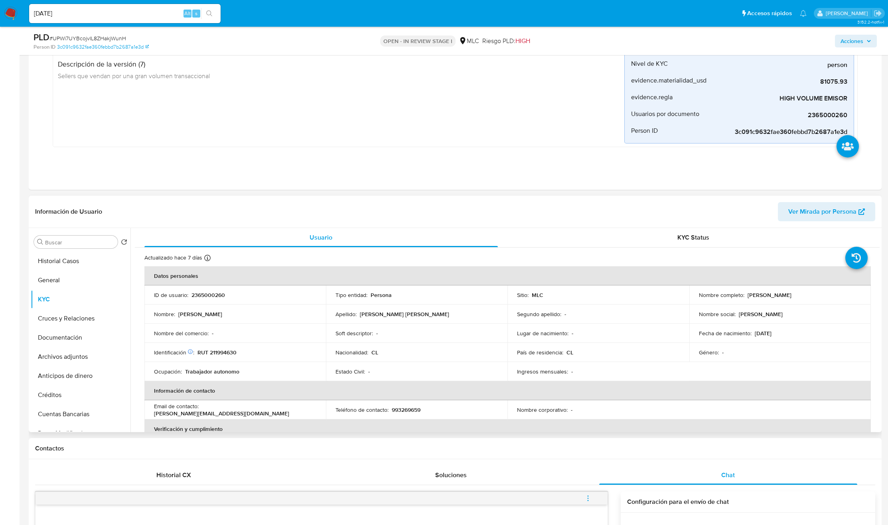
click at [748, 297] on p "[PERSON_NAME]" at bounding box center [770, 295] width 44 height 7
drag, startPoint x: 822, startPoint y: 303, endPoint x: 831, endPoint y: 300, distance: 9.3
click at [831, 300] on td "Nombre completo : Isidora Antonieta Pinto Luco" at bounding box center [780, 295] width 182 height 19
copy p "[PERSON_NAME]"
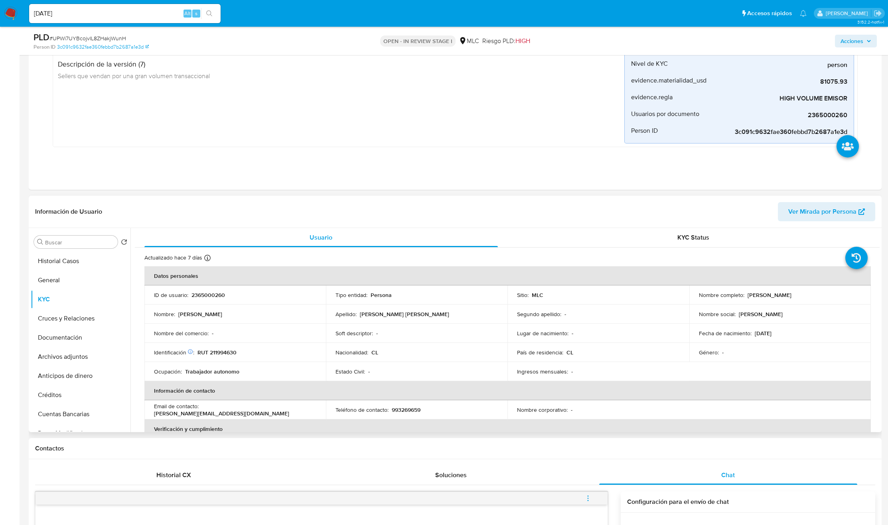
click at [230, 352] on p "RUT 211994630" at bounding box center [216, 352] width 39 height 7
copy p "211994630"
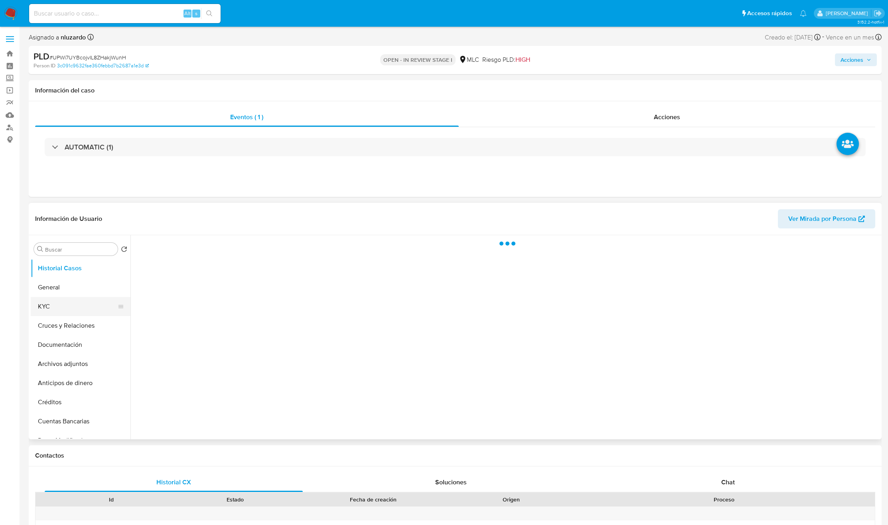
click at [49, 311] on button "KYC" at bounding box center [77, 306] width 93 height 19
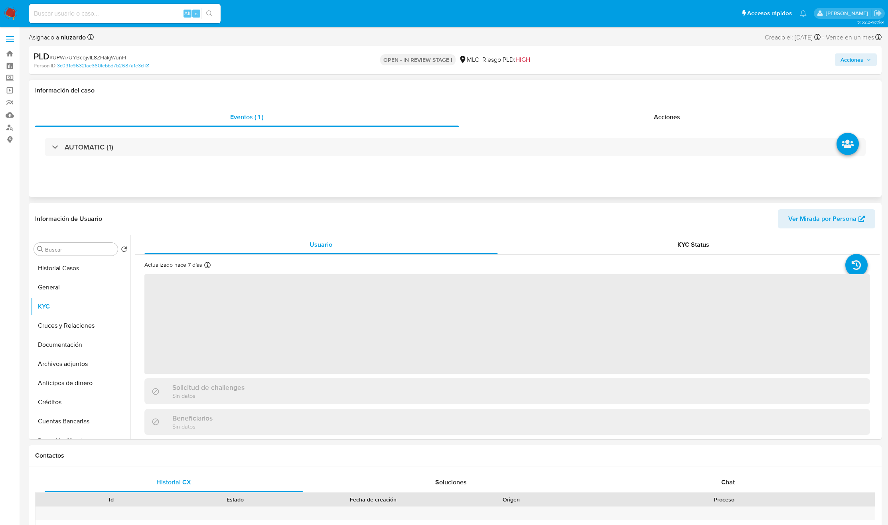
select select "10"
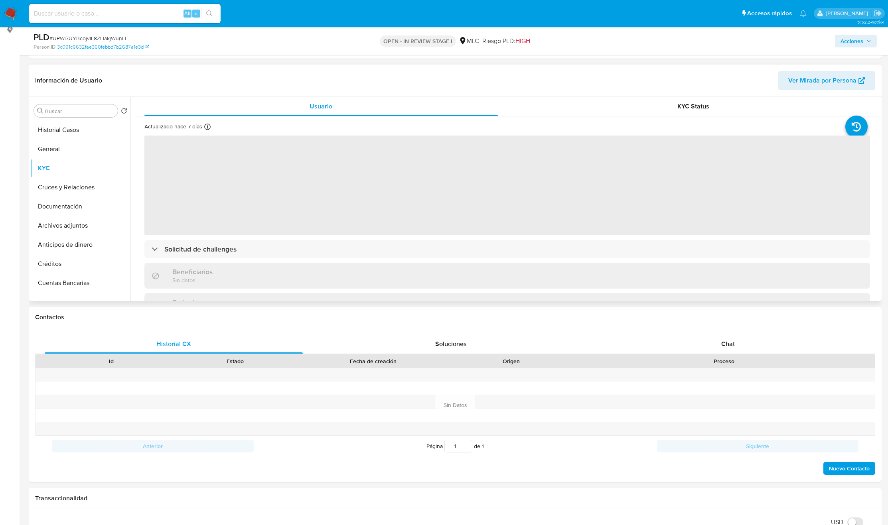
scroll to position [120, 0]
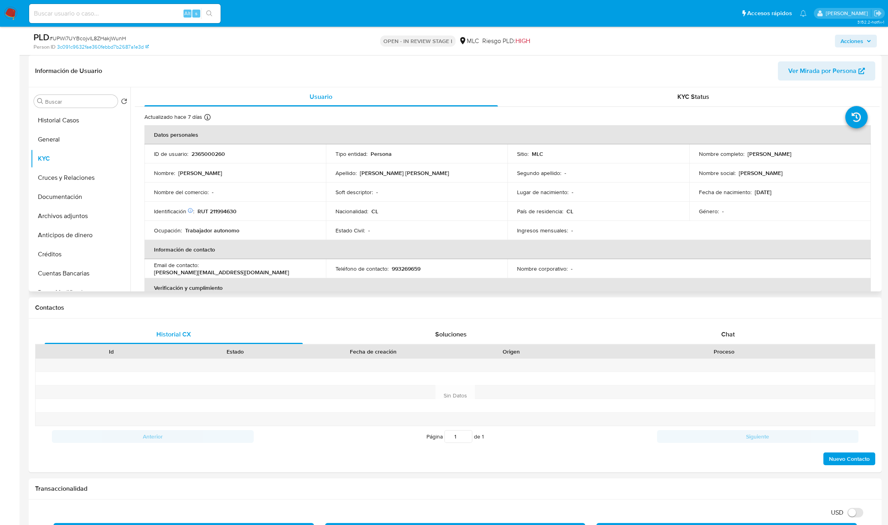
click at [606, 230] on div "Ingresos mensuales : -" at bounding box center [598, 230] width 162 height 7
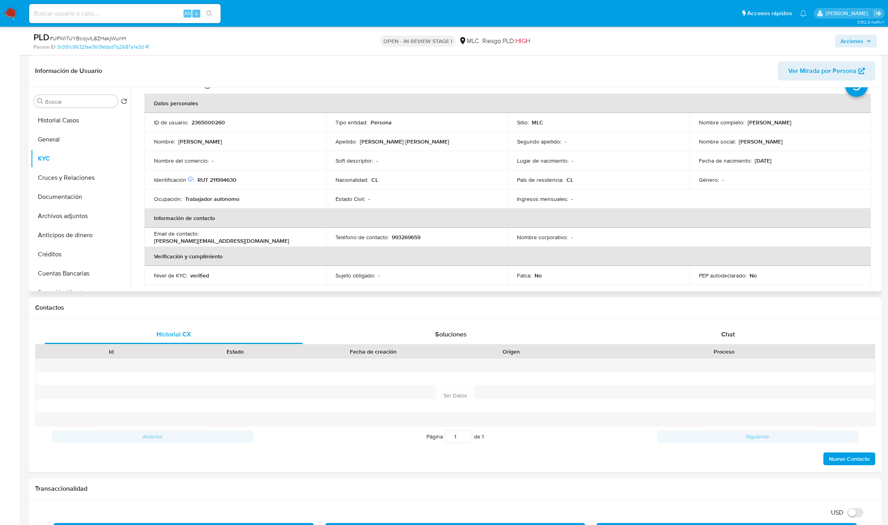
scroll to position [34, 0]
click at [93, 100] on input "Buscar" at bounding box center [79, 101] width 69 height 7
click at [84, 121] on button "Historial Casos" at bounding box center [77, 120] width 93 height 19
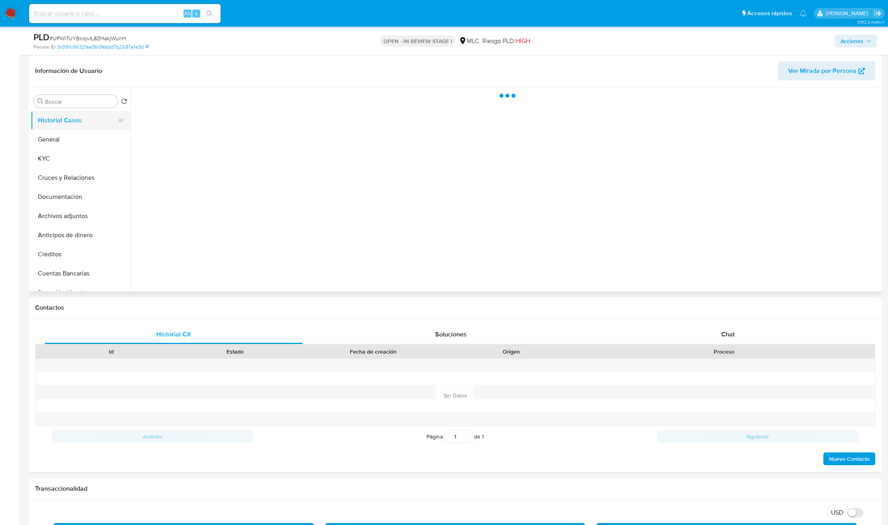
scroll to position [0, 0]
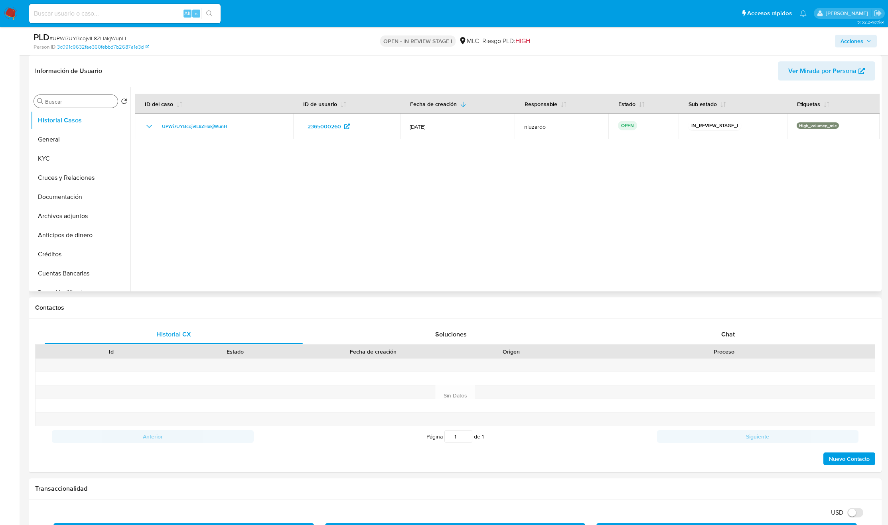
click at [87, 102] on input "Buscar" at bounding box center [79, 101] width 69 height 7
type input "cr"
click at [84, 133] on button "Cruces y Relaciones" at bounding box center [77, 139] width 93 height 19
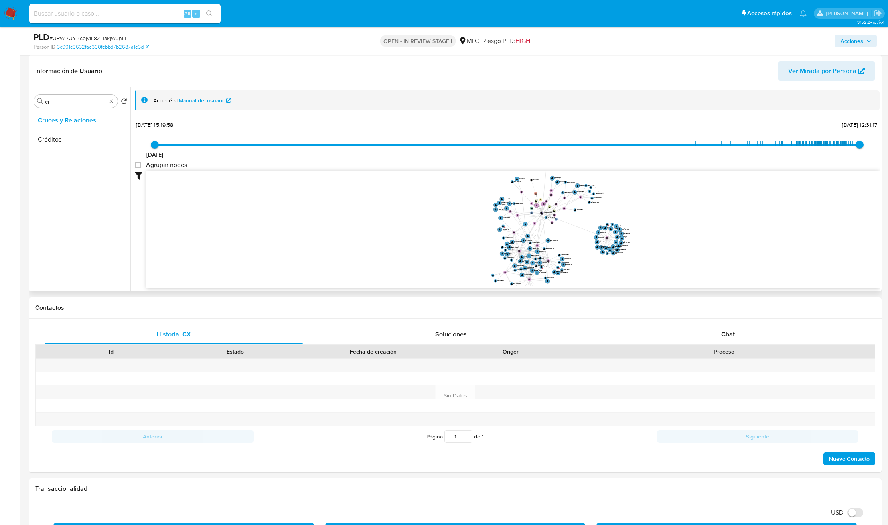
drag, startPoint x: 641, startPoint y: 239, endPoint x: 564, endPoint y: 239, distance: 77.4
click at [564, 239] on icon "phone-2058b63b340dd4e540b36ee5b45c0f8b  user-2365000260  2365000260 person-3c…" at bounding box center [512, 229] width 733 height 116
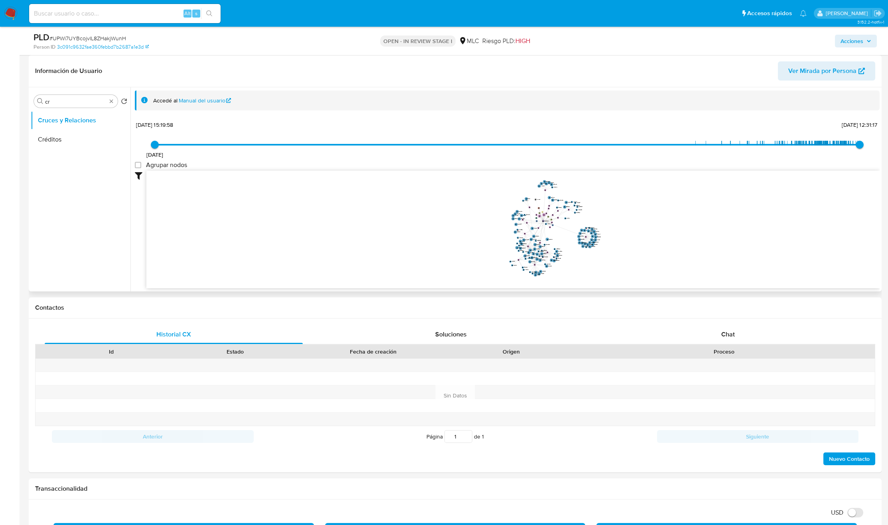
click at [563, 239] on icon "phone-2058b63b340dd4e540b36ee5b45c0f8b  user-2365000260  2365000260 person-3c…" at bounding box center [512, 229] width 733 height 116
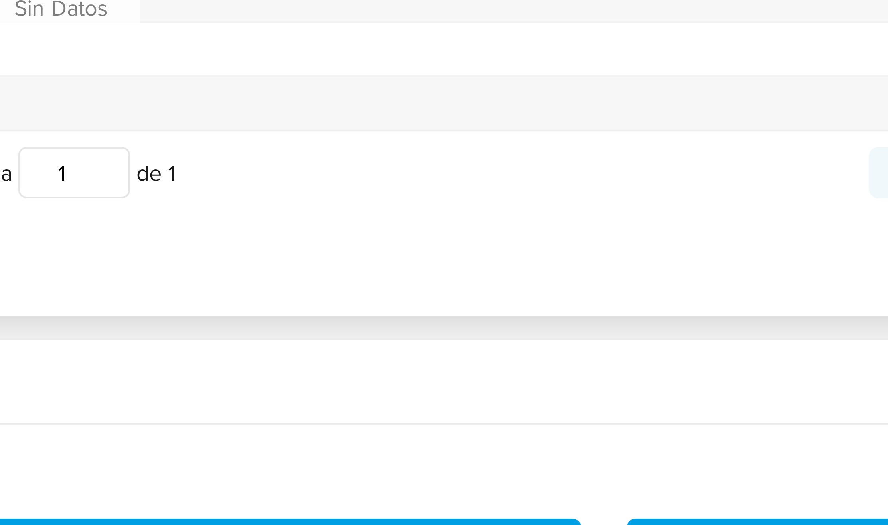
scroll to position [118, 0]
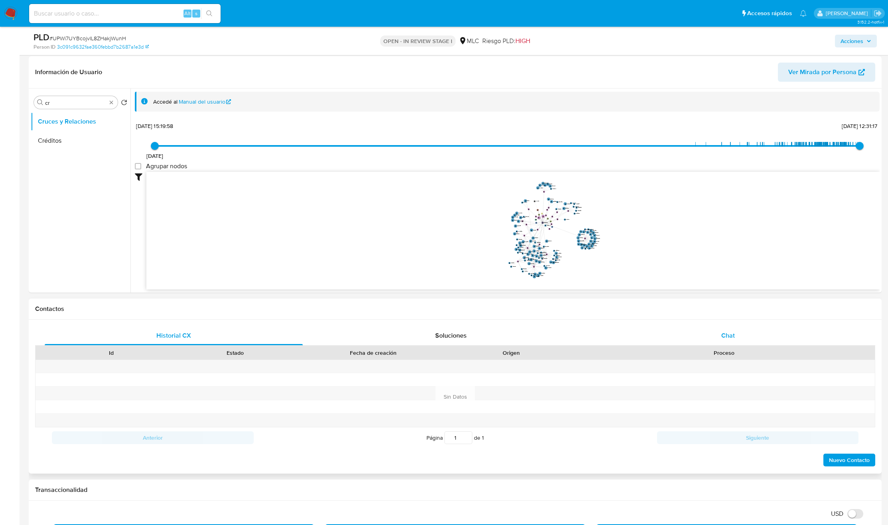
click at [737, 341] on div "Chat" at bounding box center [728, 335] width 258 height 19
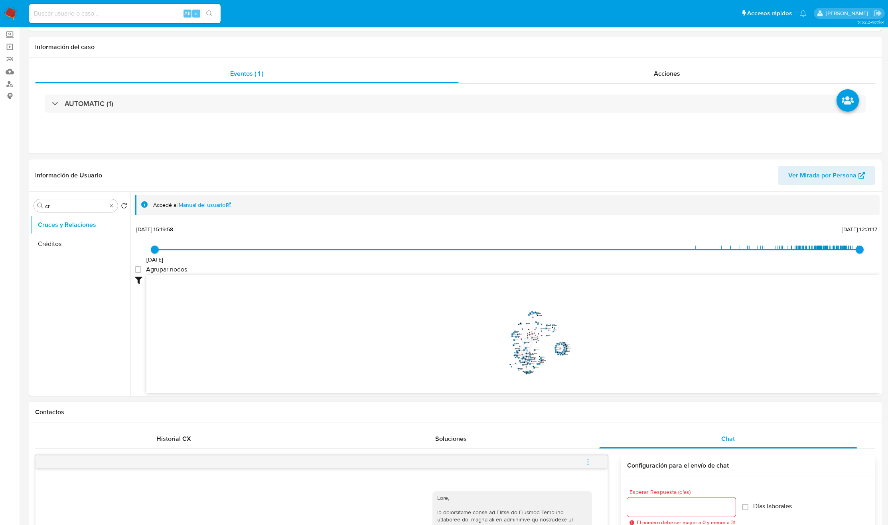
scroll to position [0, 0]
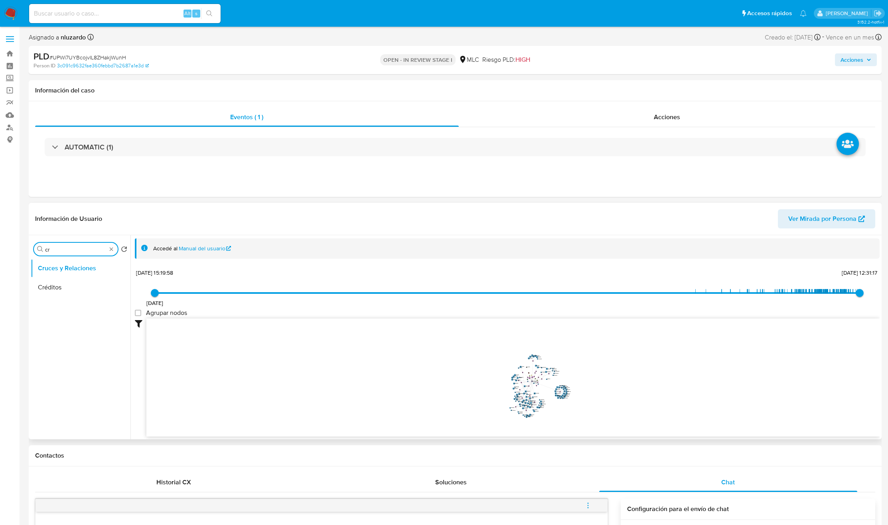
click at [60, 251] on input "cr" at bounding box center [75, 249] width 61 height 7
type input "doc"
click at [94, 299] on ul "Cruces y Relaciones Documentación" at bounding box center [81, 349] width 100 height 180
click at [78, 286] on button "Documentación" at bounding box center [77, 287] width 93 height 19
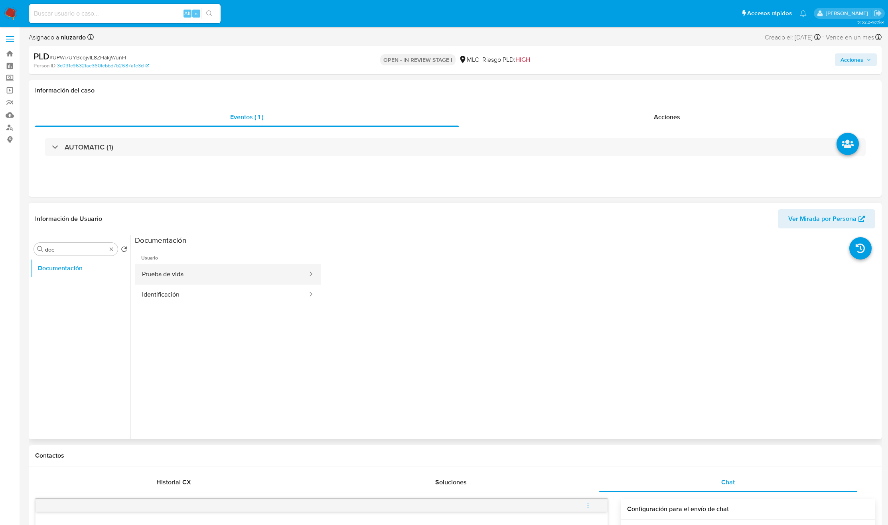
click at [200, 276] on button "Prueba de vida" at bounding box center [222, 274] width 174 height 20
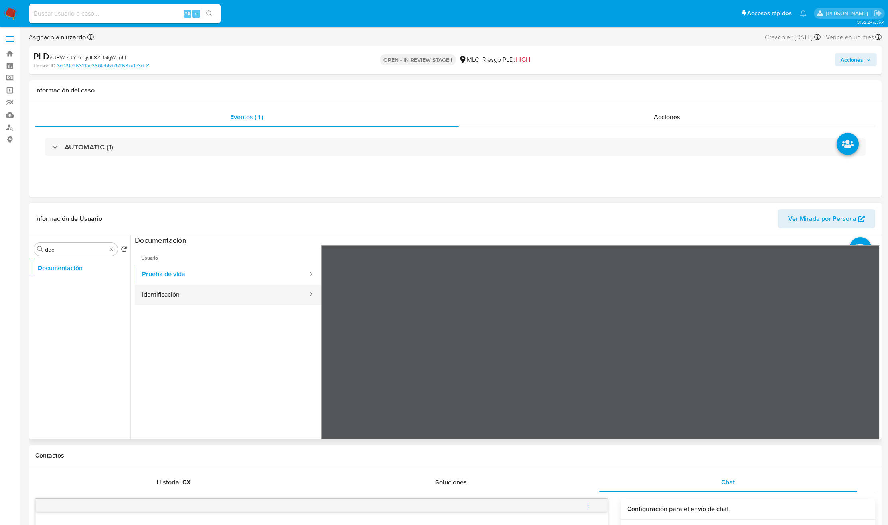
click at [206, 298] on button "Identificación" at bounding box center [222, 295] width 174 height 20
click at [205, 278] on button "Prueba de vida" at bounding box center [222, 274] width 174 height 20
